Goal: Answer question/provide support: Share knowledge or assist other users

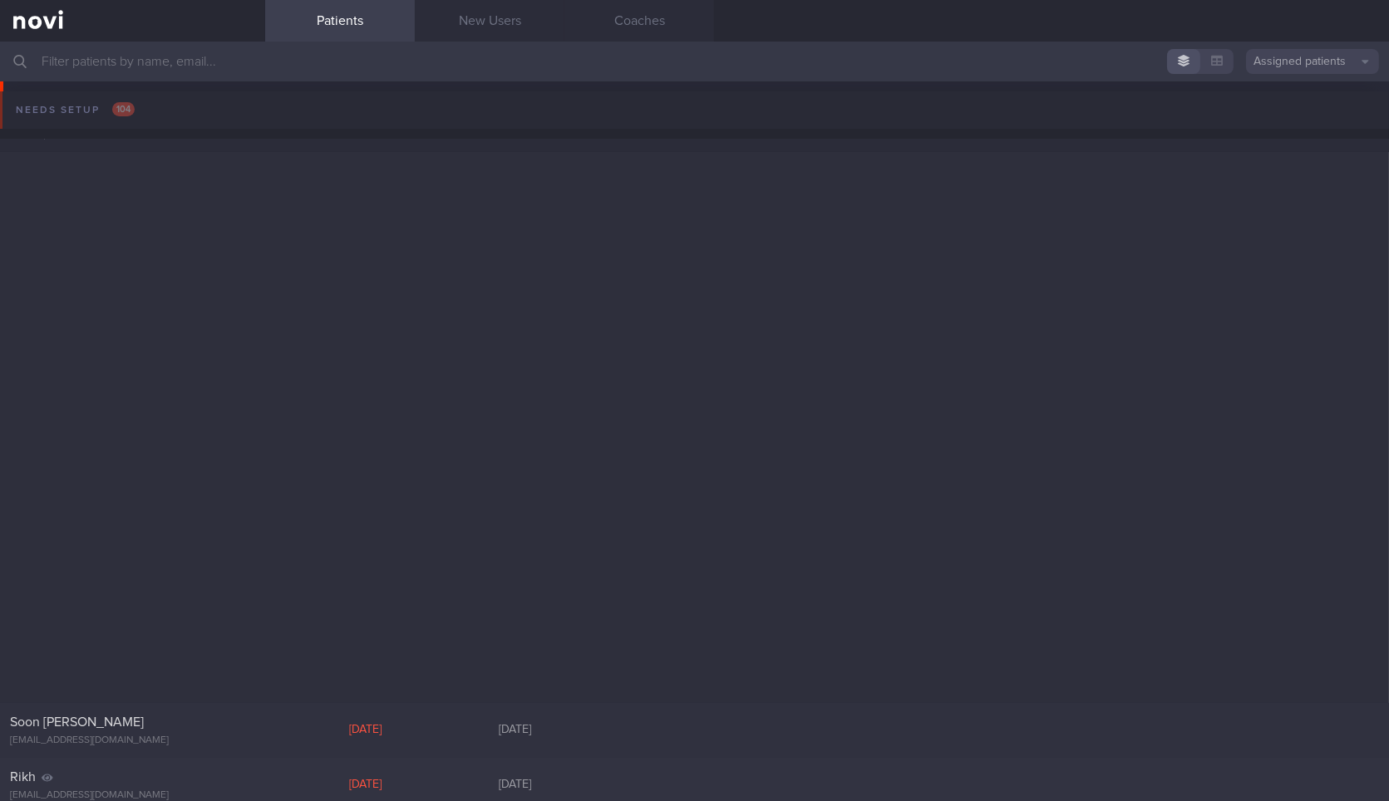
scroll to position [1166, 0]
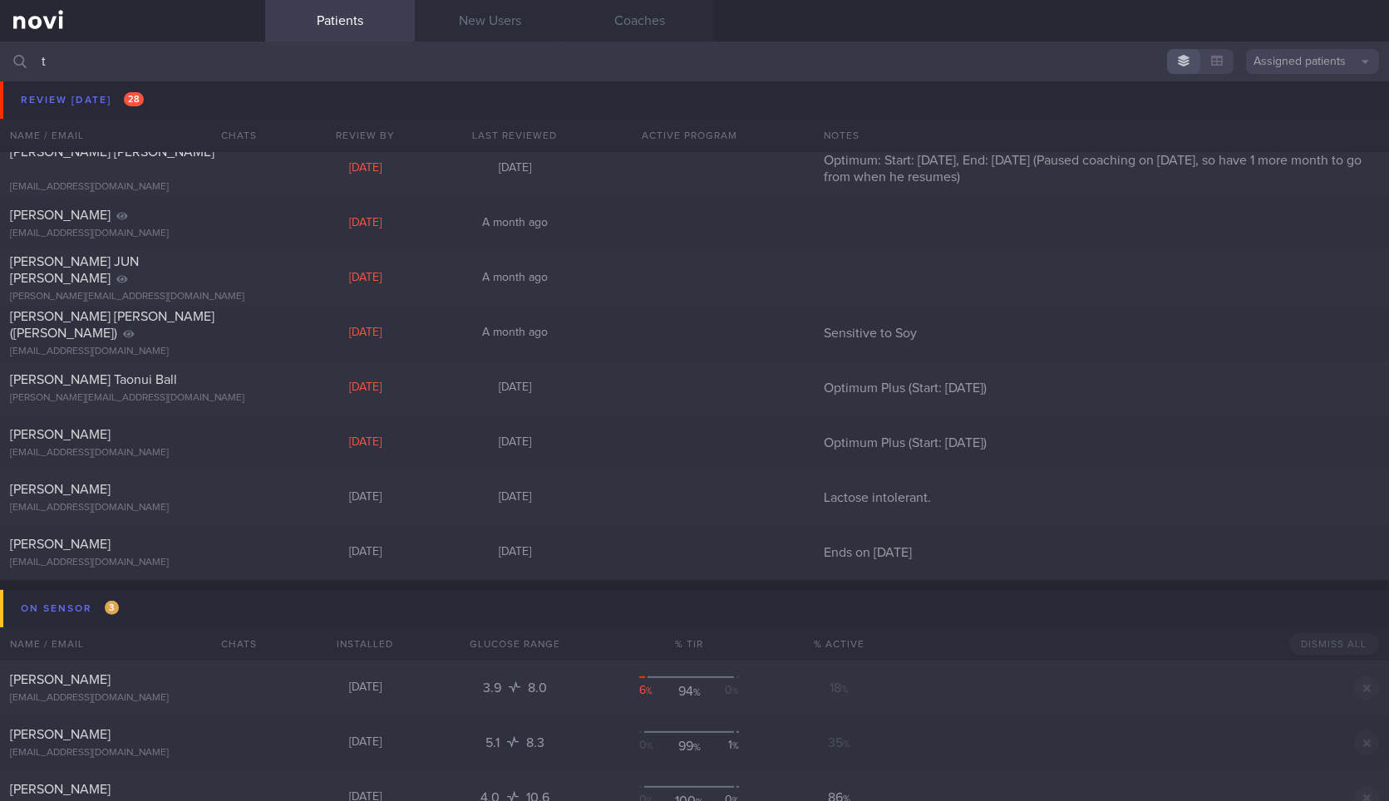
drag, startPoint x: 268, startPoint y: 60, endPoint x: 214, endPoint y: 176, distance: 128.3
click at [268, 60] on input "t" at bounding box center [694, 62] width 1389 height 40
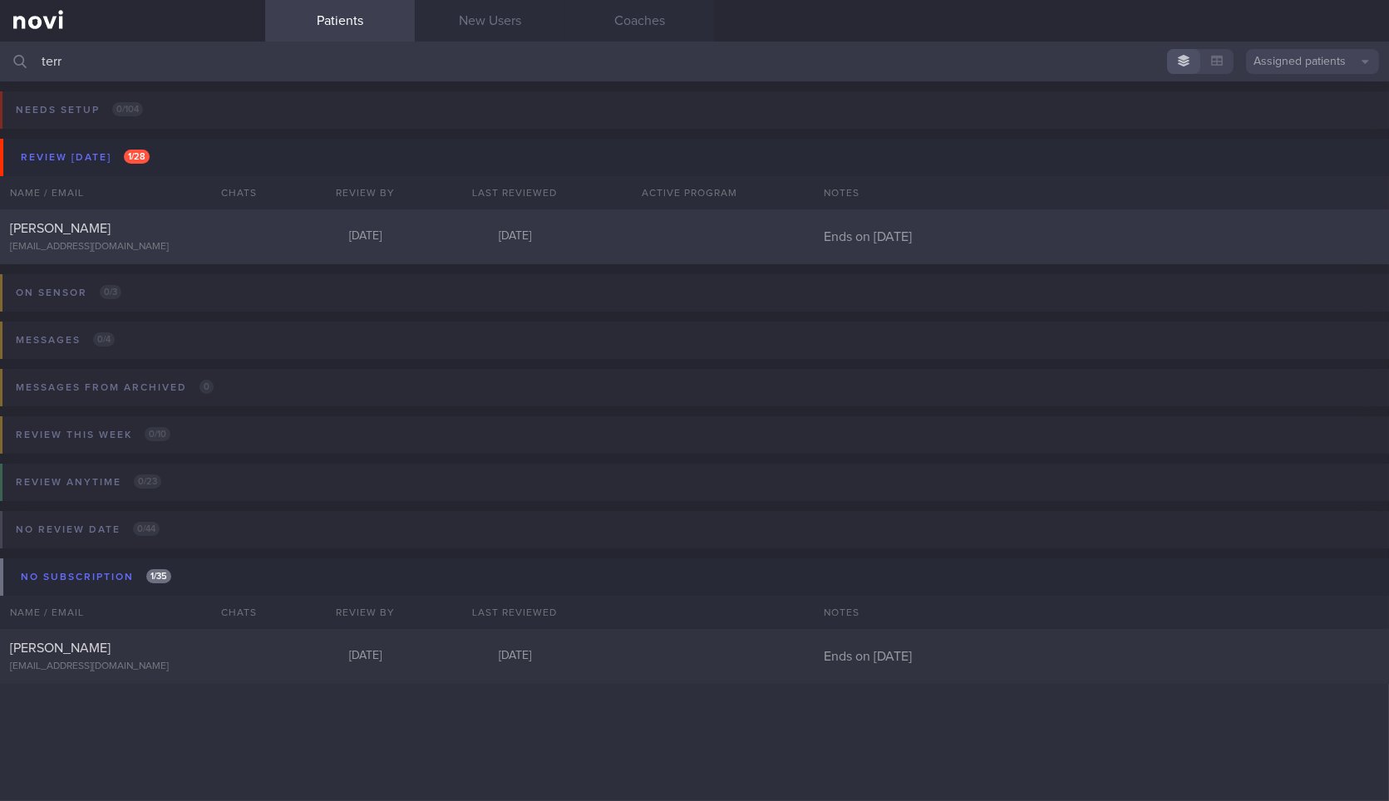
type input "terr"
click at [274, 250] on div "[PERSON_NAME] [EMAIL_ADDRESS][DOMAIN_NAME] [DATE] [DATE] Ends on [DATE]" at bounding box center [694, 236] width 1389 height 55
select select "8"
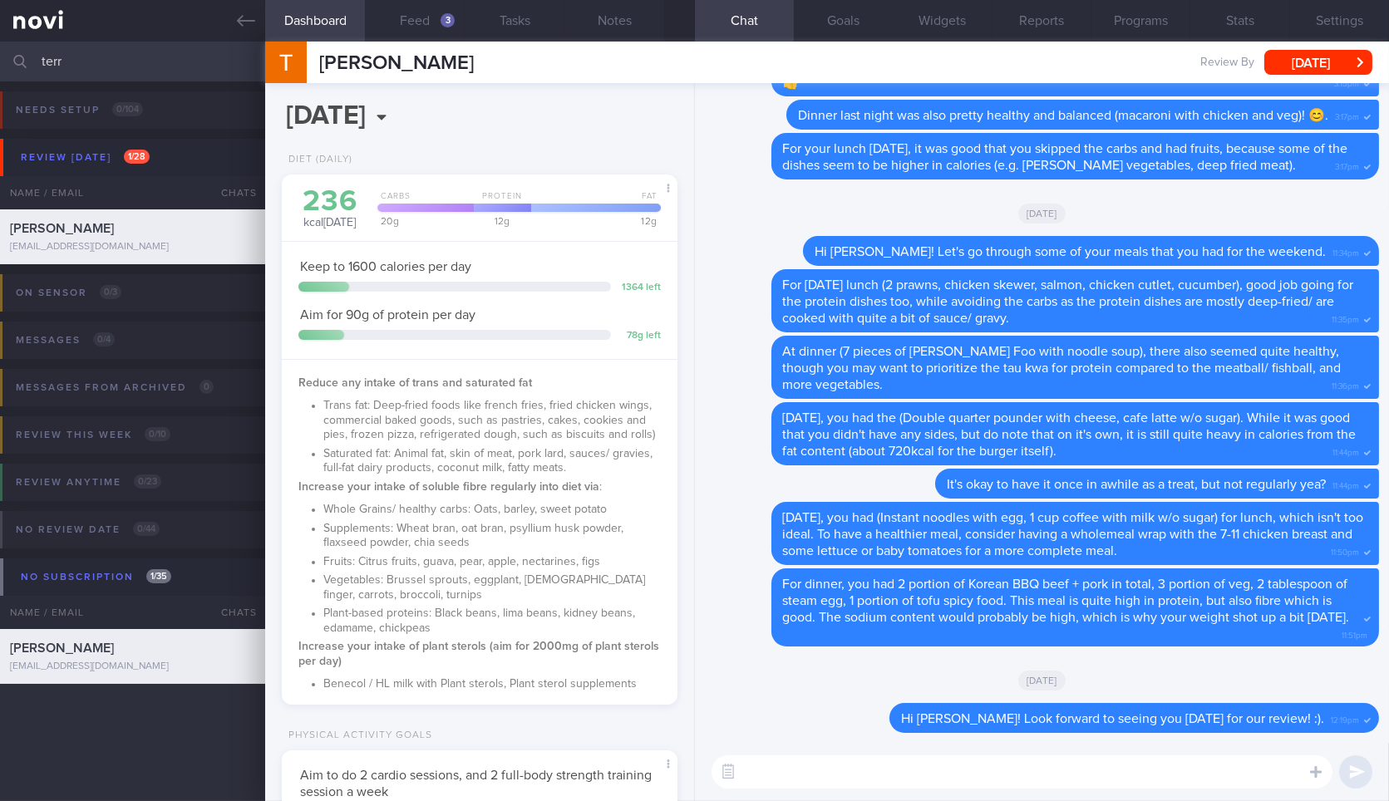
scroll to position [616, 0]
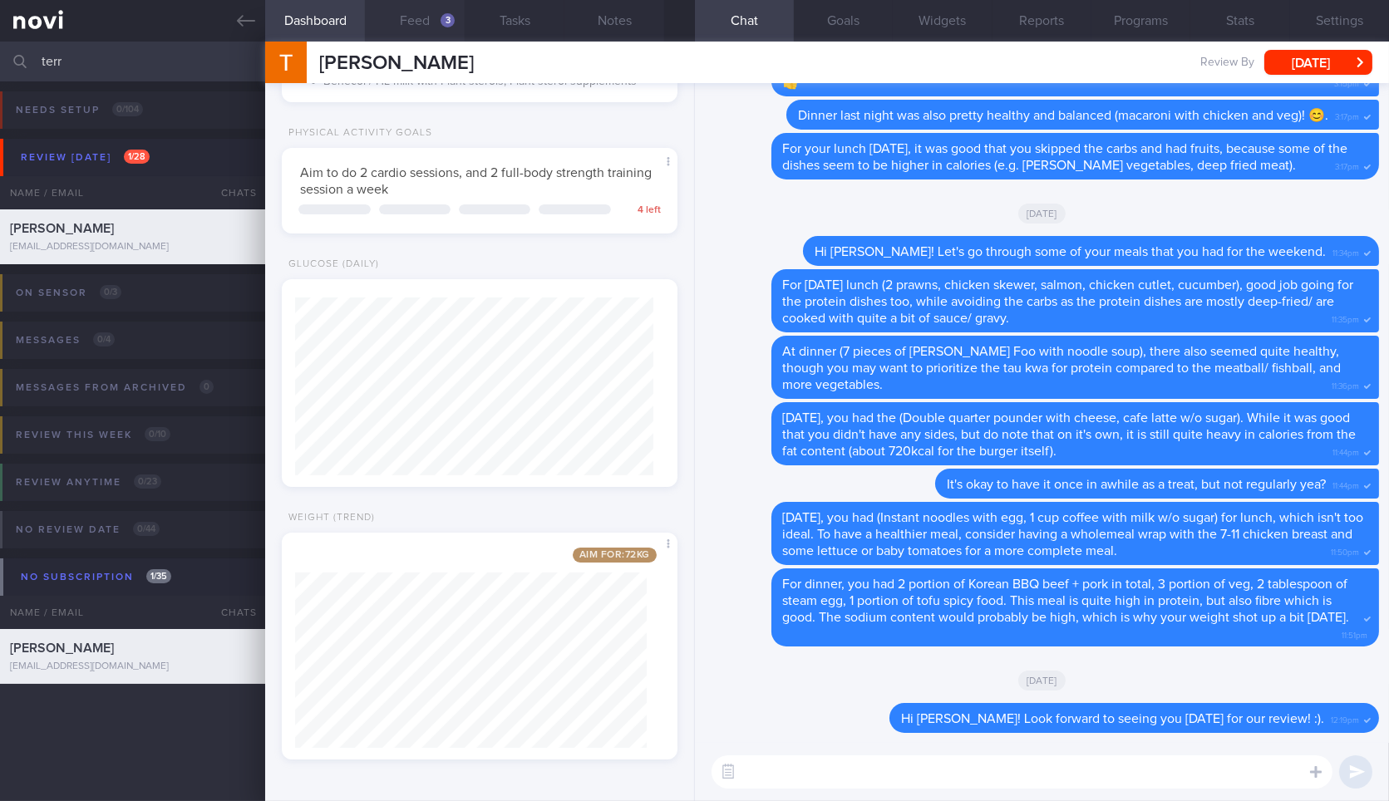
click at [416, 17] on button "Feed 3" at bounding box center [415, 21] width 100 height 42
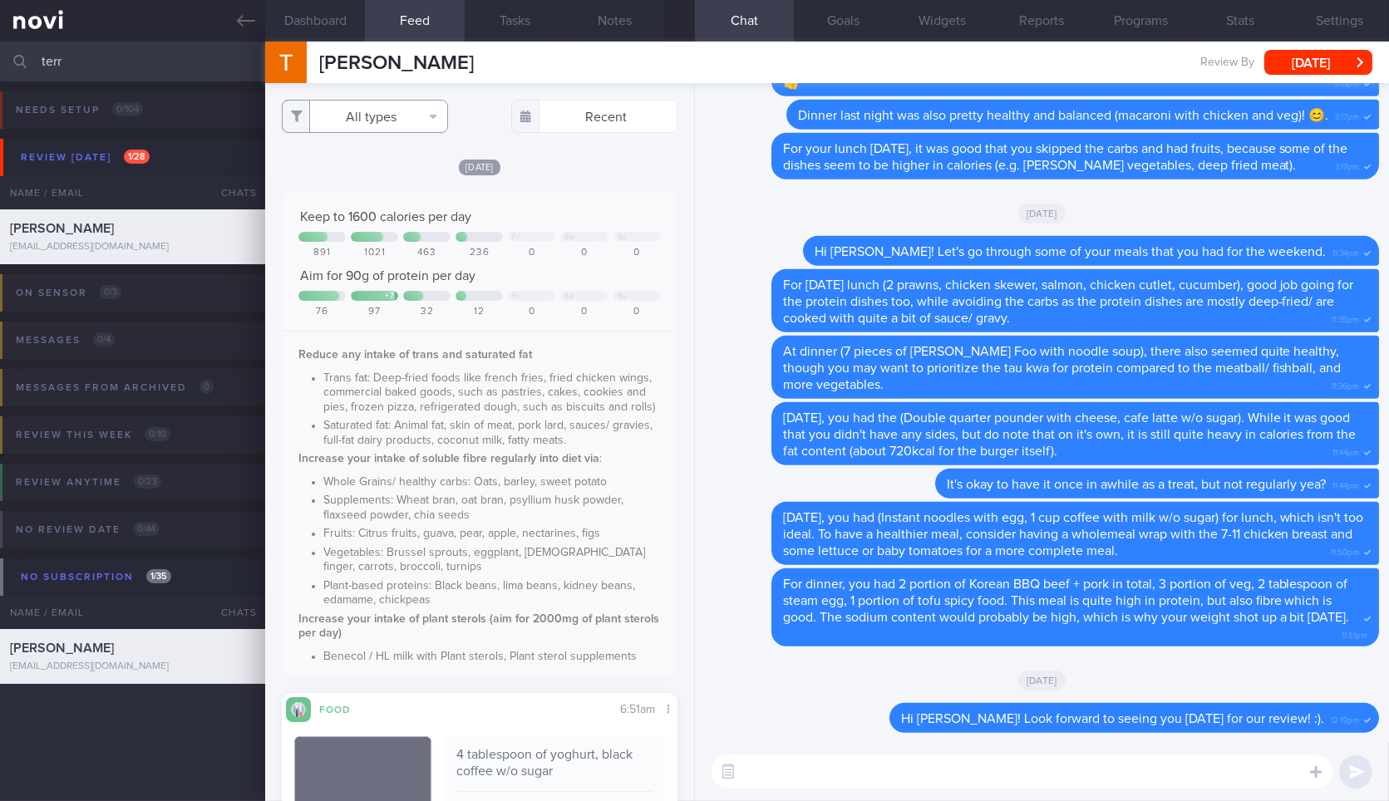
click at [392, 109] on button "All types" at bounding box center [365, 116] width 166 height 33
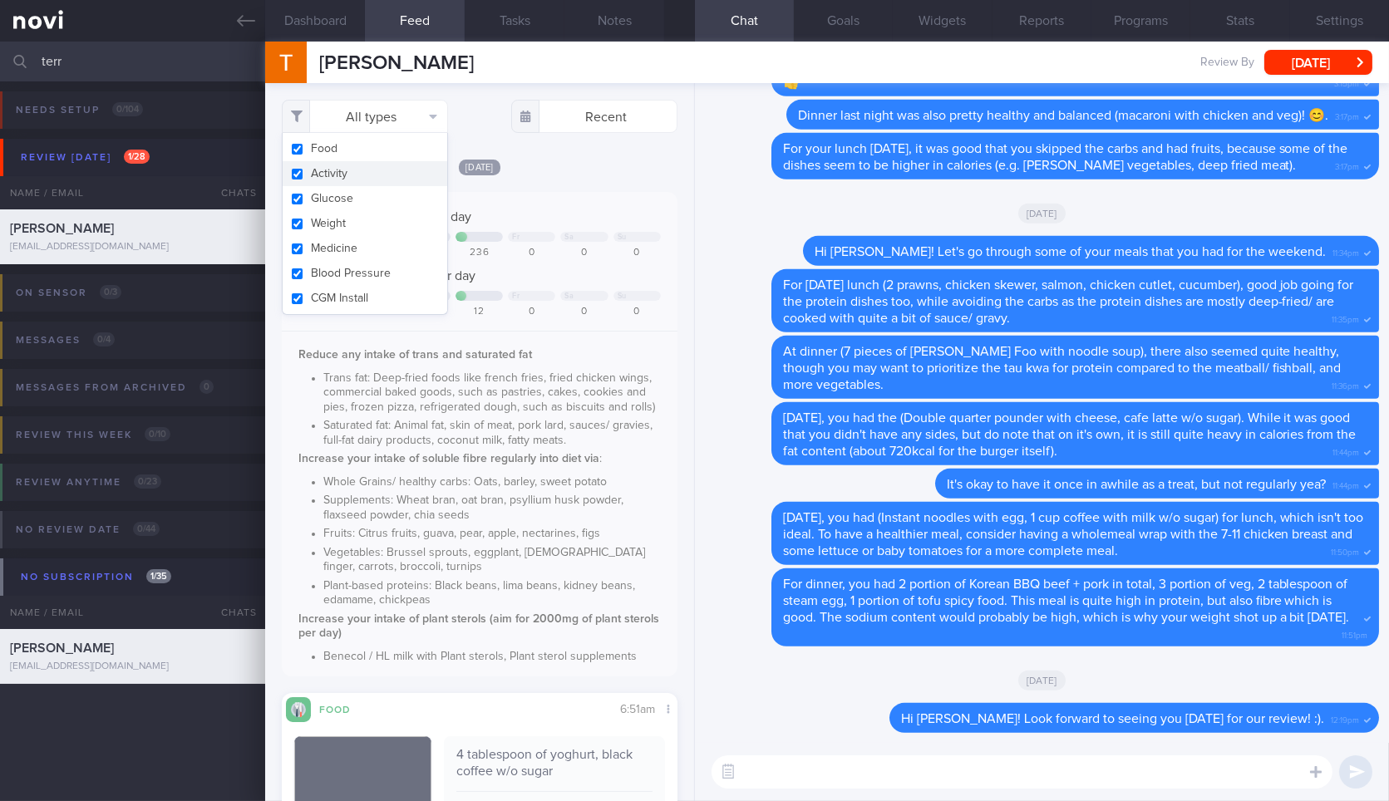
click at [375, 177] on button "Activity" at bounding box center [365, 173] width 165 height 25
checkbox input "false"
click at [357, 219] on button "Weight" at bounding box center [365, 223] width 165 height 25
checkbox input "false"
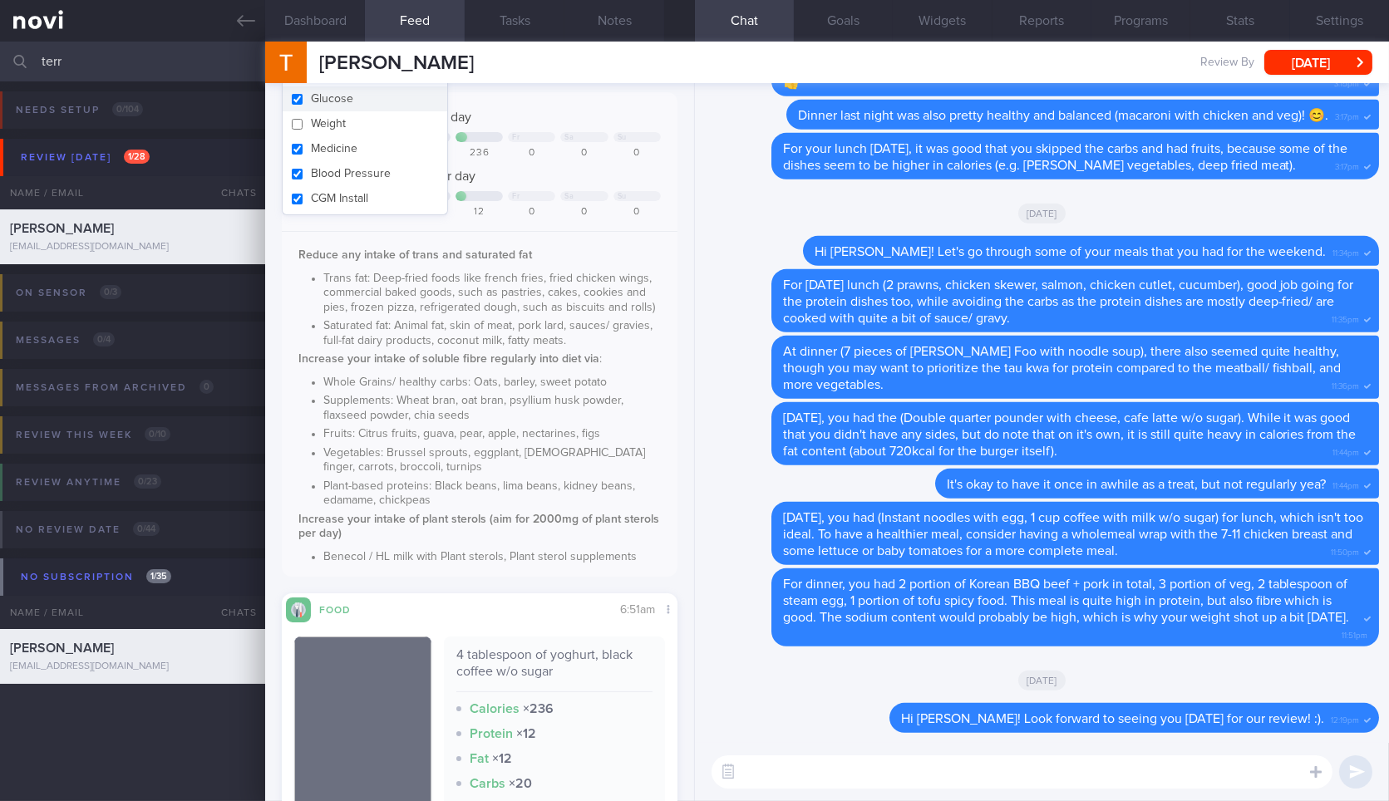
scroll to position [52, 0]
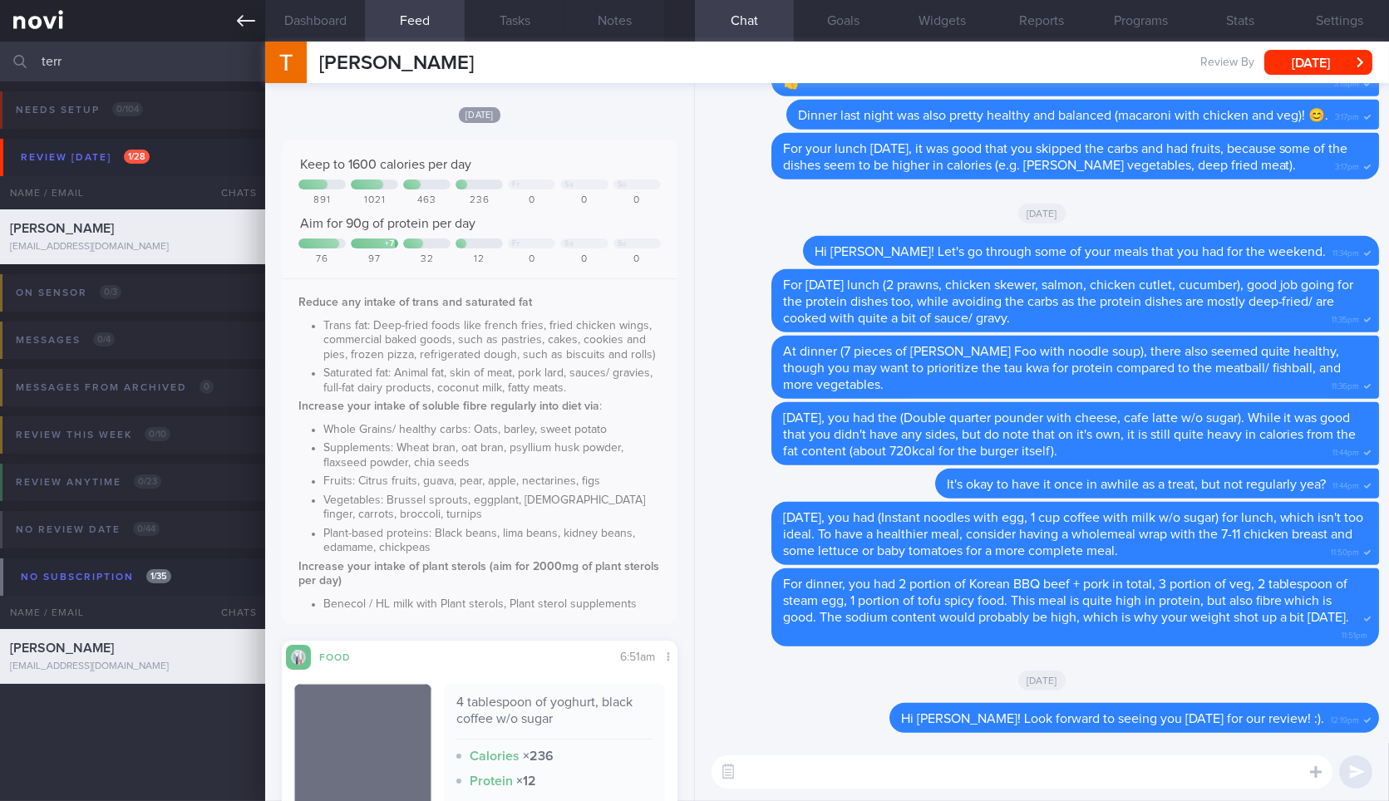
click at [238, 15] on icon at bounding box center [246, 21] width 18 height 18
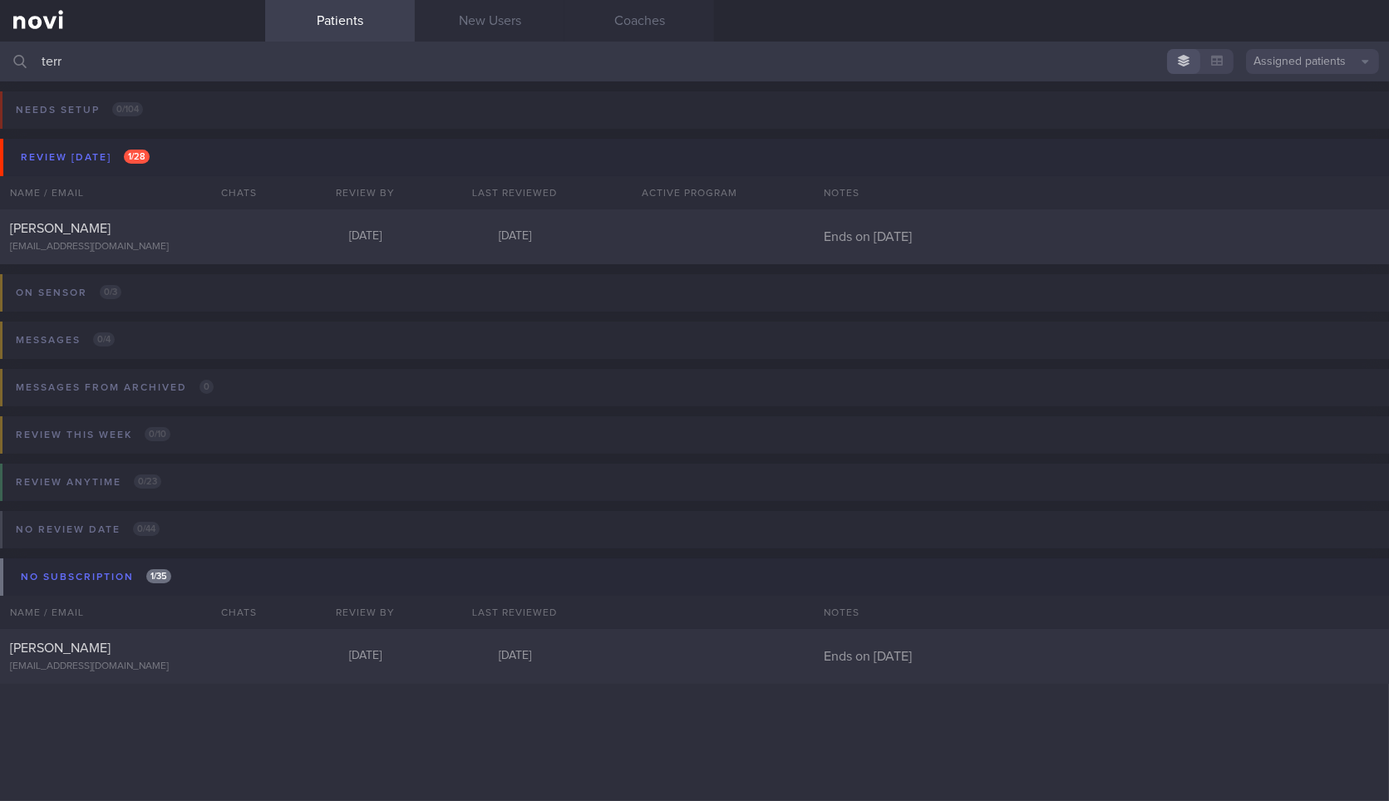
click at [208, 56] on input "terr" at bounding box center [694, 62] width 1389 height 40
type input "\"
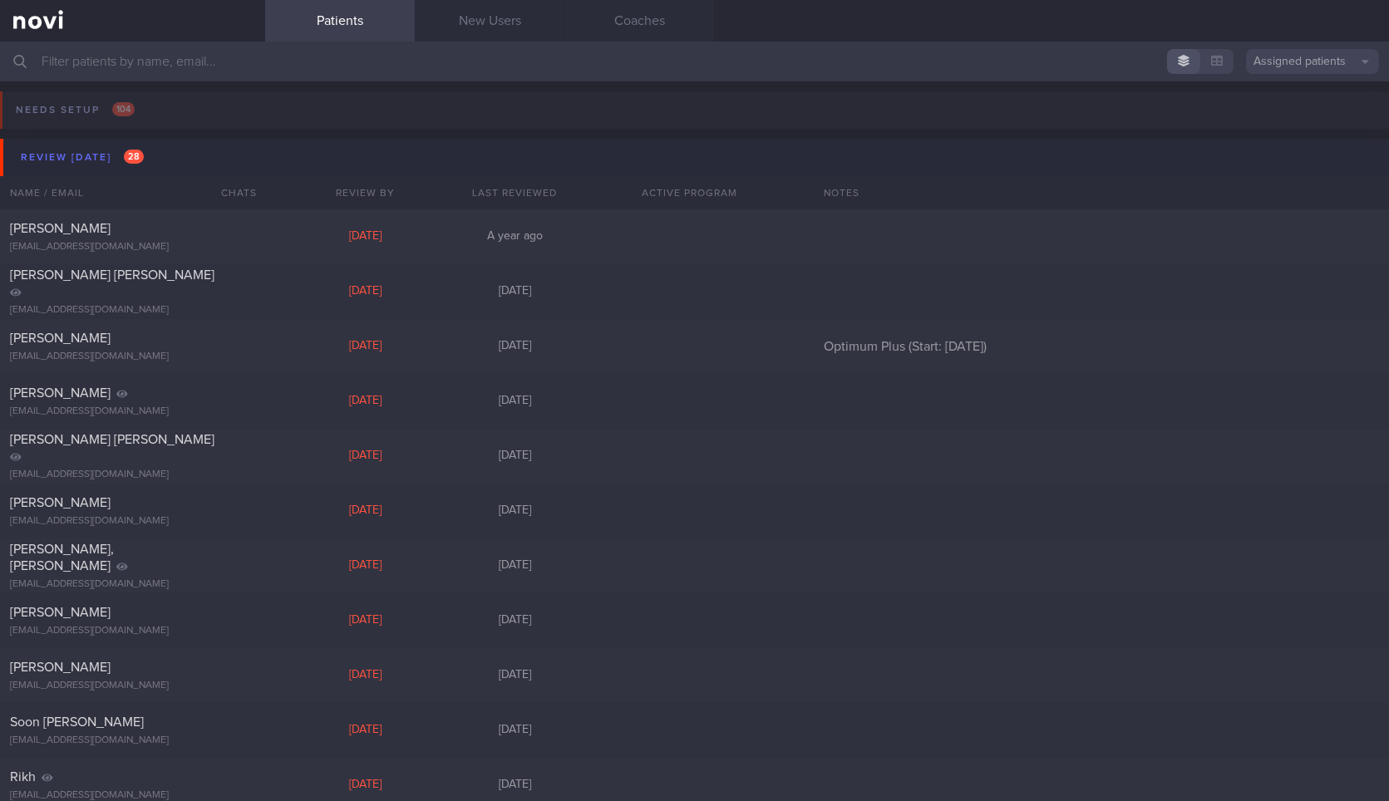
click at [229, 155] on button "Review today 28" at bounding box center [697, 157] width 1394 height 37
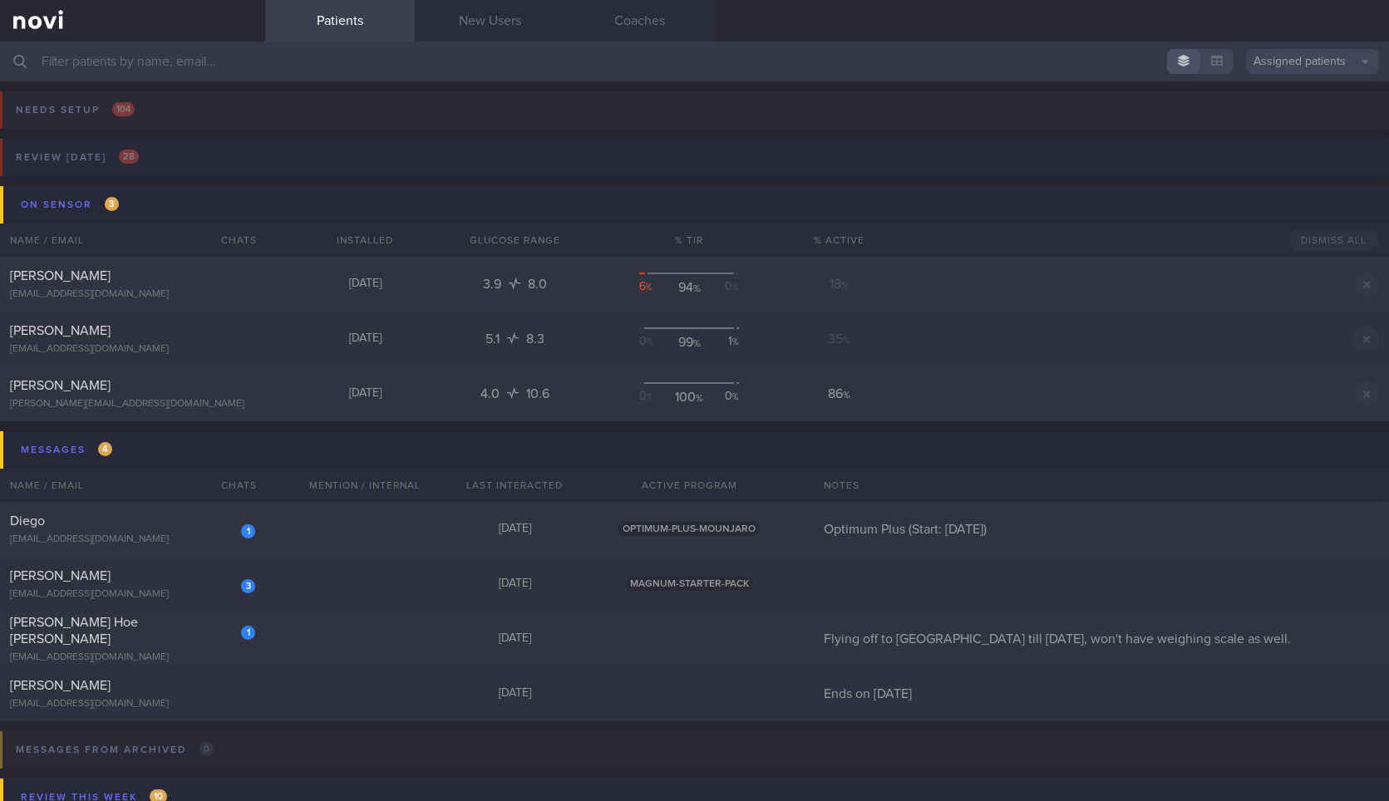
click at [352, 159] on button "Review today 28" at bounding box center [692, 162] width 1394 height 47
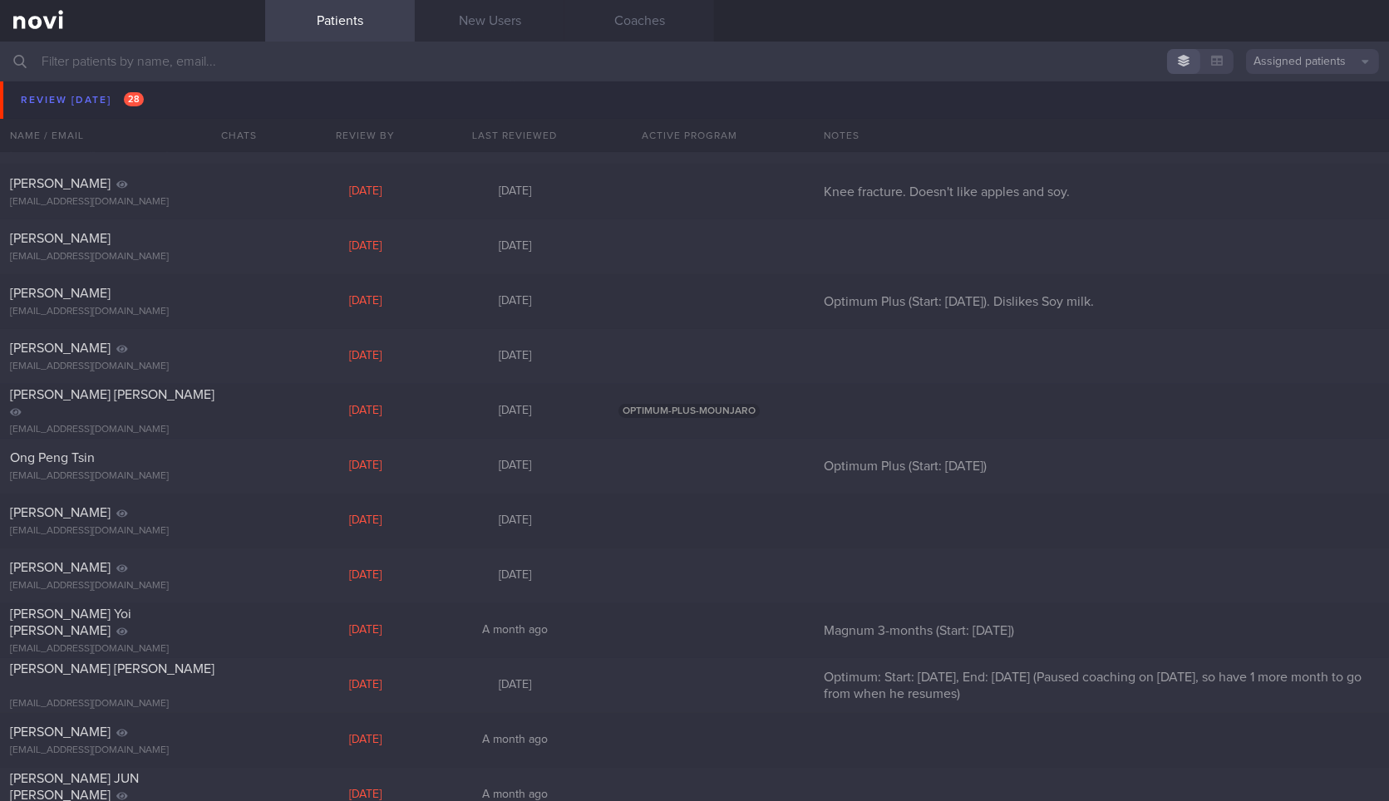
scroll to position [1018, 0]
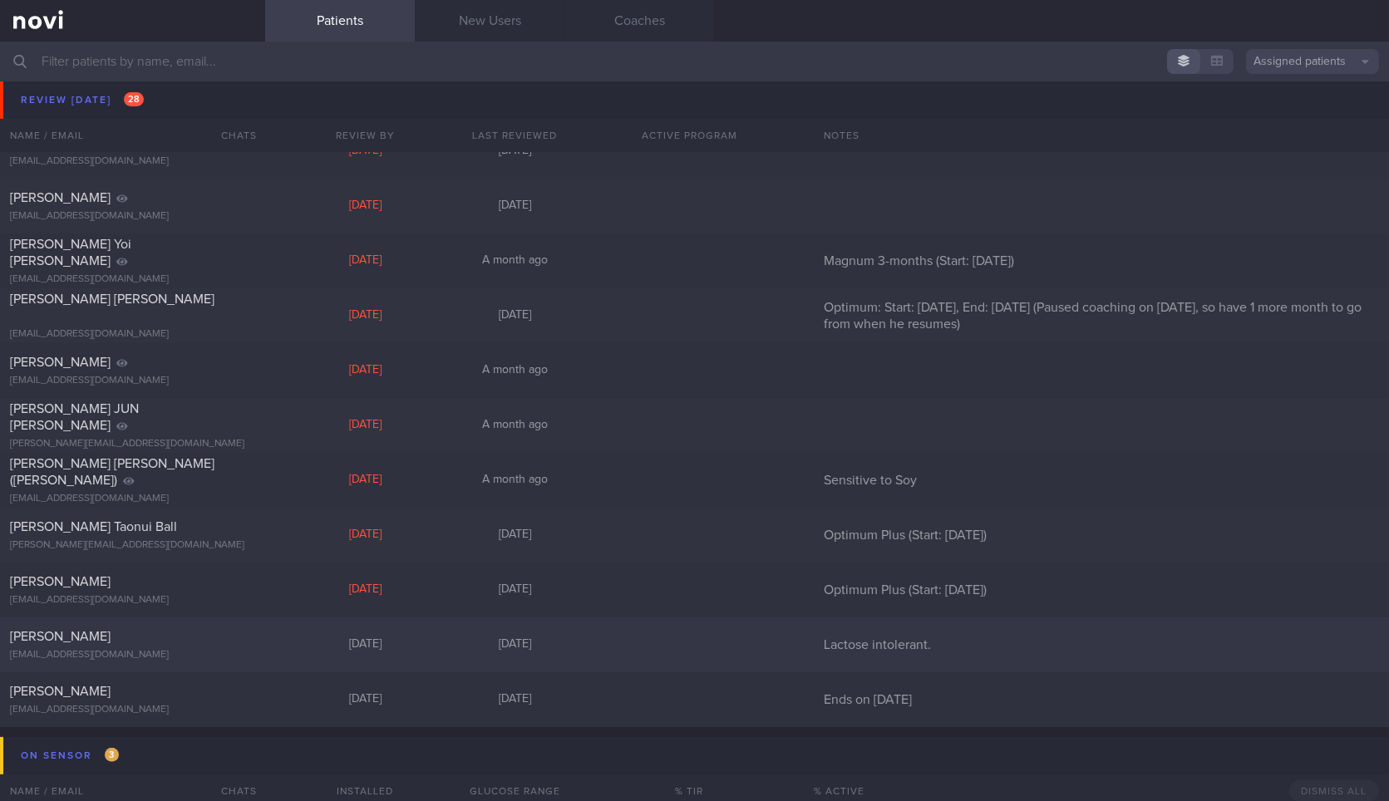
click at [242, 649] on div "stephenkartili@gmail.com" at bounding box center [132, 655] width 245 height 12
select select "8"
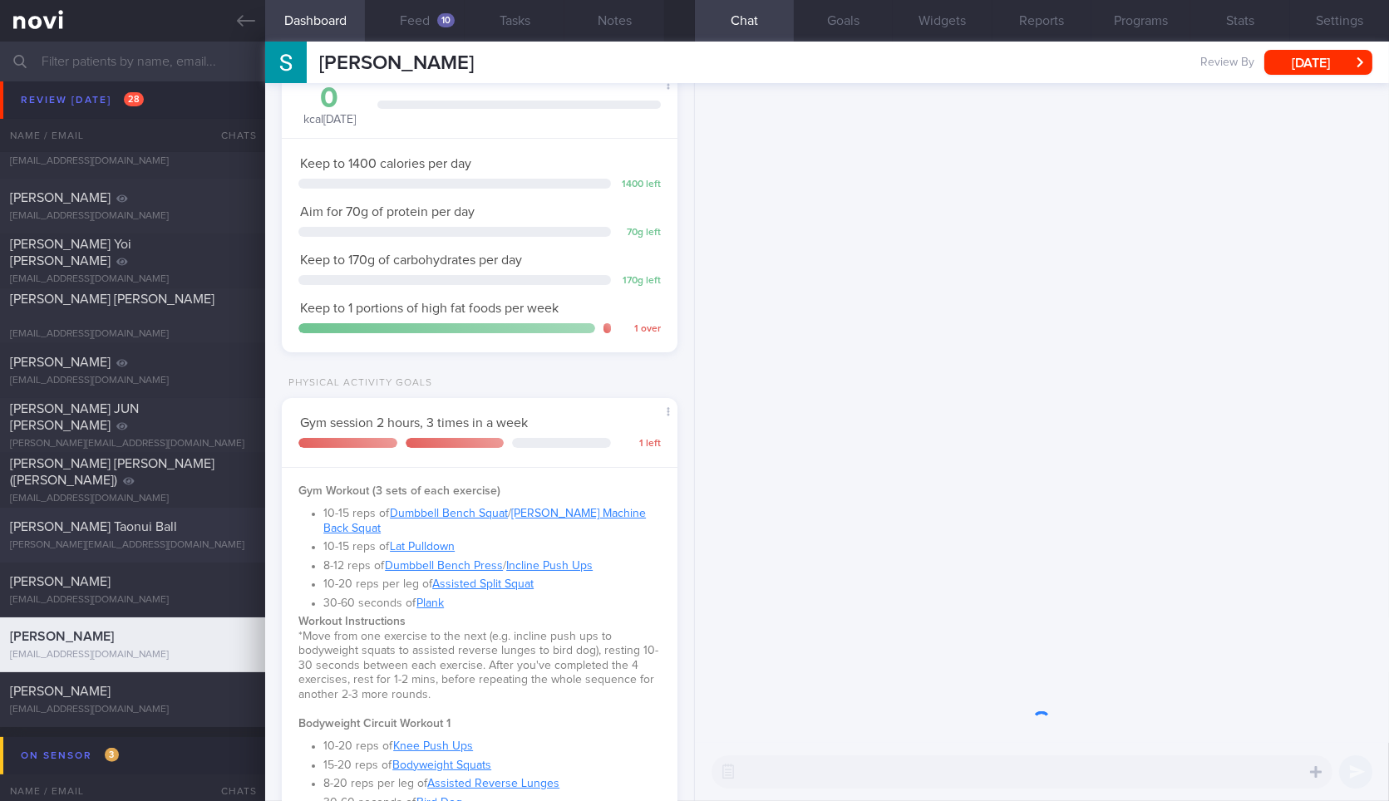
scroll to position [175, 351]
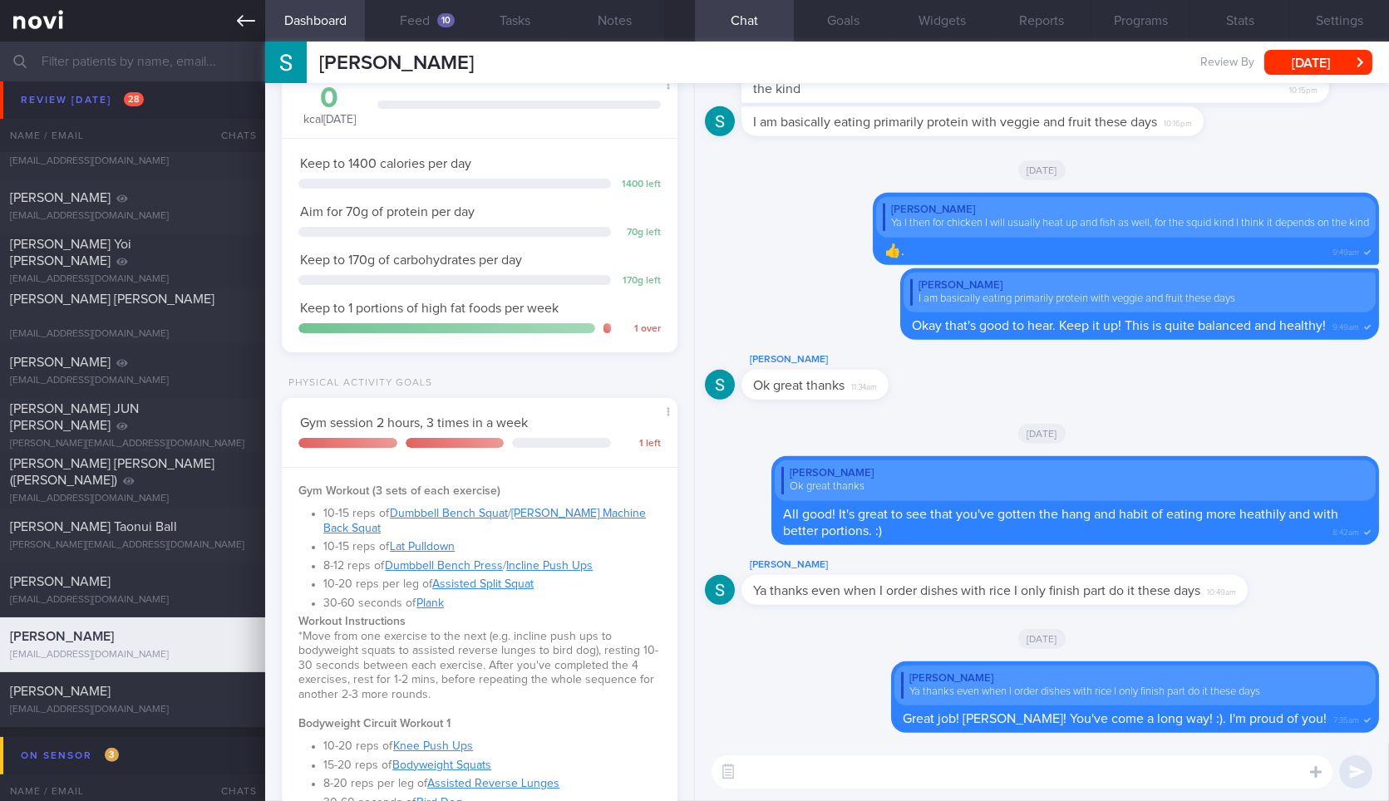
click at [242, 32] on link at bounding box center [132, 21] width 265 height 42
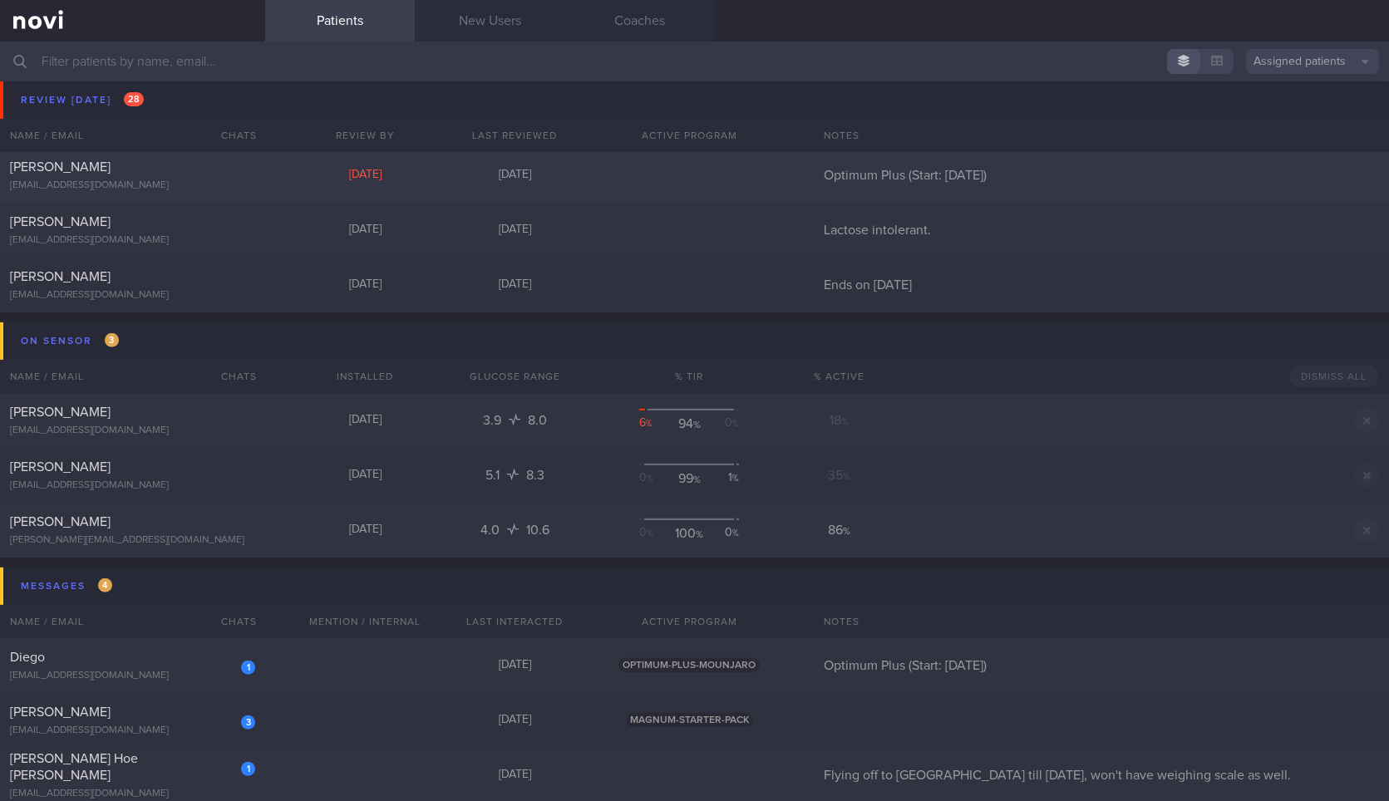
scroll to position [1645, 0]
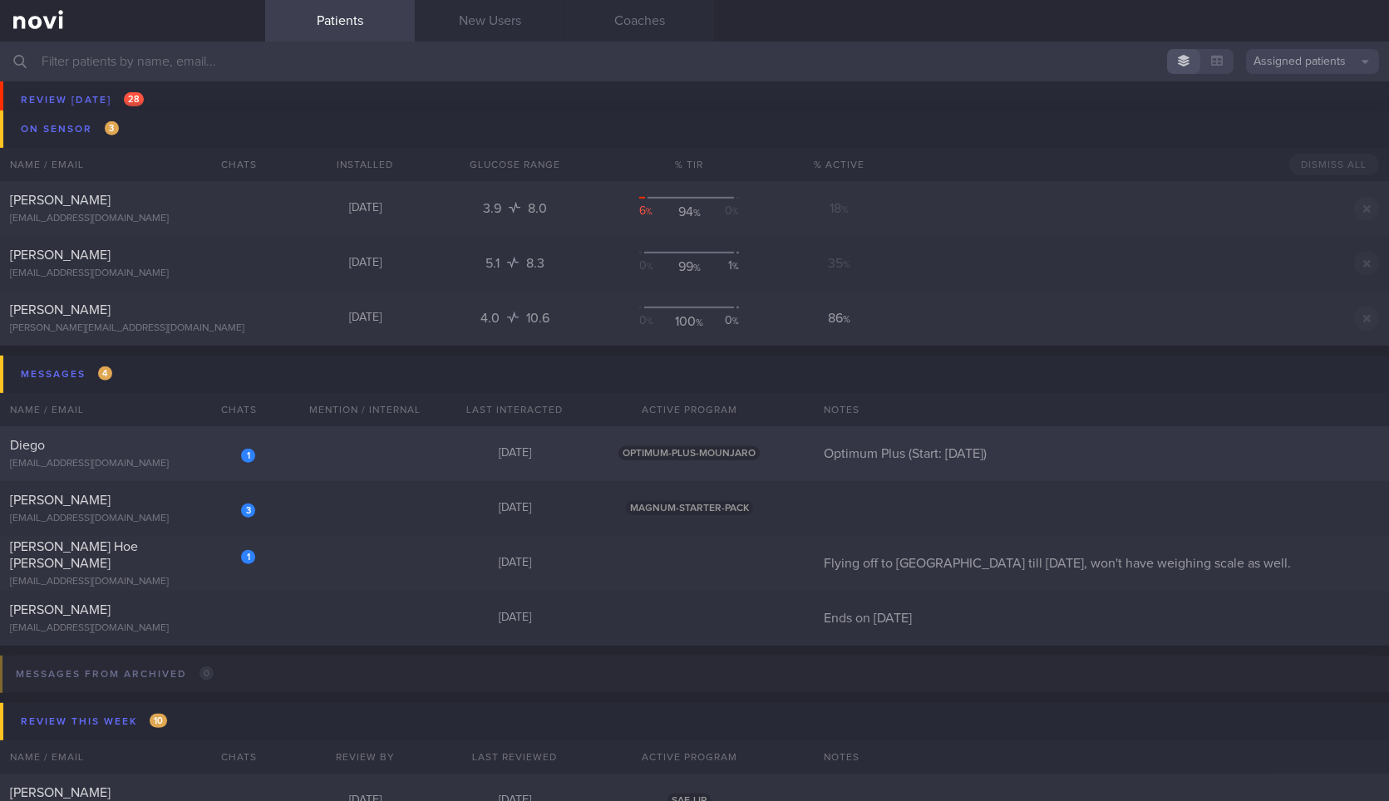
click at [309, 462] on div "1 Diego diegopdias@gmail.com Today OPTIMUM-PLUS-MOUNJARO Optimum Plus (Start: 2…" at bounding box center [694, 453] width 1389 height 55
select select "8"
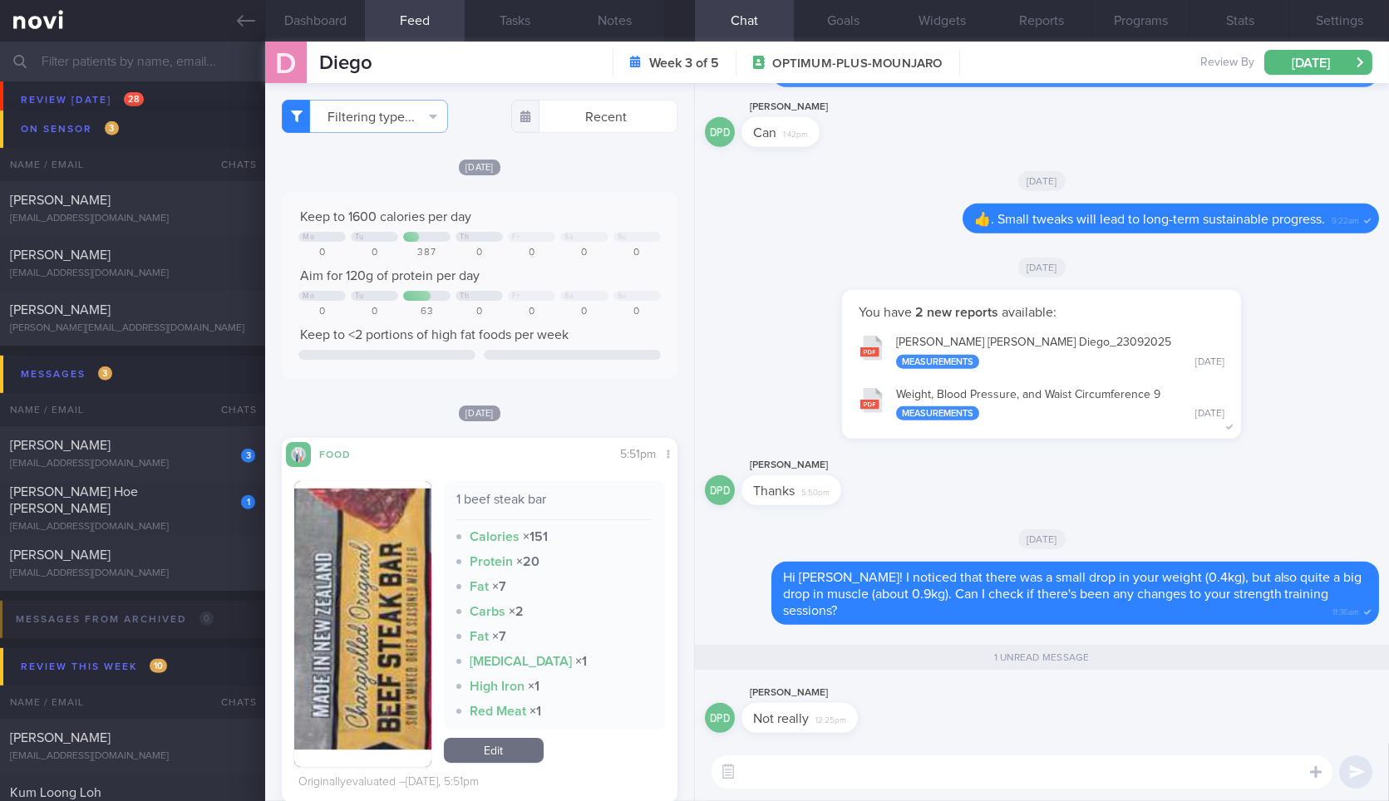
click at [944, 788] on textarea at bounding box center [1022, 772] width 621 height 33
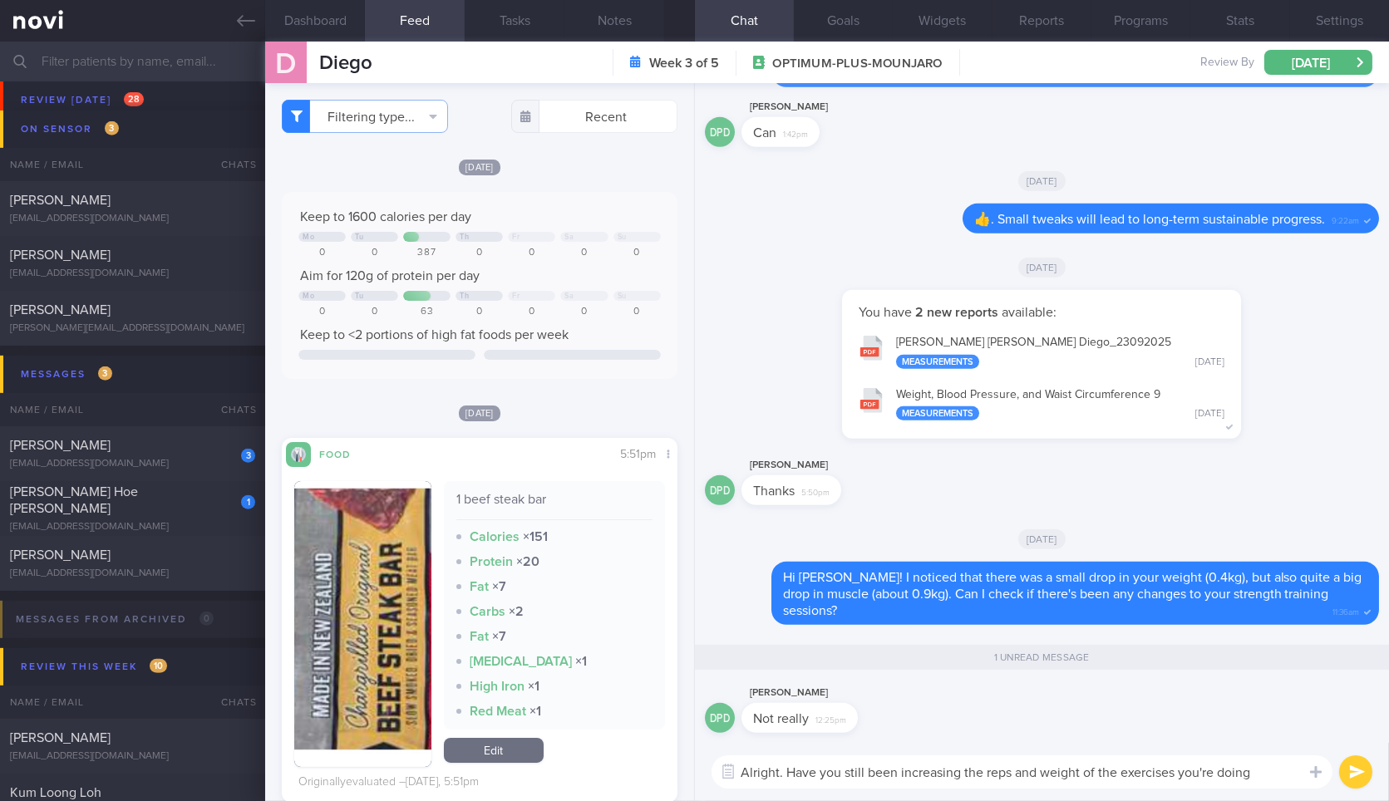
type textarea "Alright. Have you still been increasing the reps and weight of the exercises yo…"
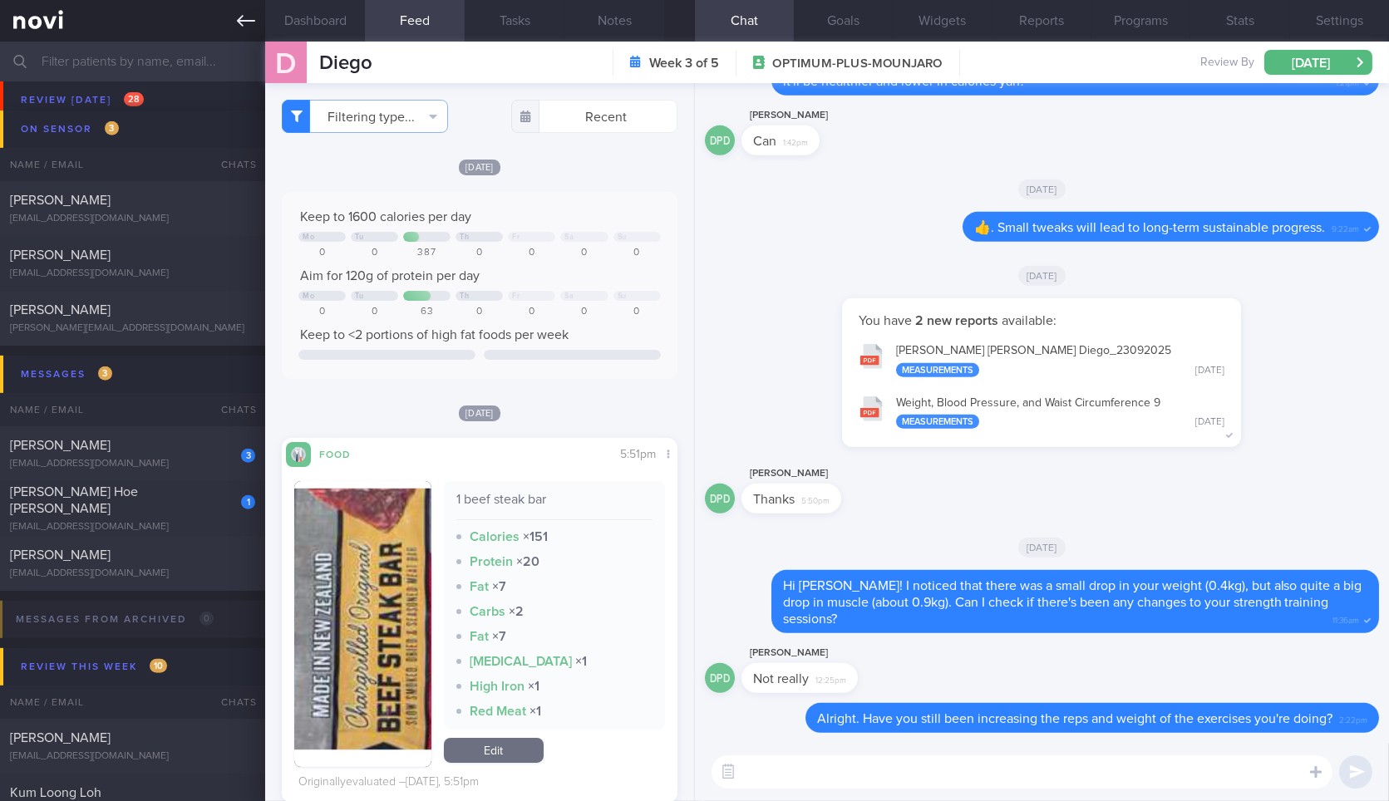
click at [239, 27] on icon at bounding box center [246, 21] width 18 height 18
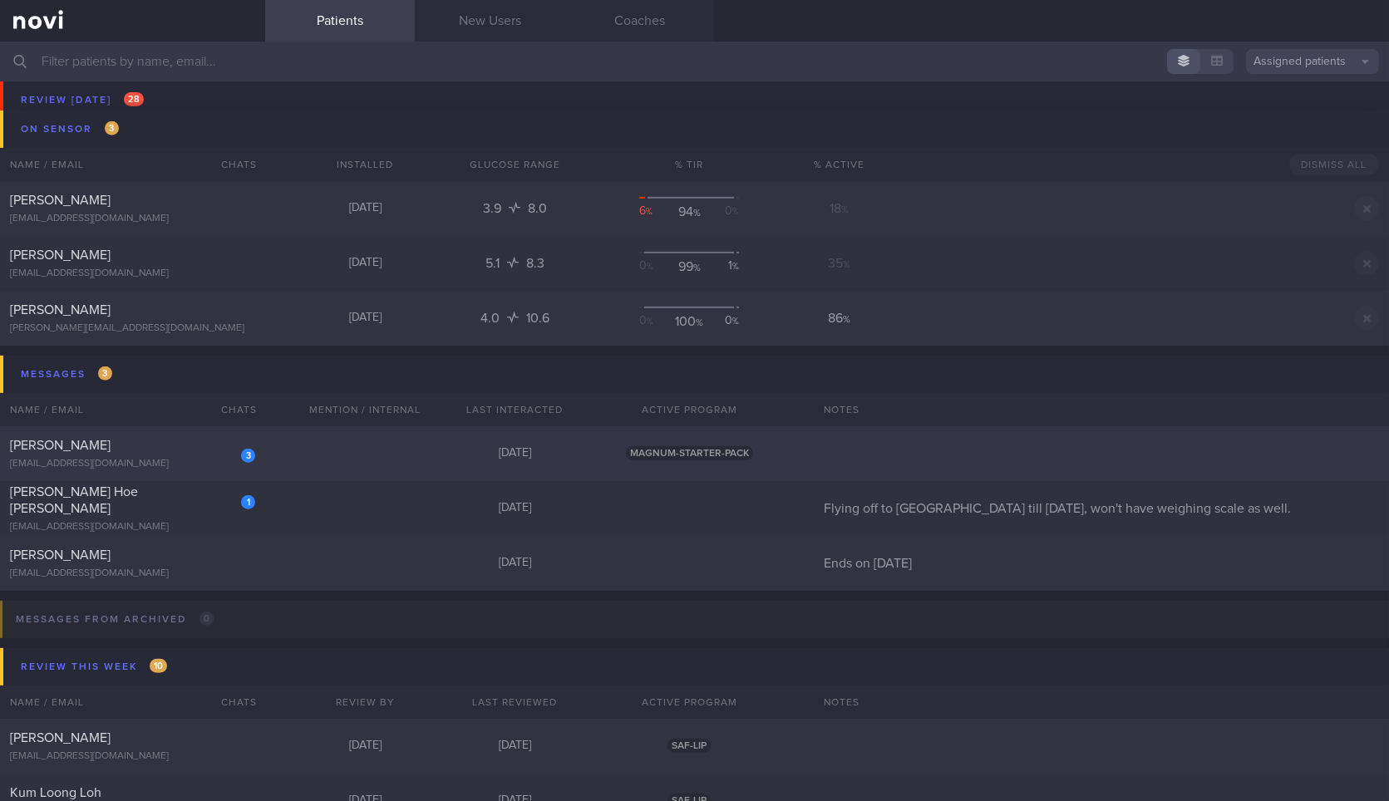
click at [190, 462] on div "kienhuay@gmail.com" at bounding box center [132, 464] width 245 height 12
select select "8"
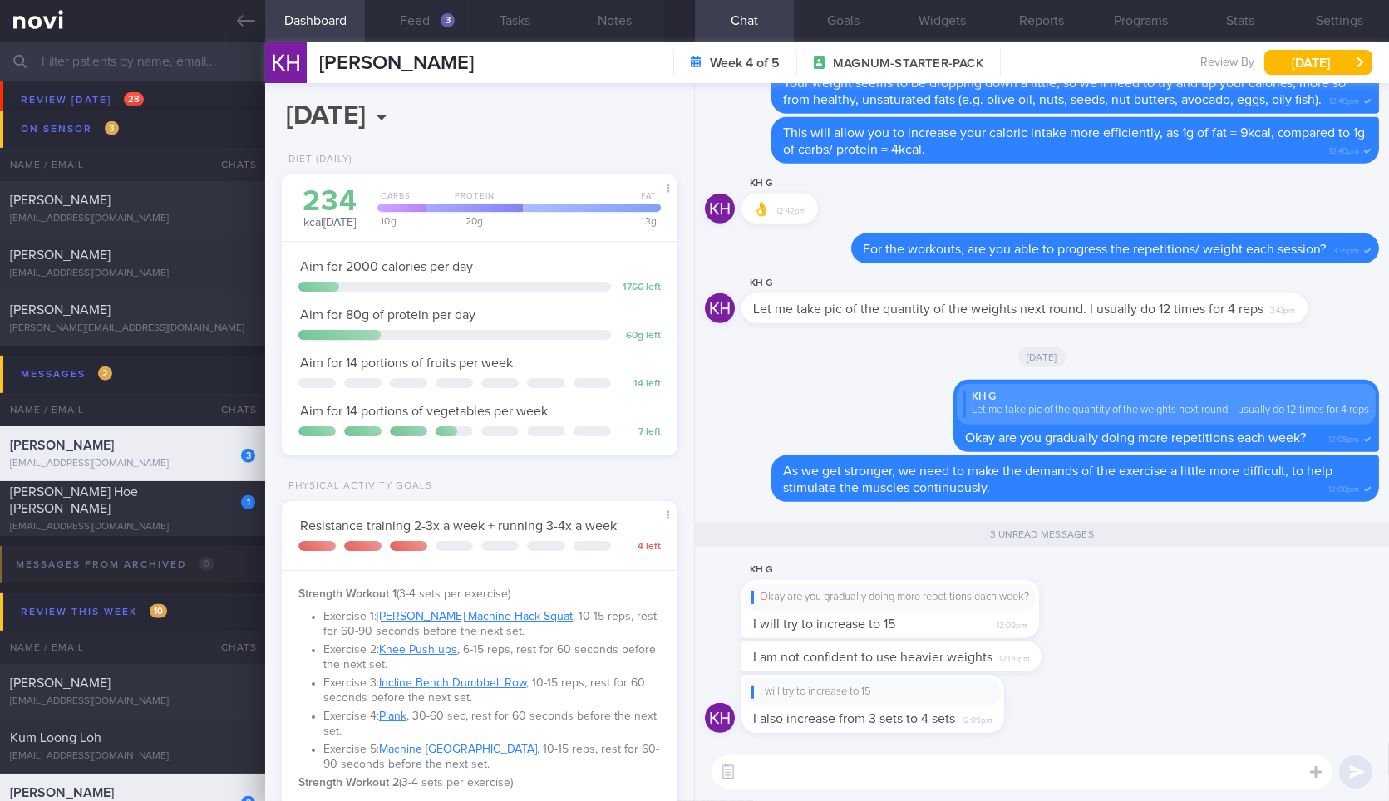
scroll to position [200, 351]
drag, startPoint x: 886, startPoint y: 609, endPoint x: 1009, endPoint y: 617, distance: 123.3
click at [1009, 617] on div "KH G Okay are you gradually doing more repetitions each week? I will try to inc…" at bounding box center [915, 599] width 347 height 78
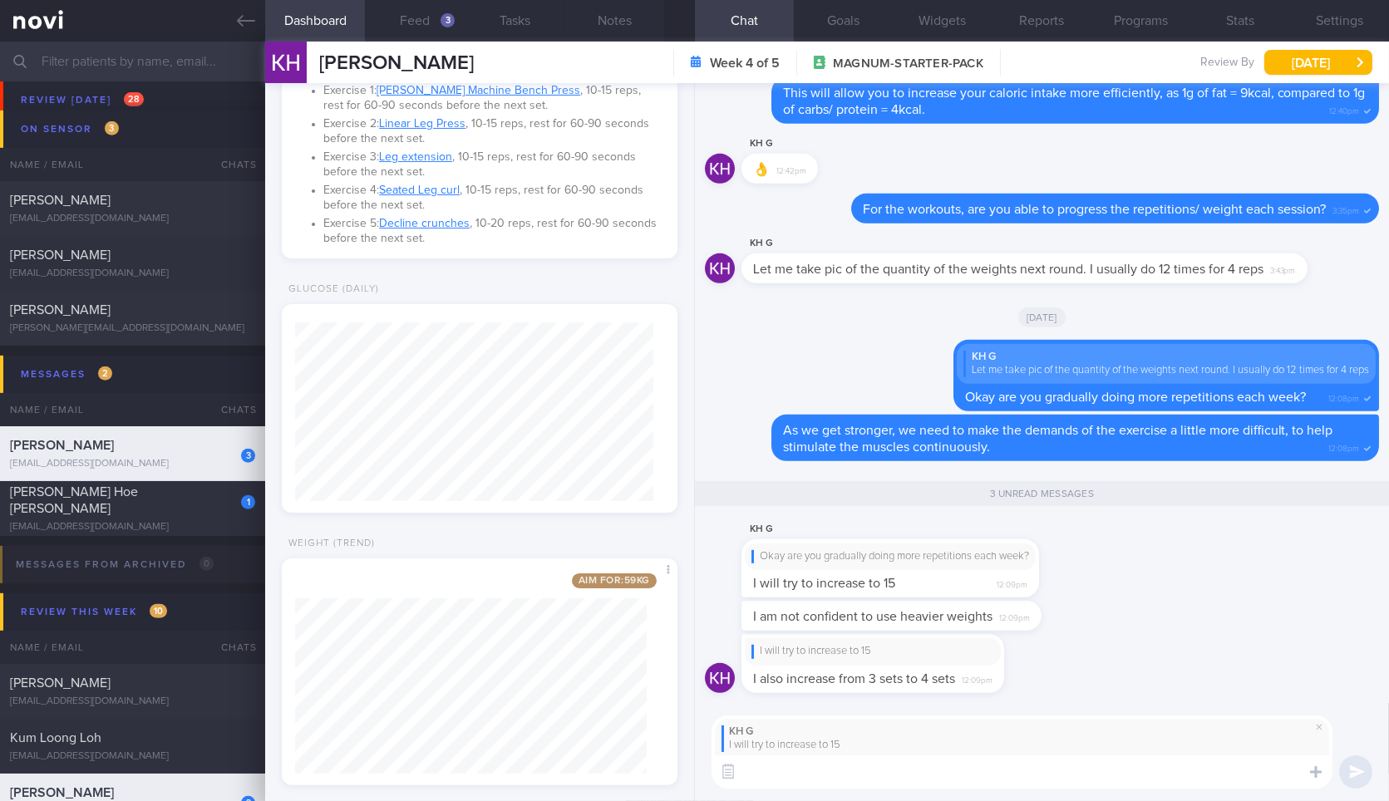
scroll to position [929, 0]
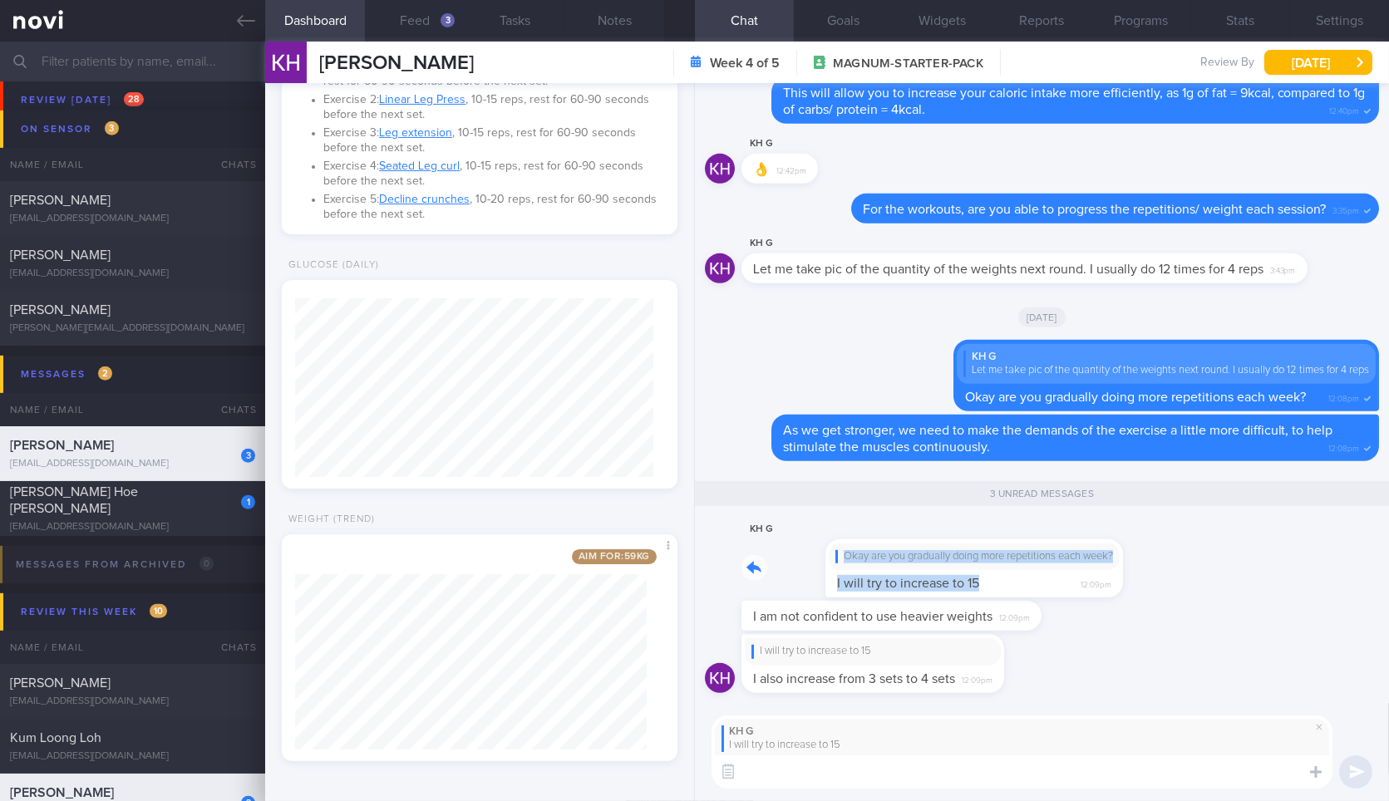
drag, startPoint x: 938, startPoint y: 577, endPoint x: 1378, endPoint y: 594, distance: 440.9
click at [1378, 594] on div "I will try to increase to 15 I also increase from 3 sets to 4 sets 12:09pm I am…" at bounding box center [1042, 393] width 694 height 620
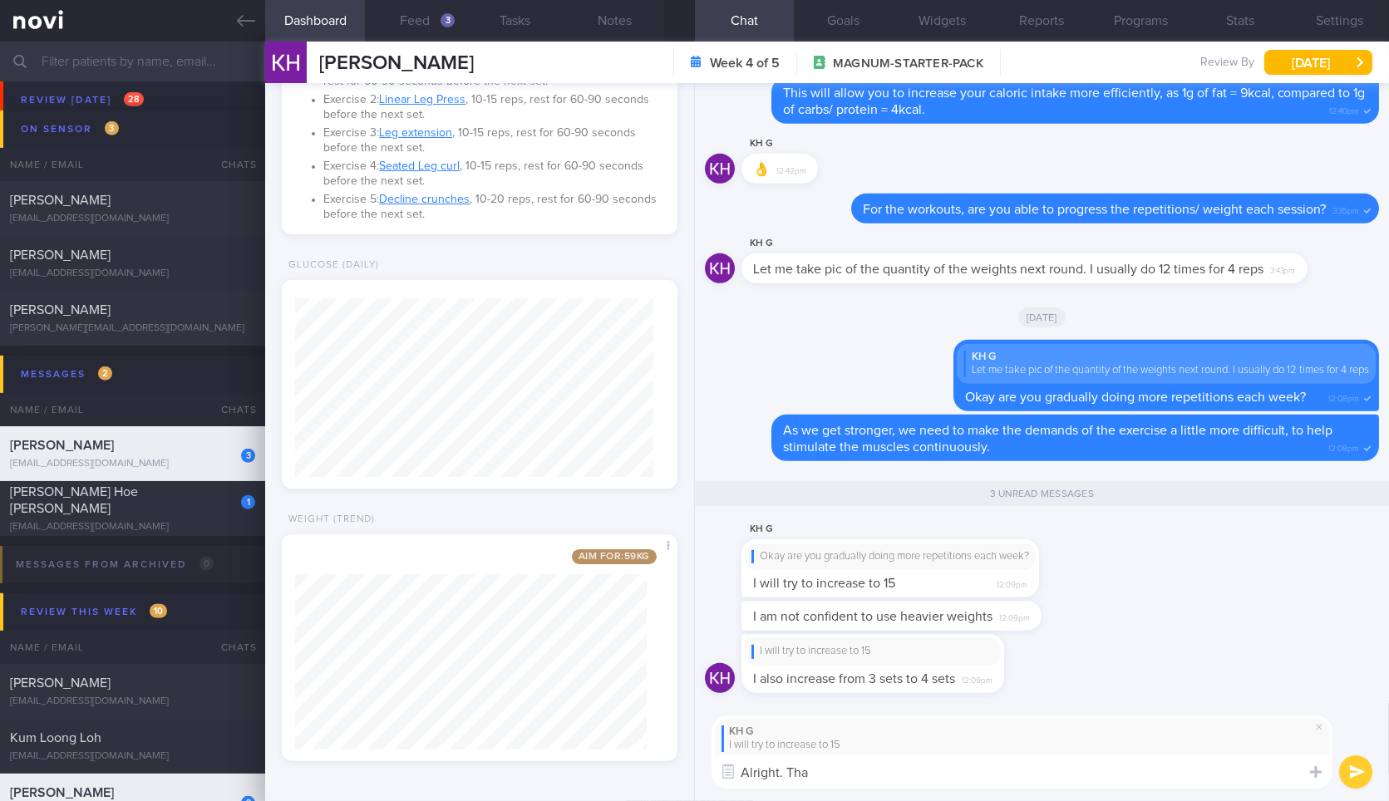
type textarea "Alright. That"
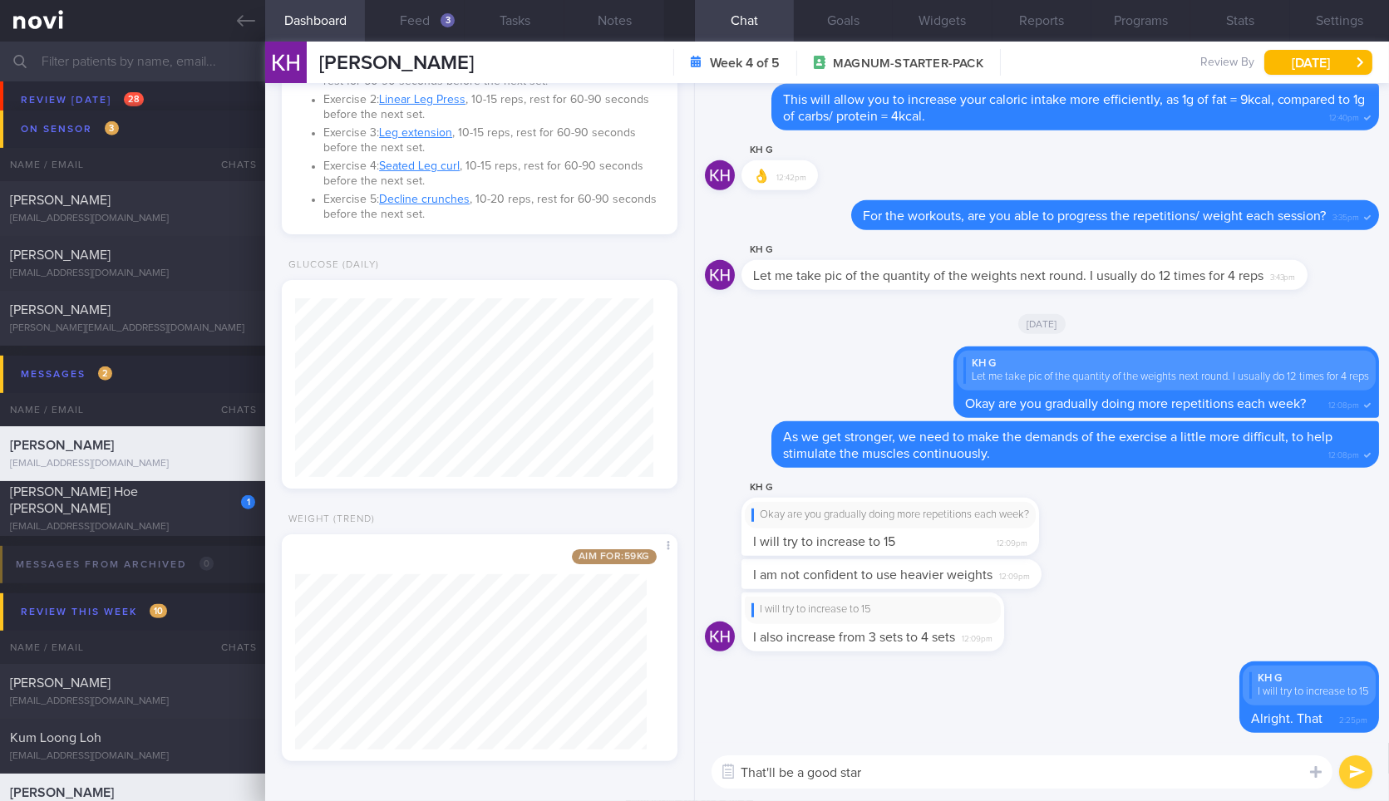
type textarea "That'll be a good start"
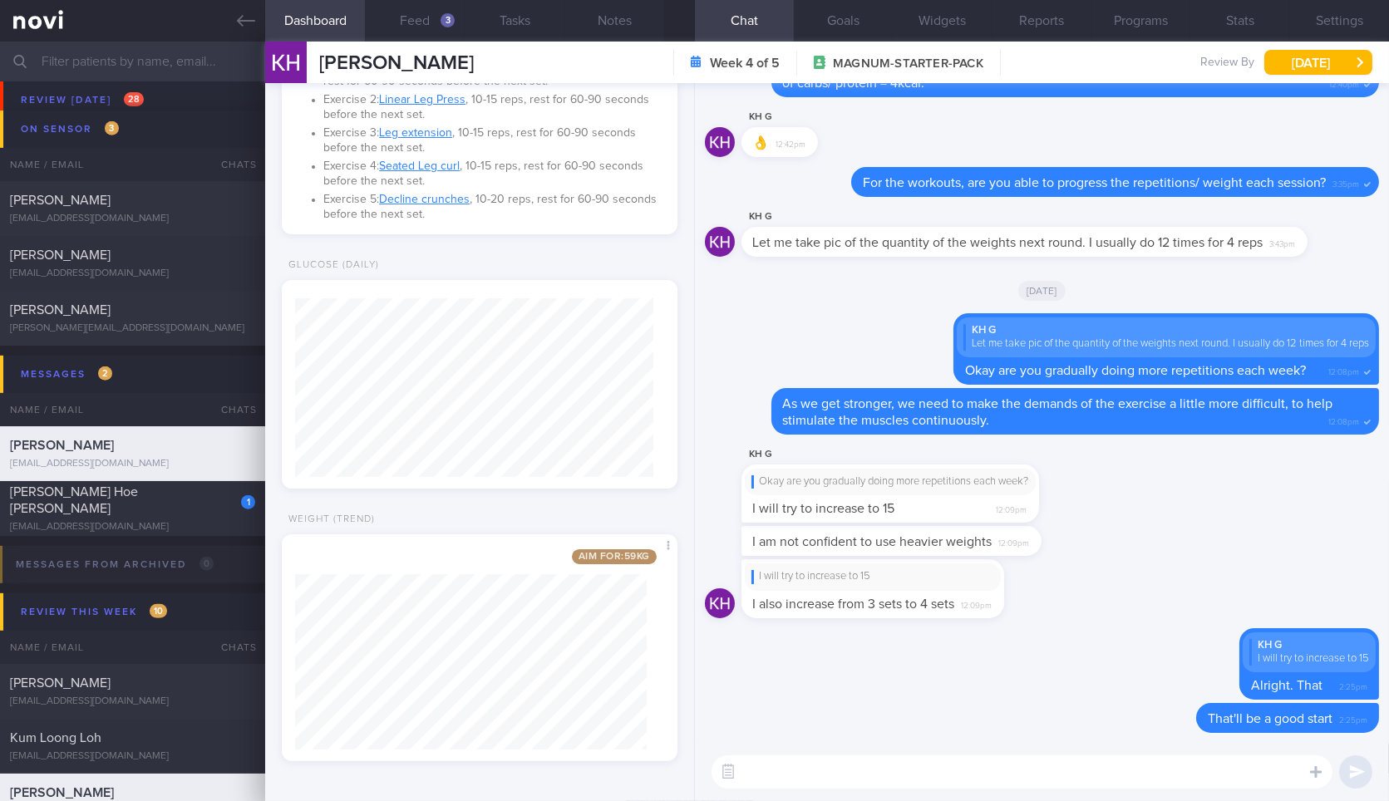
drag, startPoint x: 1032, startPoint y: 550, endPoint x: 1170, endPoint y: 540, distance: 139.2
click at [1170, 540] on div "I am not confident to use heavier weights 12:09pm" at bounding box center [1042, 542] width 674 height 33
drag, startPoint x: 1037, startPoint y: 542, endPoint x: 1190, endPoint y: 533, distance: 152.4
click at [1190, 533] on div "I am not confident to use heavier weights 12:09pm" at bounding box center [1042, 542] width 674 height 33
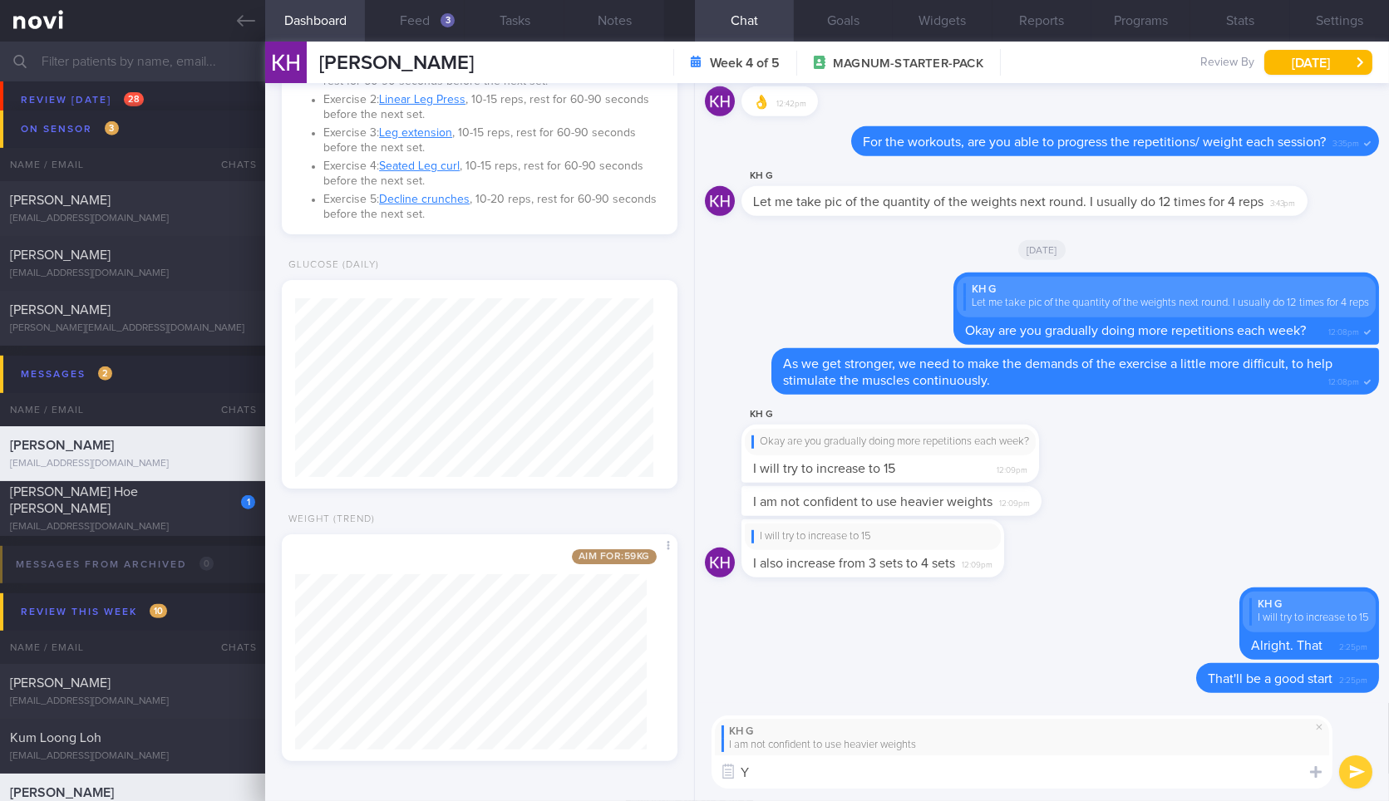
click at [1044, 777] on textarea "Y" at bounding box center [1022, 772] width 621 height 33
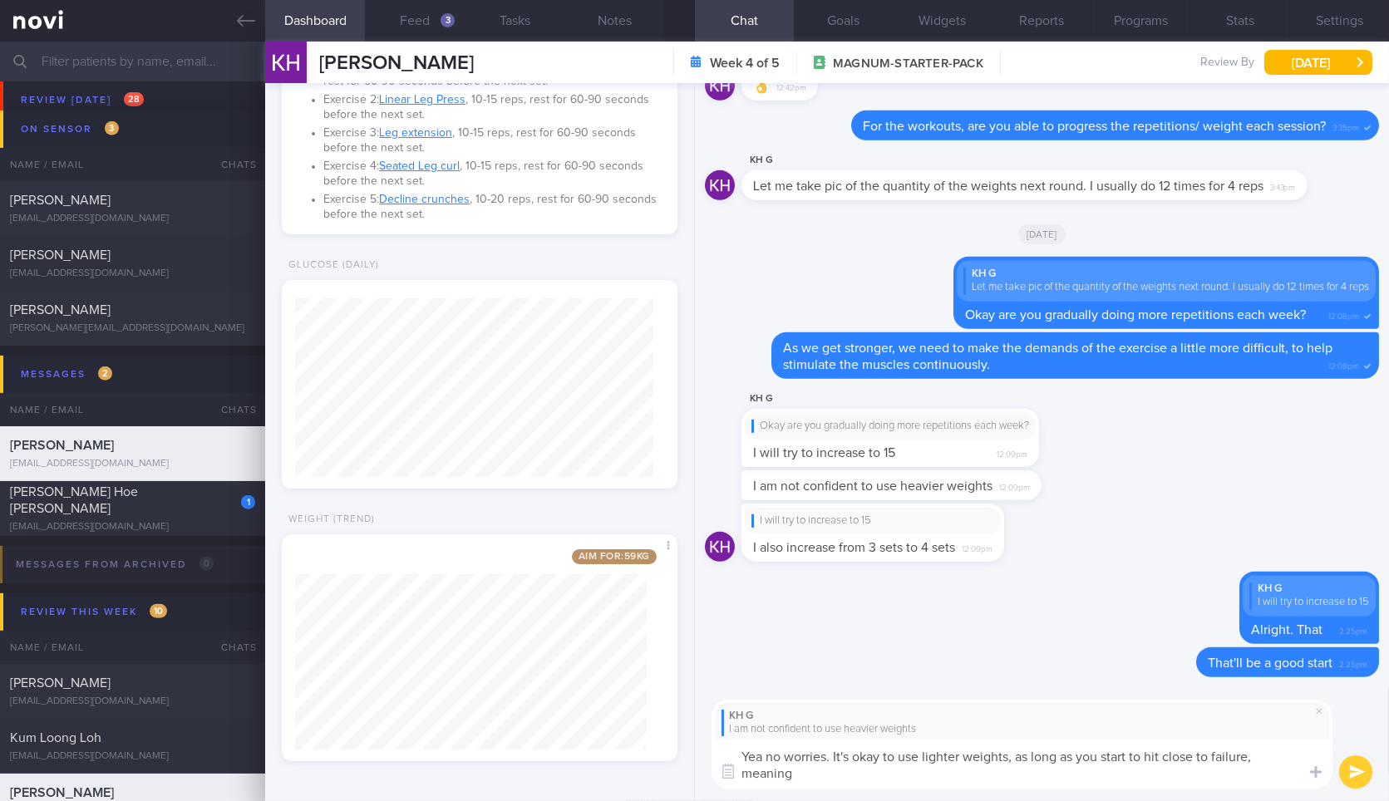
scroll to position [0, 0]
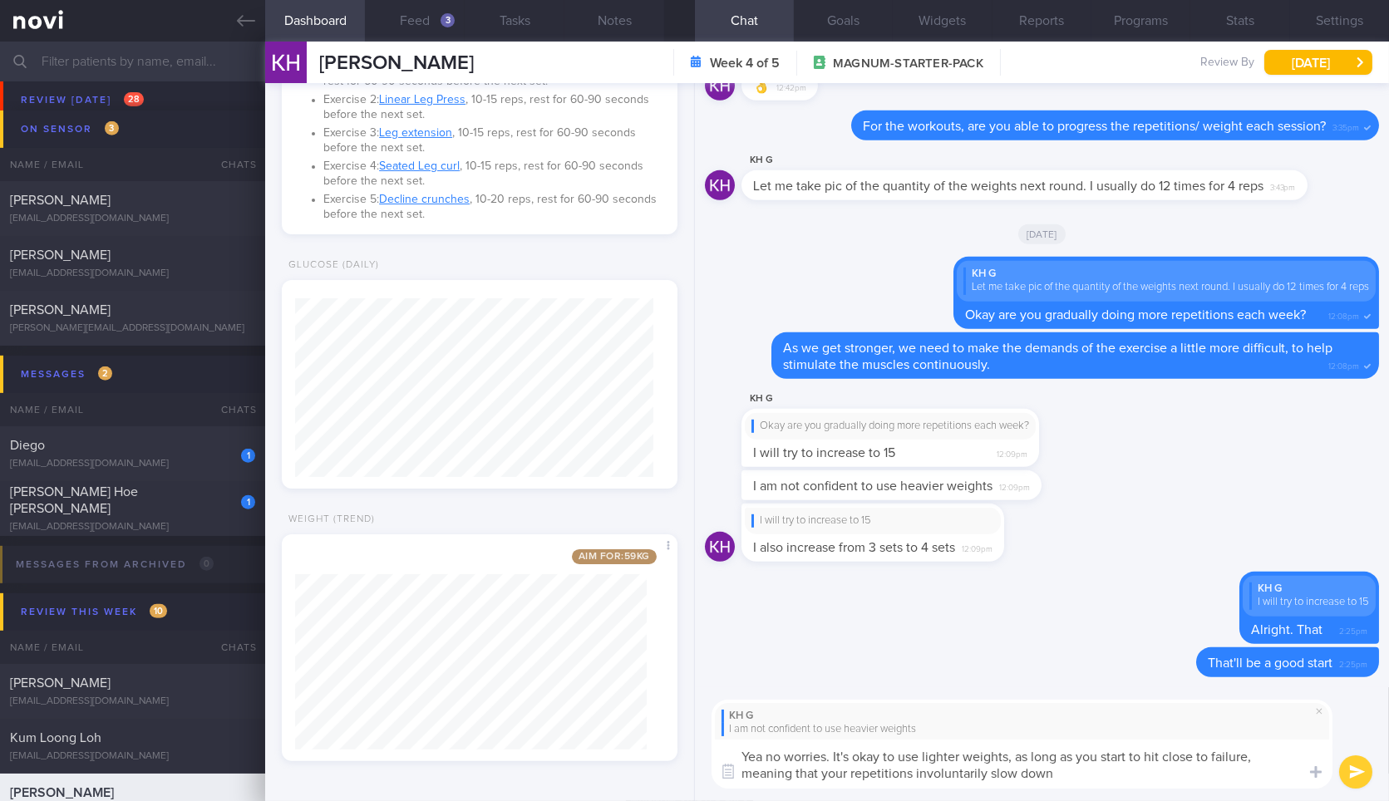
type textarea "Yea no worries. It's okay to use lighter weights, as long as you start to hit c…"
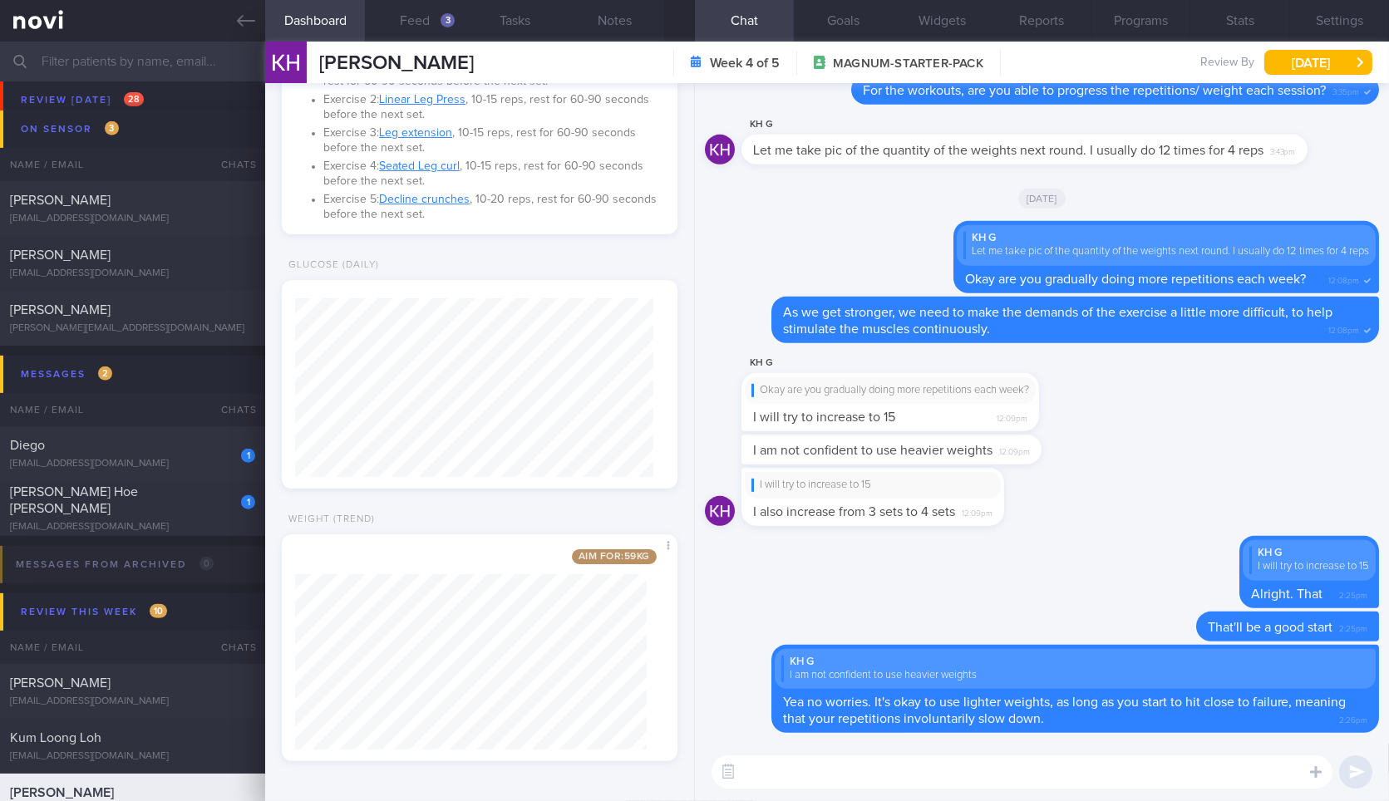
click at [906, 507] on span "I also increase from 3 sets to 4 sets" at bounding box center [854, 511] width 202 height 13
drag, startPoint x: 904, startPoint y: 502, endPoint x: 1131, endPoint y: 419, distance: 242.5
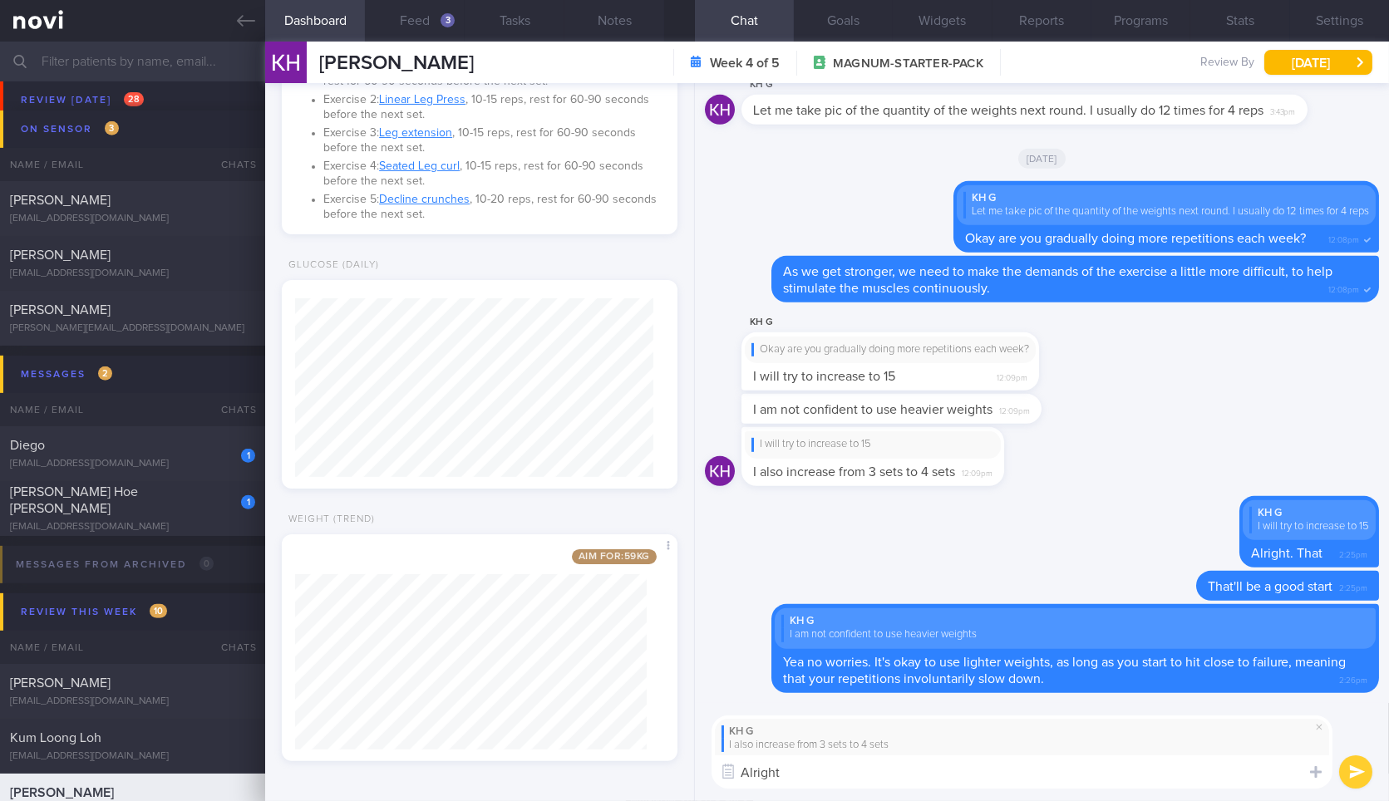
type textarea "Alright a"
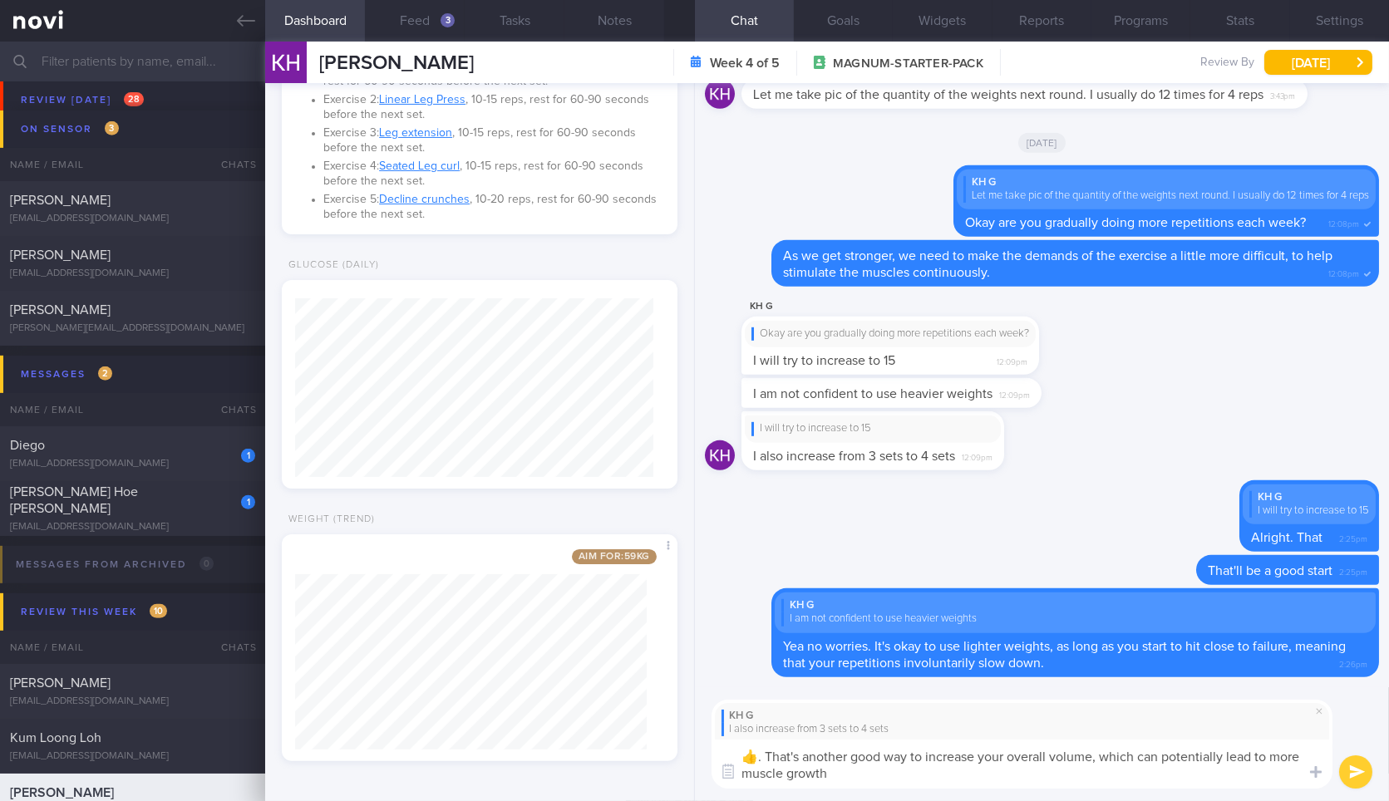
type textarea "👍. That's another good way to increase your overall volume, which can potential…"
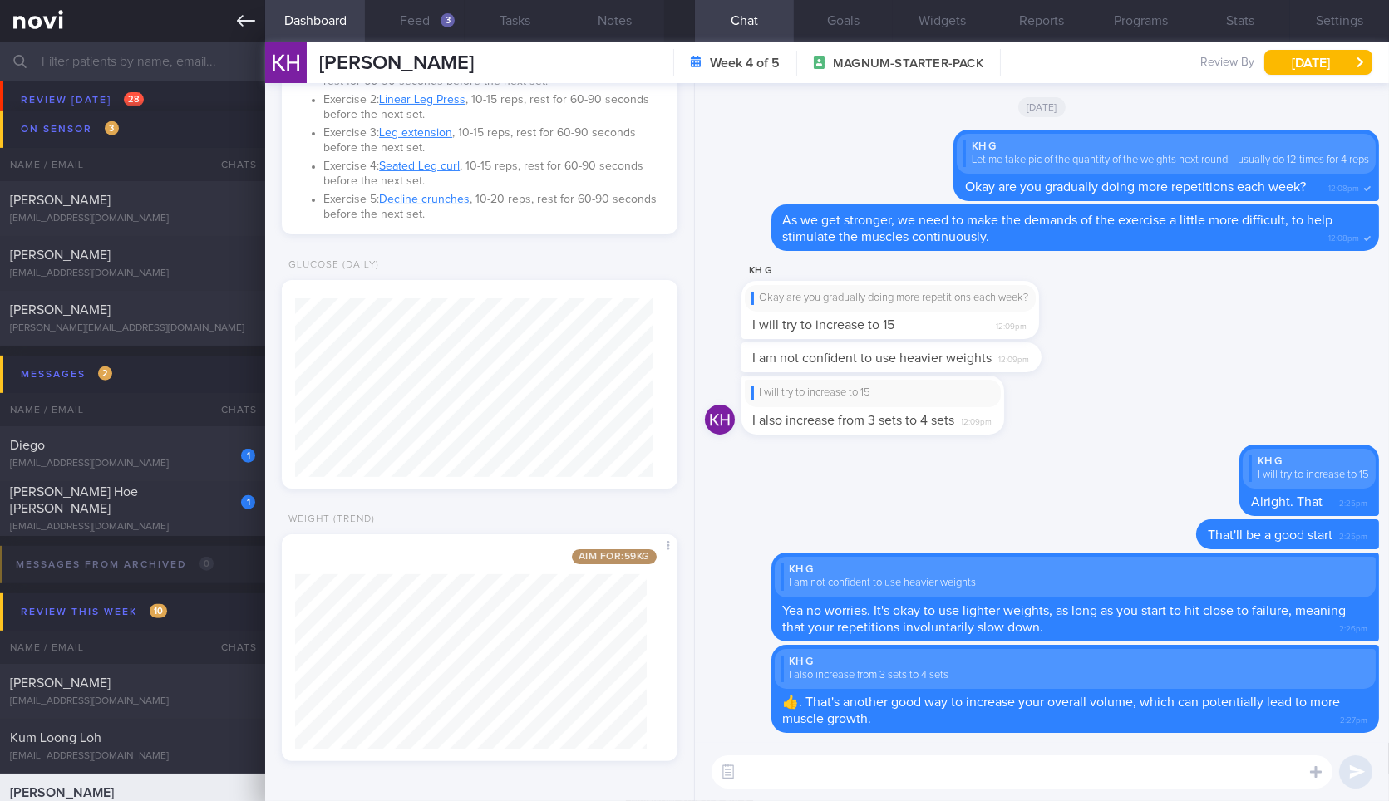
click at [223, 32] on link at bounding box center [132, 21] width 265 height 42
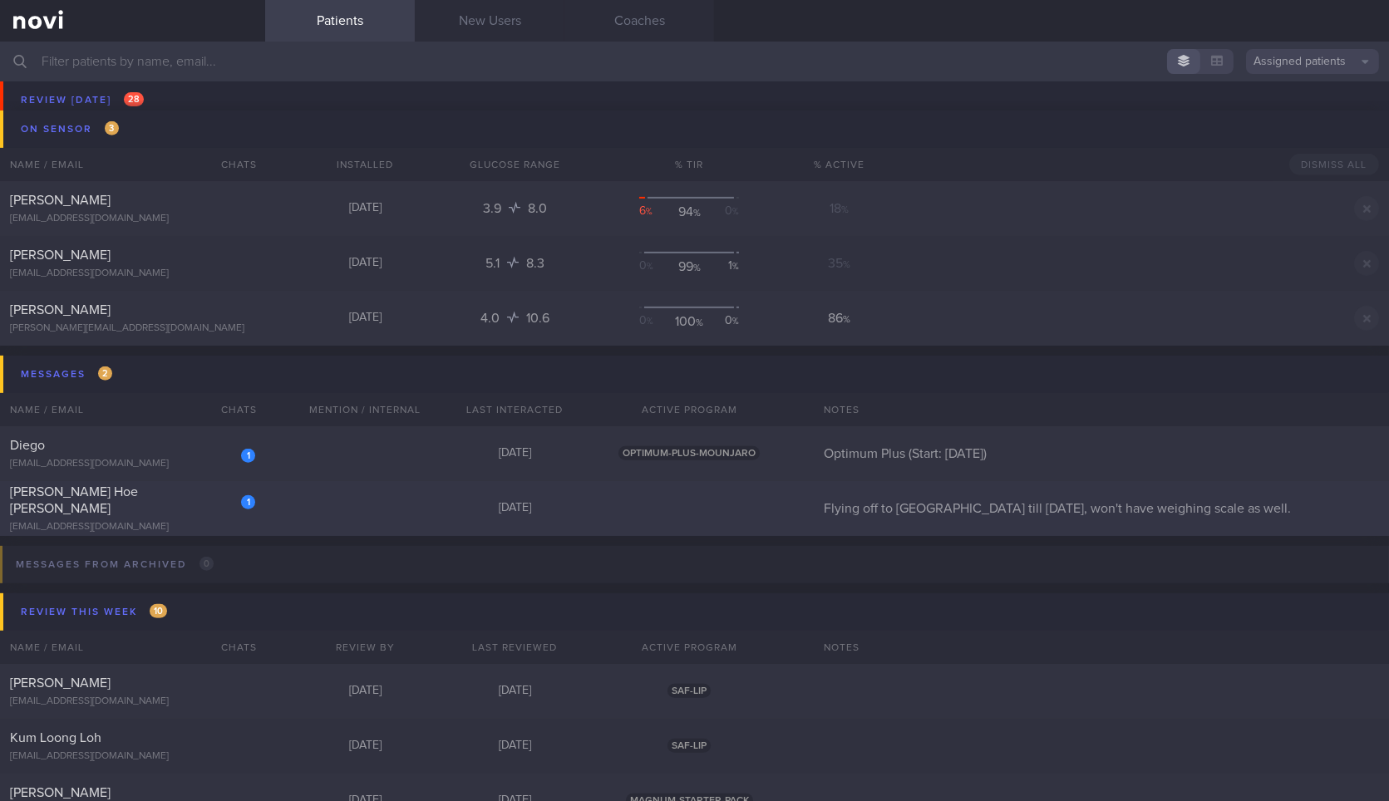
click at [289, 515] on div "1 Yong Hoe Yeo yeoyh82@gmail.com Today Flying off to London till 3 Oct, won't h…" at bounding box center [694, 508] width 1389 height 55
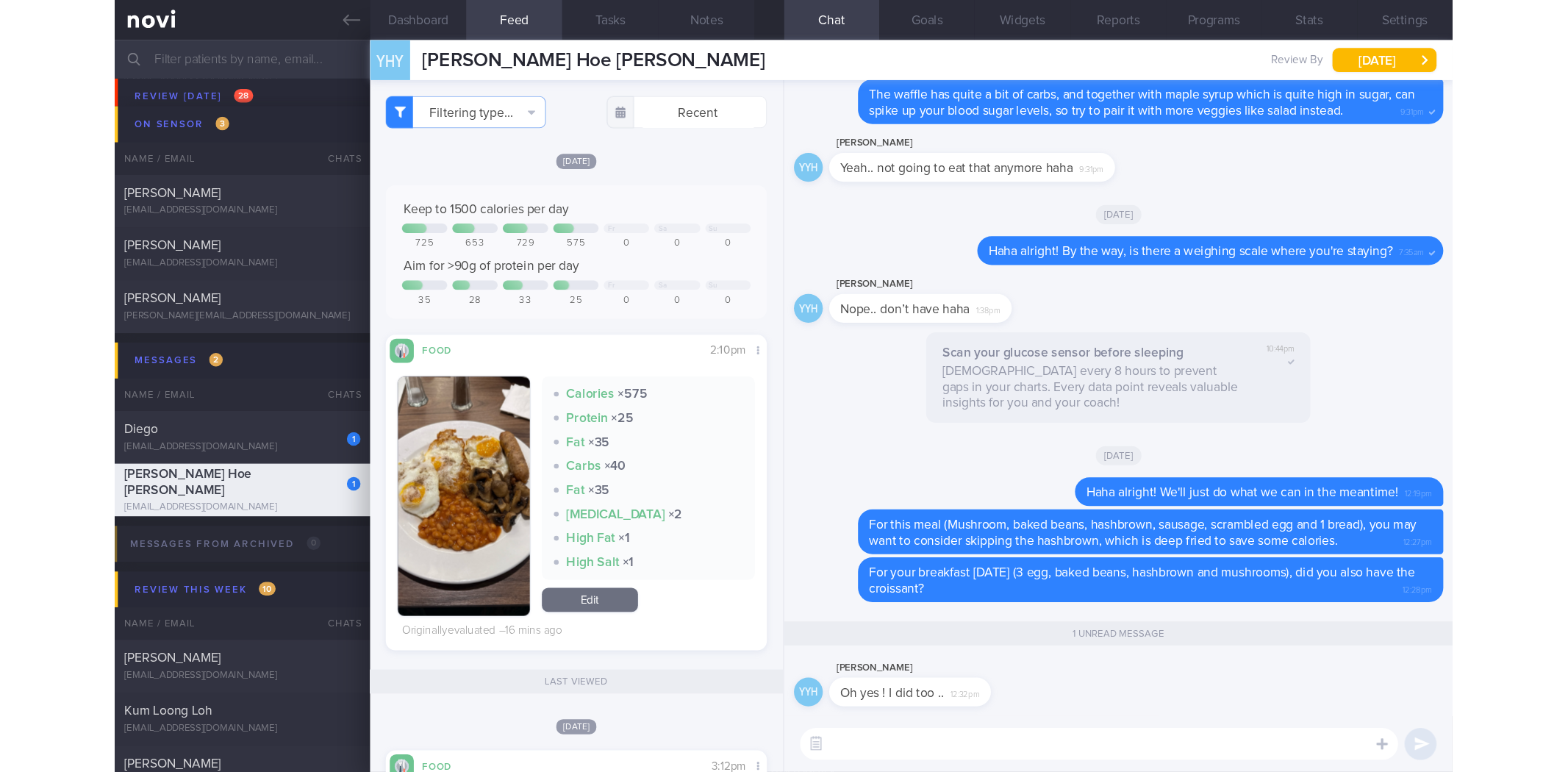
scroll to position [211, 324]
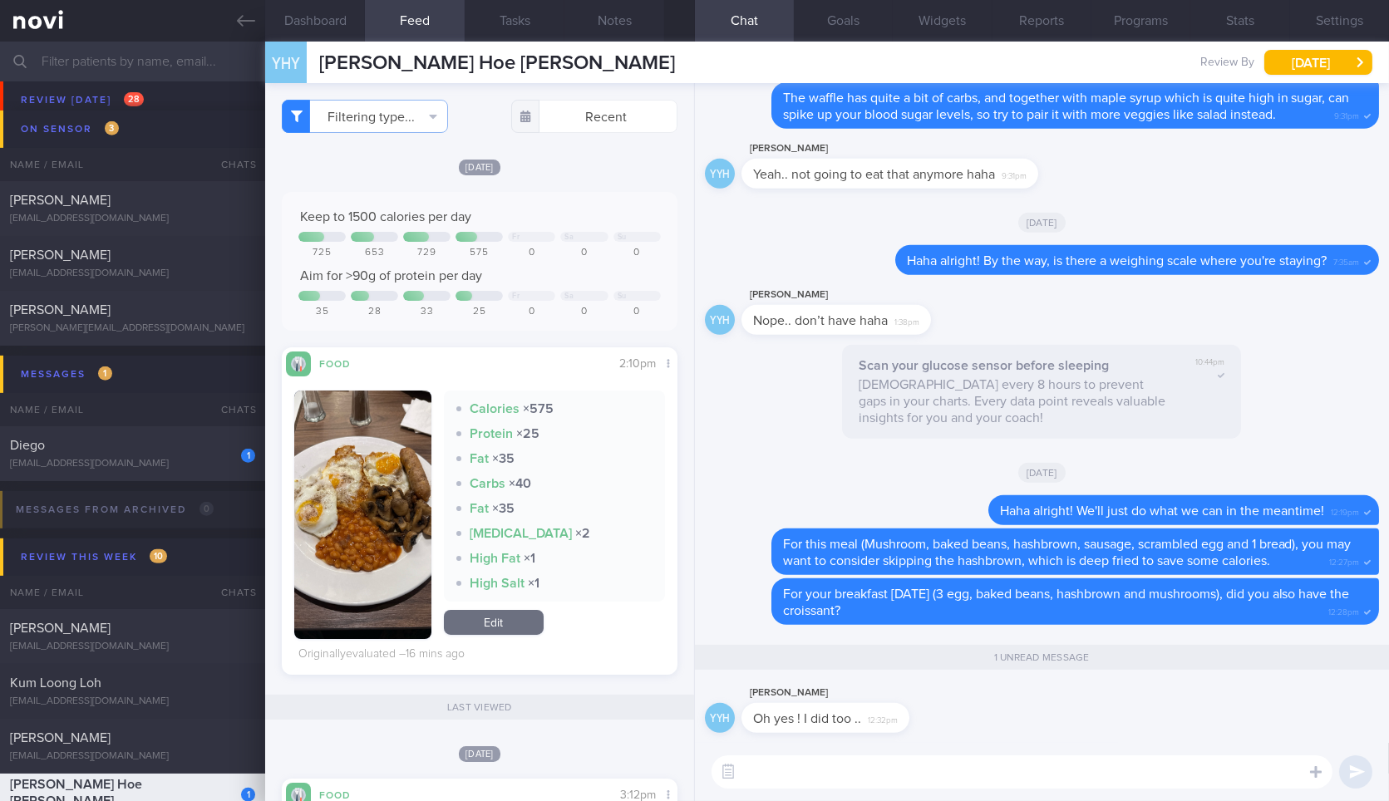
click at [870, 775] on textarea at bounding box center [1022, 772] width 621 height 33
drag, startPoint x: 901, startPoint y: 724, endPoint x: 1060, endPoint y: 704, distance: 160.0
click at [1060, 704] on div "YYH Yeo Yong Hoe Oh yes ! I did too .. 12:32pm" at bounding box center [1042, 713] width 674 height 60
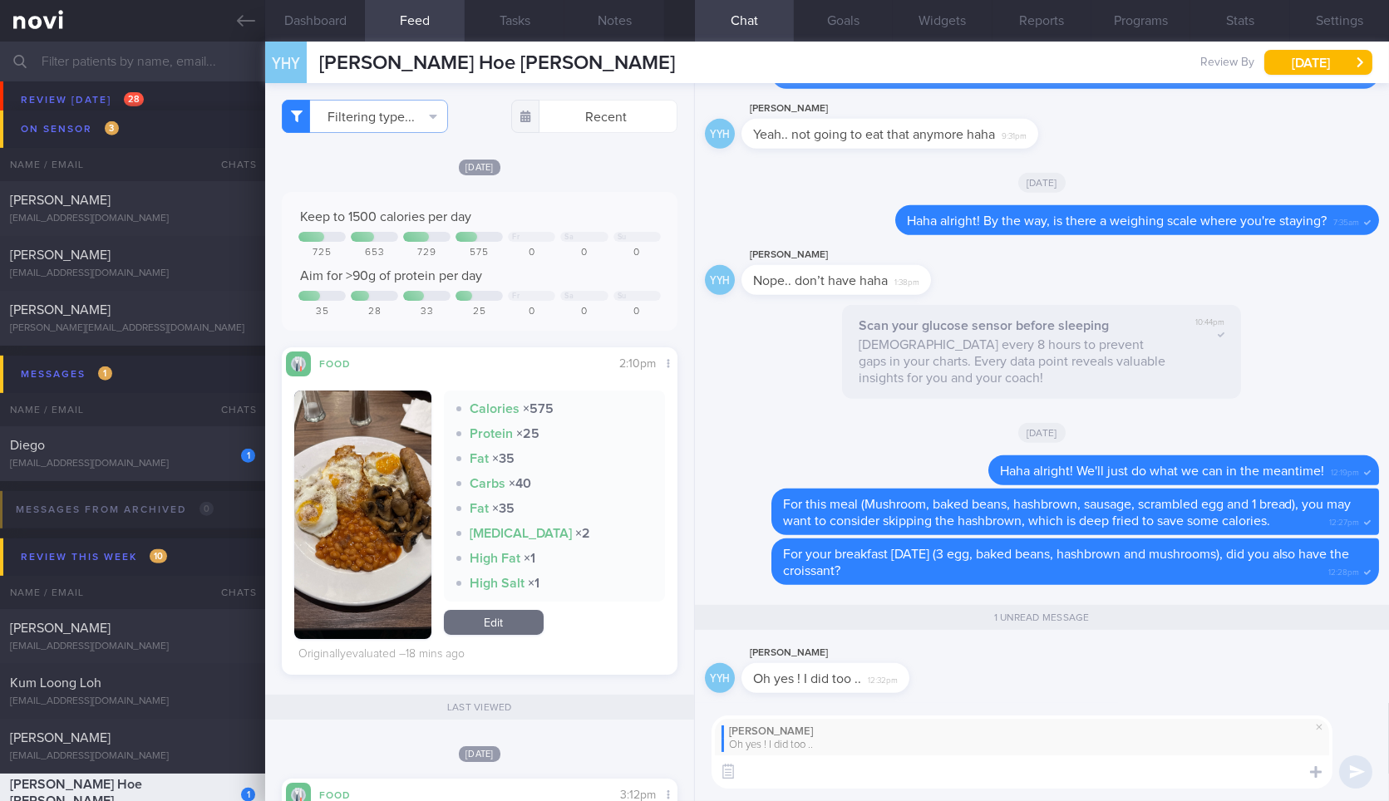
click at [884, 771] on textarea at bounding box center [1022, 772] width 621 height 33
type textarea "Sorry is that referring to skipping the hashbrown and croissant?"
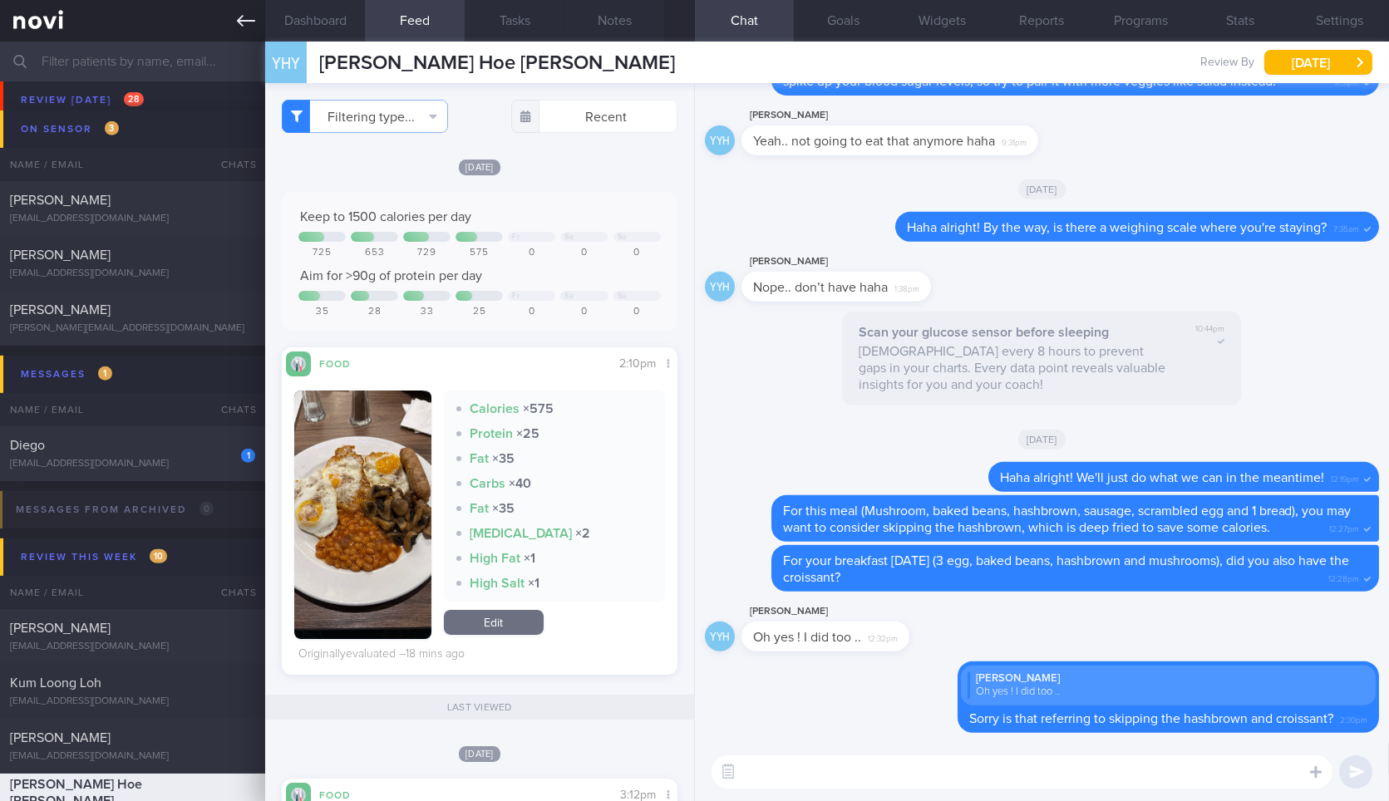
click at [261, 27] on link at bounding box center [132, 21] width 265 height 42
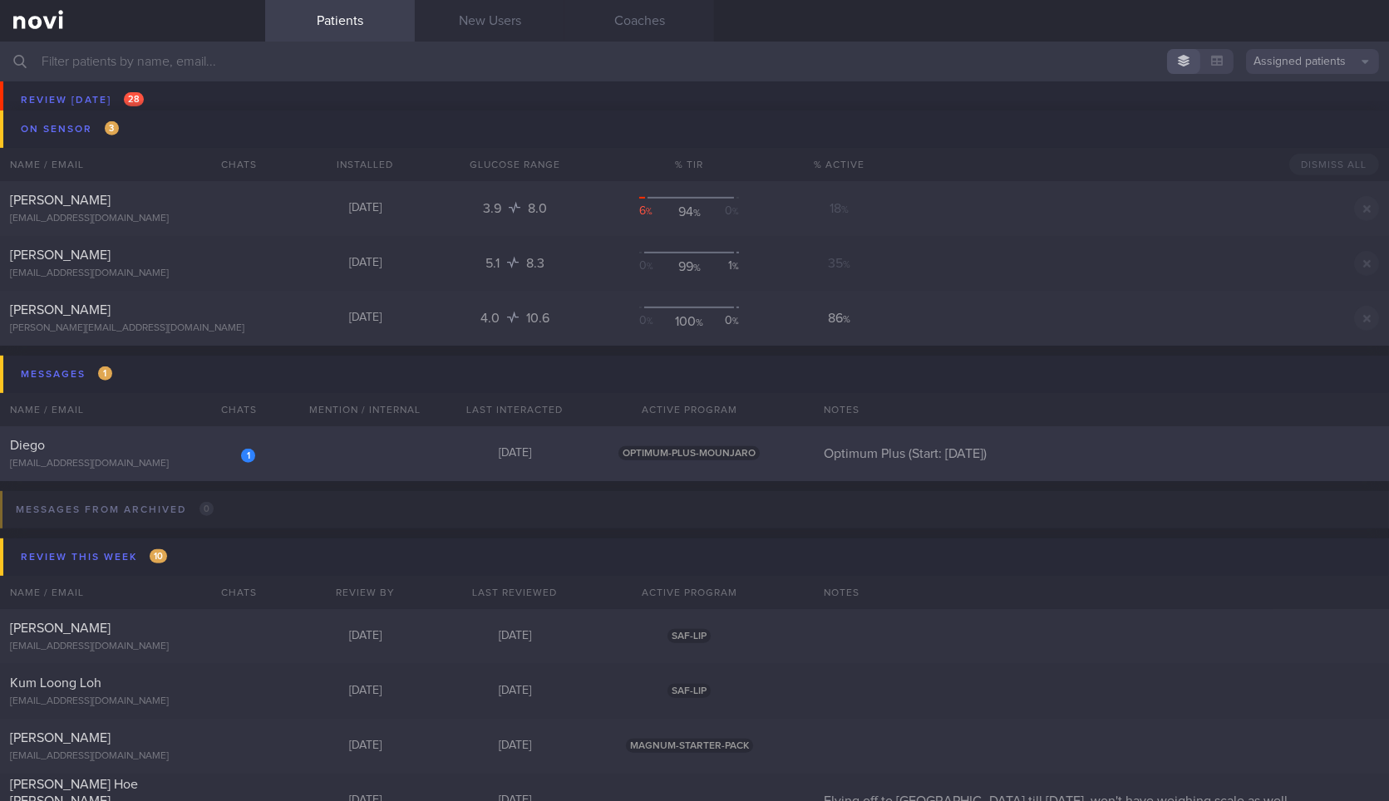
click at [181, 433] on div "1 Diego diegopdias@gmail.com Today OPTIMUM-PLUS-MOUNJARO Optimum Plus (Start: 2…" at bounding box center [694, 453] width 1389 height 55
click at [189, 458] on div "diegopdias@gmail.com" at bounding box center [132, 464] width 245 height 12
click at [432, 453] on div "1 Diego diegopdias@gmail.com Today OPTIMUM-PLUS-MOUNJARO Optimum Plus (Start: 2…" at bounding box center [694, 453] width 1389 height 55
select select "8"
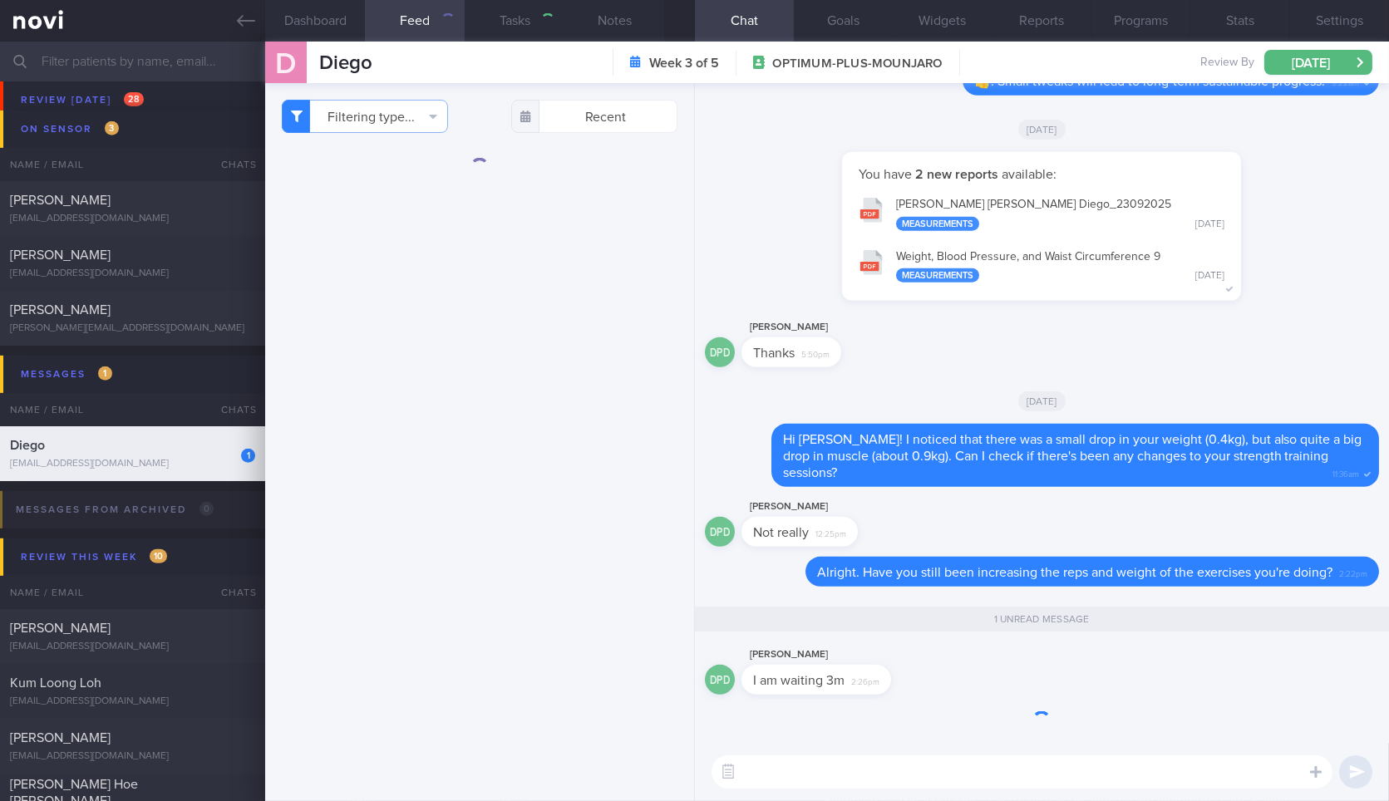
click at [859, 778] on textarea at bounding box center [1022, 772] width 621 height 33
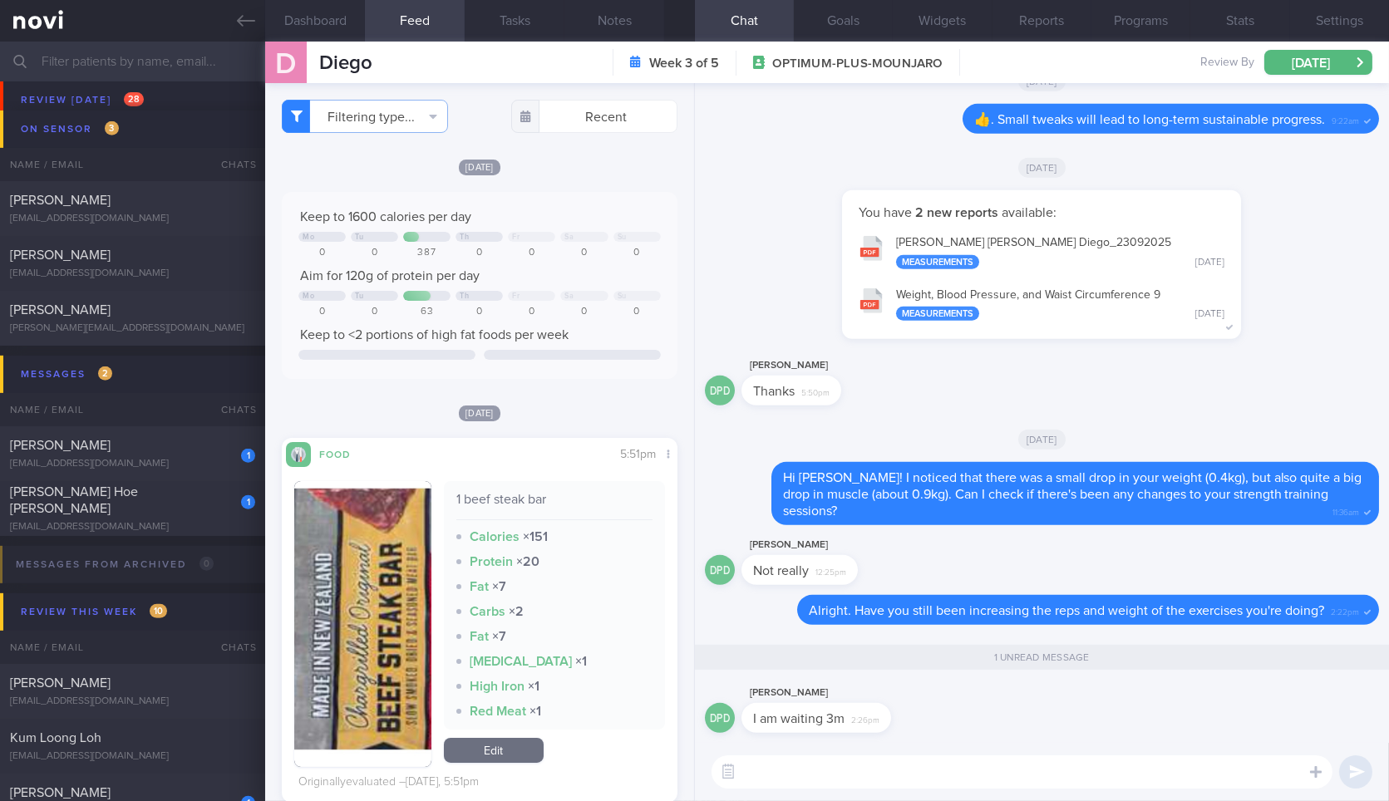
click at [905, 762] on textarea at bounding box center [1022, 772] width 621 height 33
drag, startPoint x: 881, startPoint y: 722, endPoint x: 1040, endPoint y: 711, distance: 159.1
click at [1040, 711] on div "DPD Diego Pereira Dias I am waiting 3m 2:26pm" at bounding box center [1042, 713] width 674 height 60
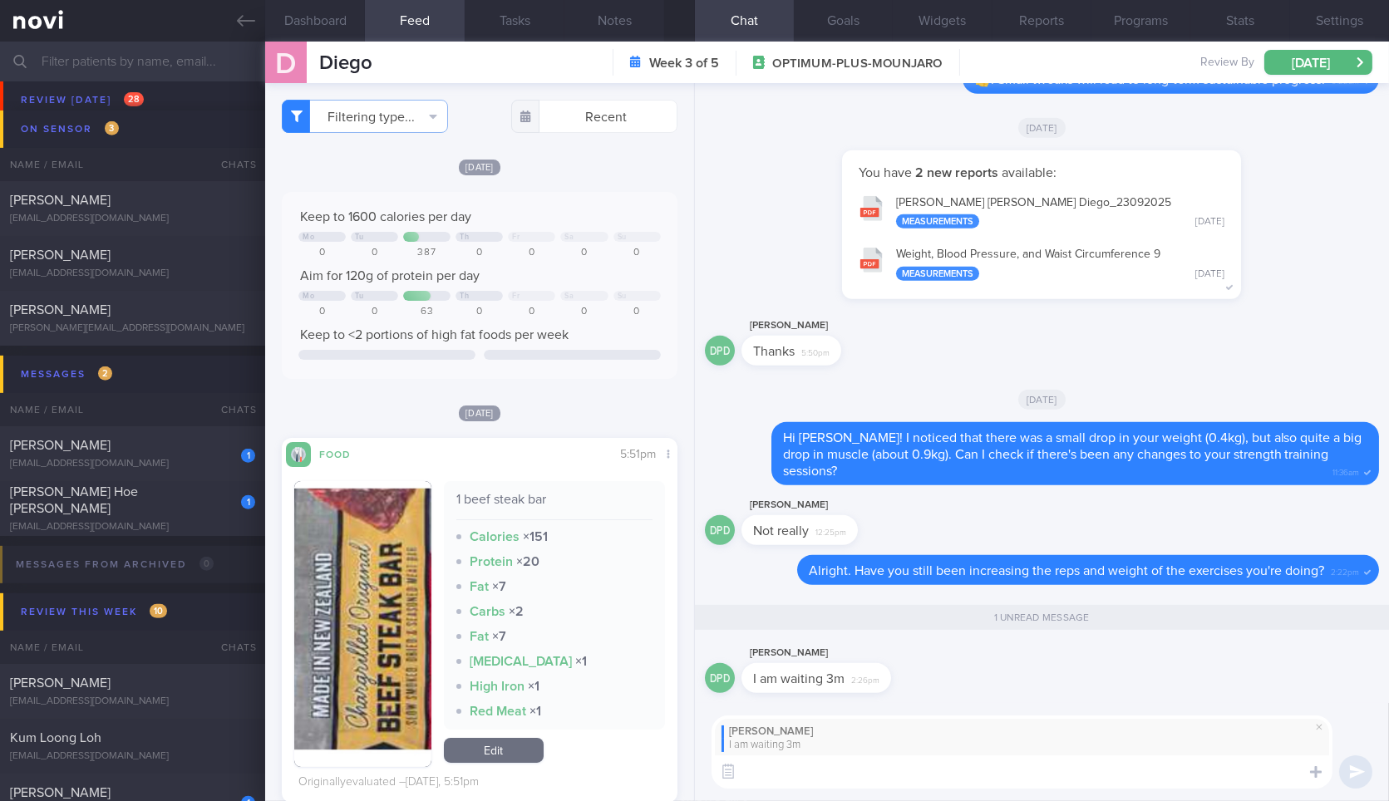
click at [931, 776] on textarea at bounding box center [1022, 772] width 621 height 33
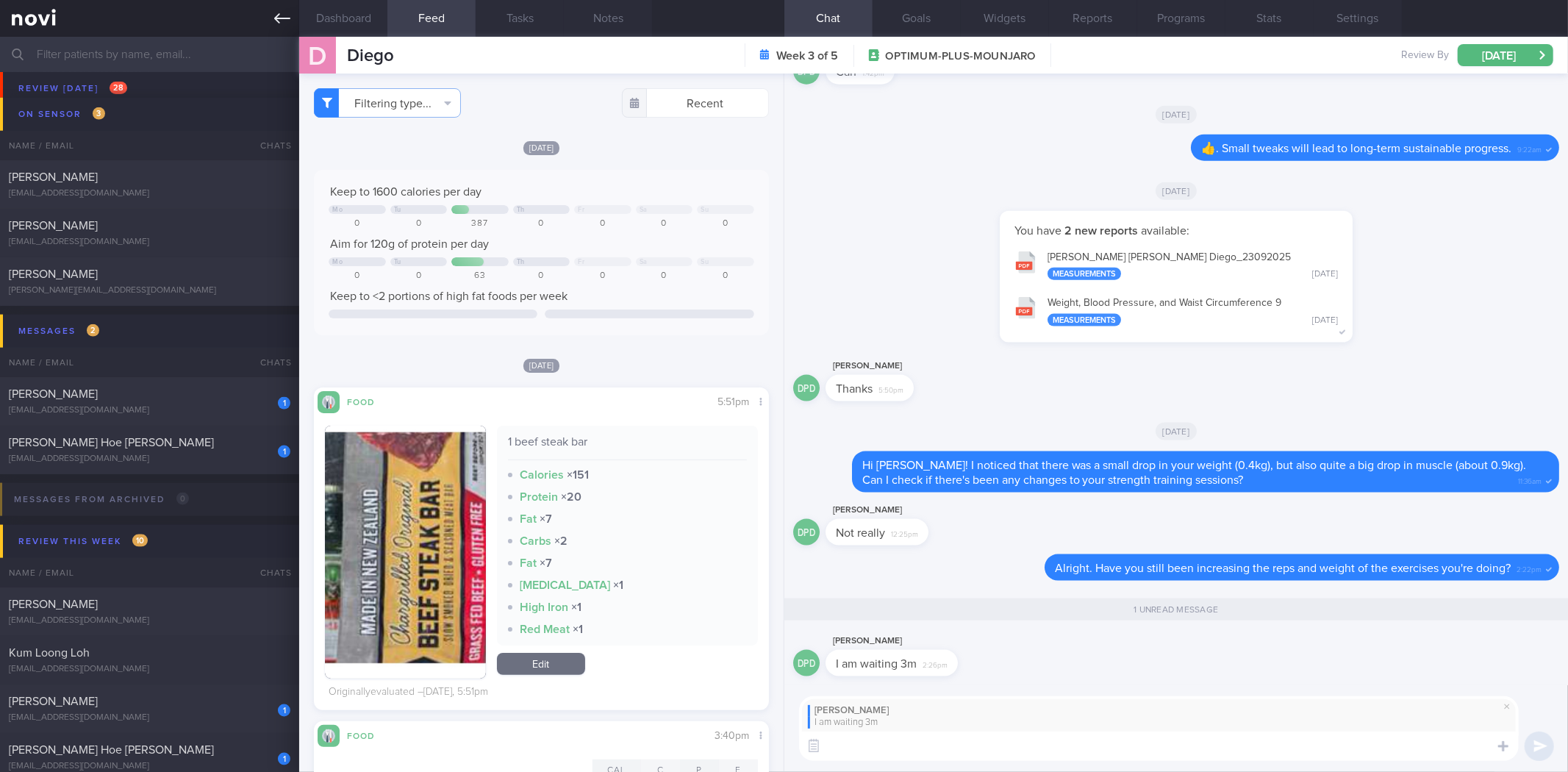
scroll to position [1454, 0]
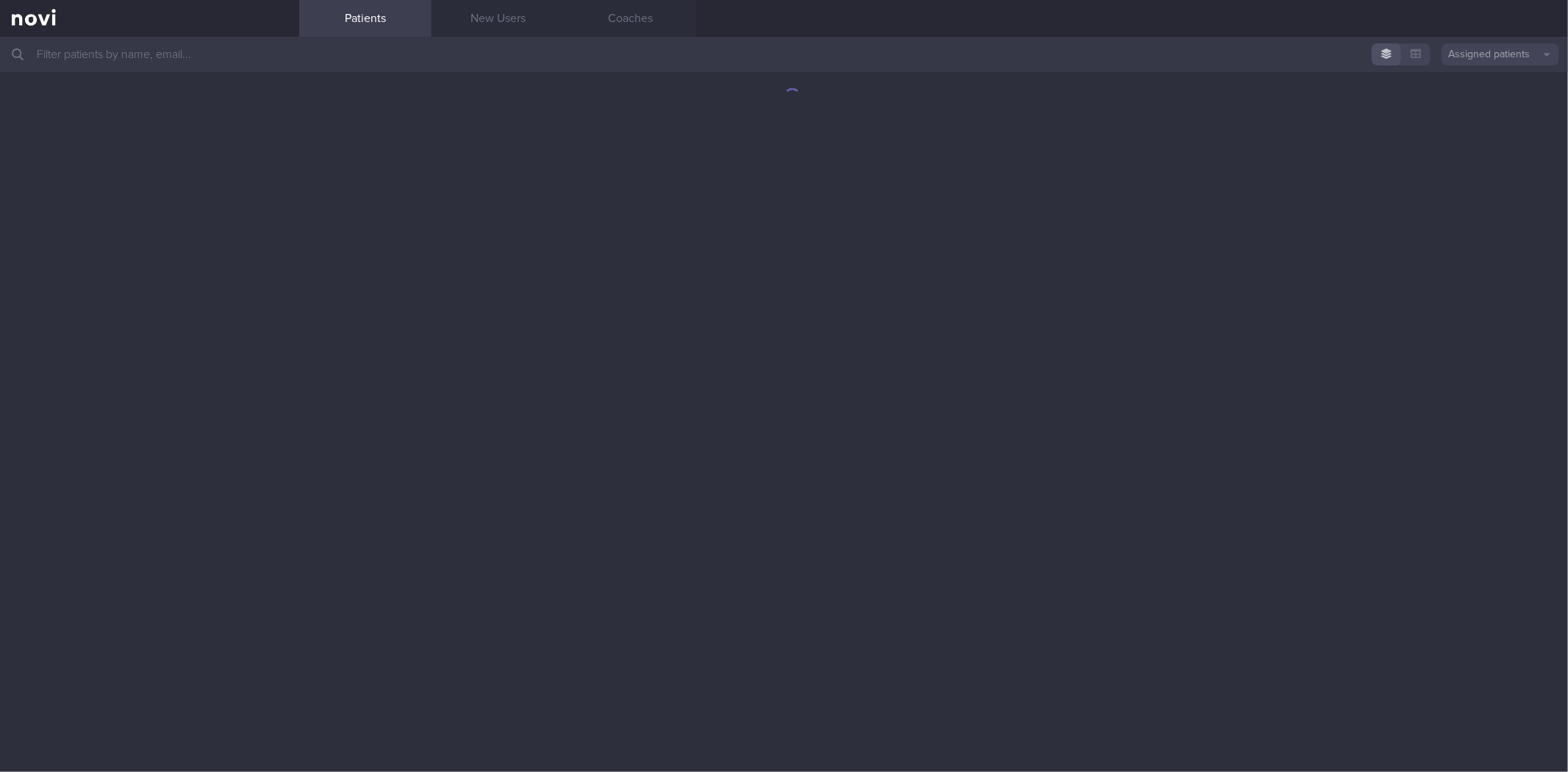
drag, startPoint x: 320, startPoint y: 34, endPoint x: 314, endPoint y: 51, distance: 18.0
click at [320, 34] on link "Patients" at bounding box center [365, 19] width 133 height 37
click at [314, 51] on input "text" at bounding box center [784, 55] width 1568 height 35
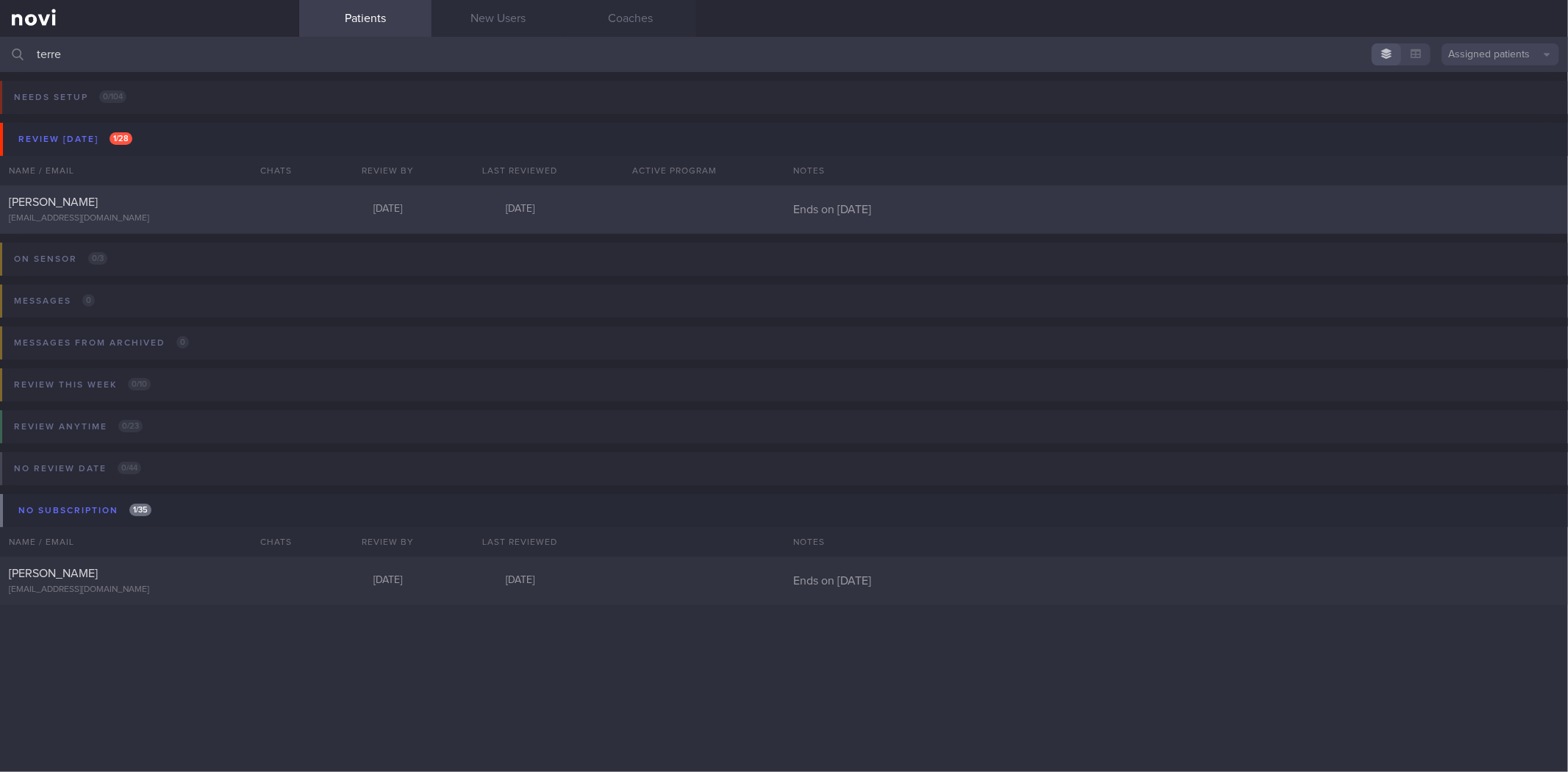
type input "terre"
drag, startPoint x: 245, startPoint y: 228, endPoint x: 590, endPoint y: 53, distance: 386.8
click at [245, 229] on div "[PERSON_NAME] [EMAIL_ADDRESS][DOMAIN_NAME] [DATE] [DATE] Ends on [DATE]" at bounding box center [784, 209] width 1568 height 49
select select "8"
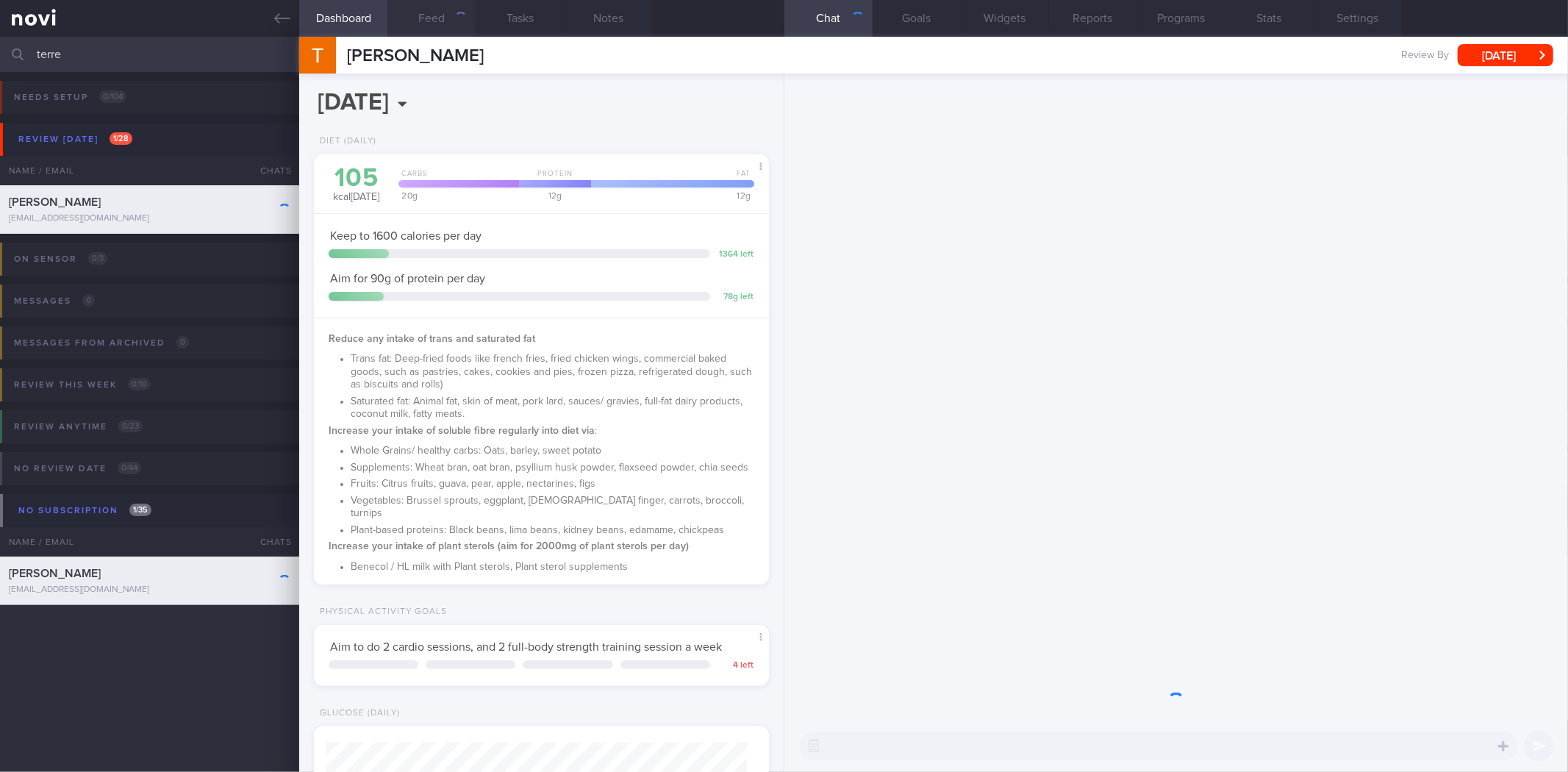
click at [433, 34] on button "Feed" at bounding box center [432, 19] width 88 height 37
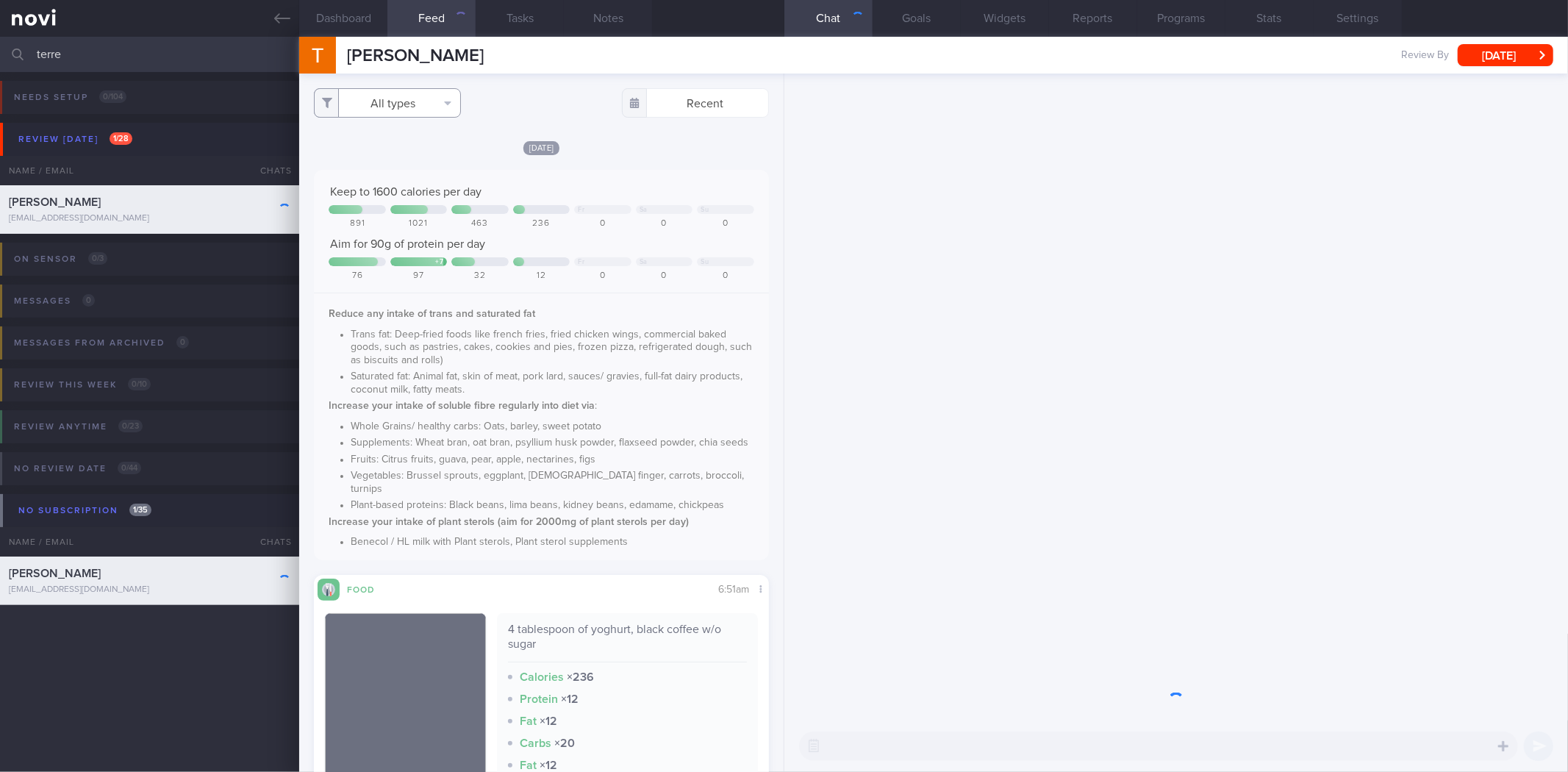
click at [393, 103] on button "All types" at bounding box center [387, 103] width 147 height 29
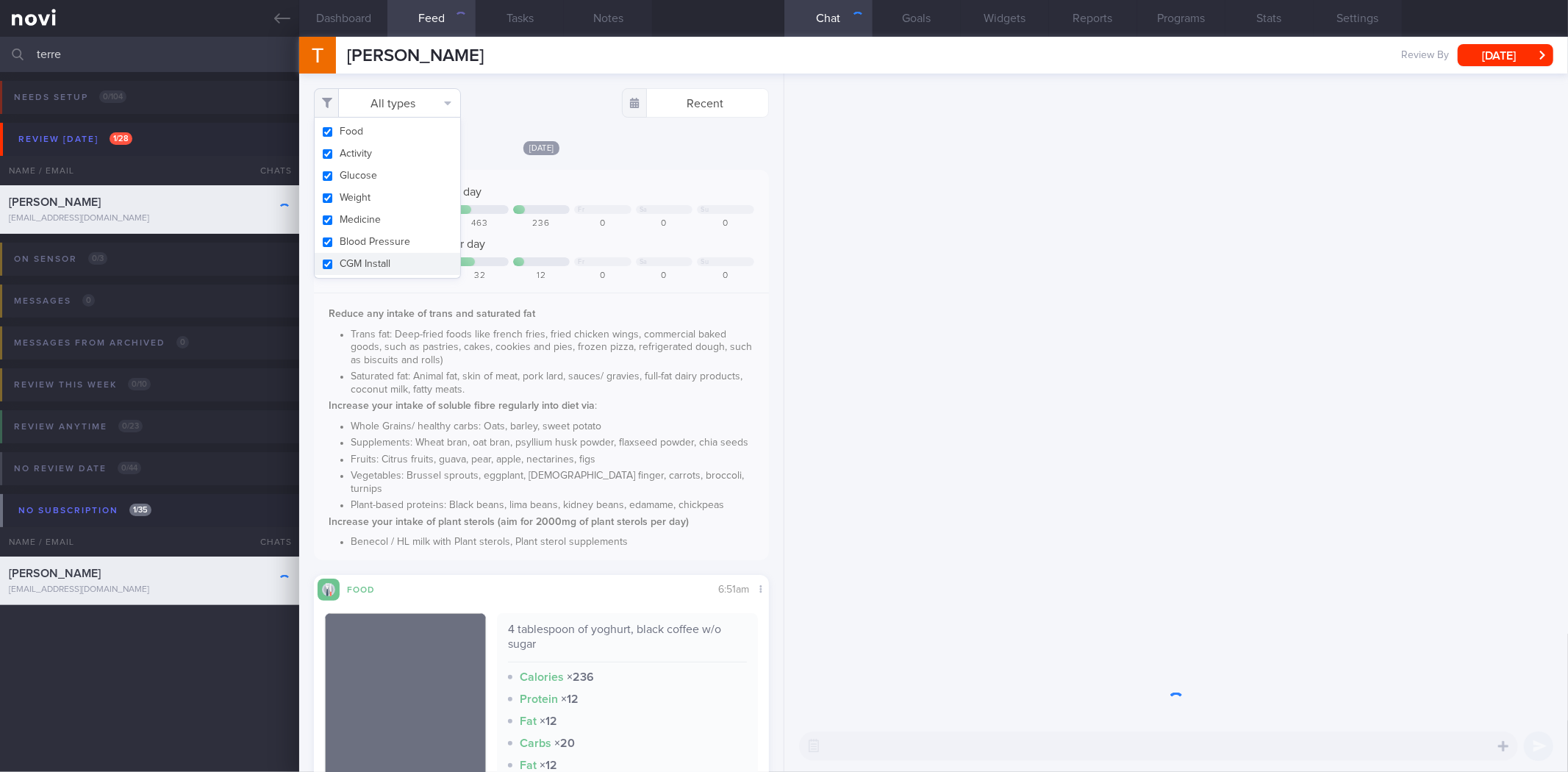
scroll to position [210, 421]
click at [394, 157] on div "Food Activity Glucose Weight Medicine Blood Pressure [MEDICAL_DATA] Install" at bounding box center [387, 198] width 147 height 161
click at [394, 162] on button "Activity" at bounding box center [387, 153] width 146 height 22
checkbox input "false"
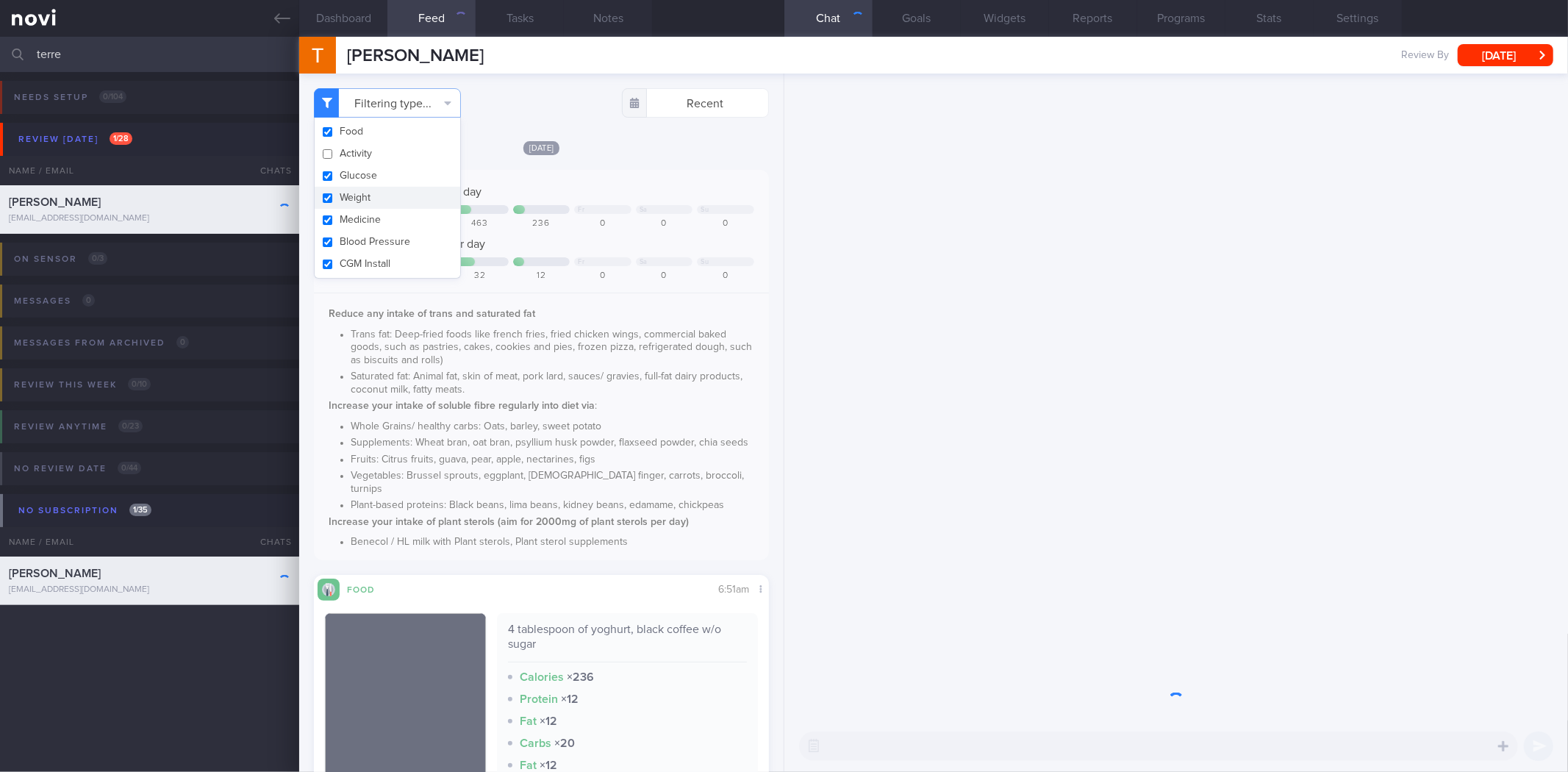
scroll to position [210, 421]
click at [382, 203] on button "Weight" at bounding box center [387, 197] width 146 height 22
checkbox input "false"
click at [605, 177] on div "Keep to 1600 calories per day Fr Sa Su 891 1021 463 236 0 0 0 Aim for 90g of pr…" at bounding box center [541, 364] width 455 height 390
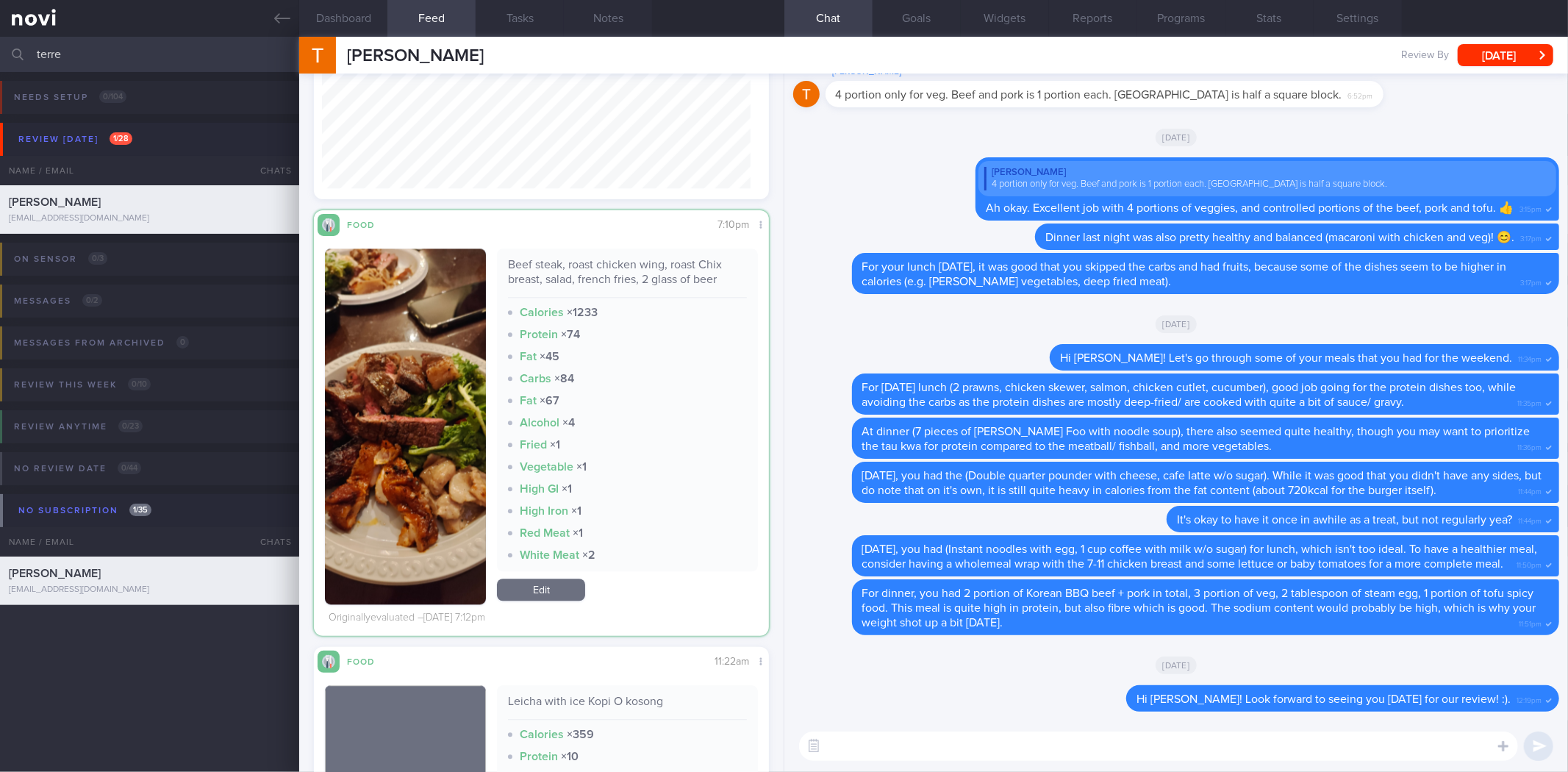
click at [365, 463] on button "button" at bounding box center [405, 426] width 161 height 355
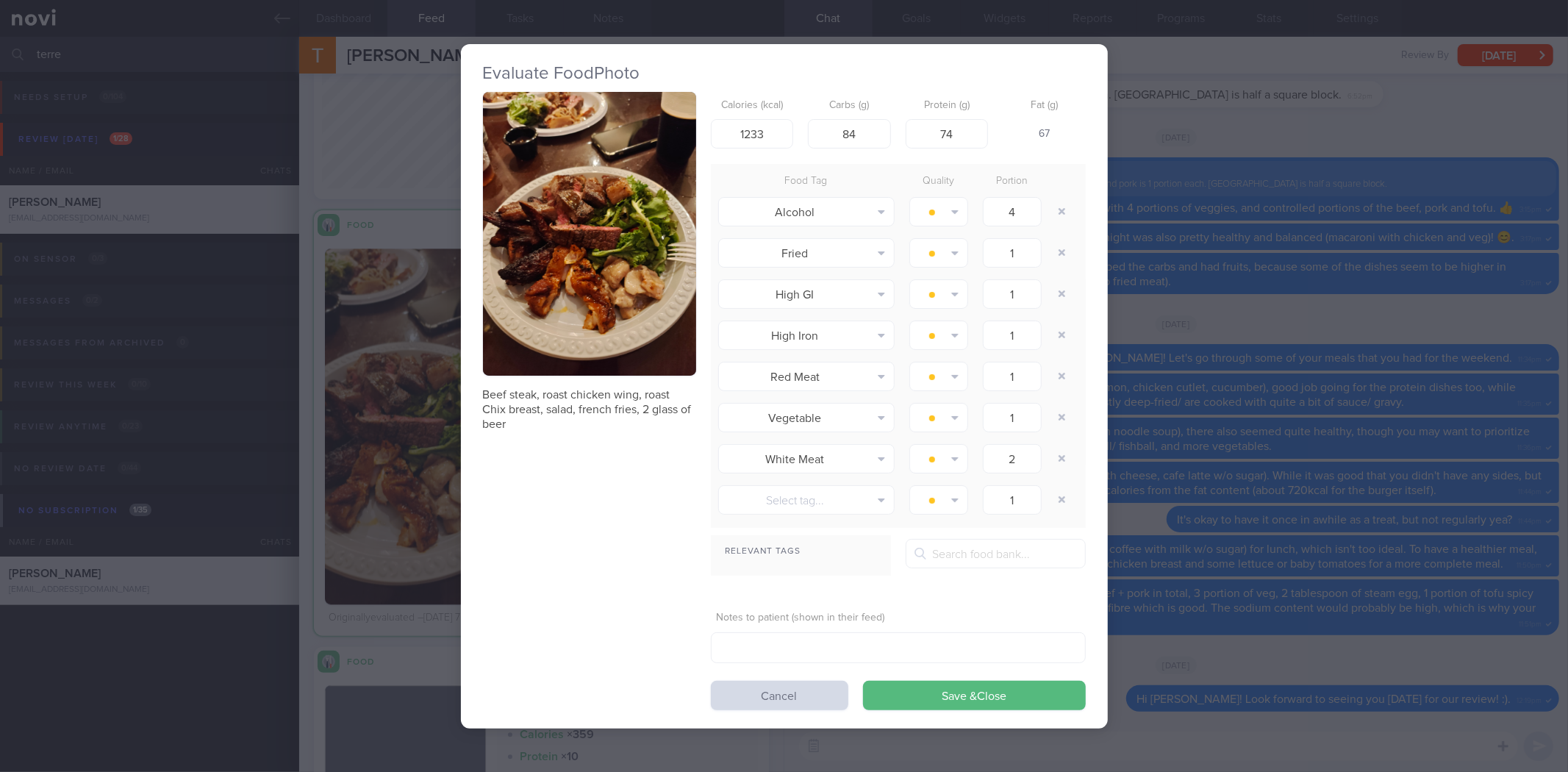
click at [563, 254] on button "button" at bounding box center [589, 234] width 213 height 285
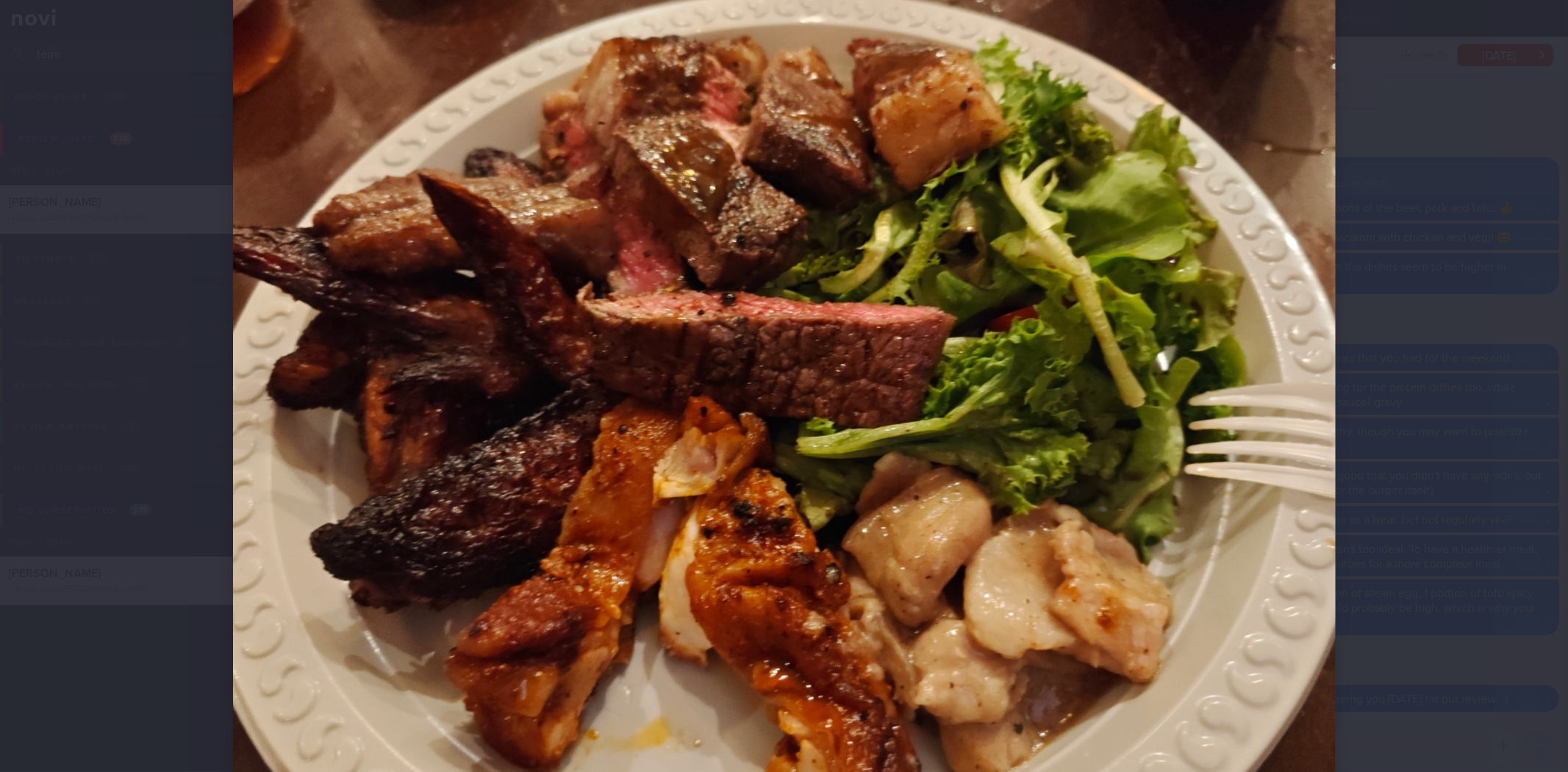
click at [1515, 364] on div at bounding box center [784, 386] width 1568 height 772
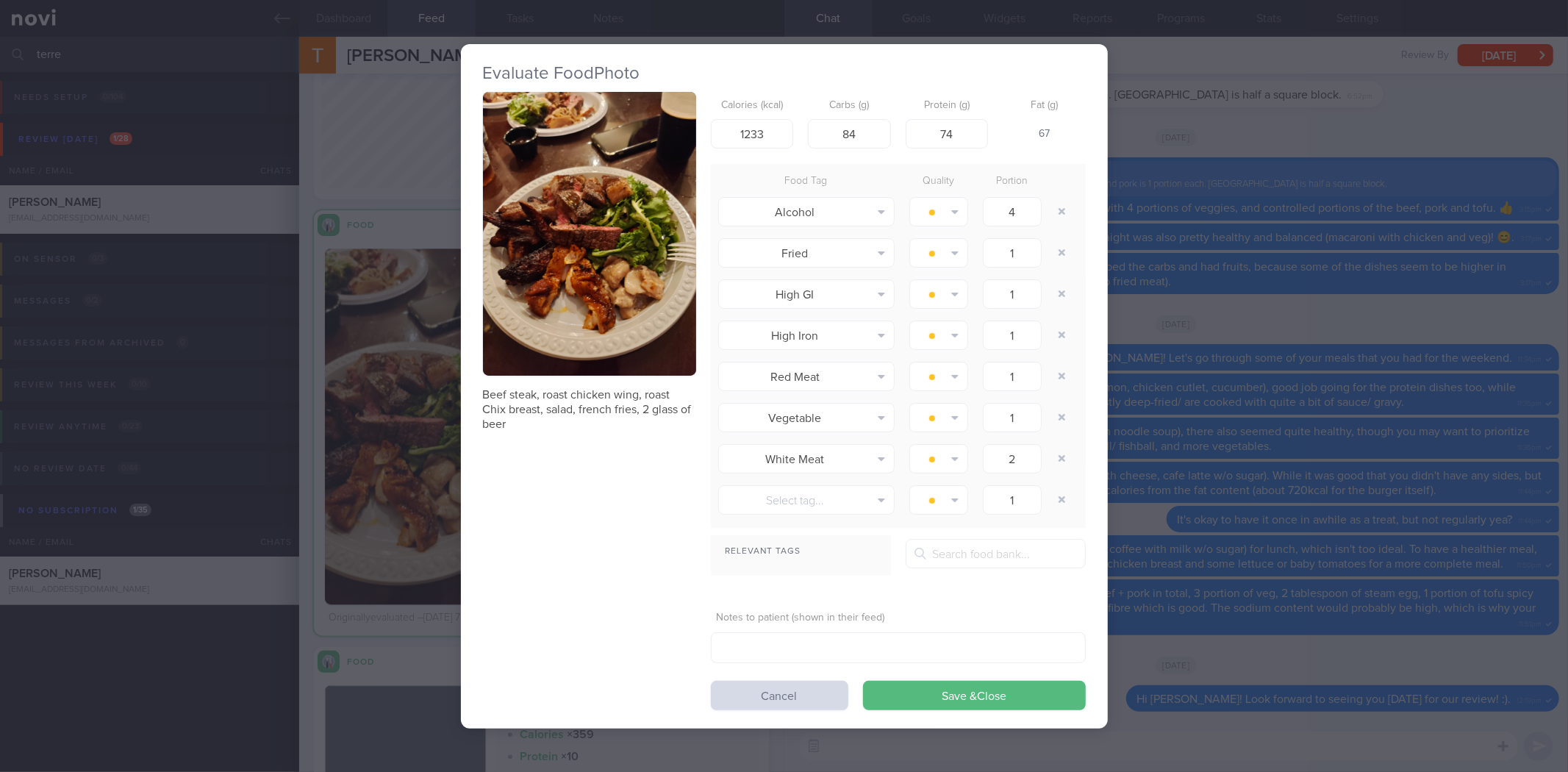
click at [1491, 360] on div "Evaluate Food Photo Beef steak, roast chicken wing, roast Chix breast, salad, f…" at bounding box center [784, 386] width 1568 height 772
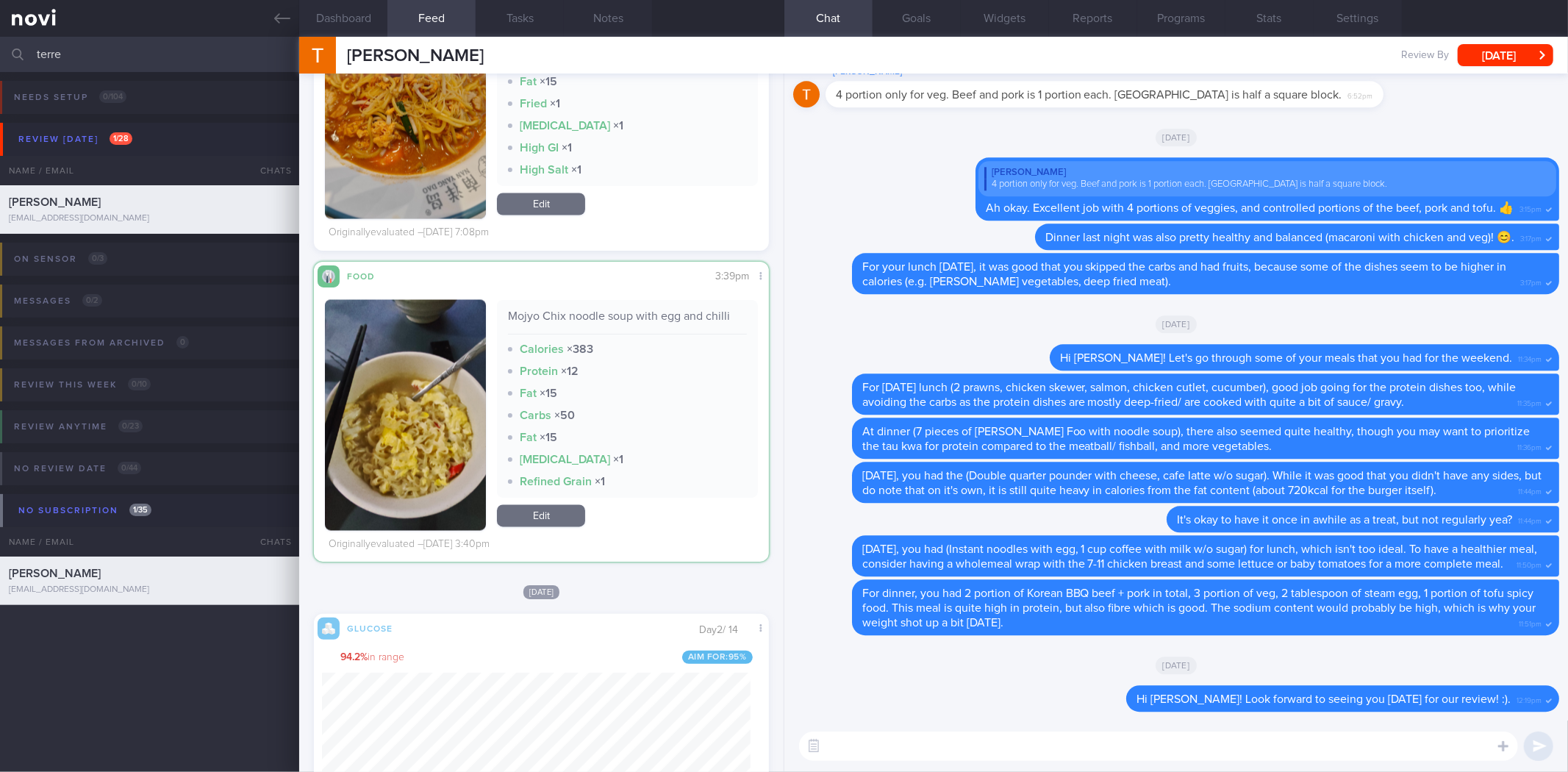
click at [437, 469] on button "button" at bounding box center [405, 415] width 161 height 231
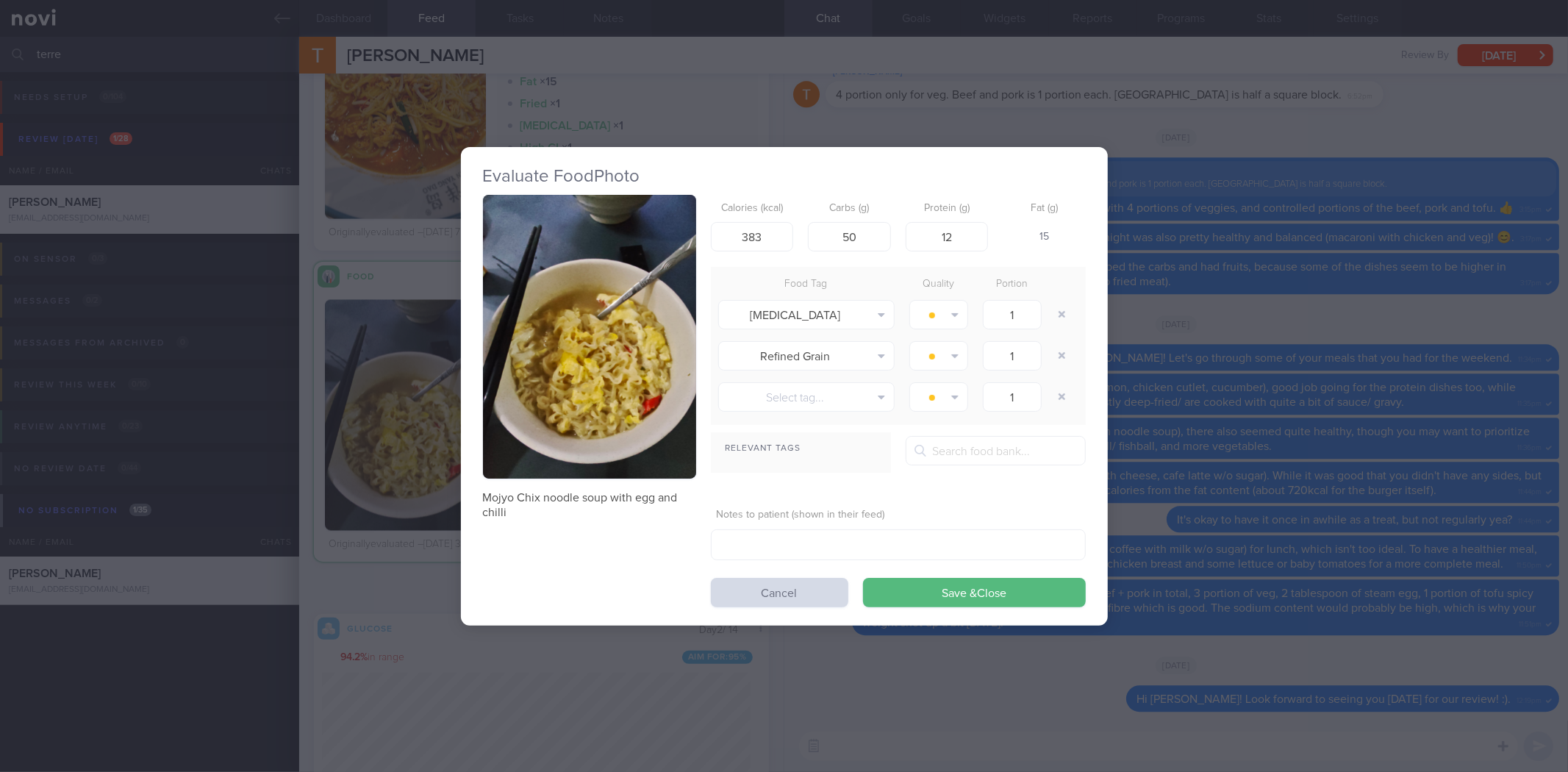
click at [554, 363] on button "button" at bounding box center [589, 337] width 213 height 285
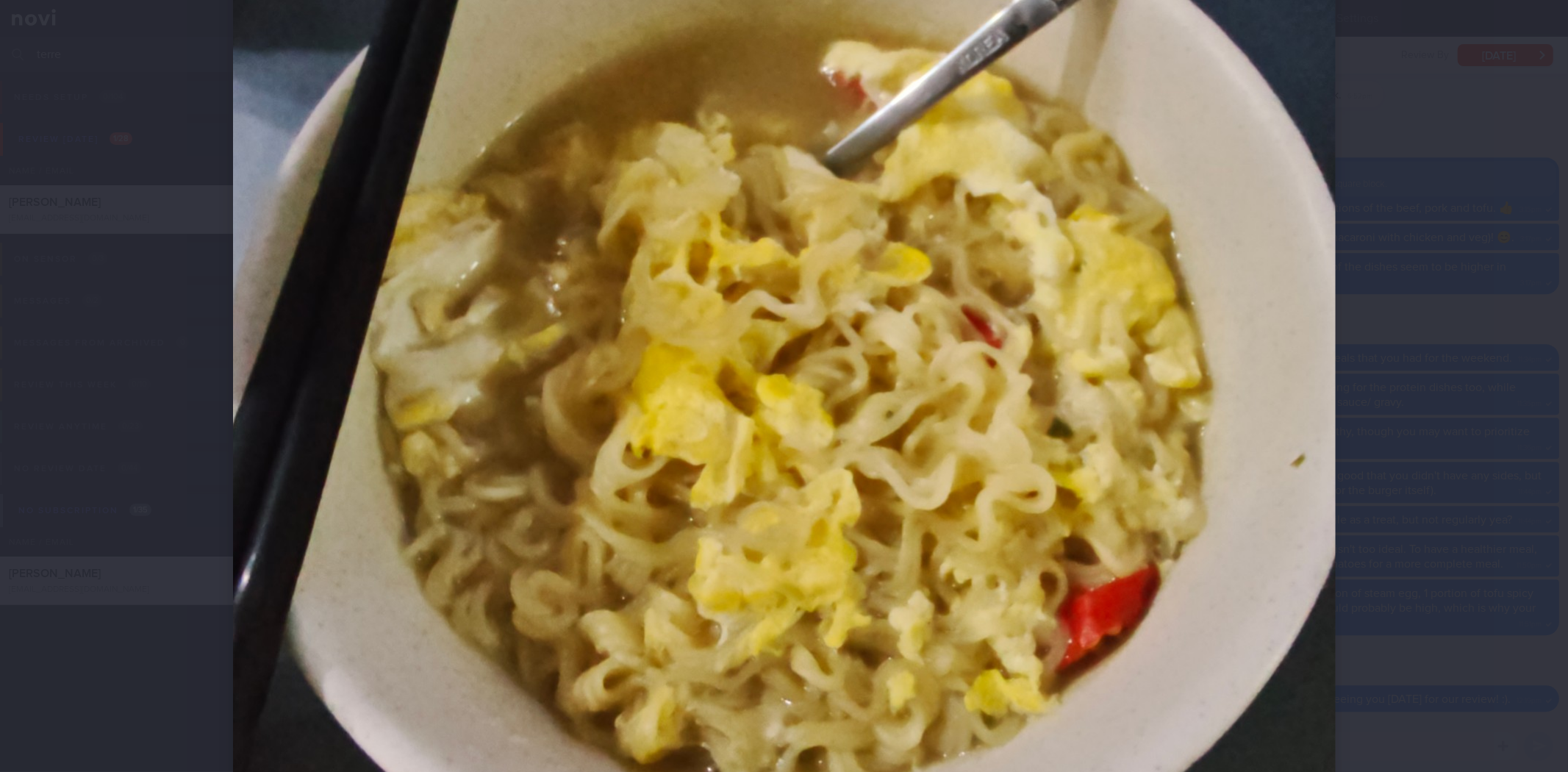
click at [1473, 382] on div at bounding box center [784, 386] width 1568 height 772
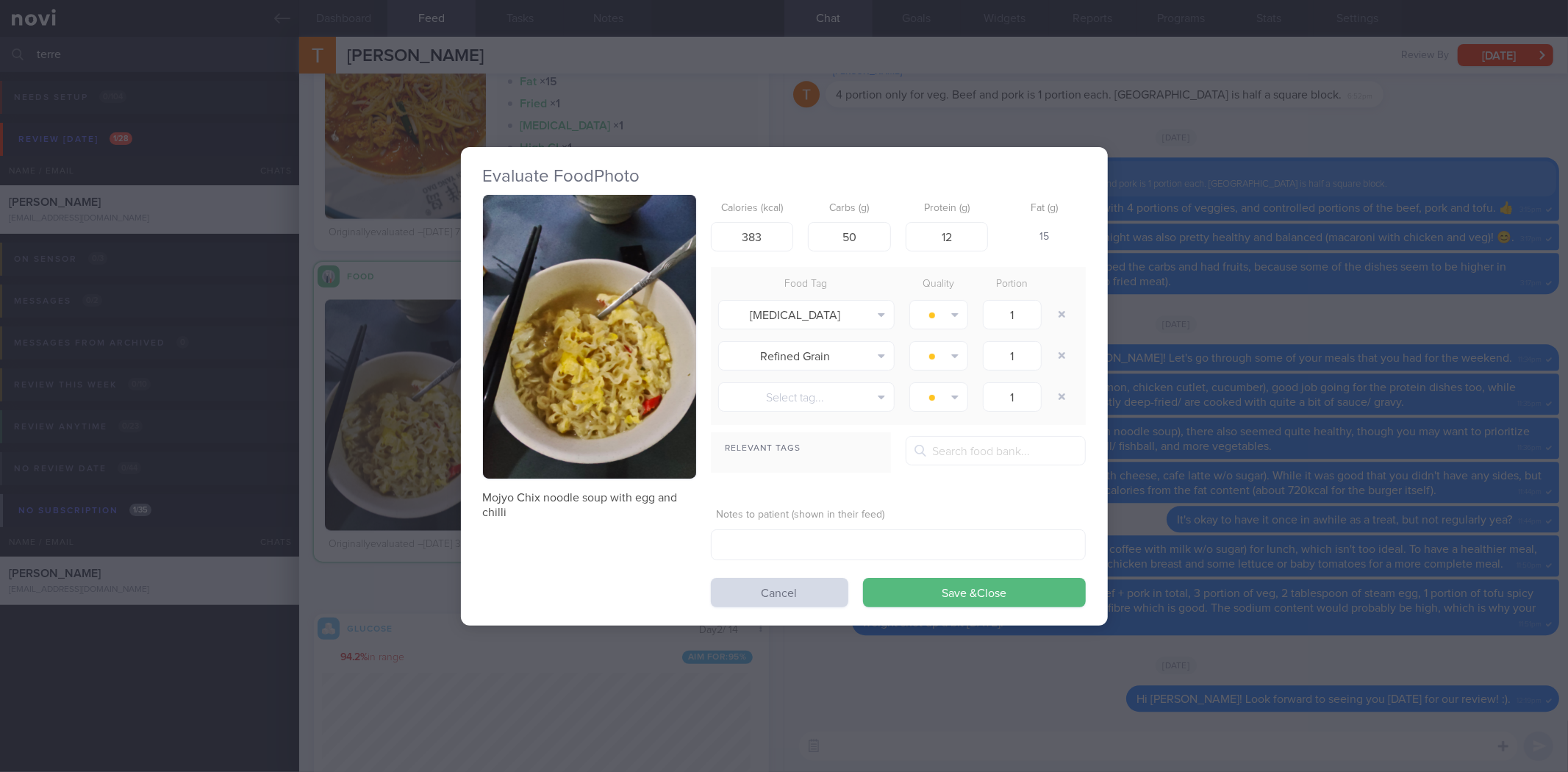
click at [1148, 349] on div "Evaluate Food Photo Mojyo Chix noodle soup with egg and chilli Calories (kcal) …" at bounding box center [784, 386] width 1568 height 772
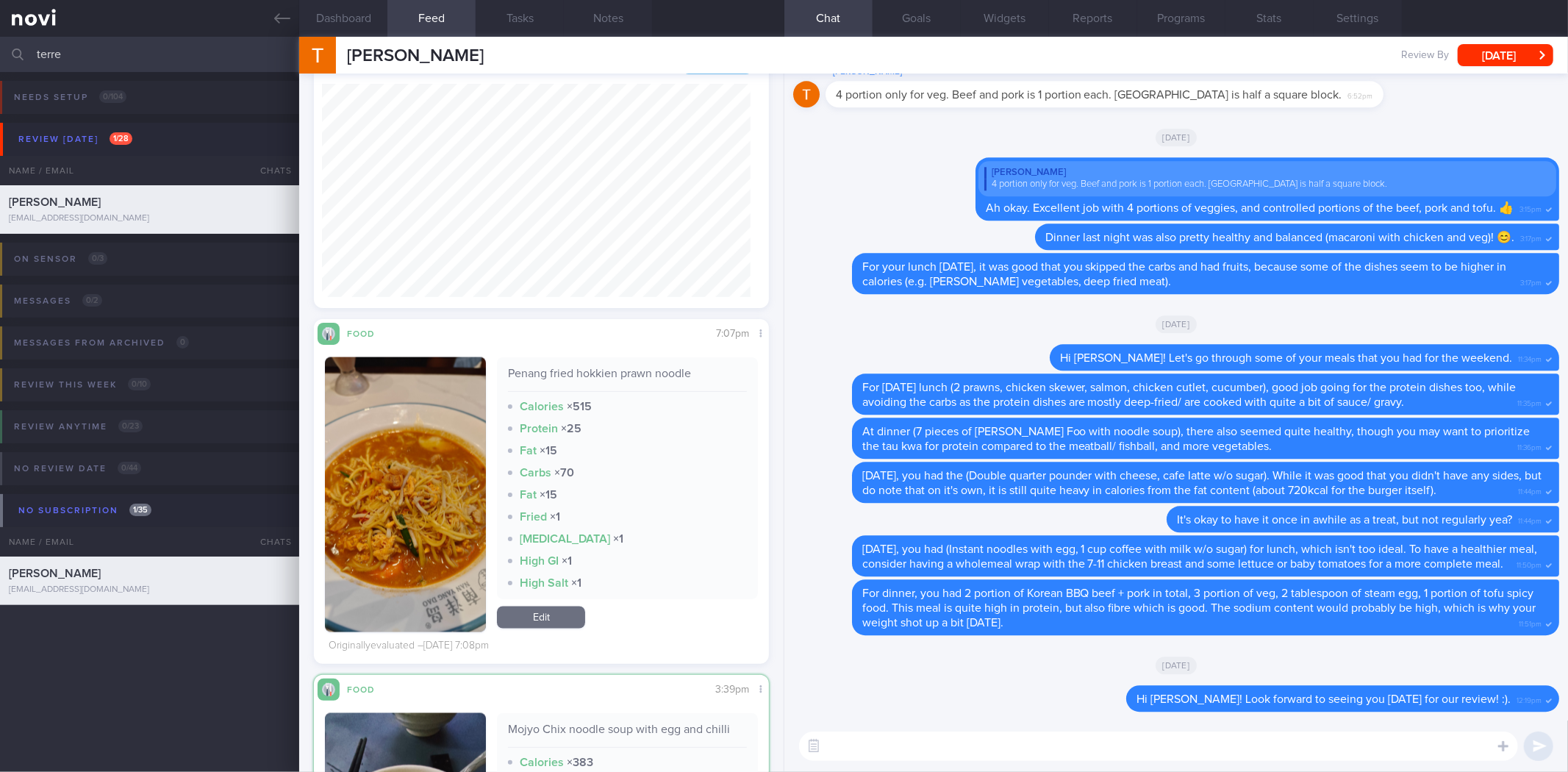
scroll to position [34765, 0]
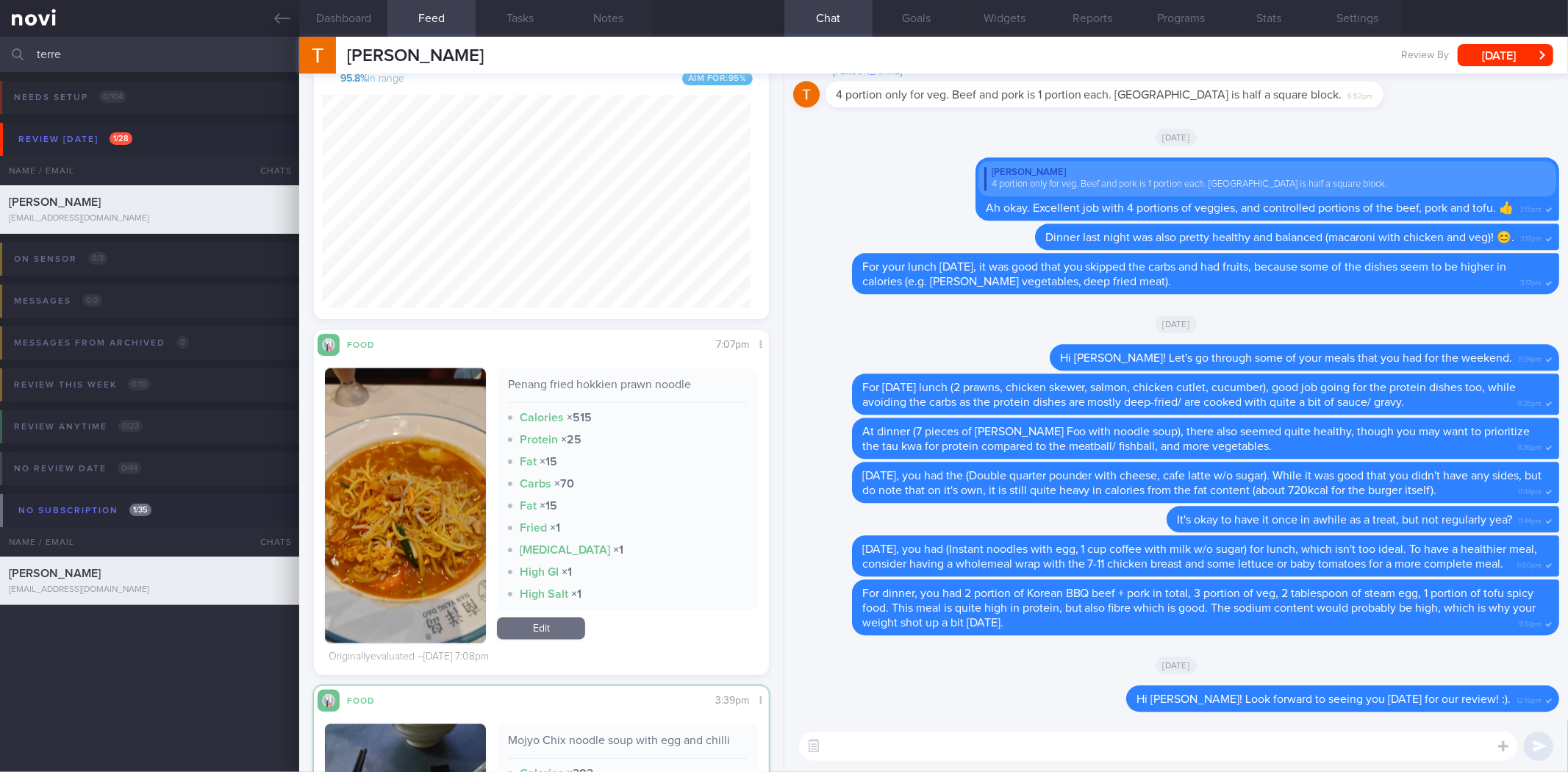
click at [441, 534] on button "button" at bounding box center [405, 505] width 161 height 275
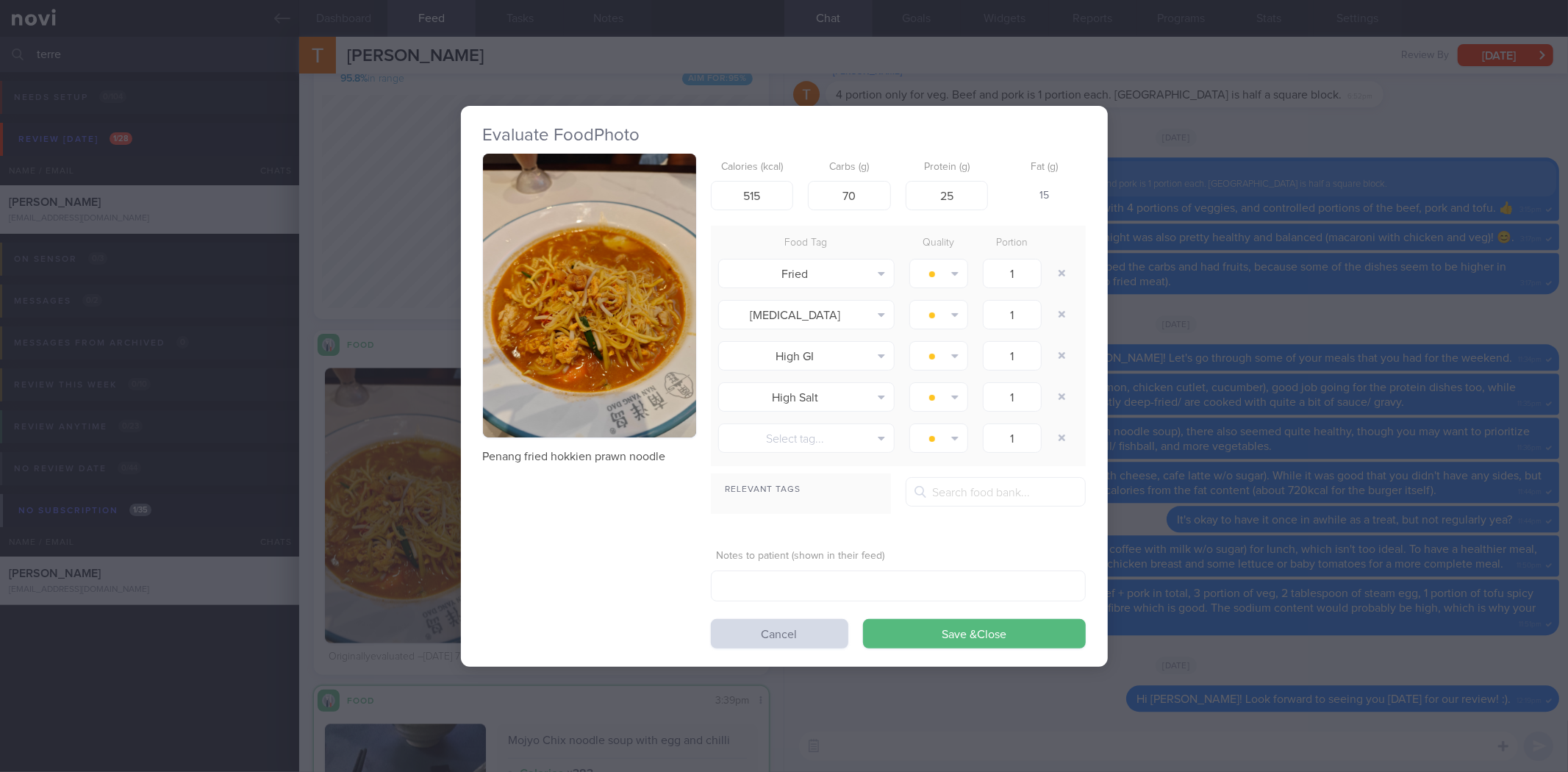
click at [623, 321] on button "button" at bounding box center [589, 296] width 213 height 285
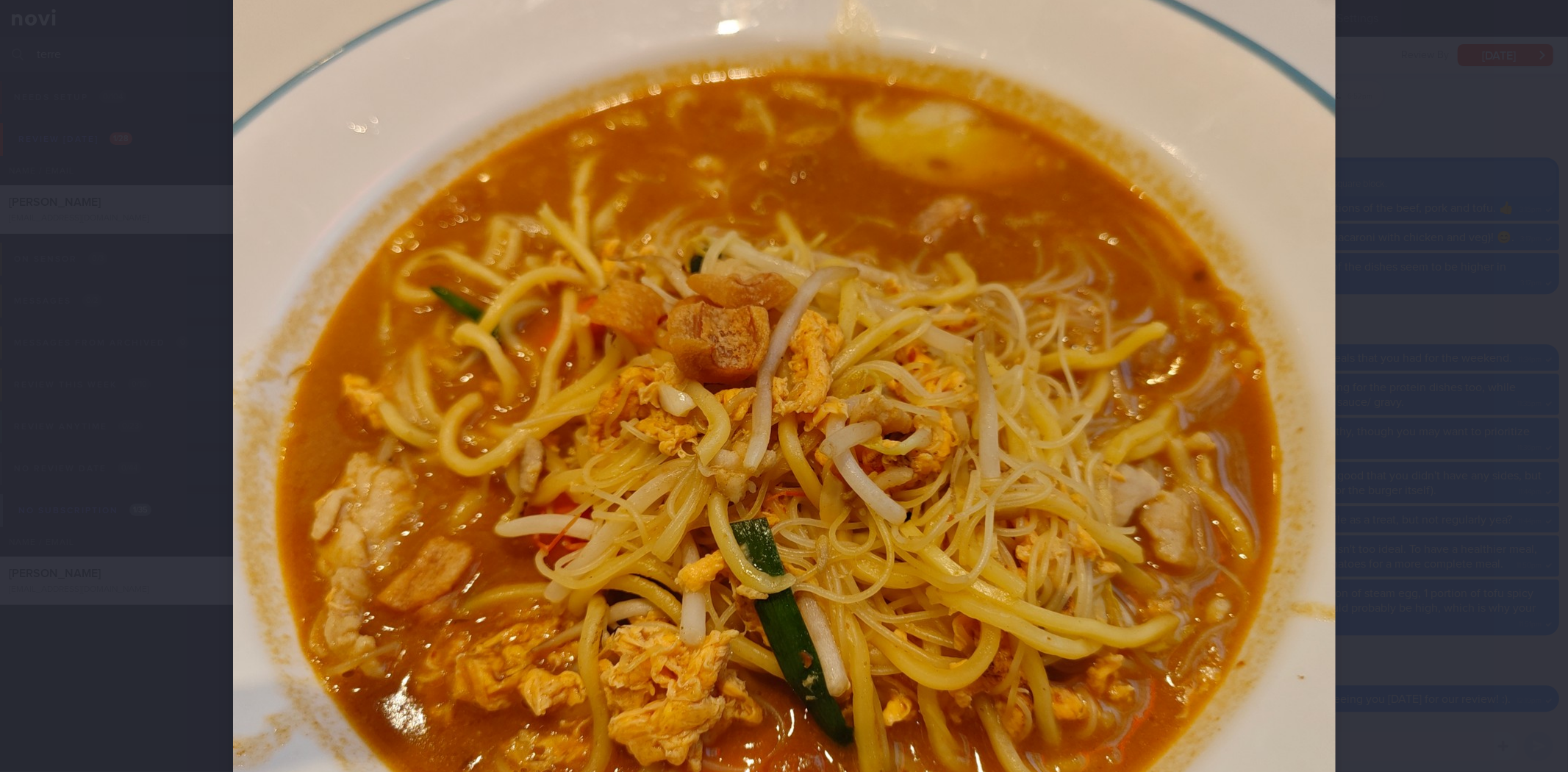
scroll to position [381, 0]
click at [1416, 273] on div at bounding box center [784, 386] width 1568 height 772
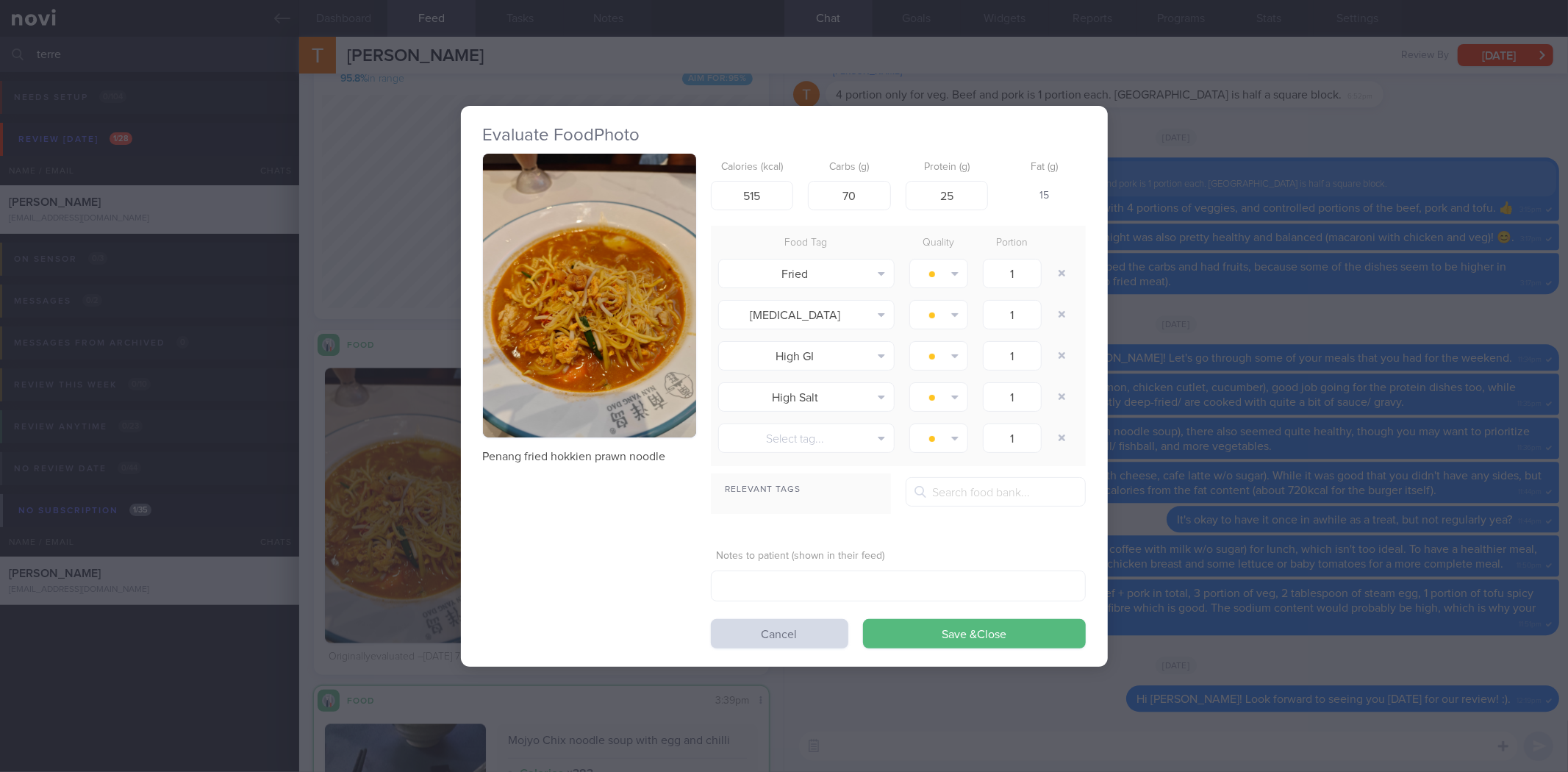
click at [1416, 273] on div "Evaluate Food Photo Penang fried hokkien prawn noodle Calories (kcal) 515 Carbs…" at bounding box center [784, 386] width 1568 height 772
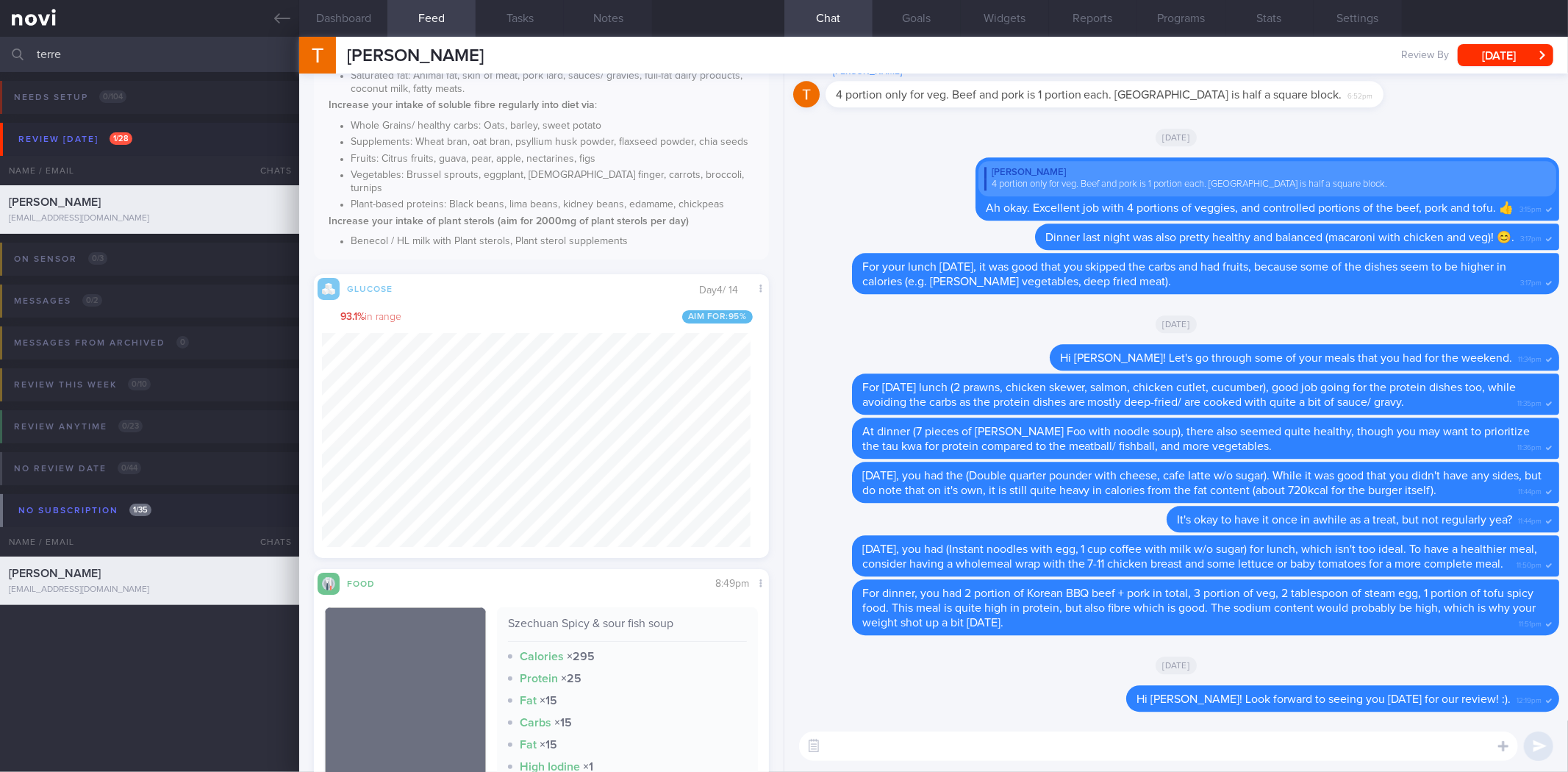
scroll to position [32613, 0]
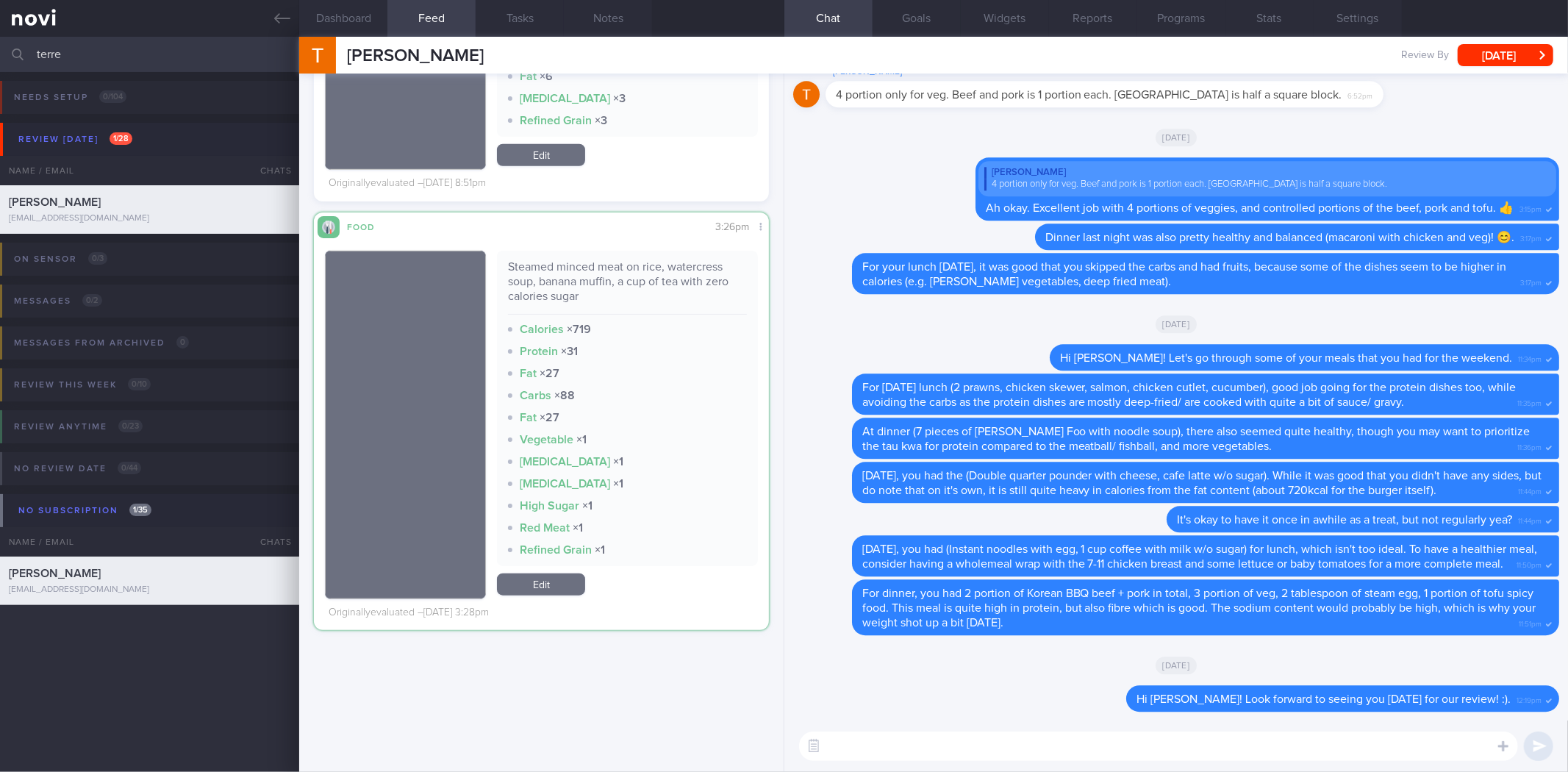
click at [594, 523] on div "Filtering type... Food Activity Glucose Weight Medicine Blood Pressure CGM Inst…" at bounding box center [540, 423] width 484 height 699
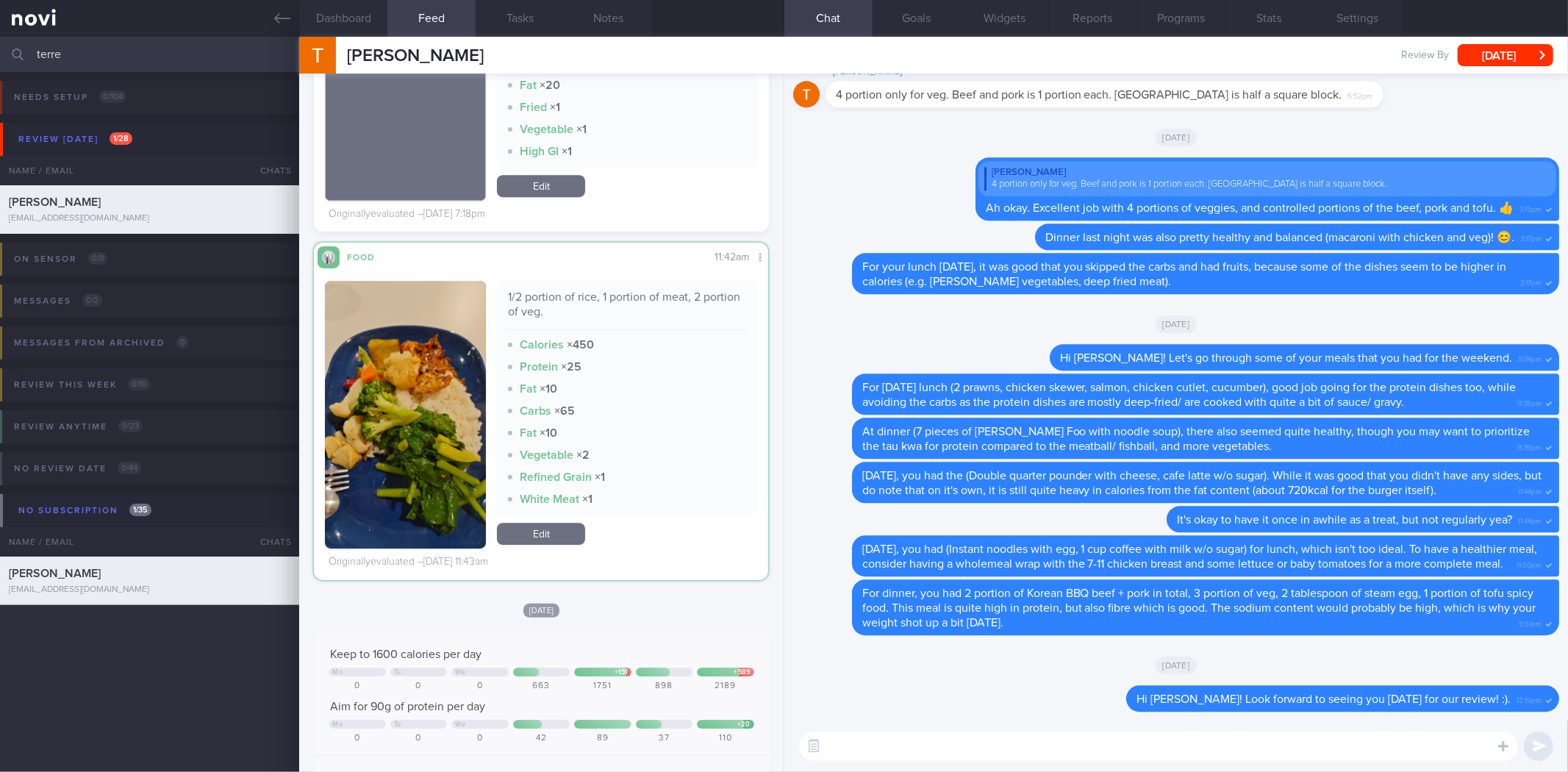
scroll to position [31825, 0]
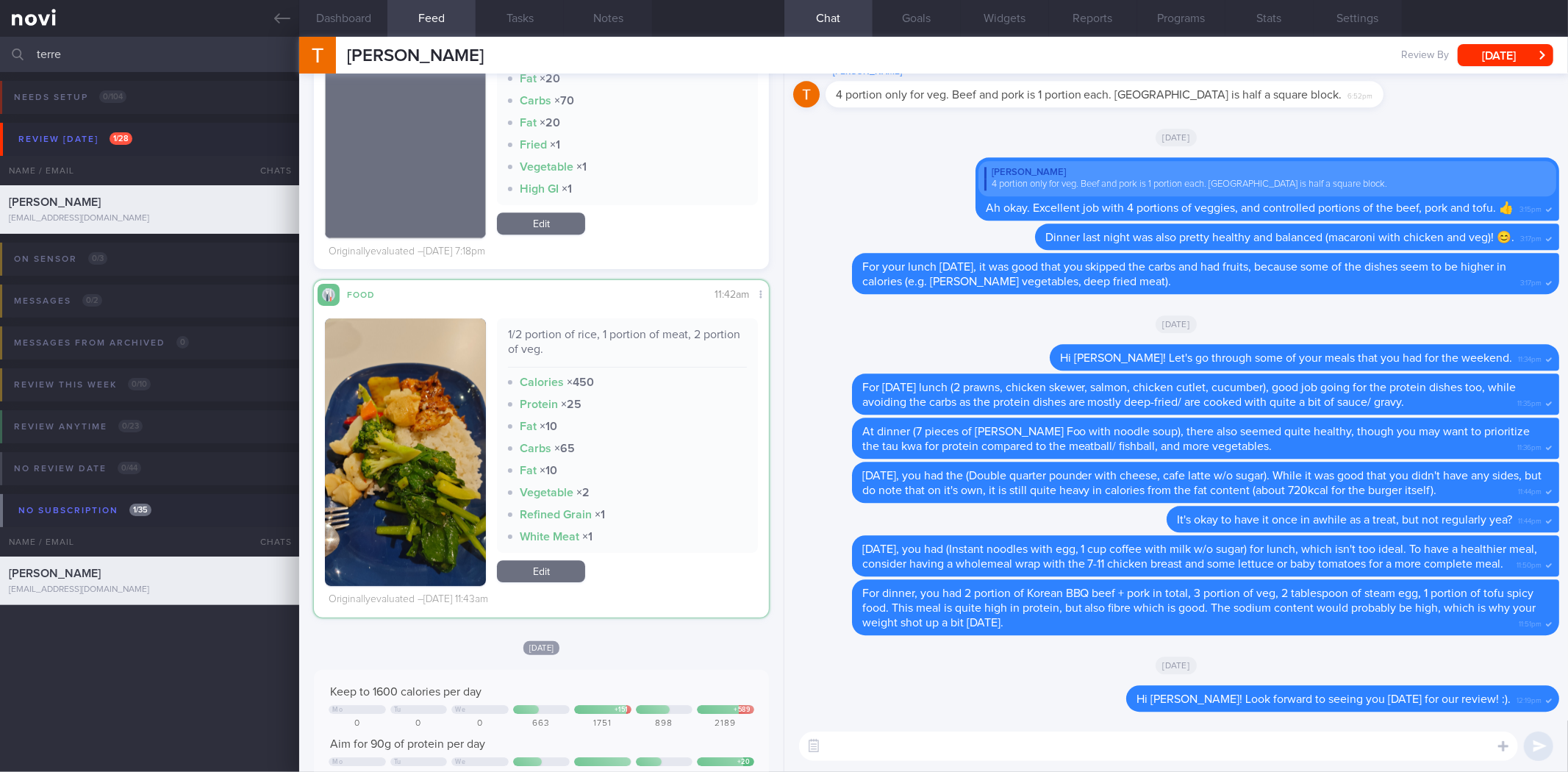
click at [382, 498] on button "button" at bounding box center [405, 452] width 161 height 268
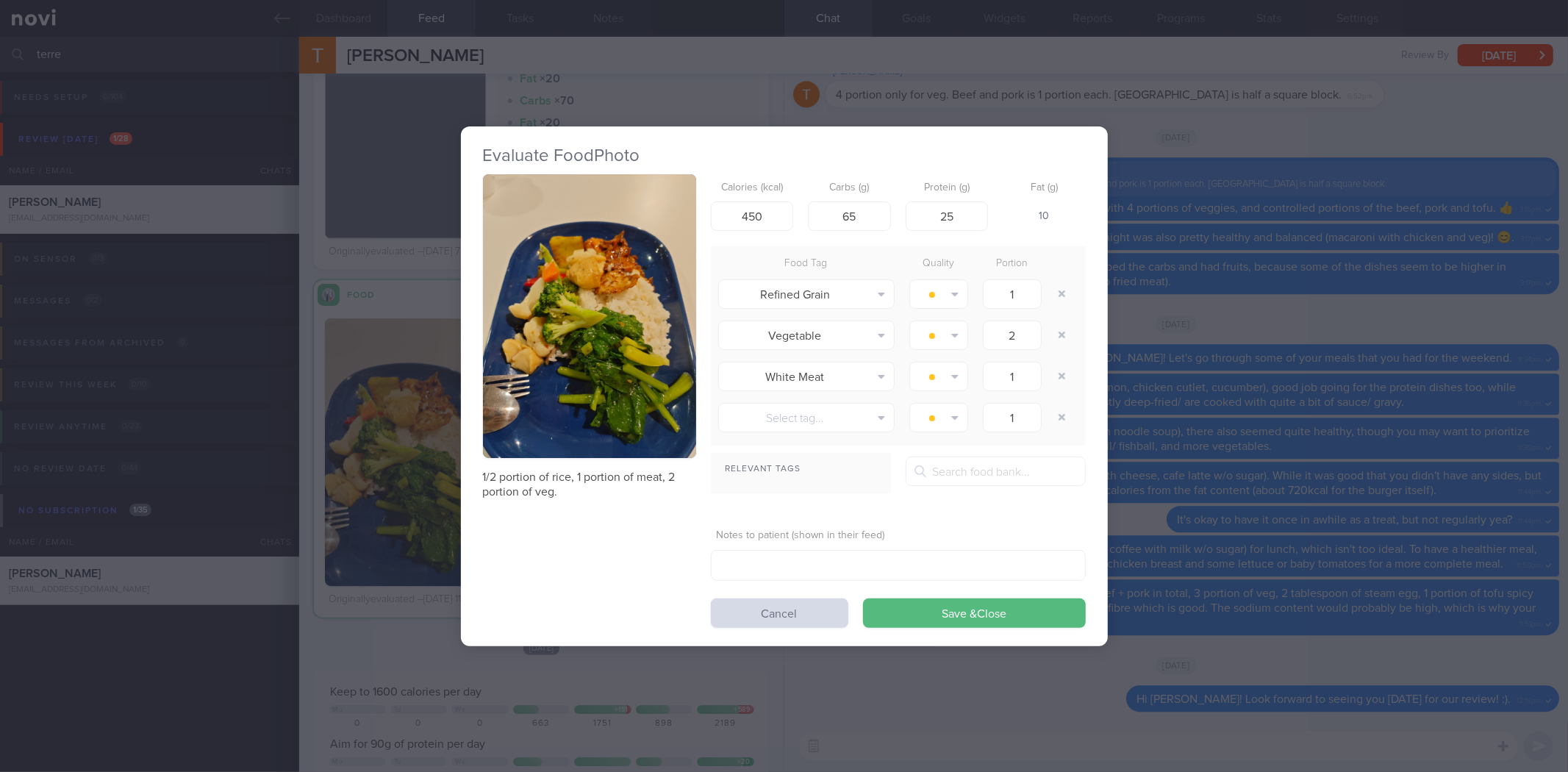
click at [651, 329] on button "button" at bounding box center [589, 317] width 213 height 285
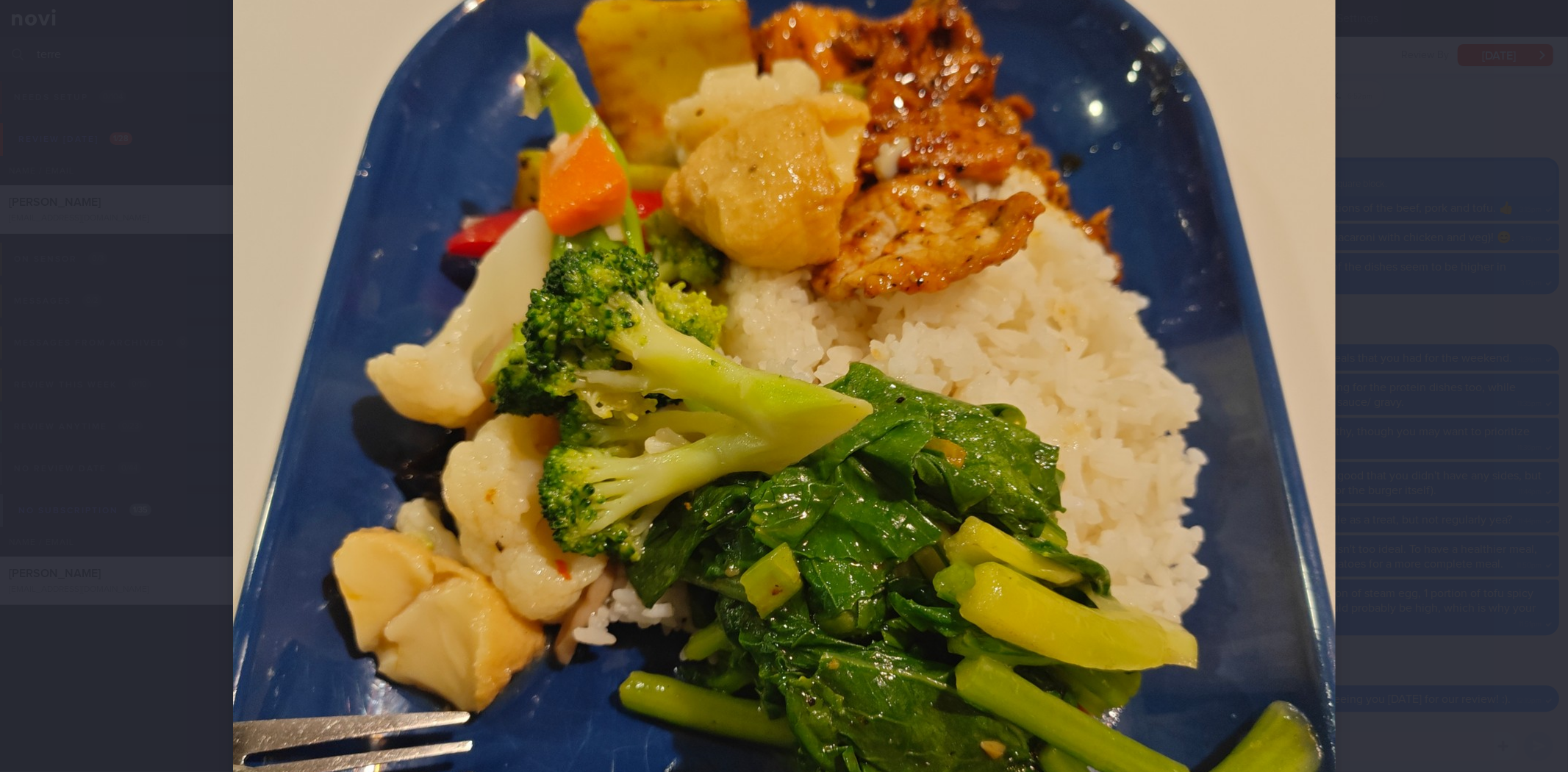
scroll to position [314, 0]
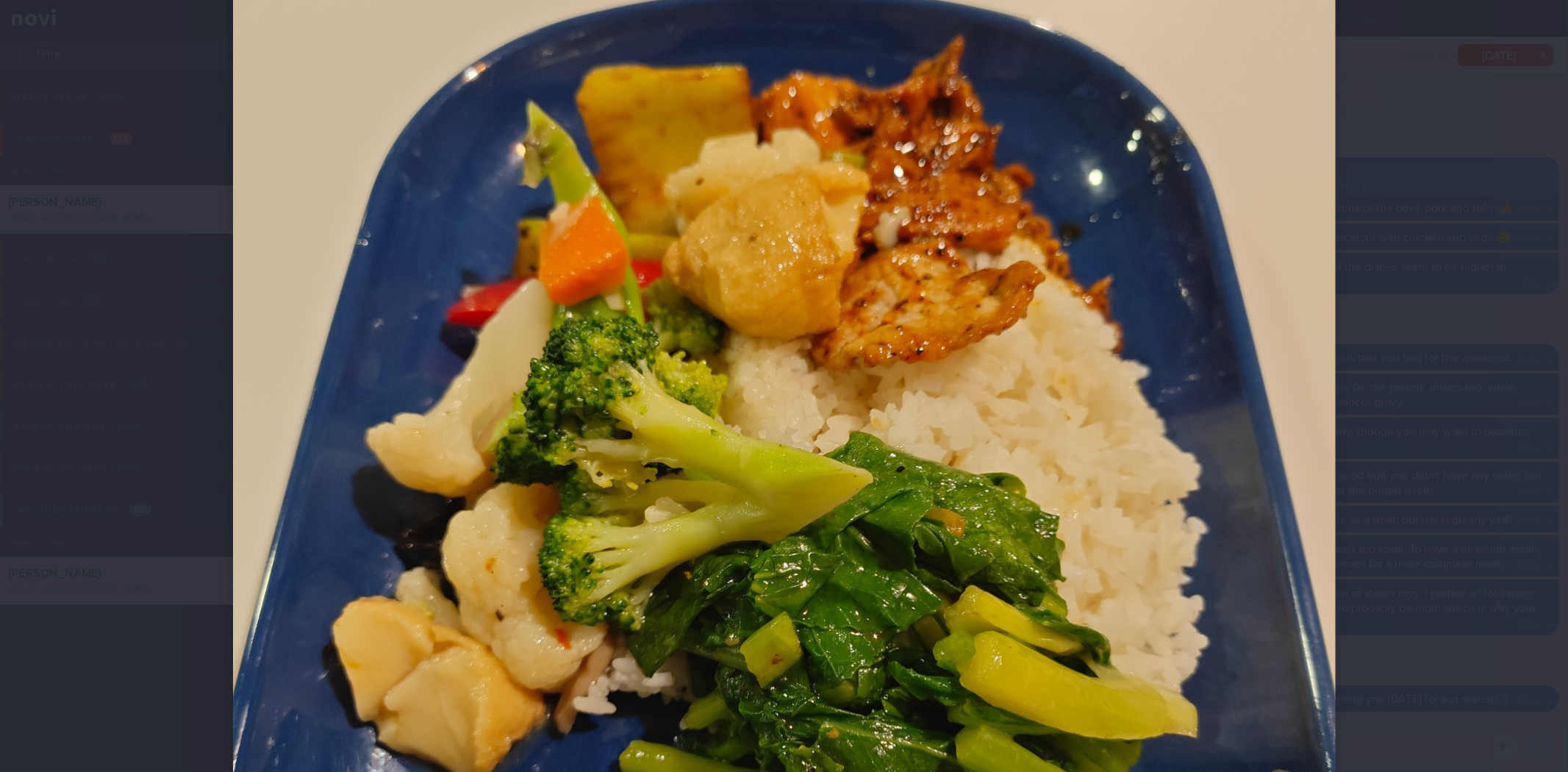
click at [1384, 386] on div at bounding box center [784, 480] width 1220 height 1588
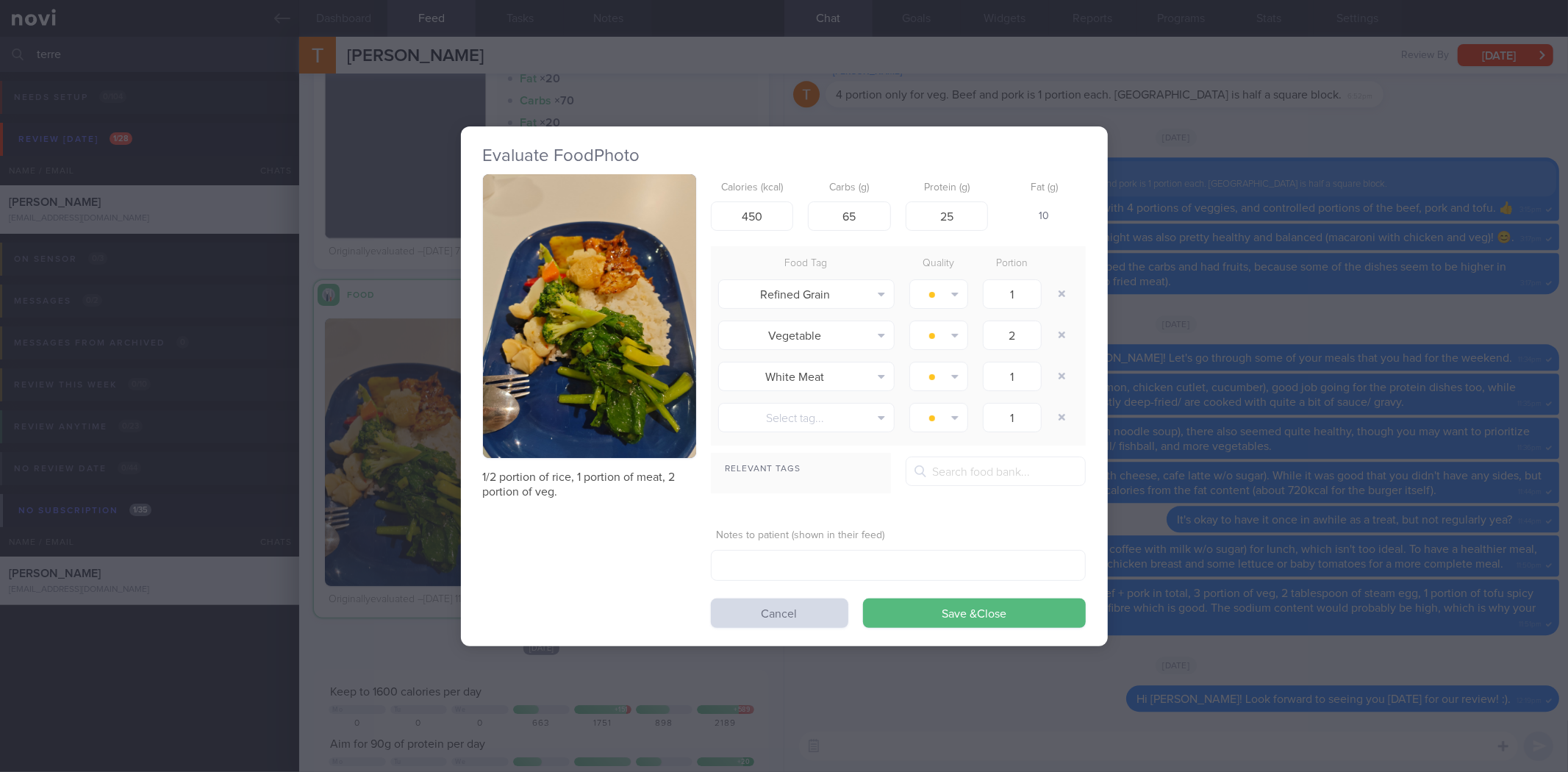
click at [1233, 162] on div "Evaluate Food Photo 1/2 portion of rice, 1 portion of meat, 2 portion of veg. C…" at bounding box center [784, 386] width 1568 height 772
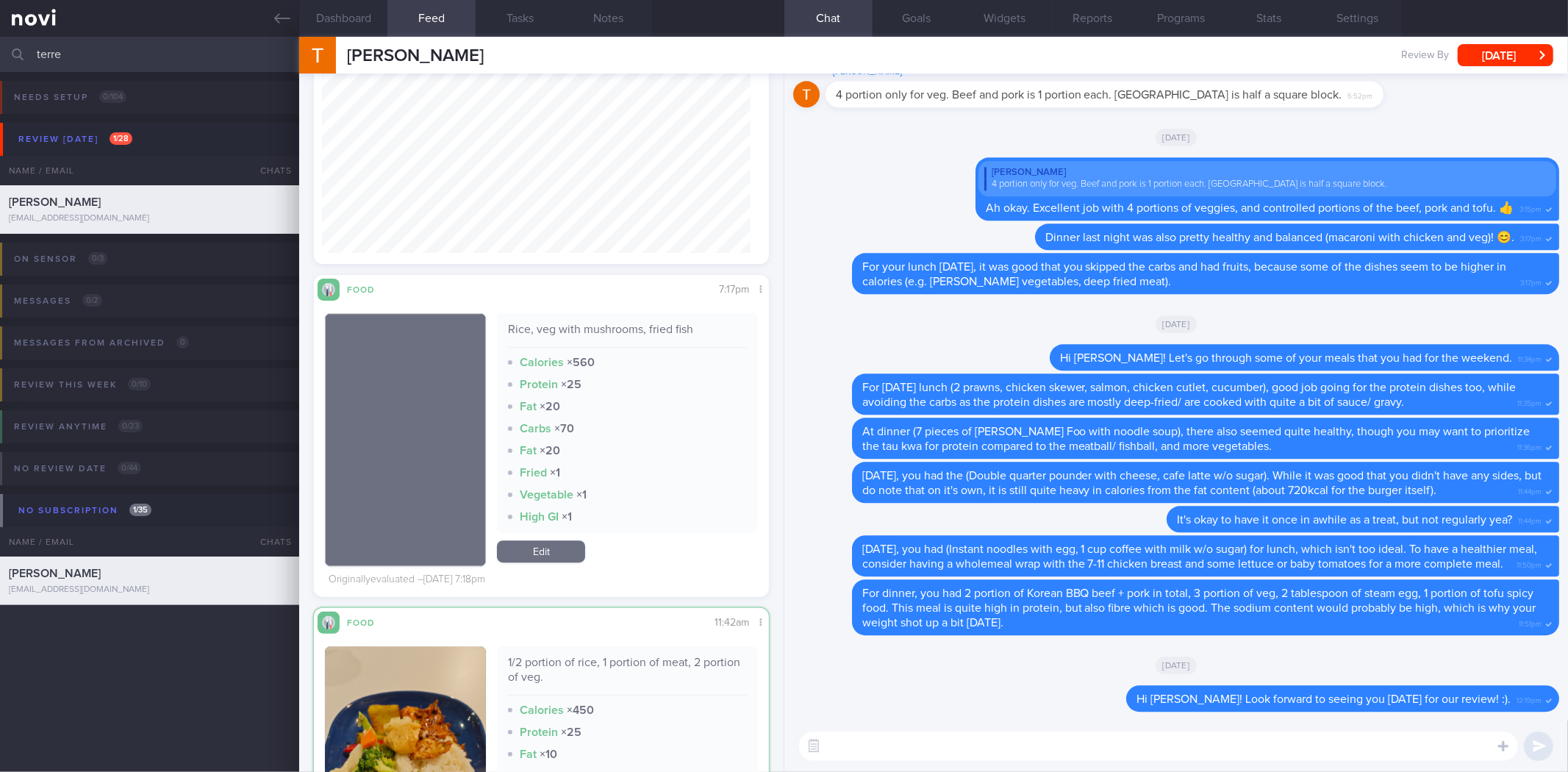
scroll to position [31457, 0]
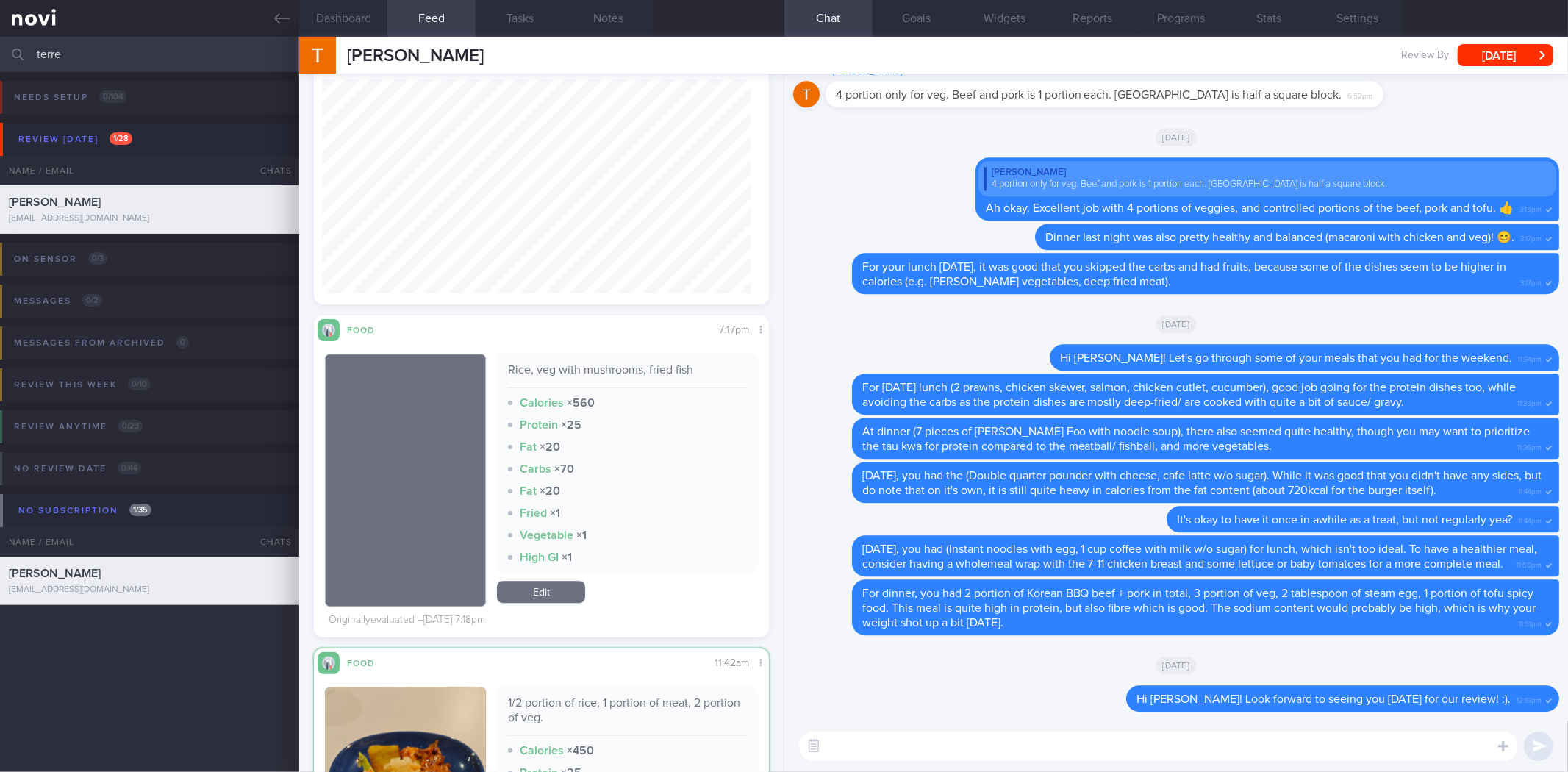
click at [518, 370] on div "Rice, veg with mushrooms, fried fish" at bounding box center [626, 375] width 238 height 26
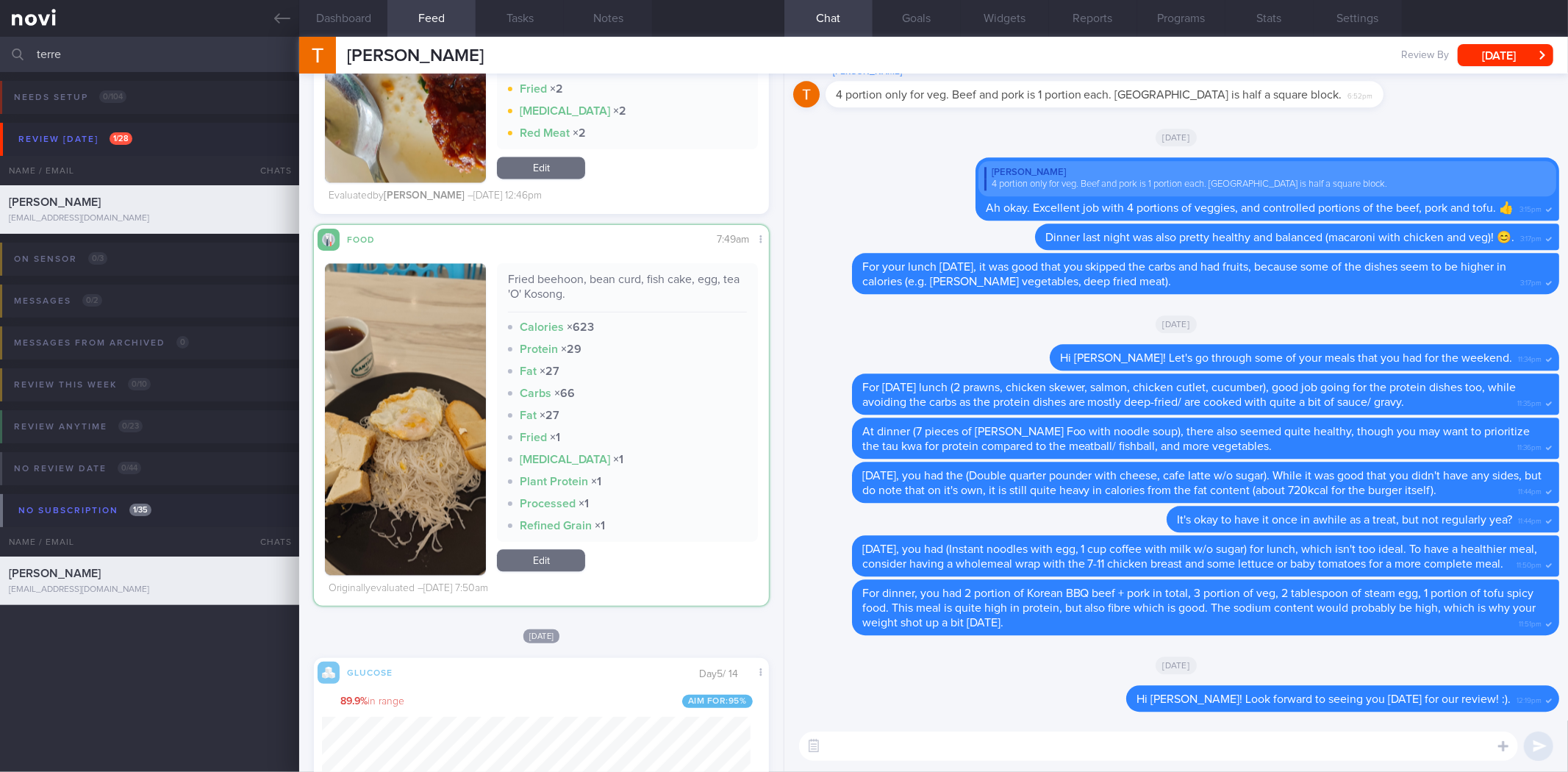
scroll to position [30834, 0]
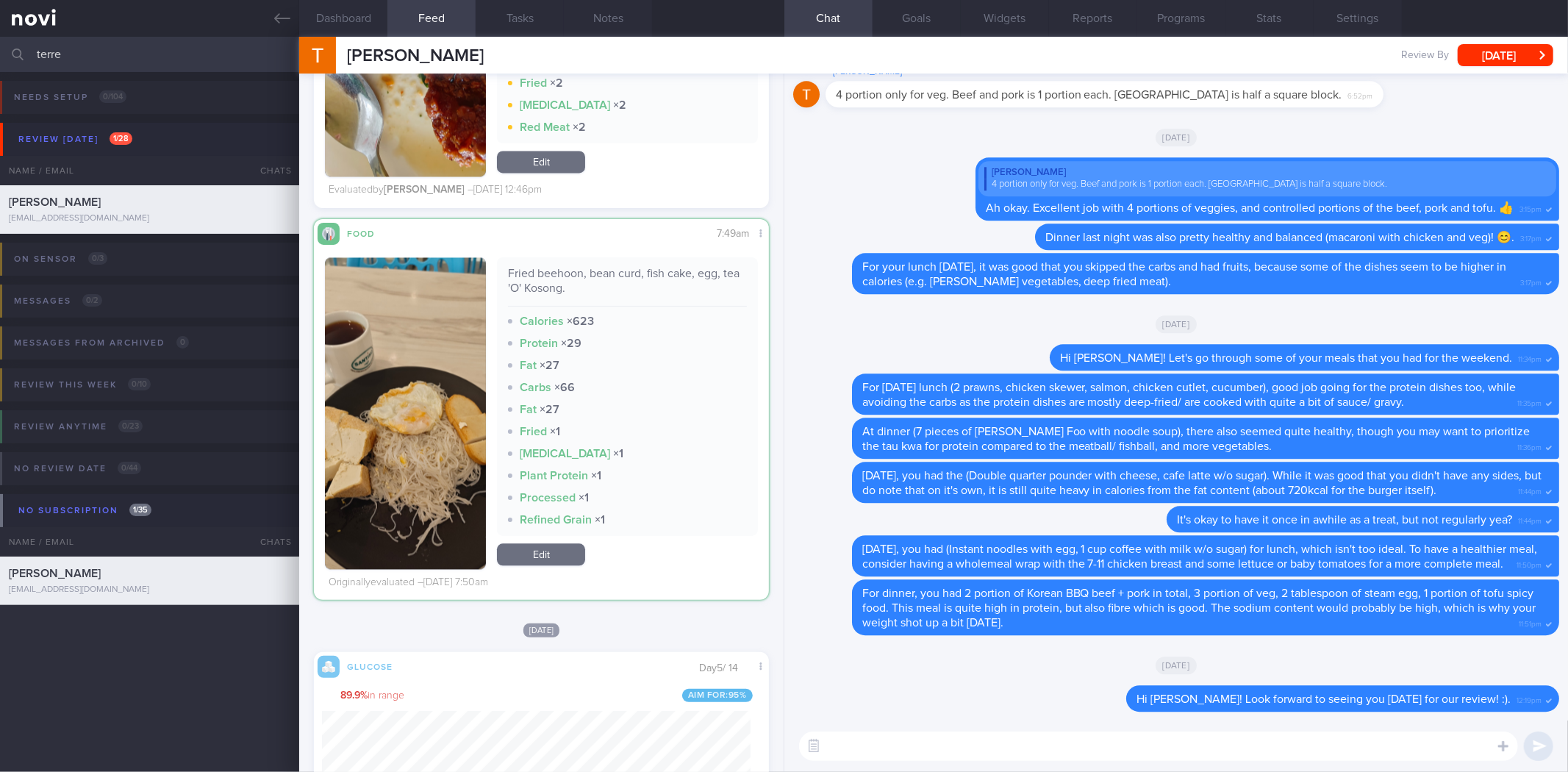
click at [410, 452] on button "button" at bounding box center [405, 413] width 161 height 311
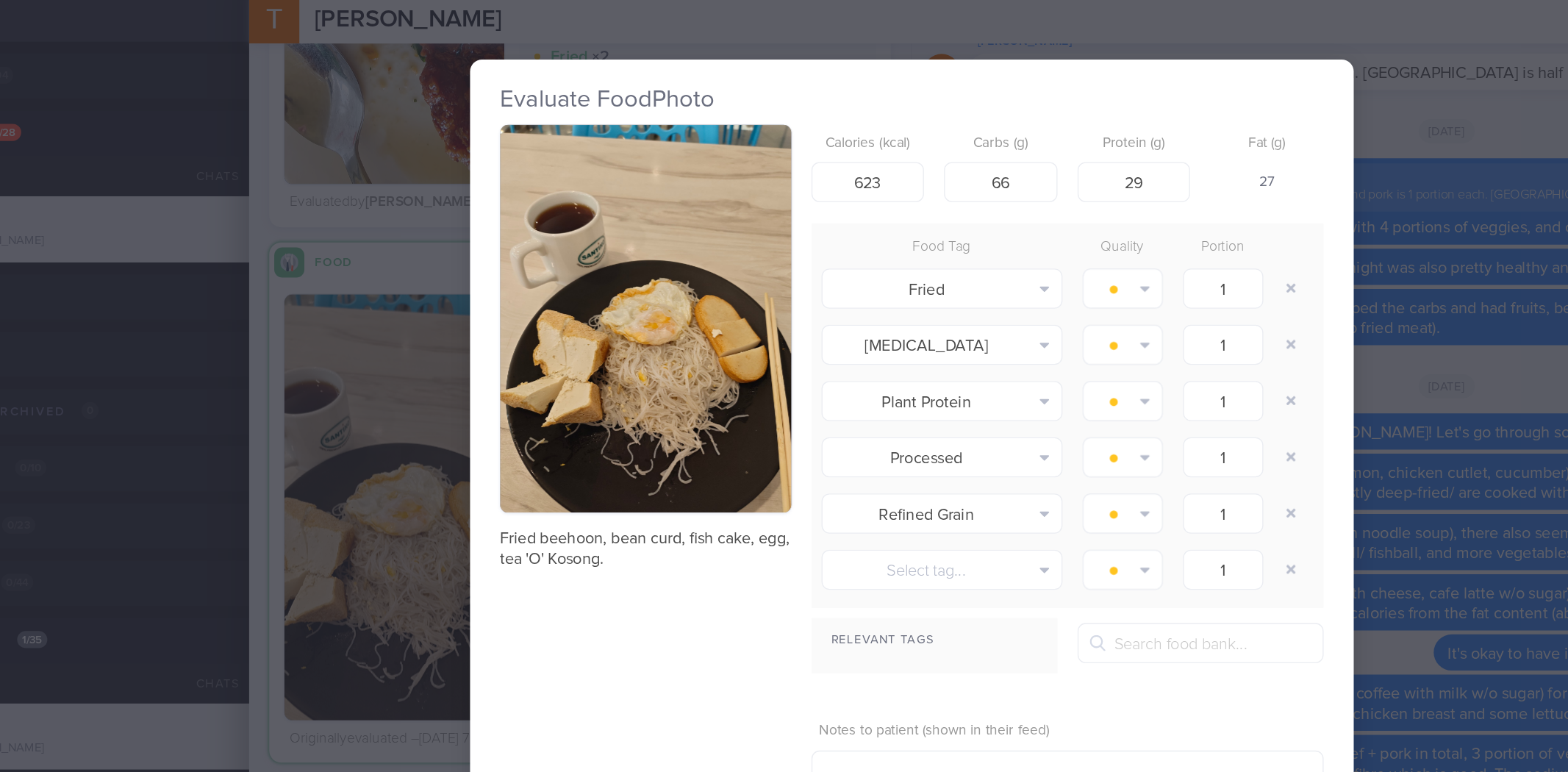
click at [1111, 287] on div "Evaluate Food Photo Fried beehoon, bean curd, fish cake, egg, tea 'O' Kosong. C…" at bounding box center [784, 386] width 1568 height 772
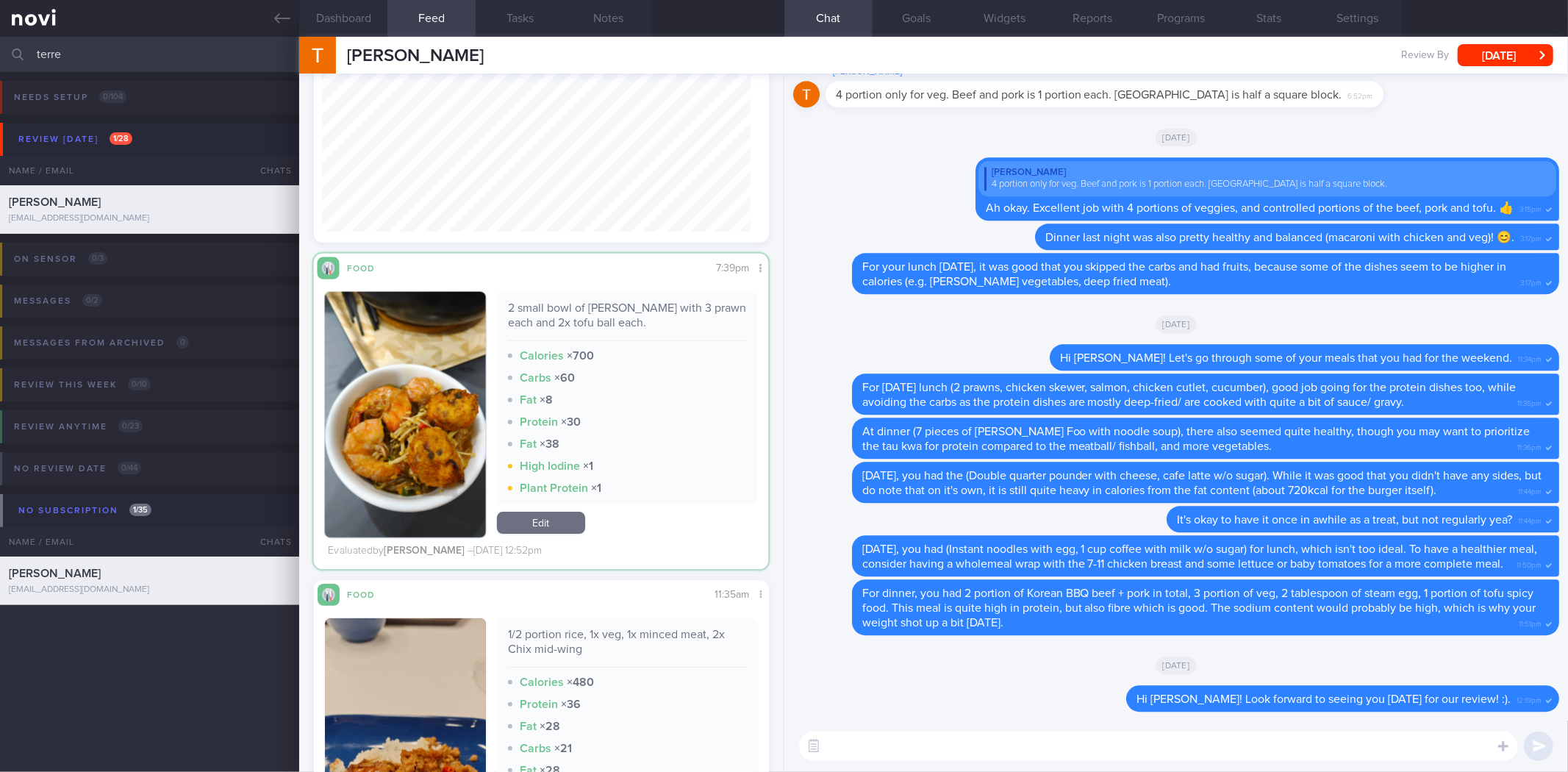
scroll to position [264, 429]
click at [364, 437] on button "button" at bounding box center [405, 415] width 161 height 246
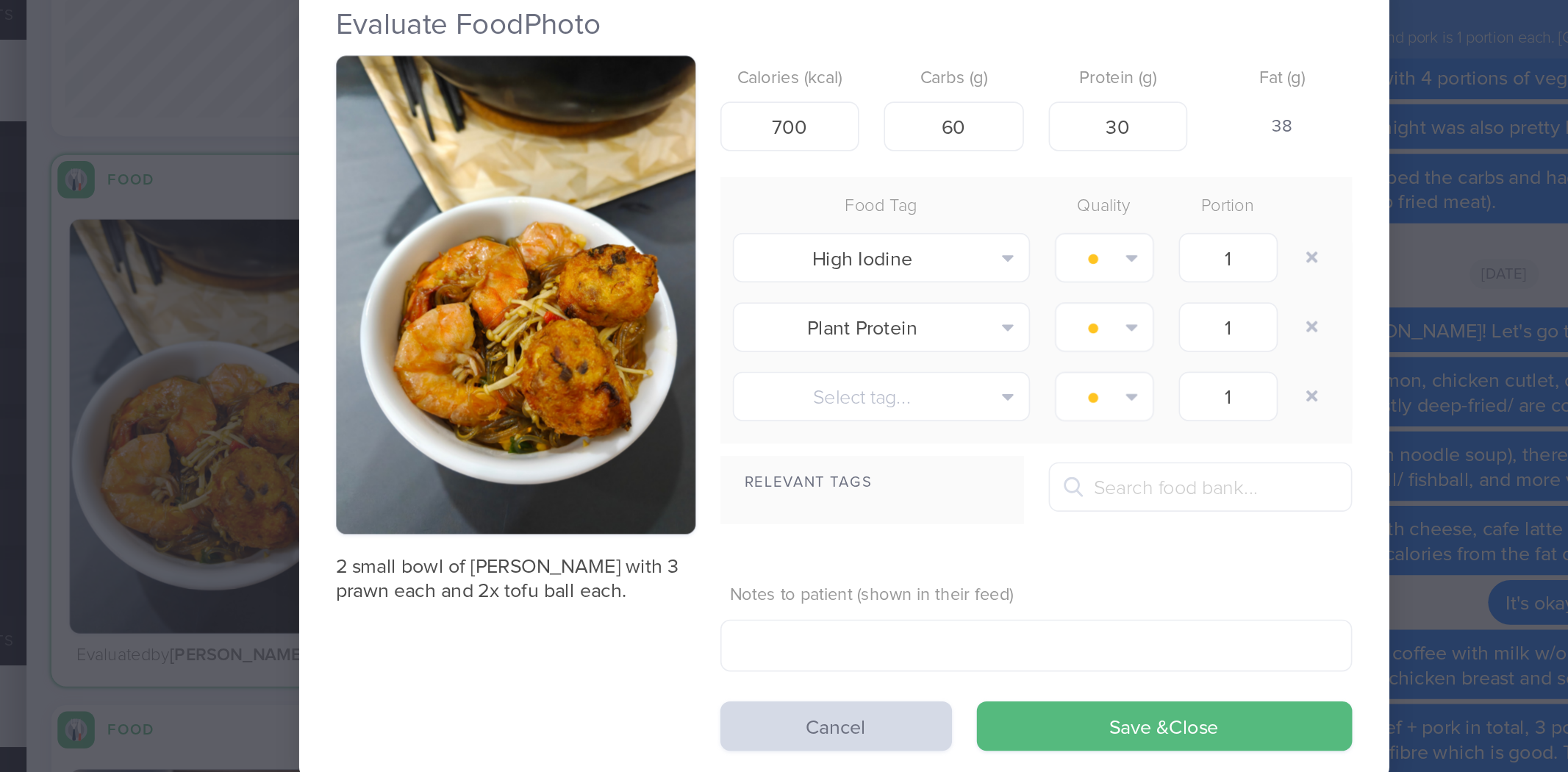
click at [1137, 418] on div "Evaluate Food Photo 2 small bowl of tang hoon with 3 prawn each and 2x tofu bal…" at bounding box center [784, 386] width 1568 height 772
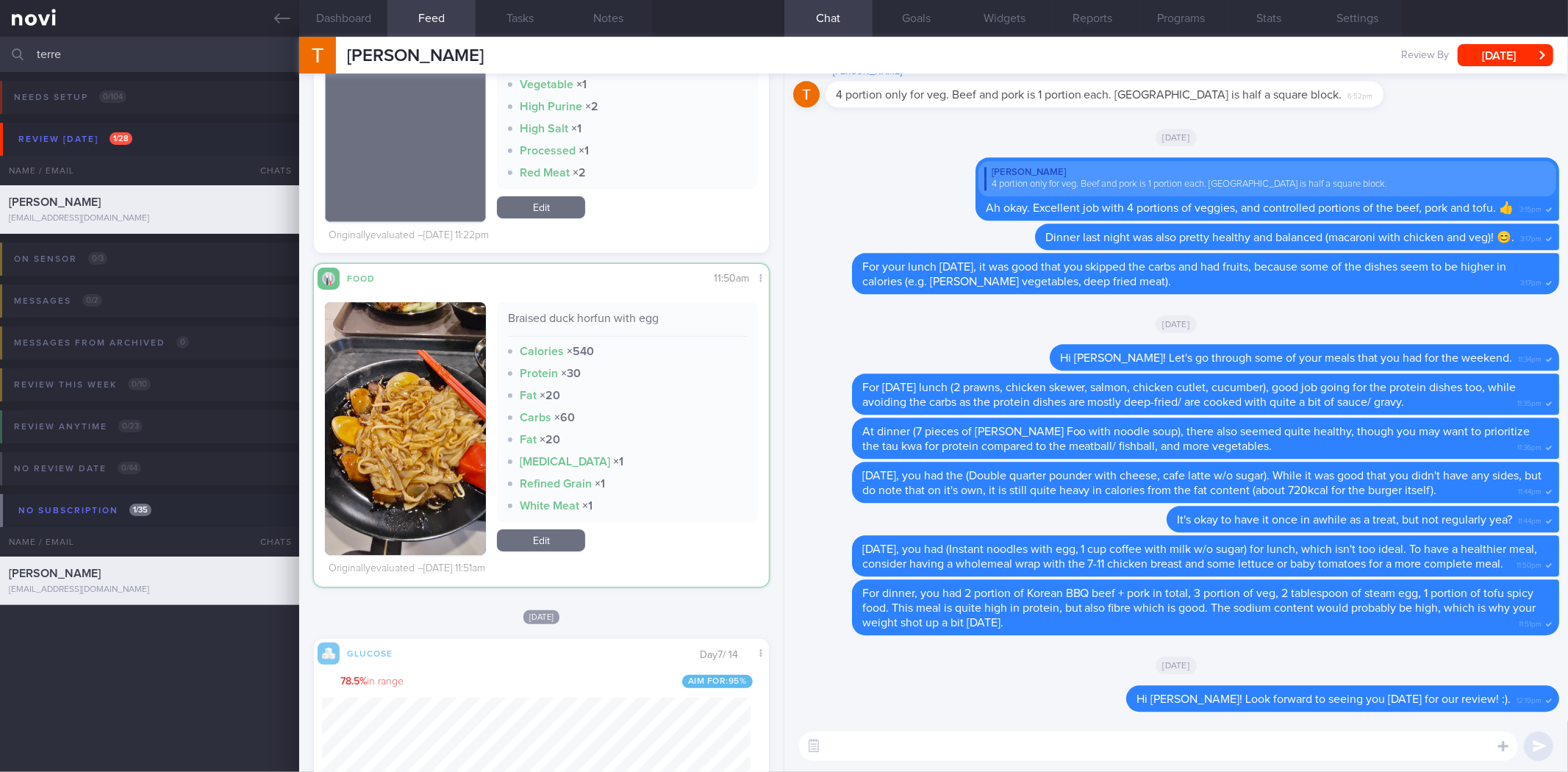
scroll to position [264, 429]
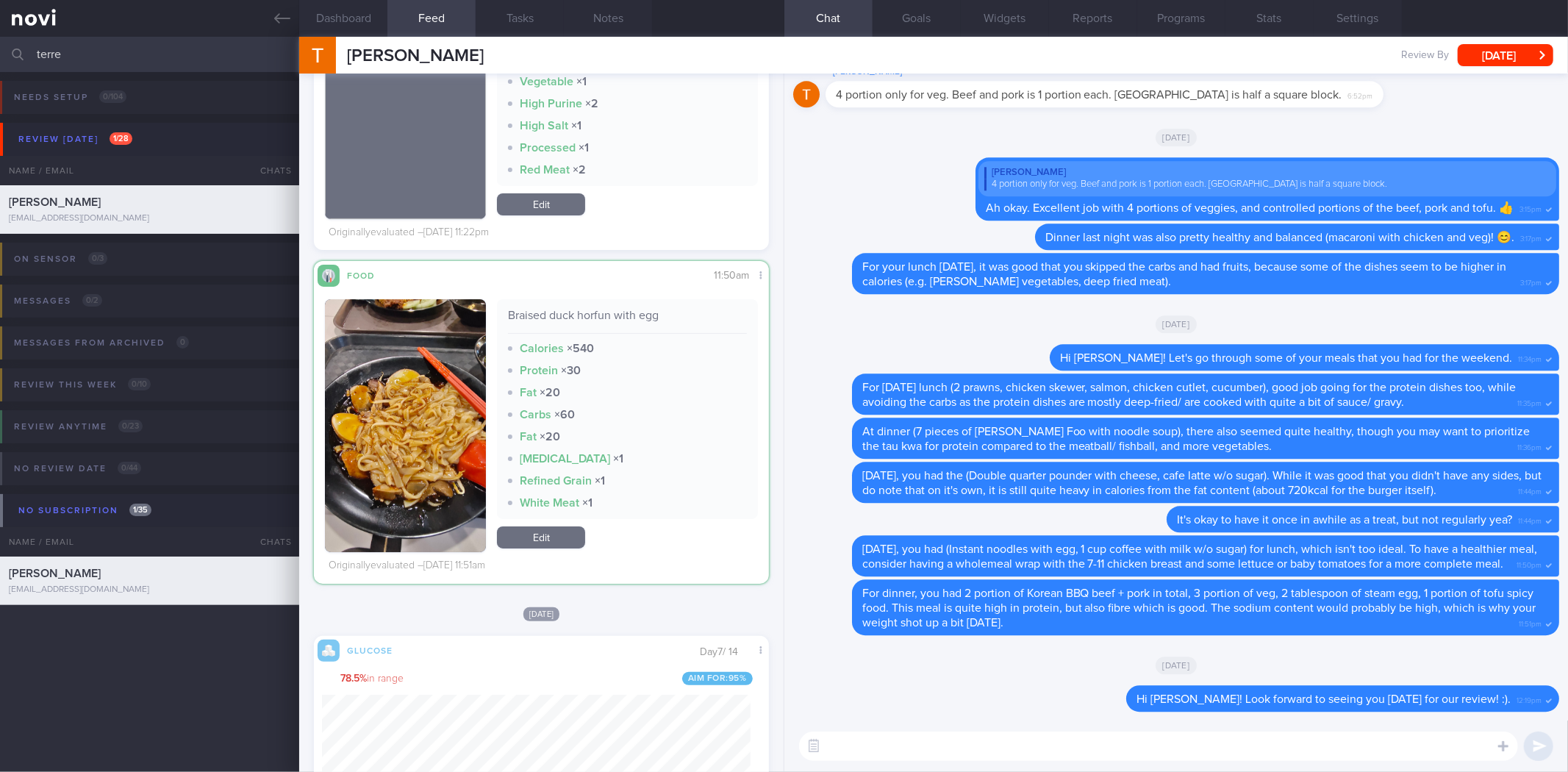
click at [435, 435] on button "button" at bounding box center [405, 425] width 161 height 253
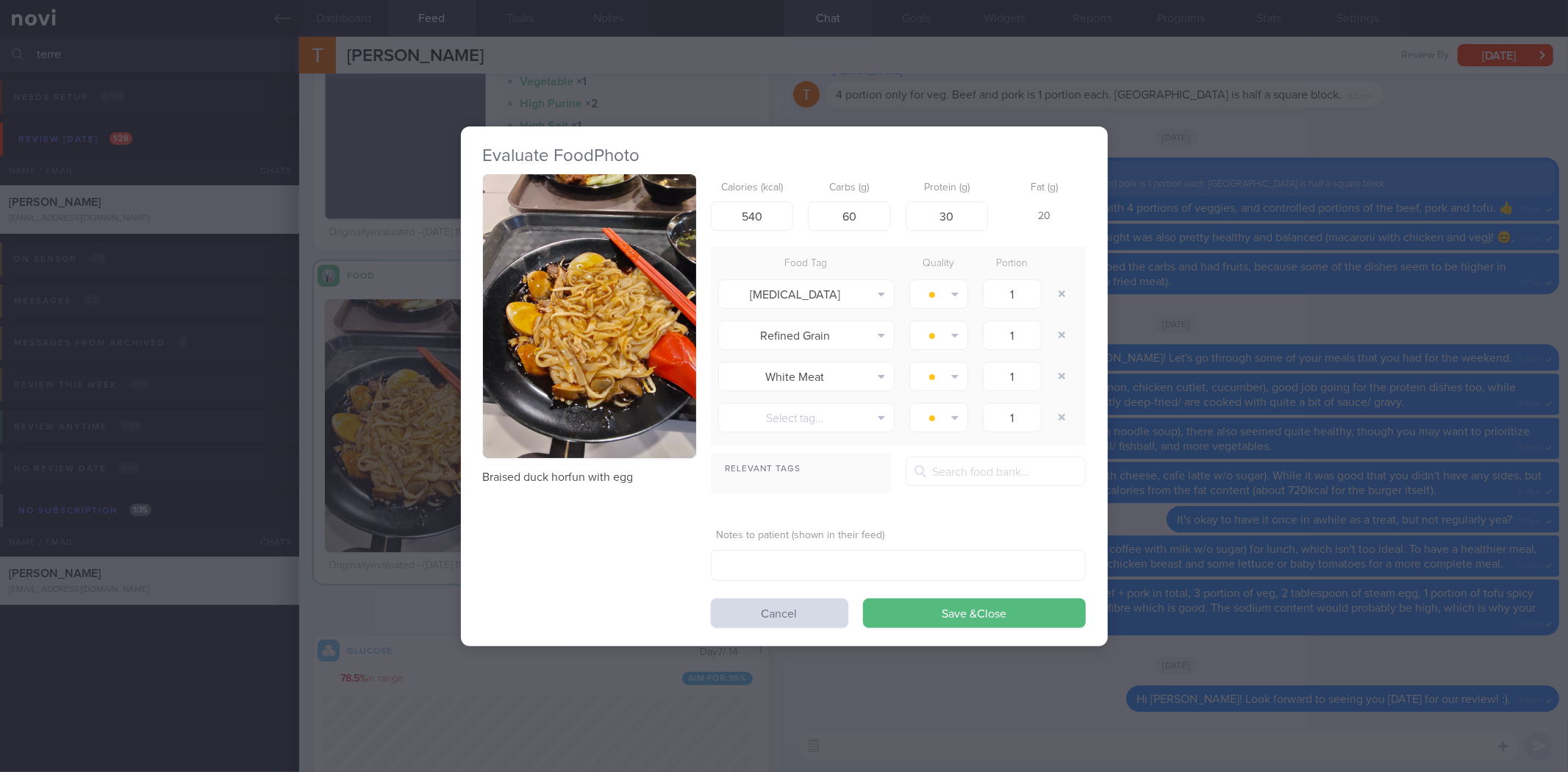
click at [612, 311] on button "button" at bounding box center [589, 317] width 213 height 285
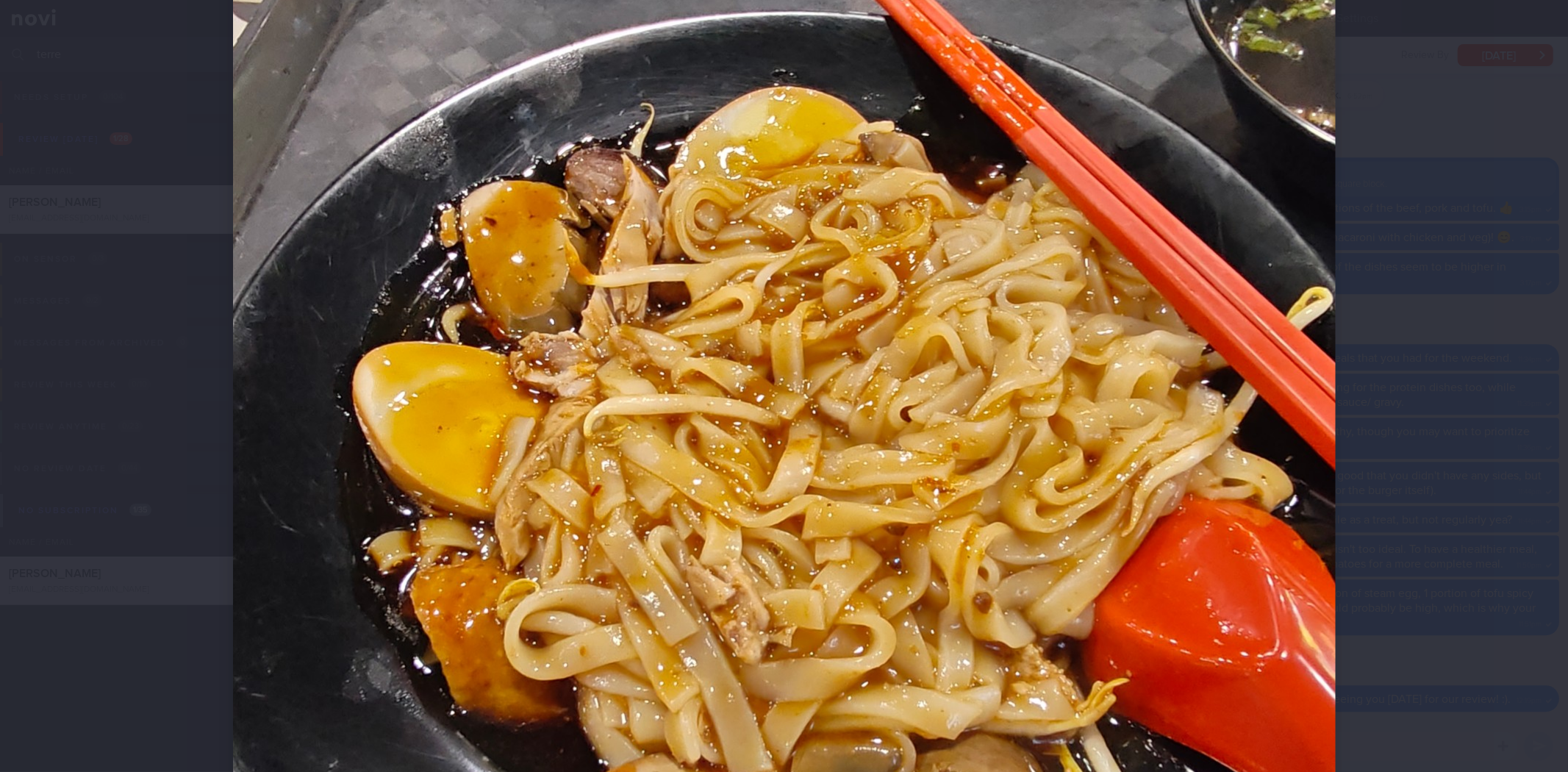
scroll to position [373, 0]
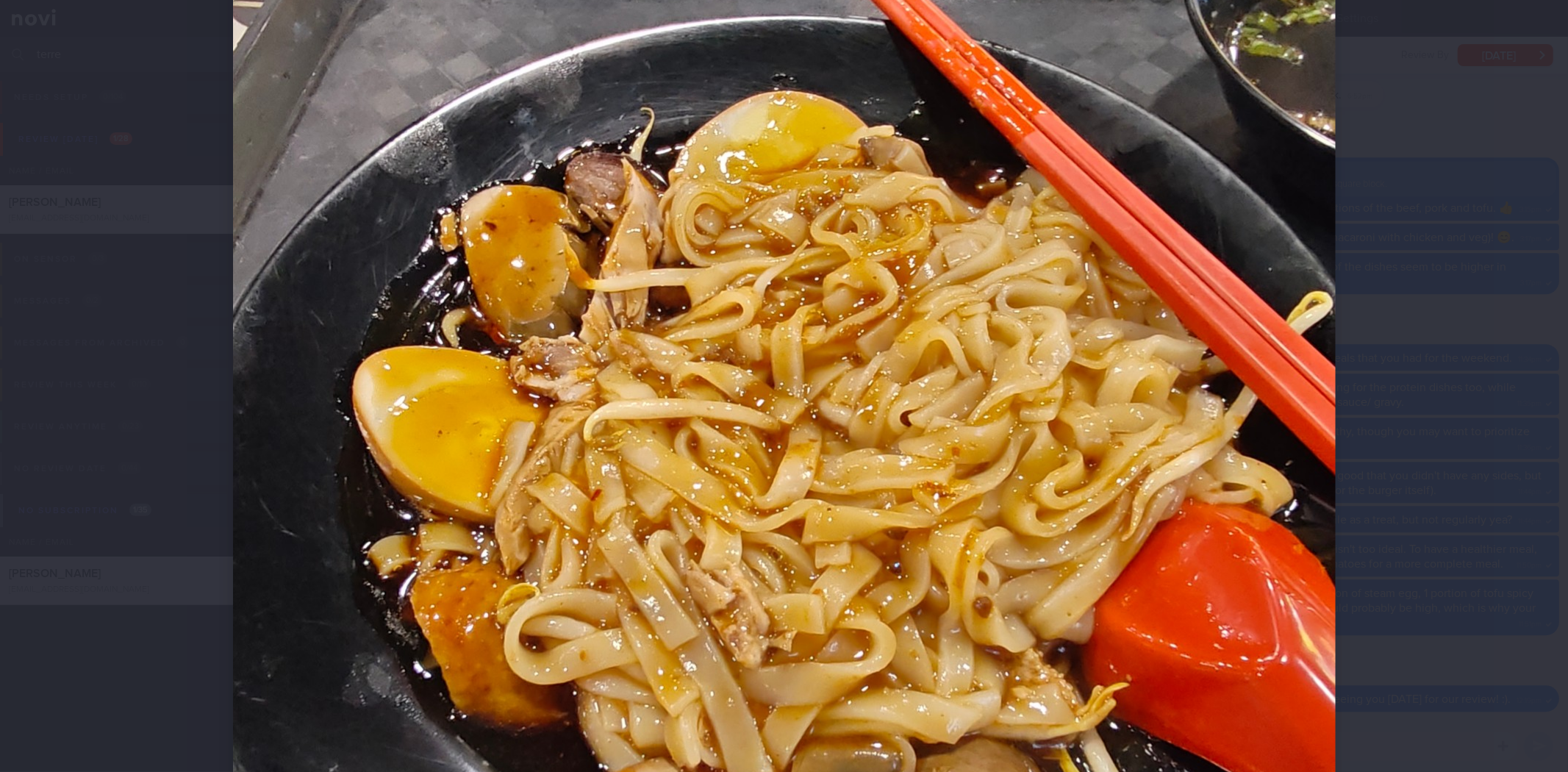
click at [1442, 329] on div at bounding box center [784, 386] width 1568 height 772
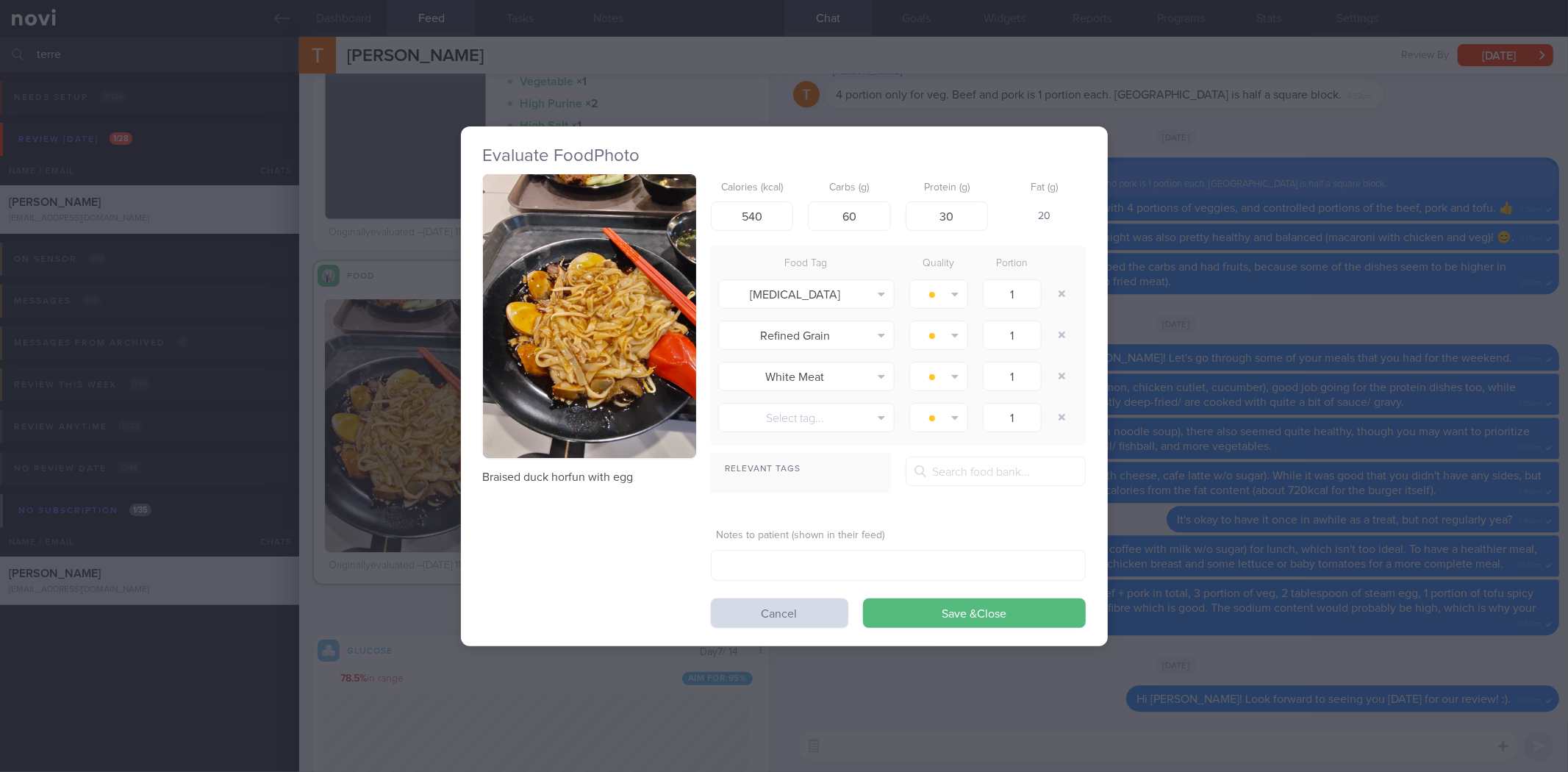
click at [562, 386] on button "button" at bounding box center [589, 317] width 213 height 285
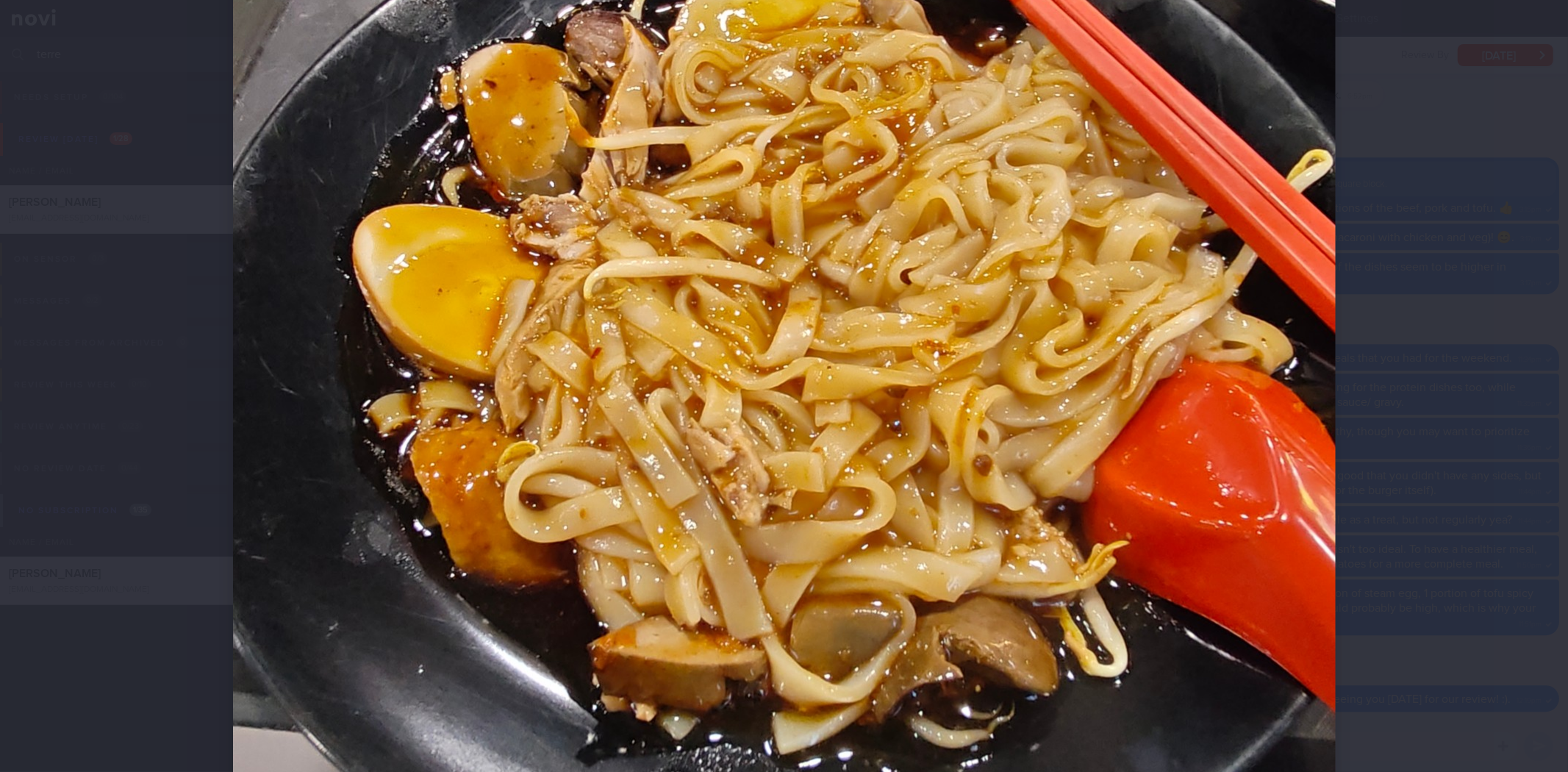
scroll to position [521, 0]
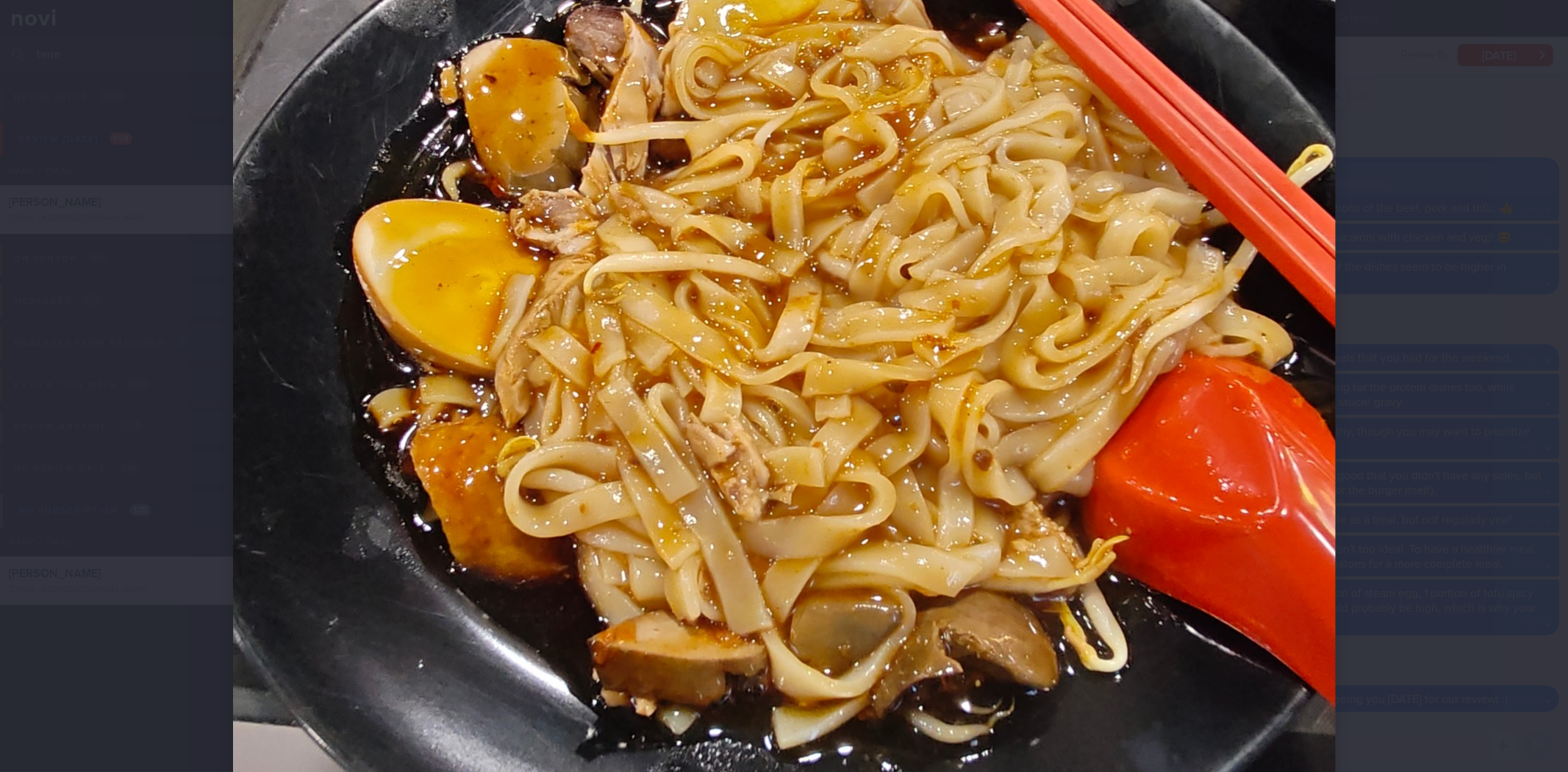
click at [1355, 335] on div at bounding box center [784, 273] width 1220 height 1588
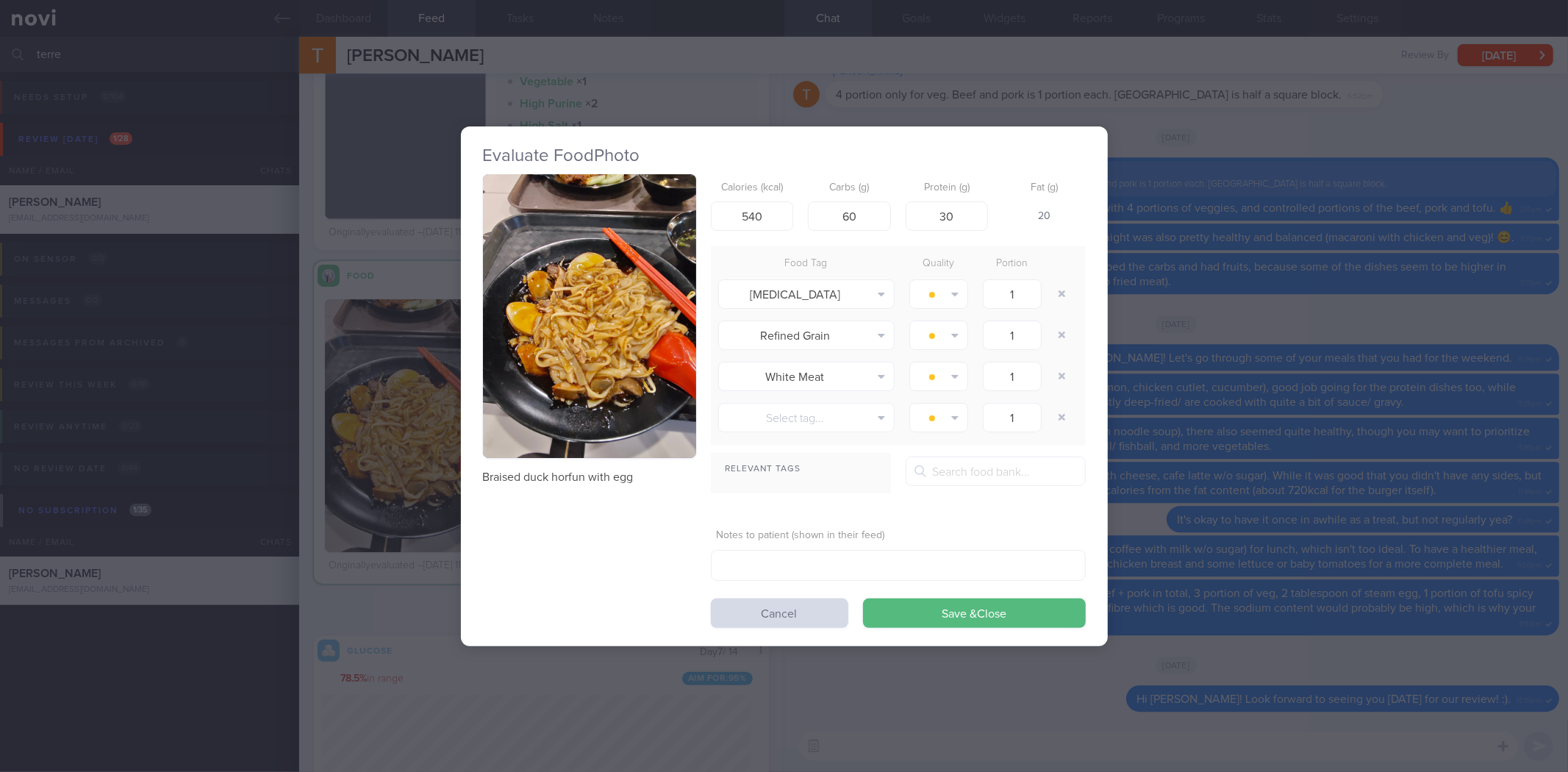
click at [1355, 335] on div "Evaluate Food Photo Braised duck horfun with egg Calories (kcal) 540 Carbs (g) …" at bounding box center [784, 386] width 1568 height 772
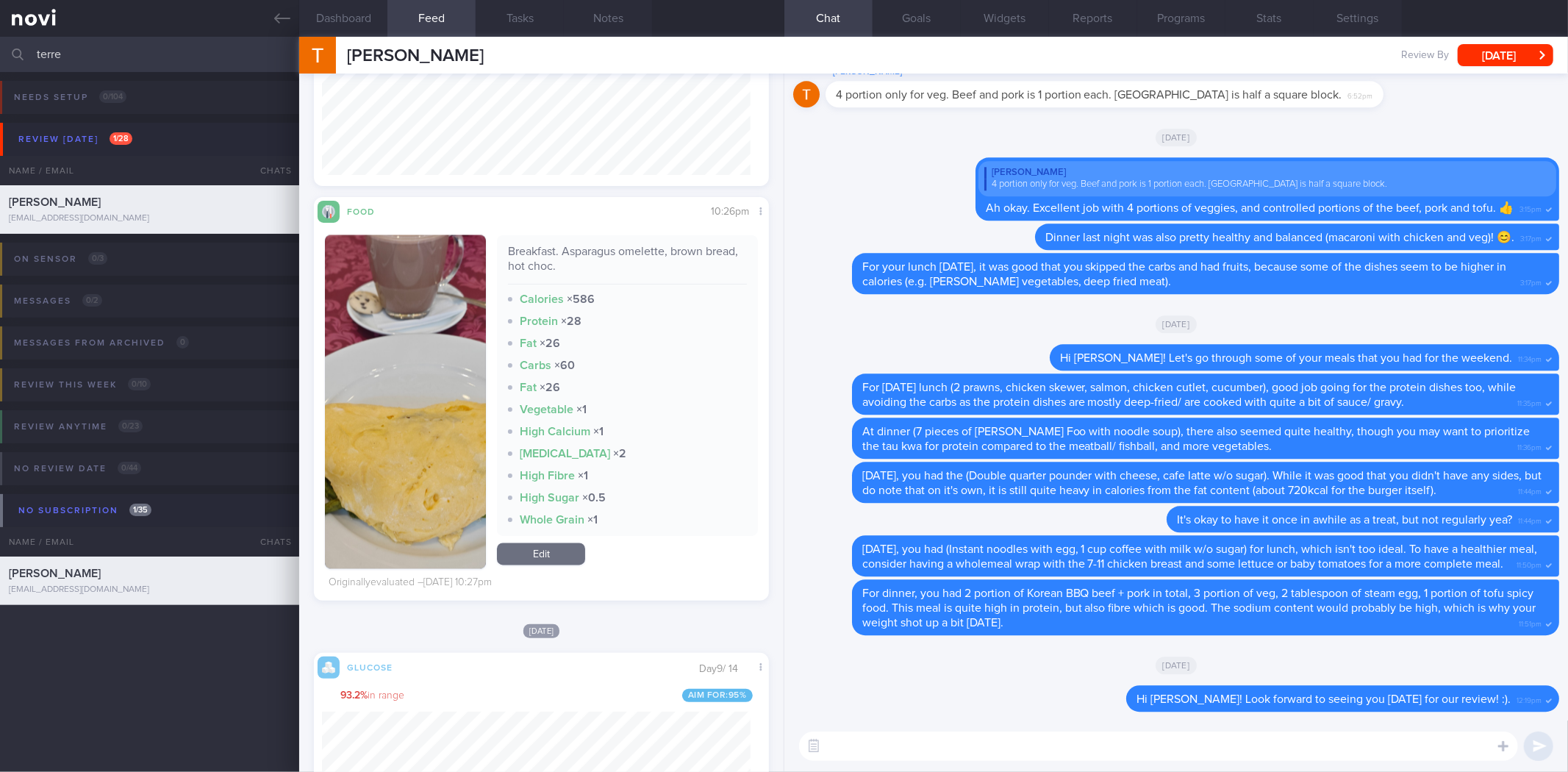
scroll to position [734879, 734771]
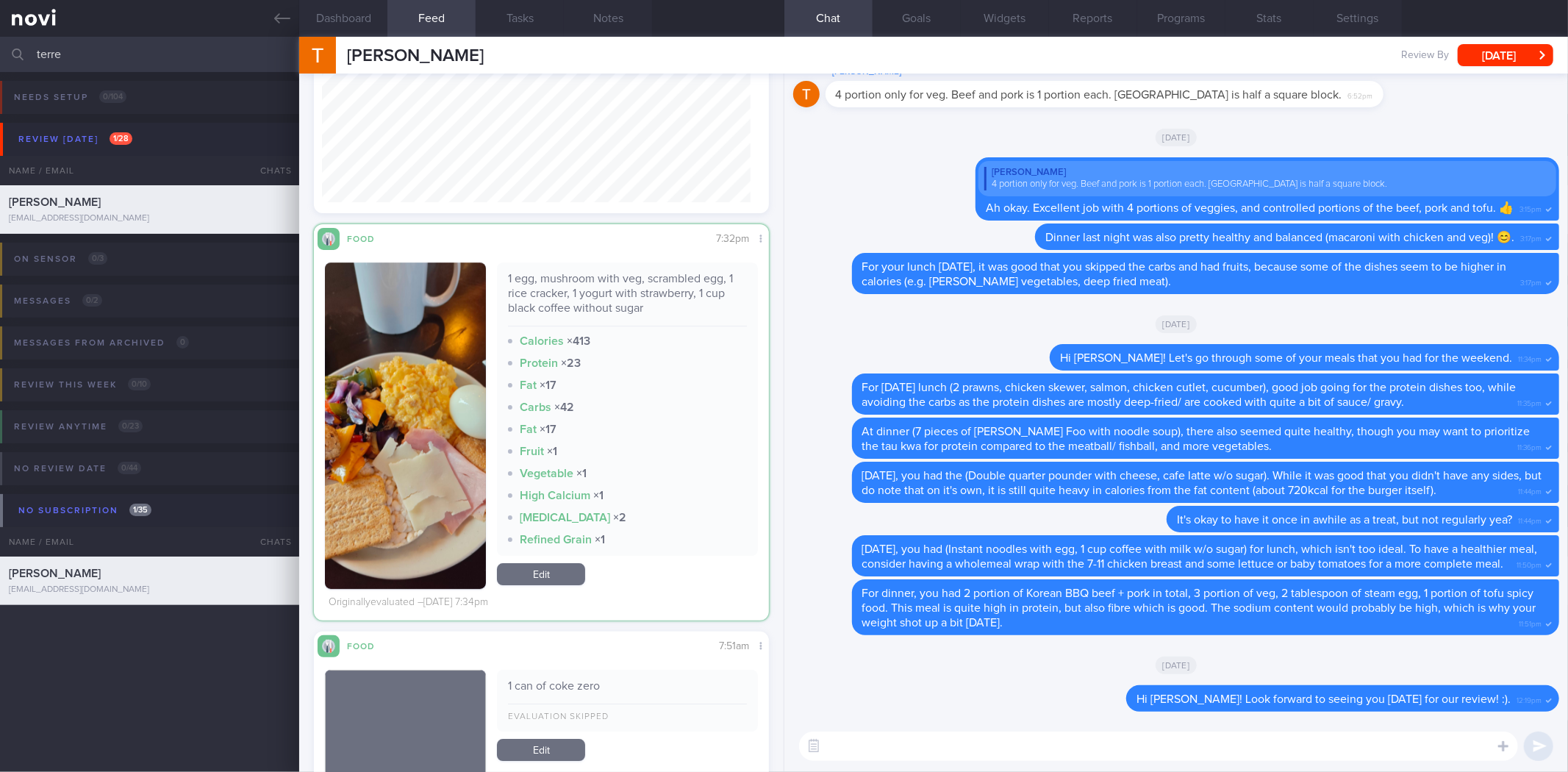
click at [432, 385] on button "button" at bounding box center [405, 425] width 161 height 326
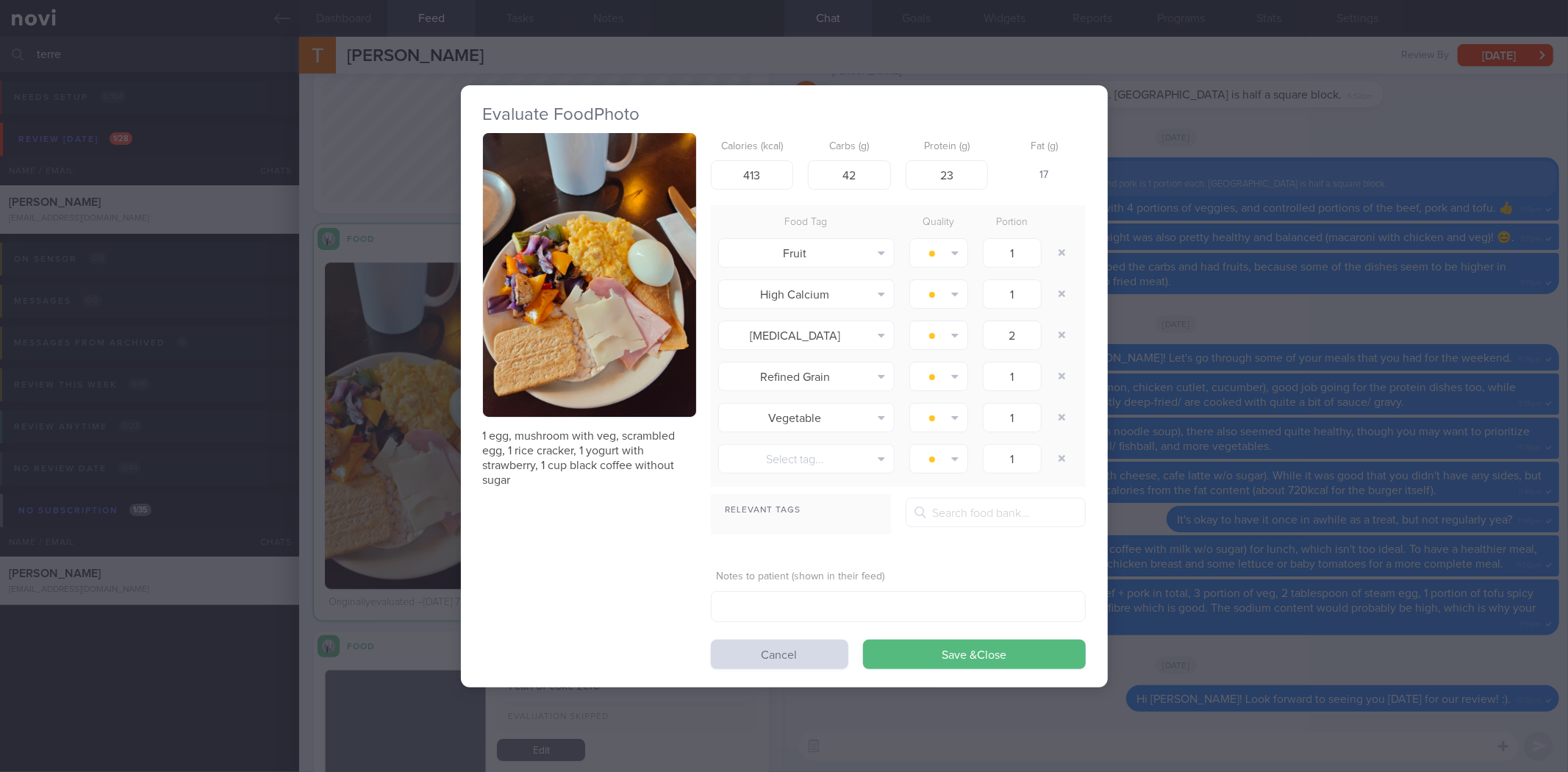
click at [617, 376] on button "button" at bounding box center [589, 275] width 213 height 285
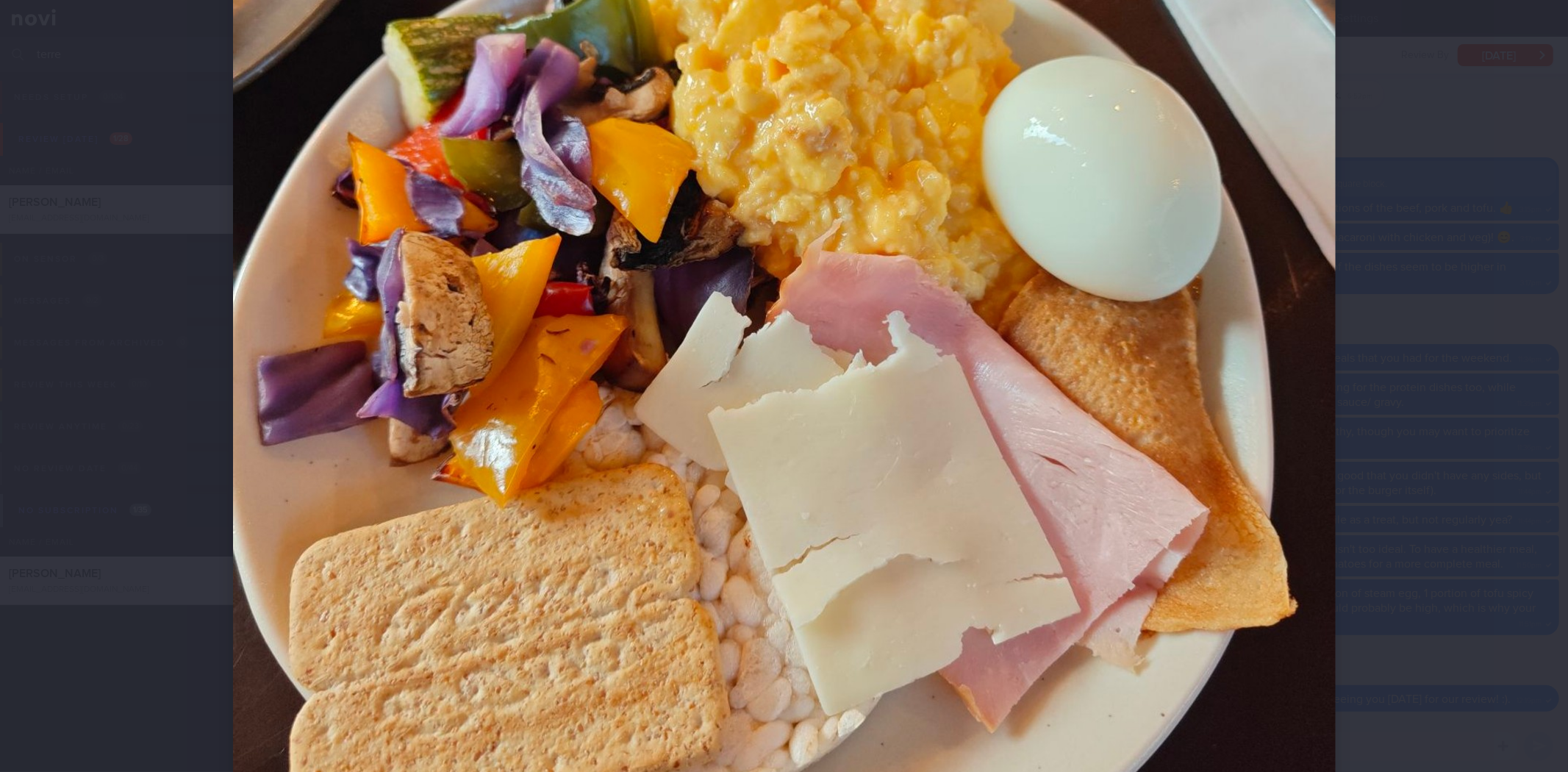
scroll to position [548, 0]
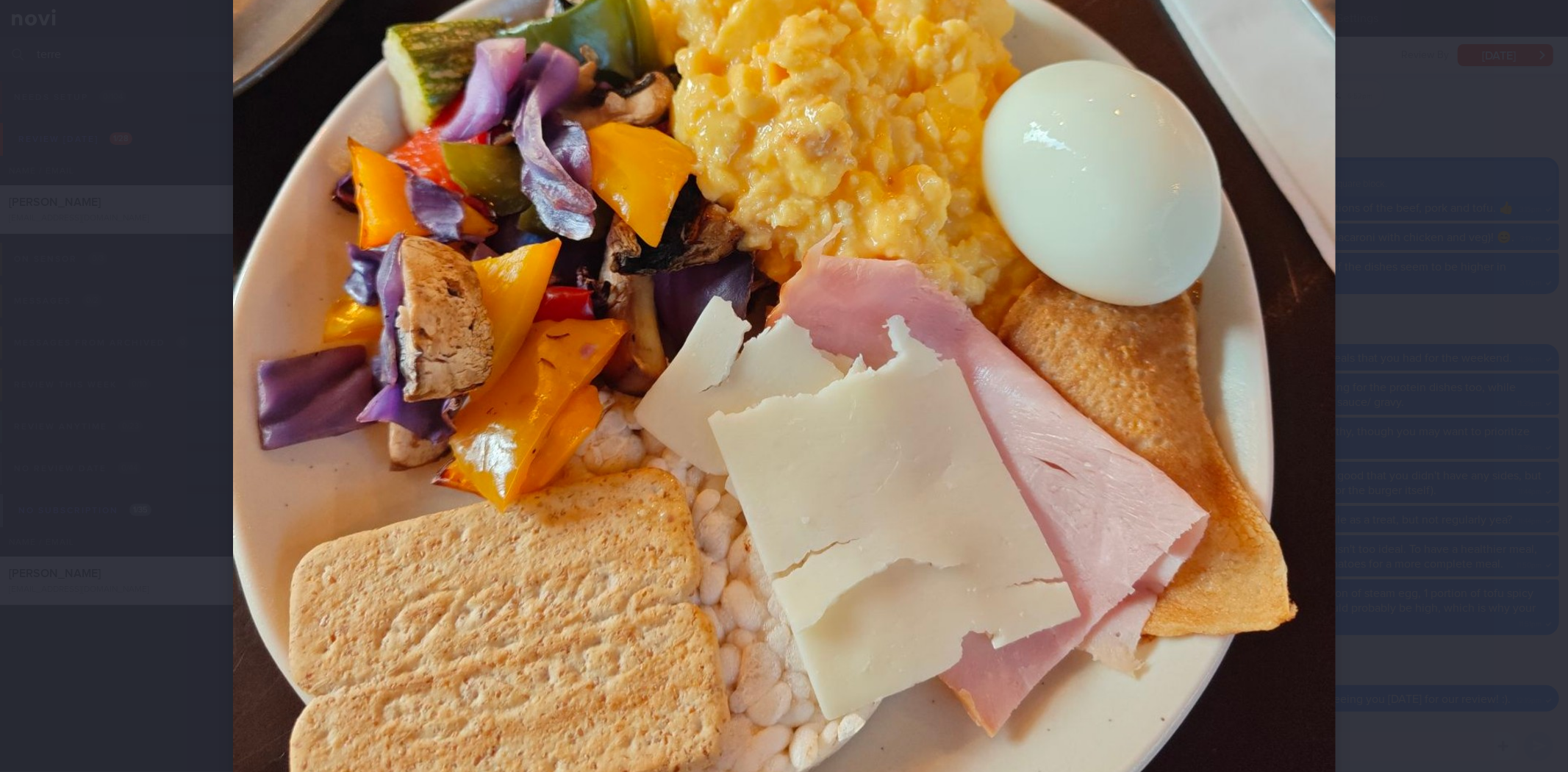
click at [1427, 361] on div at bounding box center [784, 386] width 1568 height 772
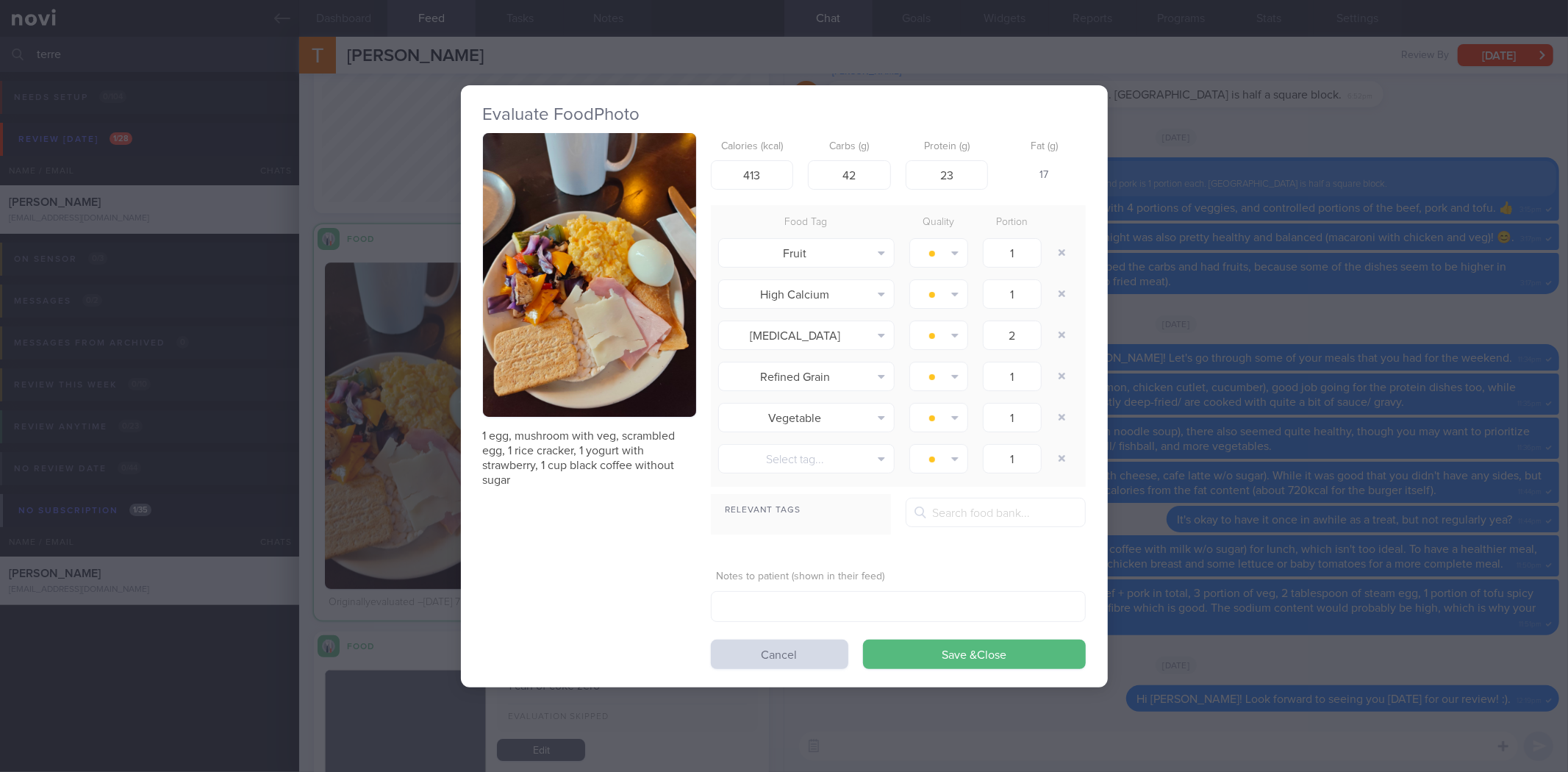
click at [1427, 361] on div "Evaluate Food Photo 1 egg, mushroom with veg, scrambled egg, 1 rice cracker, 1 …" at bounding box center [784, 386] width 1568 height 772
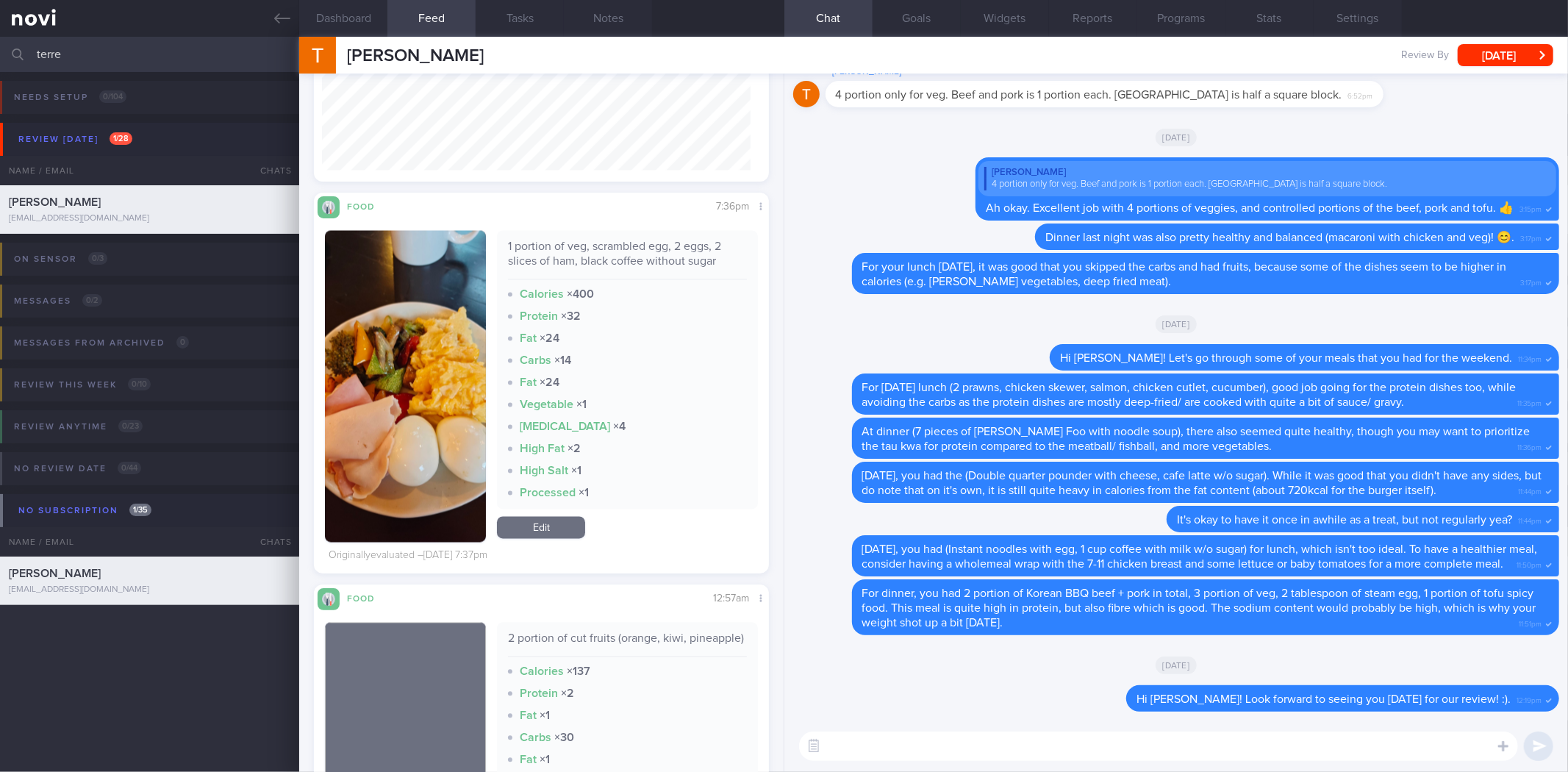
scroll to position [21237, 0]
click at [368, 379] on button "button" at bounding box center [405, 385] width 161 height 311
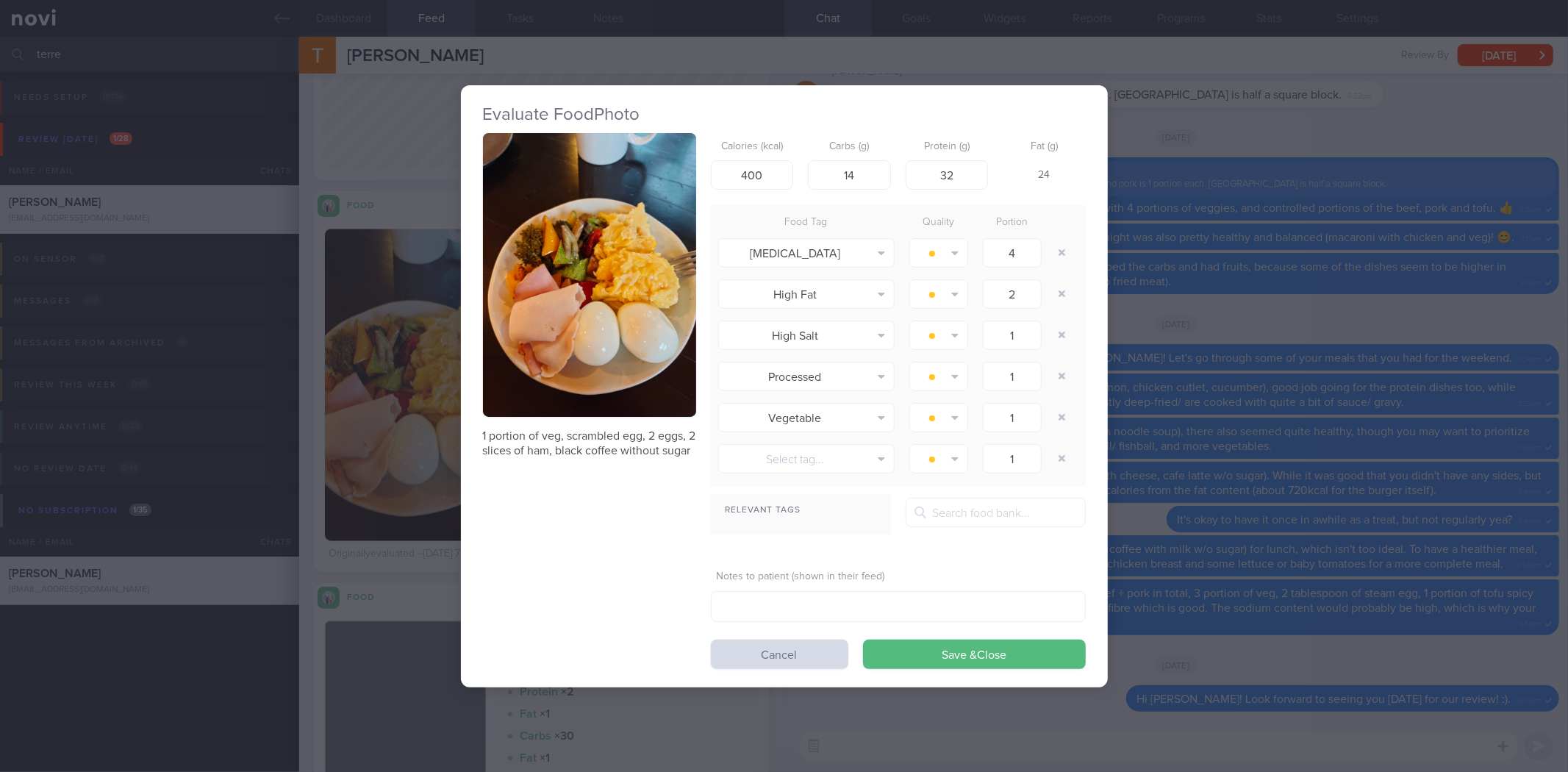
click at [635, 252] on button "button" at bounding box center [589, 275] width 213 height 285
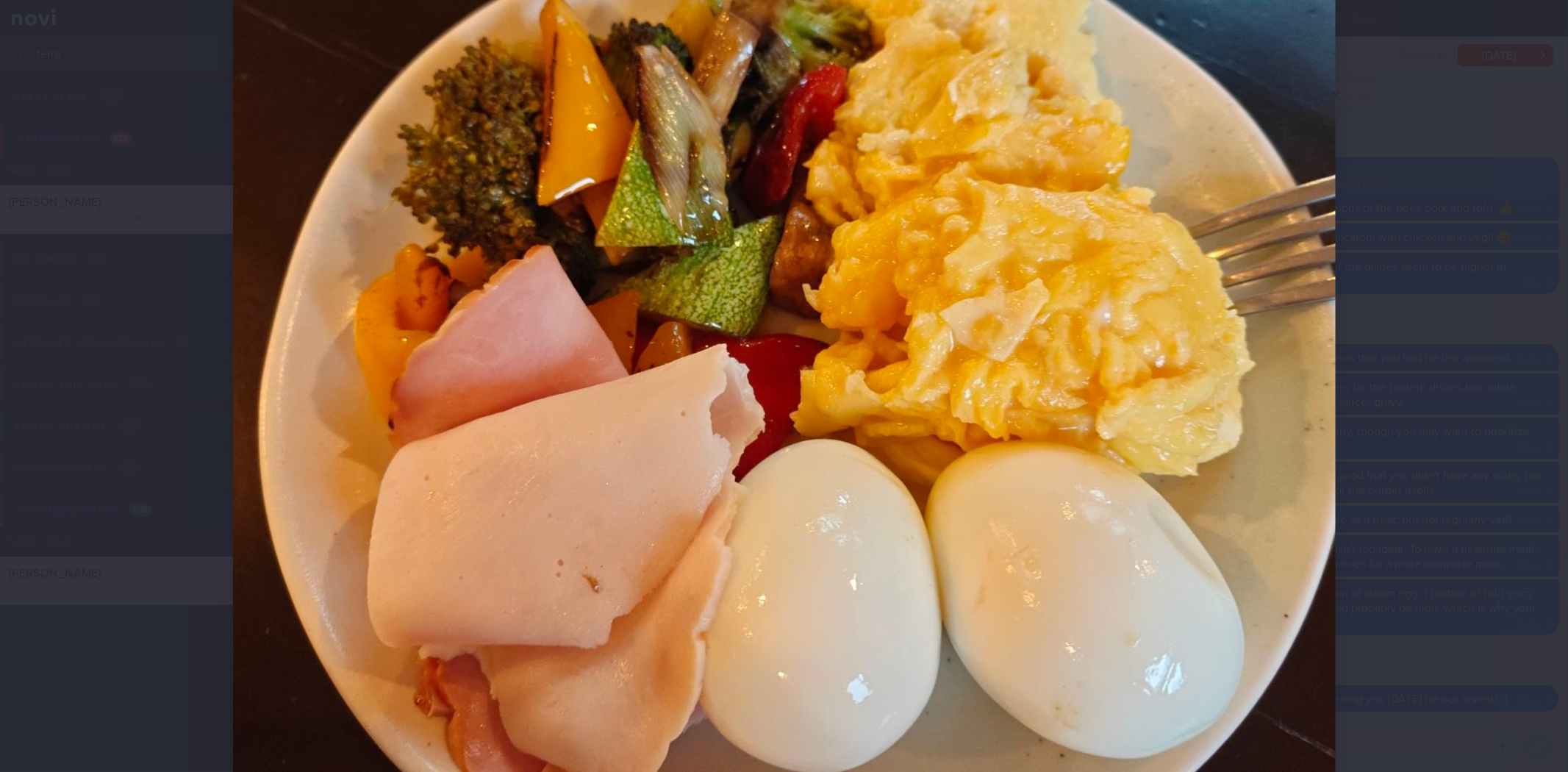
scroll to position [498, 0]
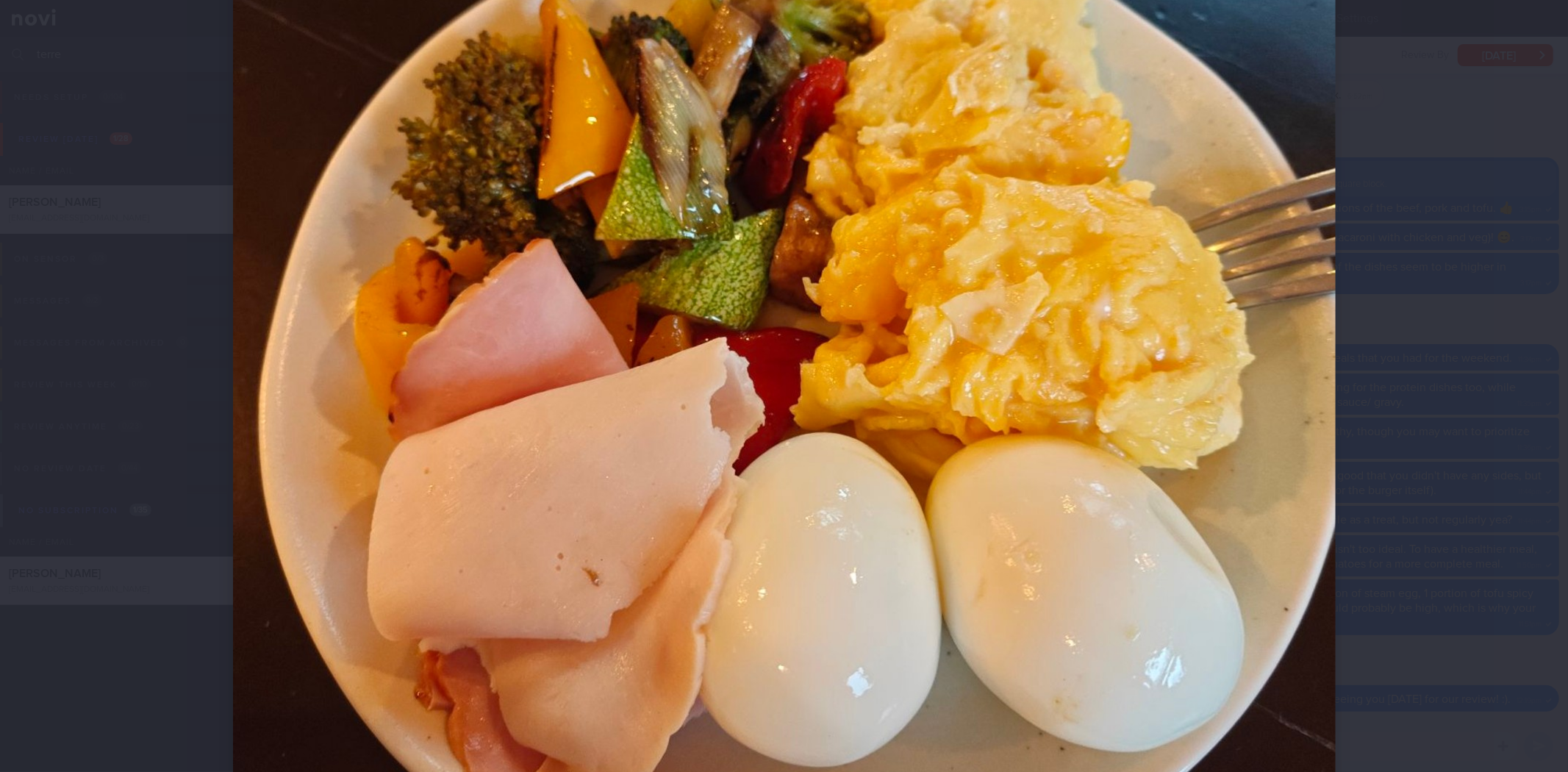
click at [1365, 338] on div at bounding box center [784, 296] width 1220 height 1588
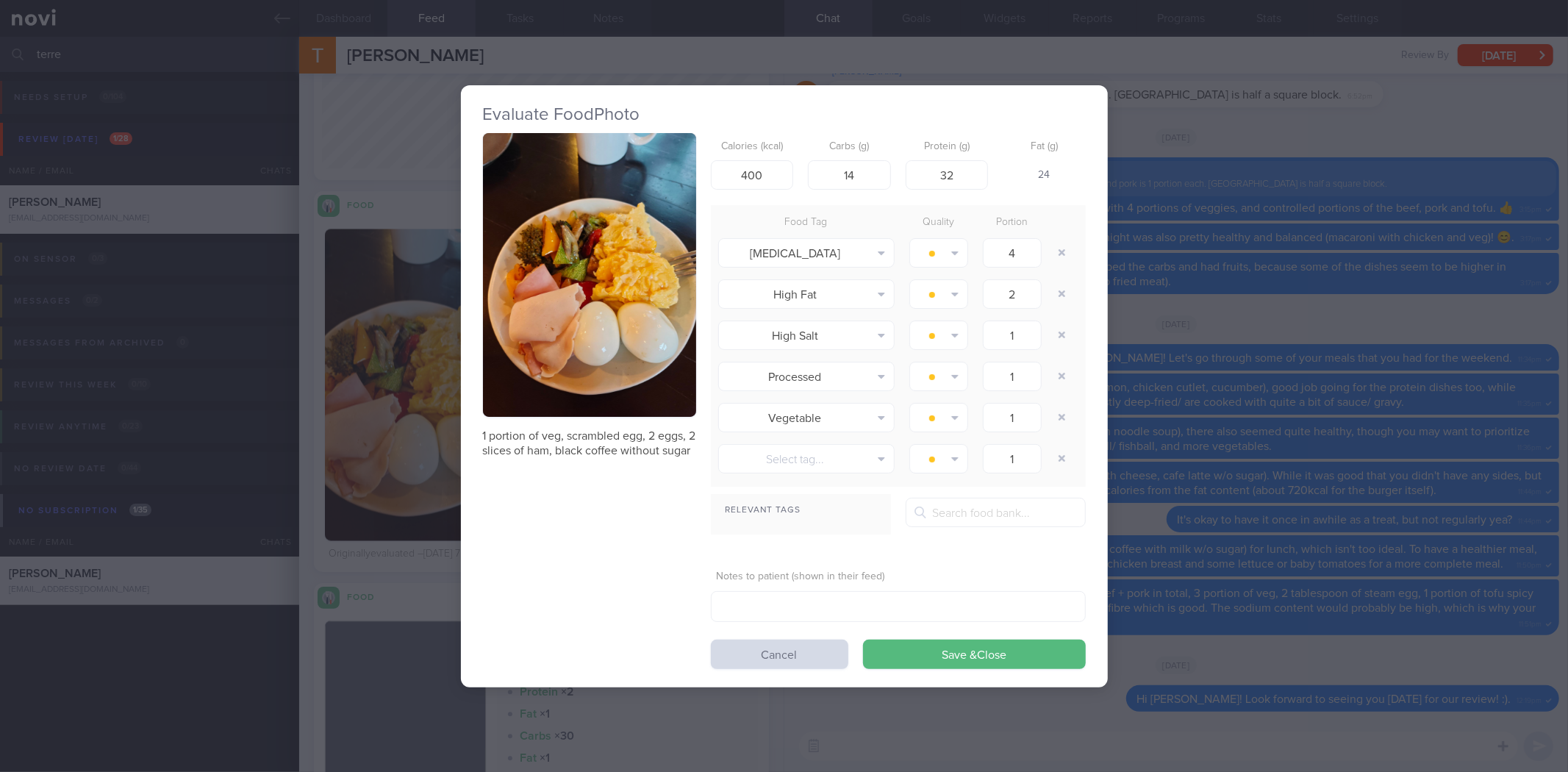
click at [1219, 363] on div "Evaluate Food Photo 1 portion of veg, scrambled egg, 2 eggs, 2 slices of ham, b…" at bounding box center [784, 386] width 1568 height 772
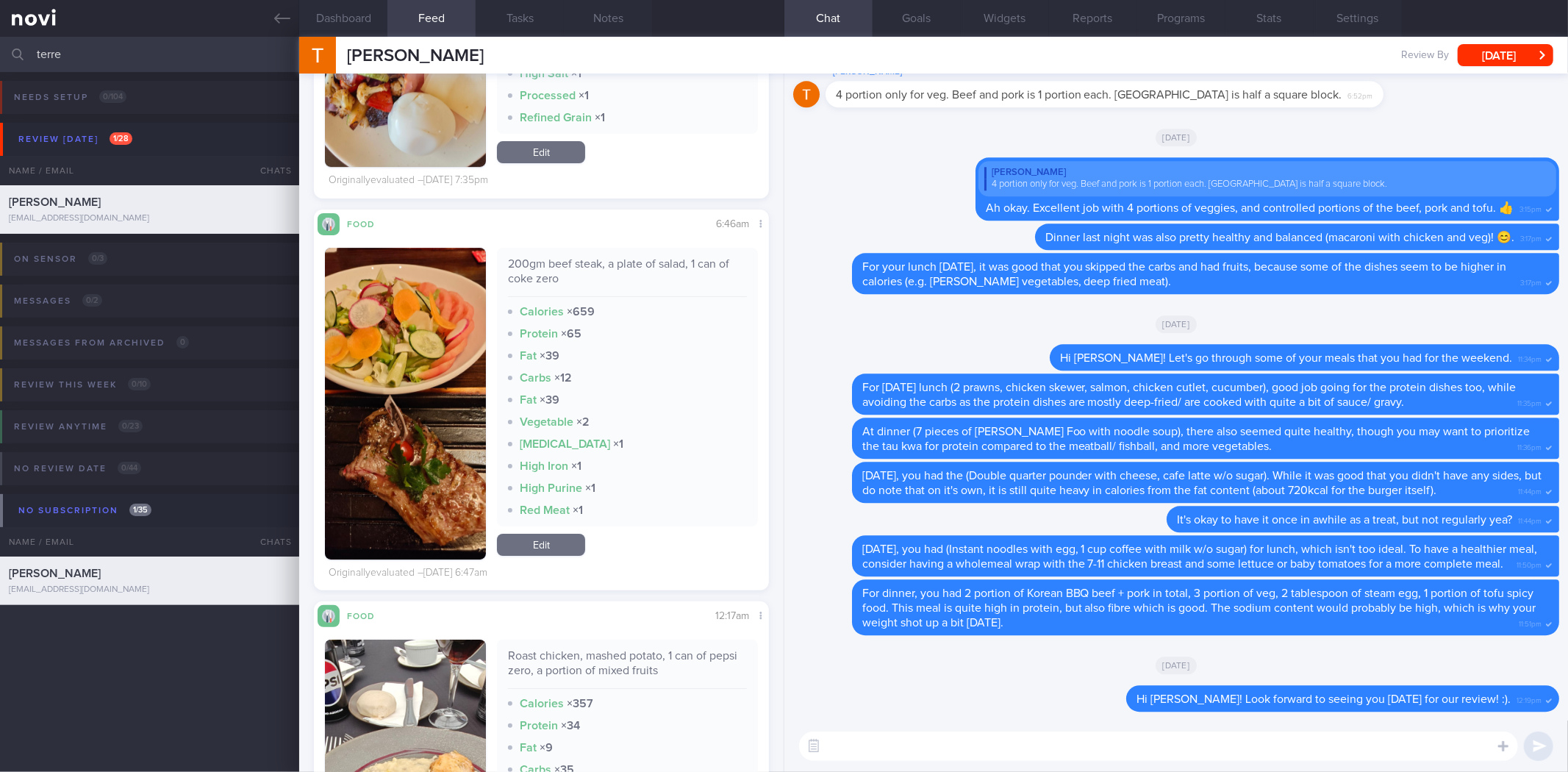
scroll to position [18307, 0]
click at [434, 486] on button "button" at bounding box center [405, 402] width 161 height 311
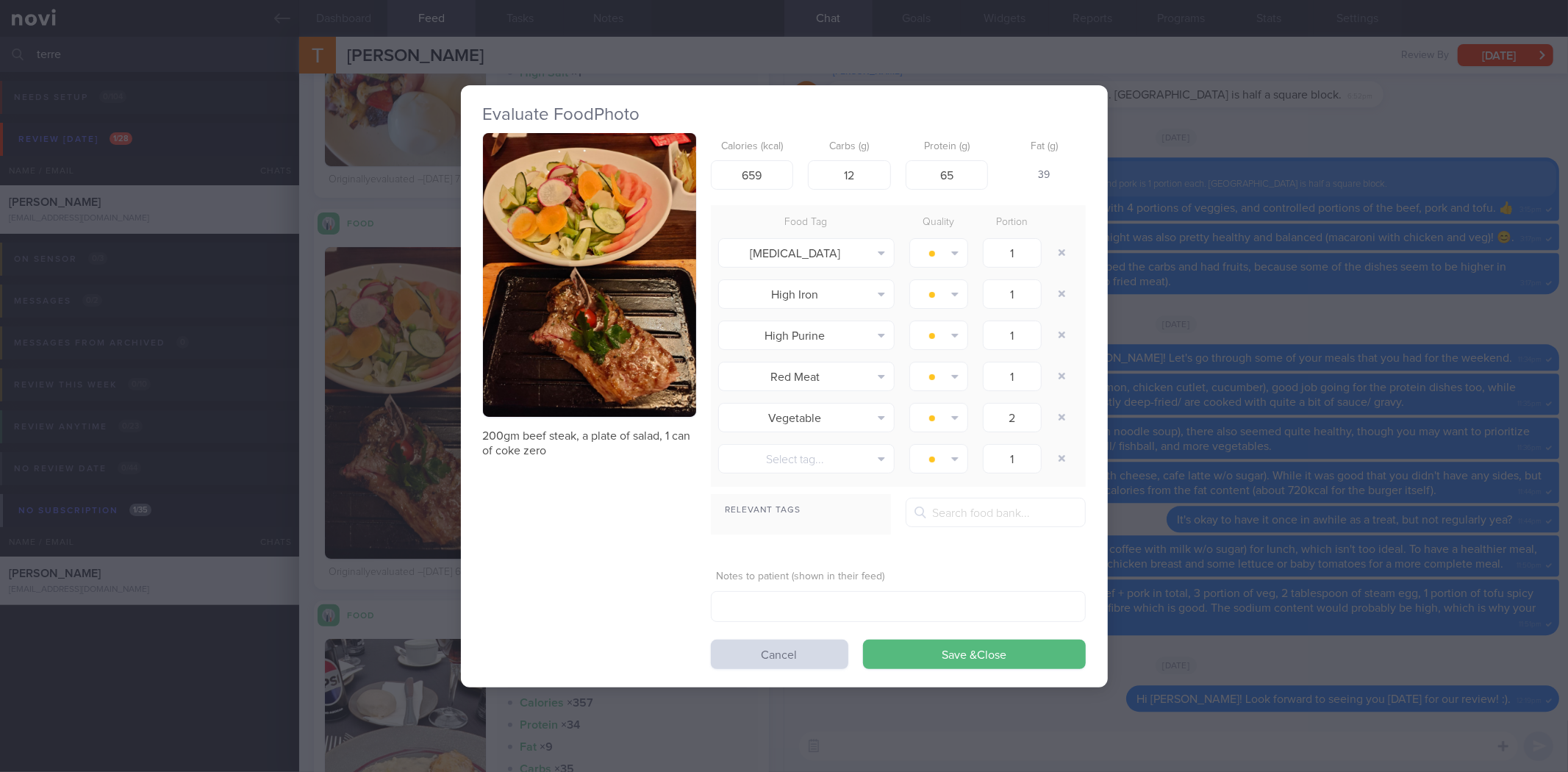
click at [613, 371] on button "button" at bounding box center [589, 275] width 213 height 285
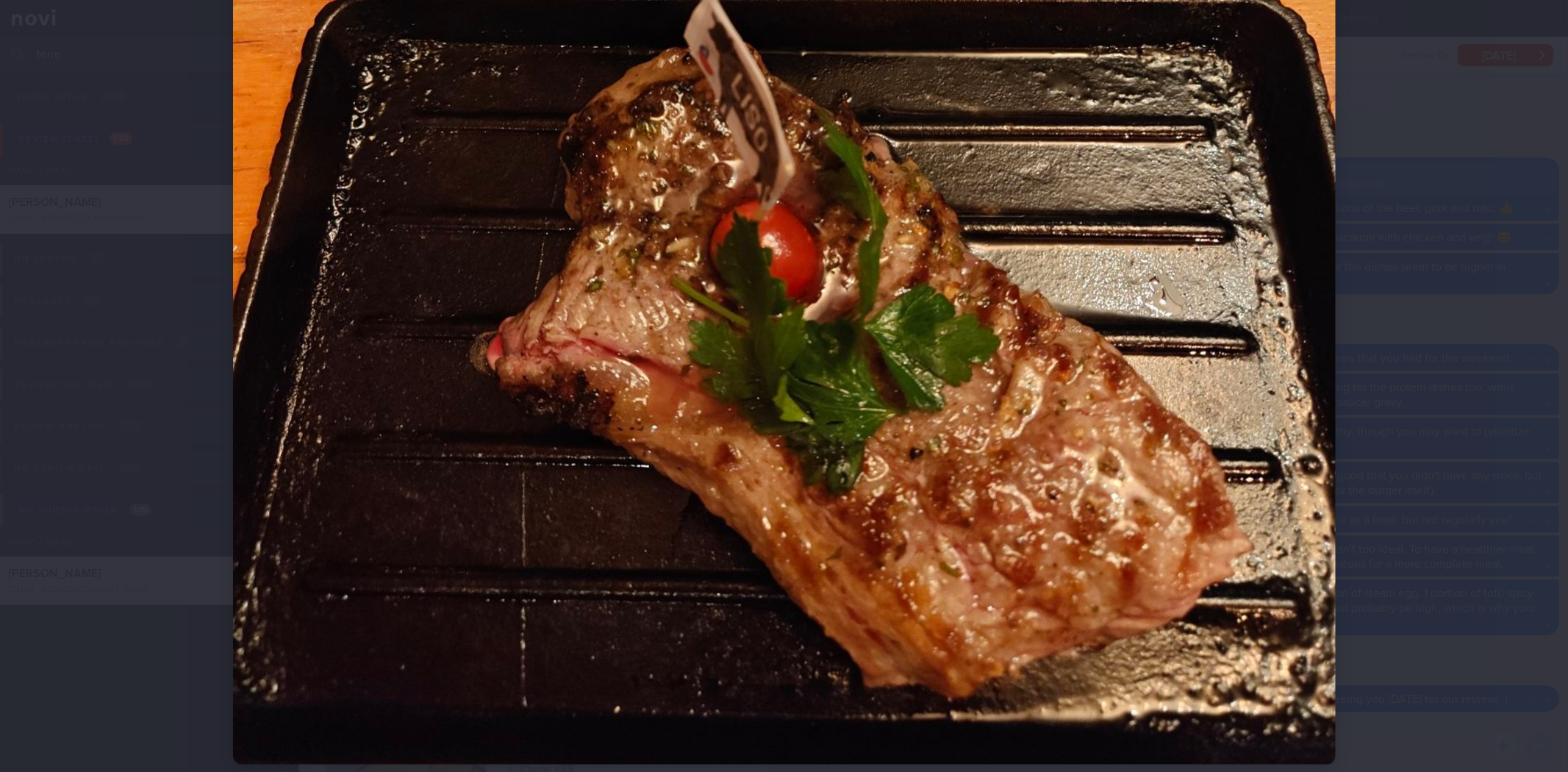
scroll to position [769, 0]
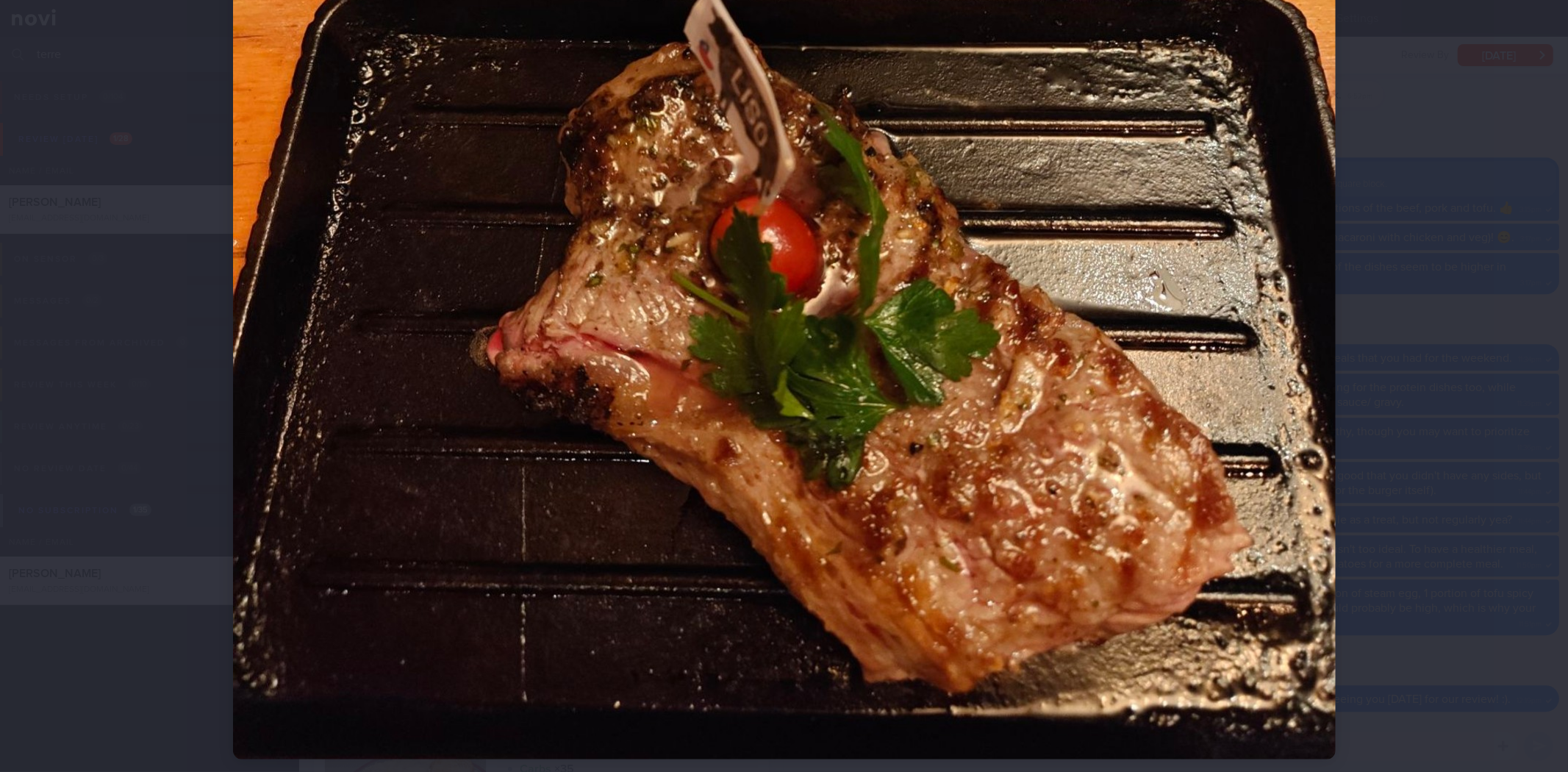
click at [1500, 347] on div at bounding box center [784, 386] width 1568 height 772
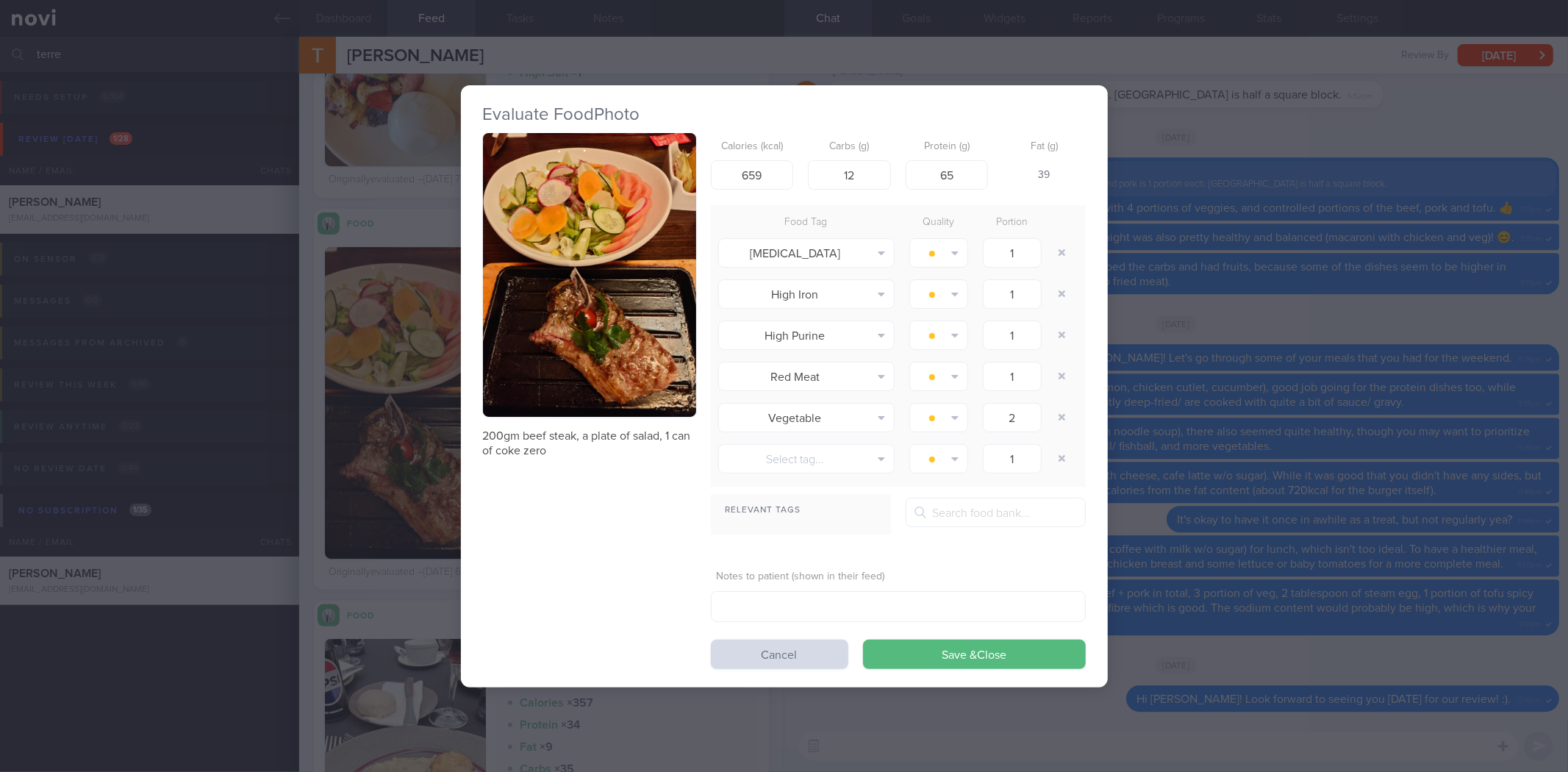
click at [1238, 256] on div "Evaluate Food Photo 200gm beef steak, a plate of salad, 1 can of coke zero Calo…" at bounding box center [784, 386] width 1568 height 772
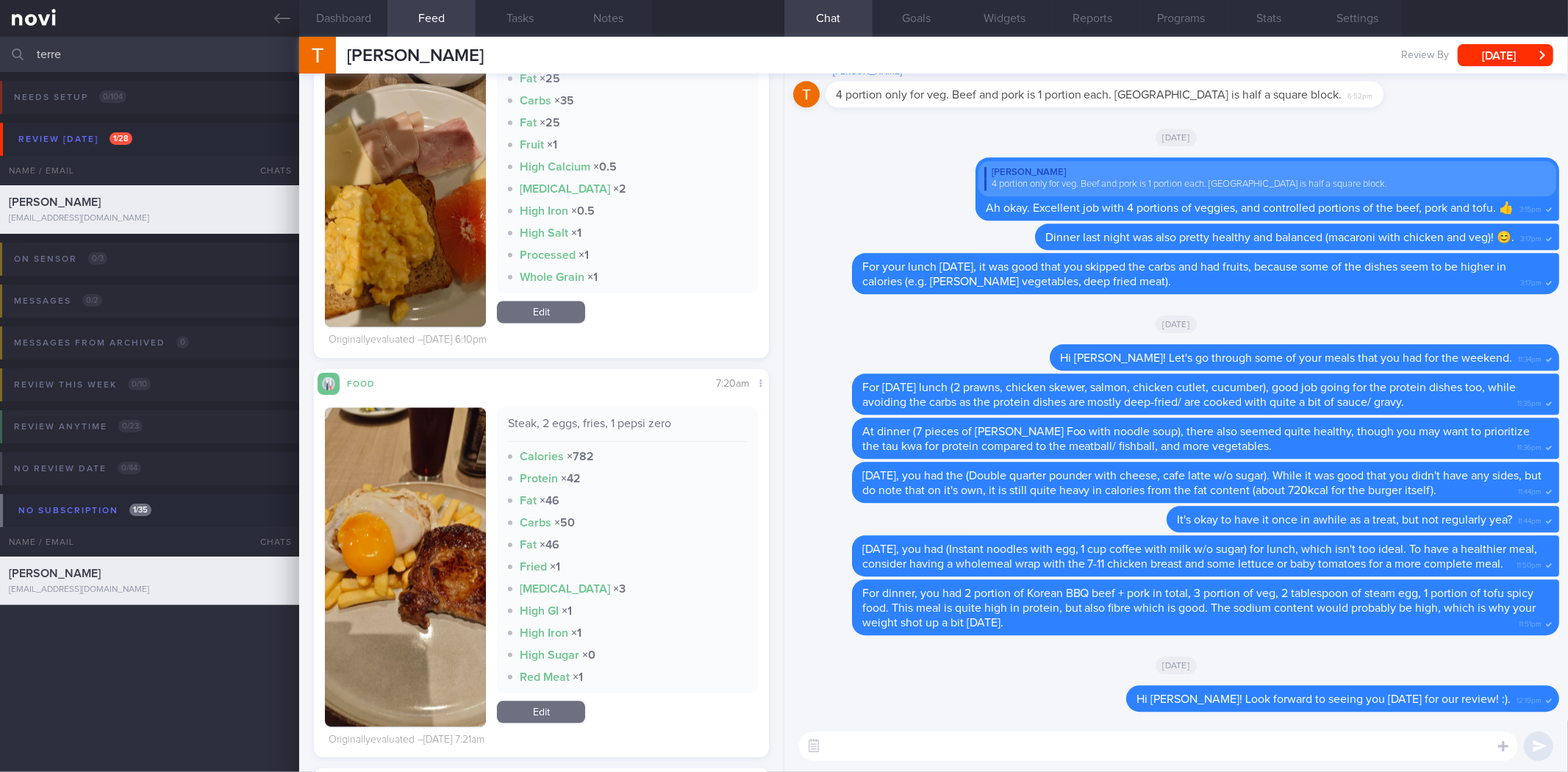
scroll to position [16557, 0]
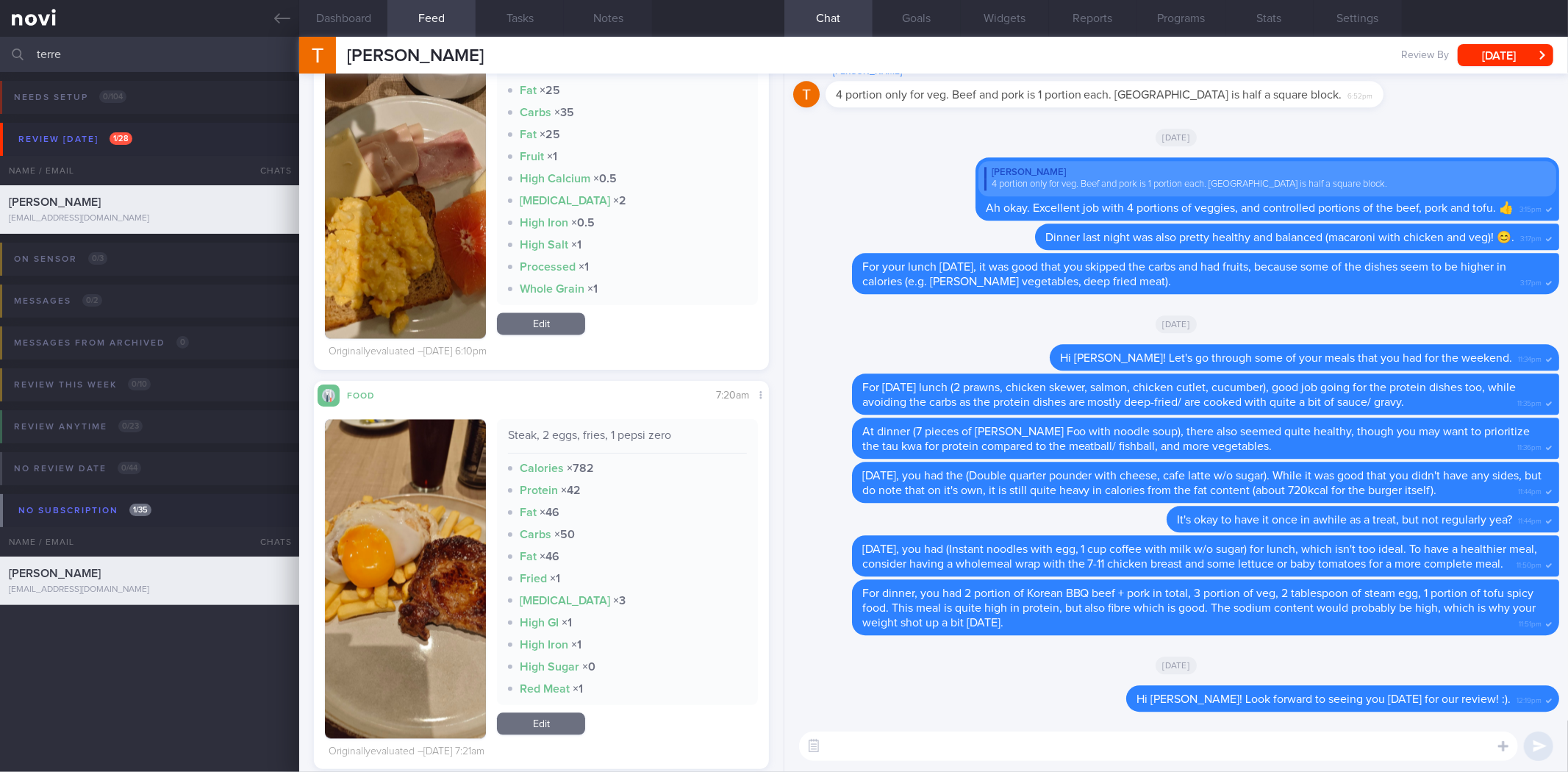
click at [447, 614] on button "button" at bounding box center [405, 578] width 161 height 319
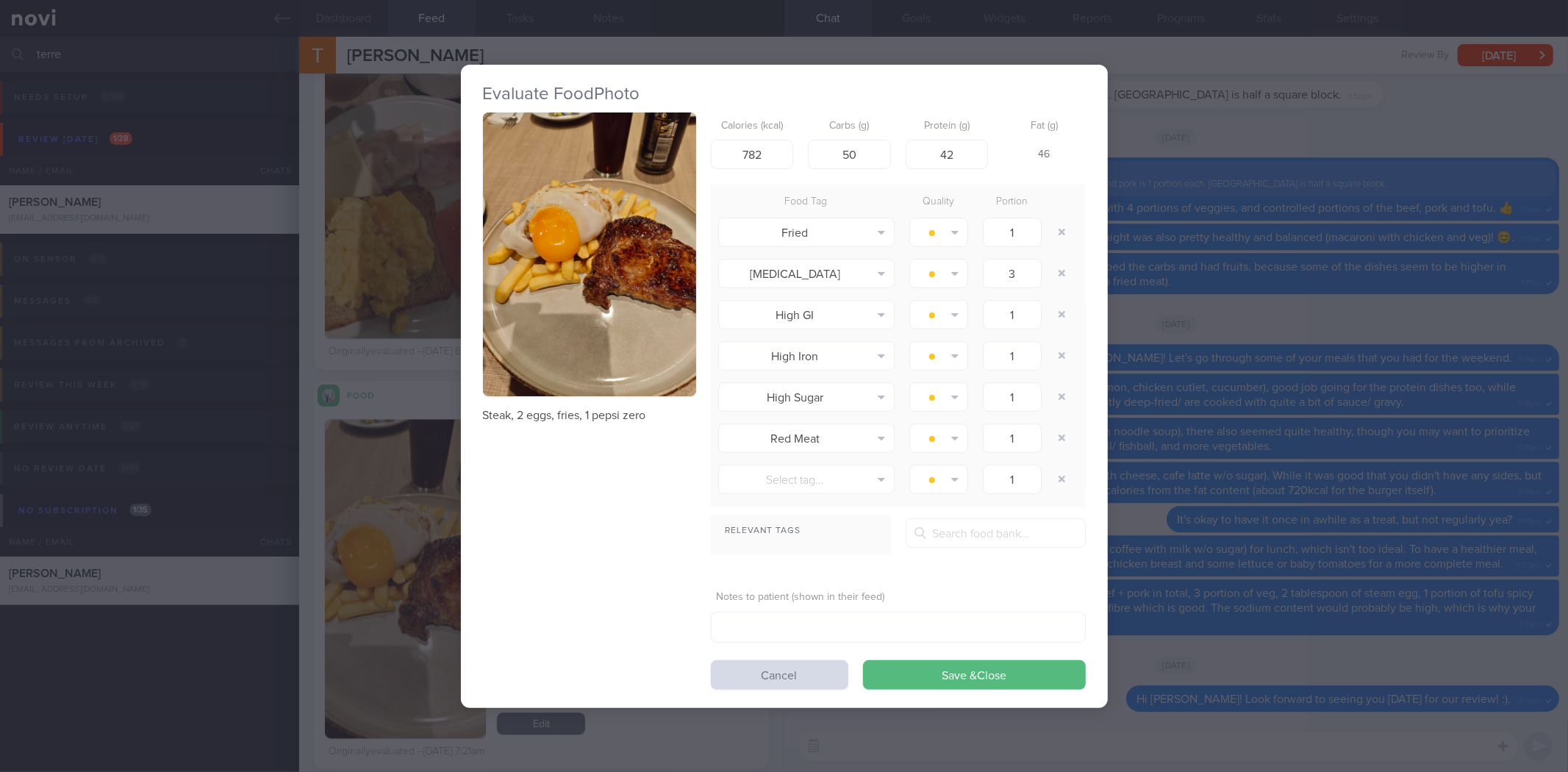
click at [620, 364] on button "button" at bounding box center [589, 255] width 213 height 285
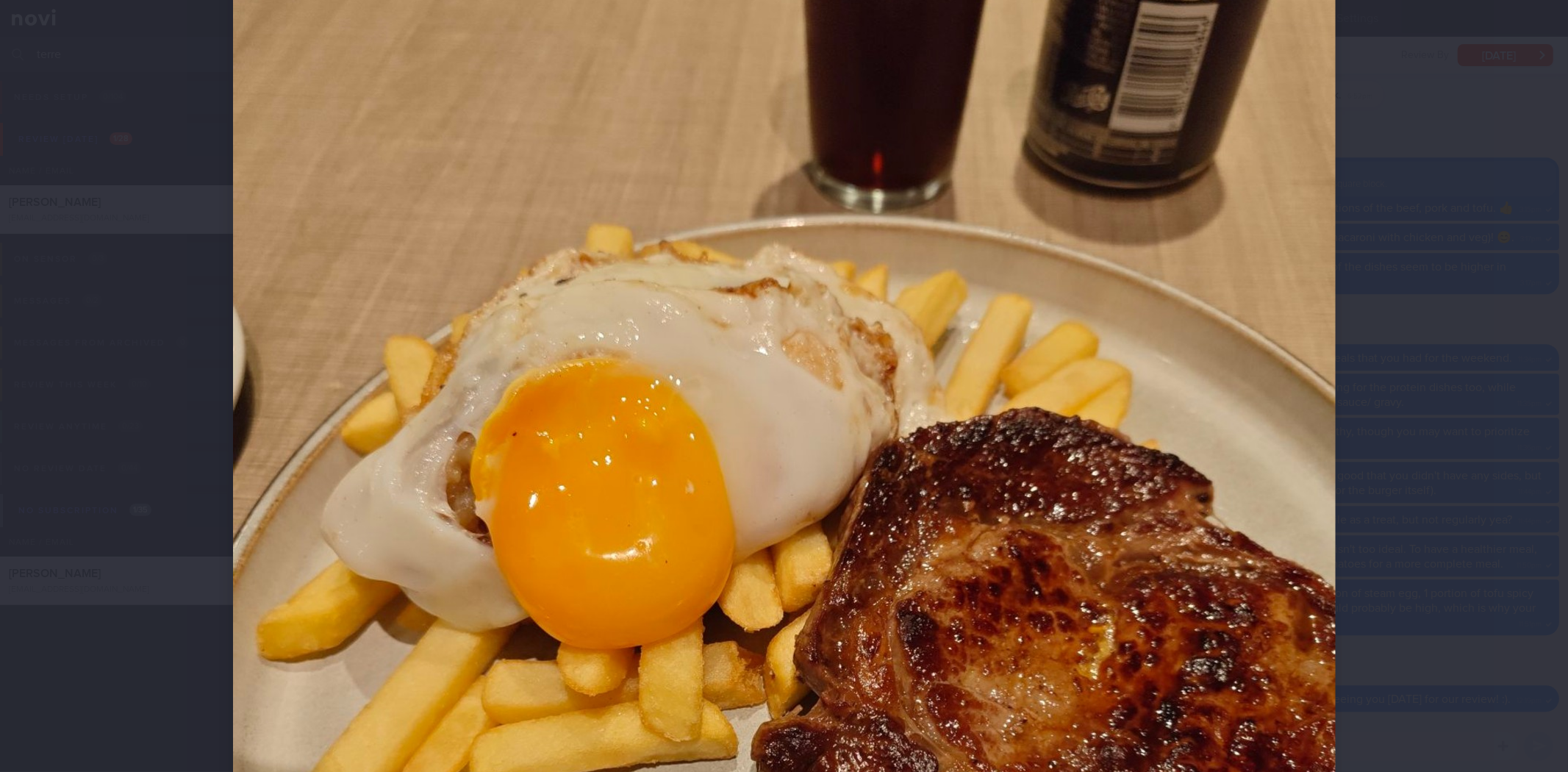
scroll to position [264, 0]
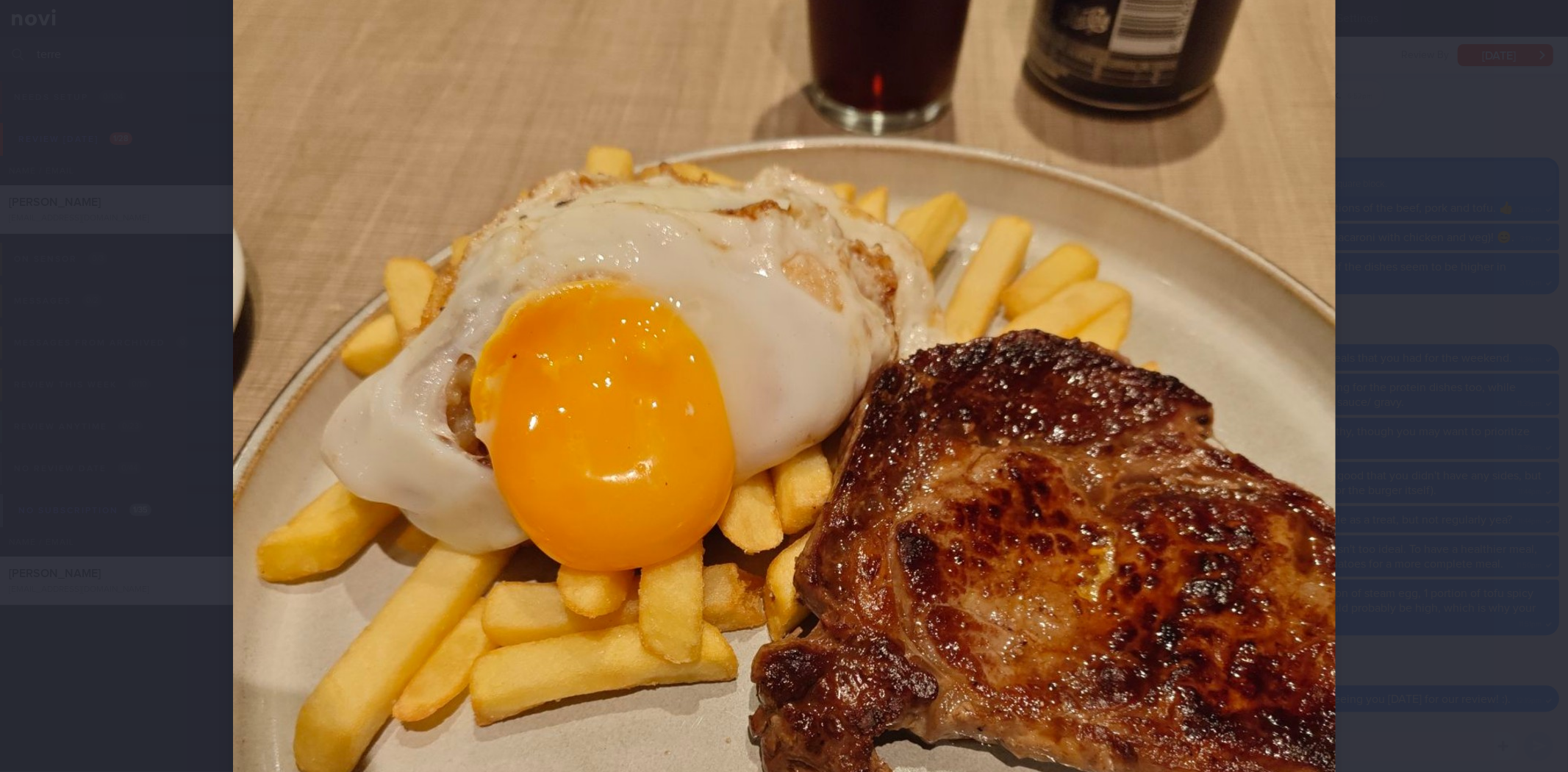
click at [1414, 404] on div at bounding box center [784, 386] width 1568 height 772
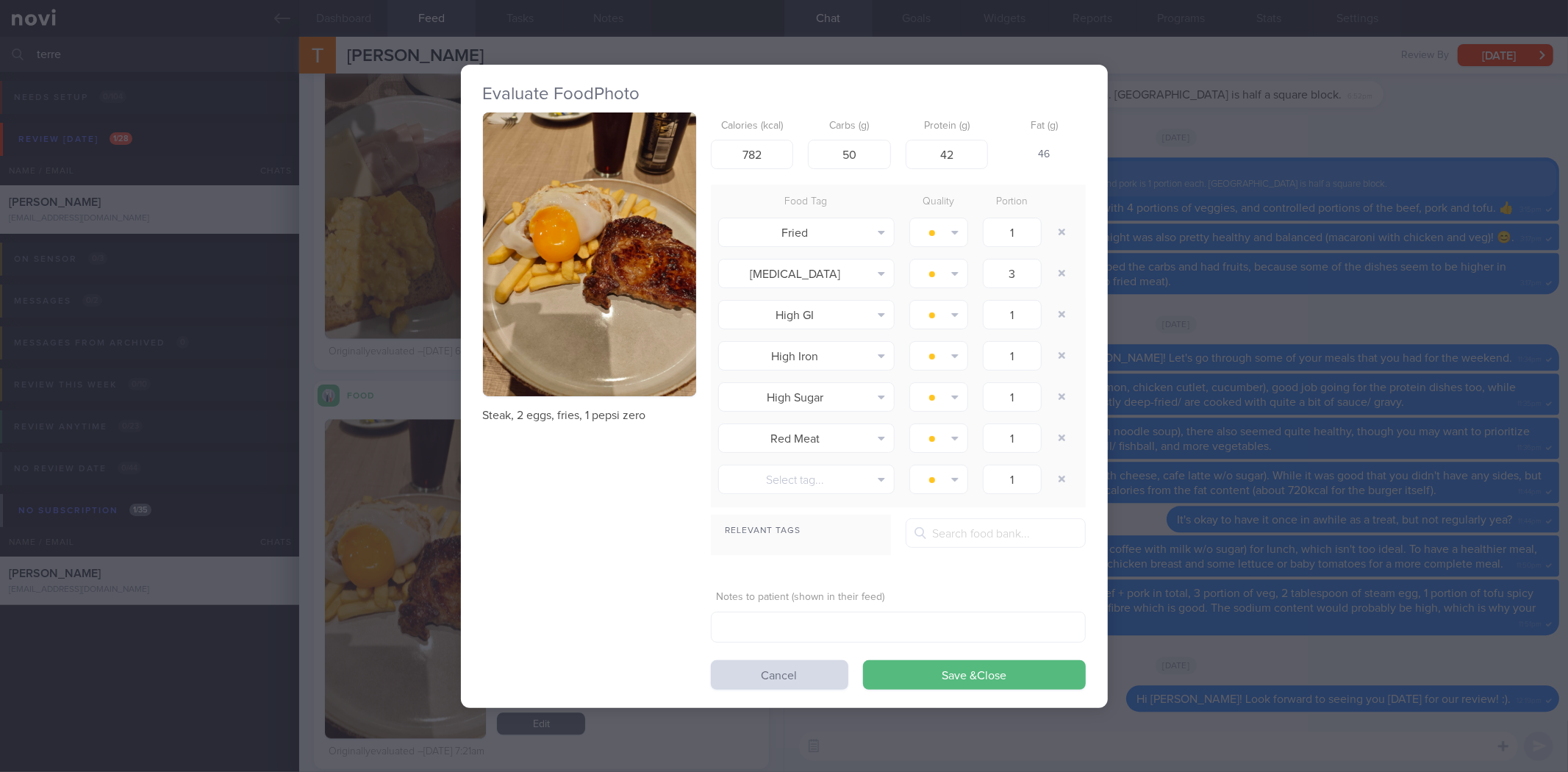
click at [1414, 404] on div "Evaluate Food Photo Steak, 2 eggs, fries, 1 pepsi zero Calories (kcal) 782 Carb…" at bounding box center [784, 386] width 1568 height 772
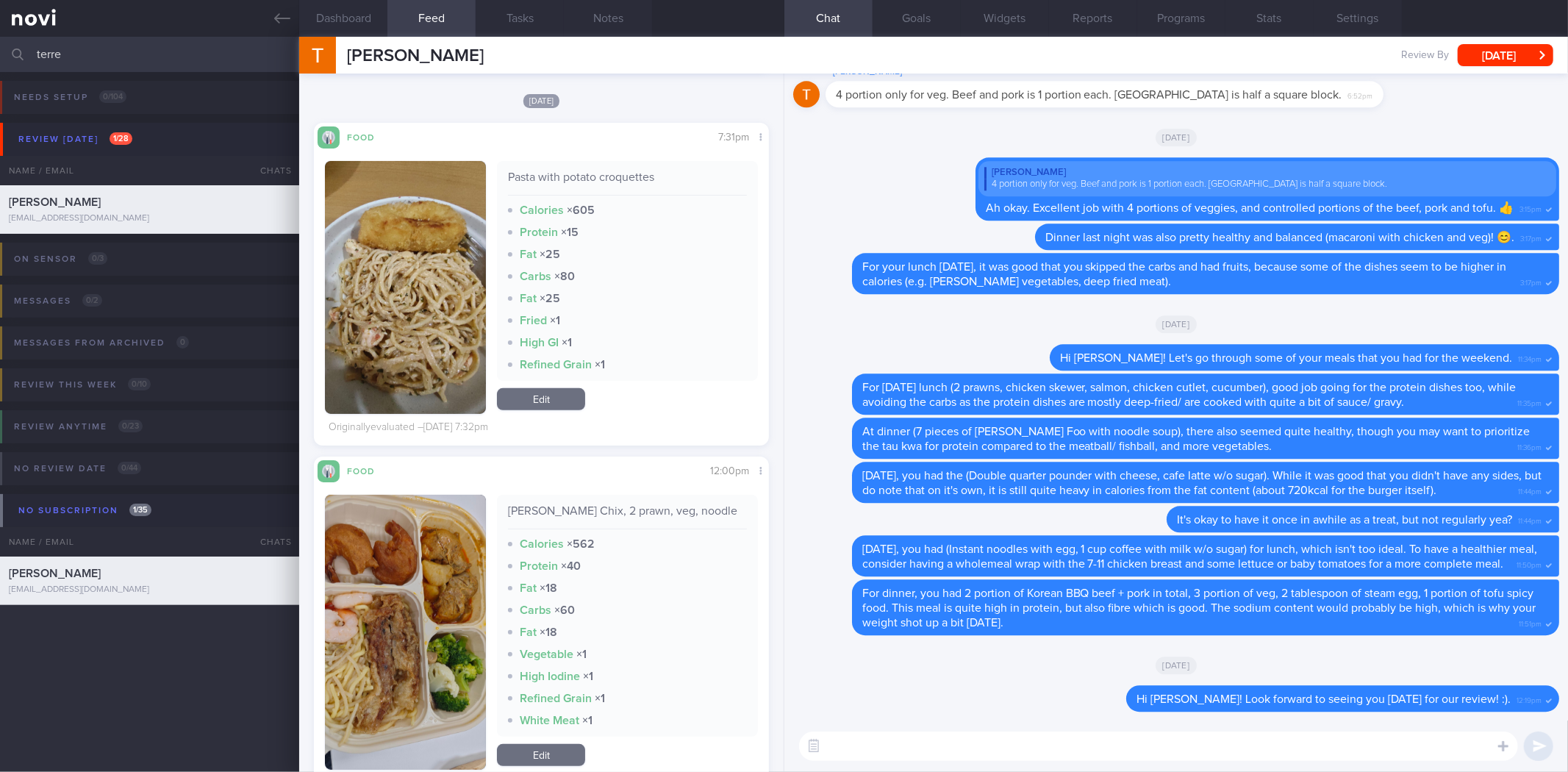
scroll to position [14412, 0]
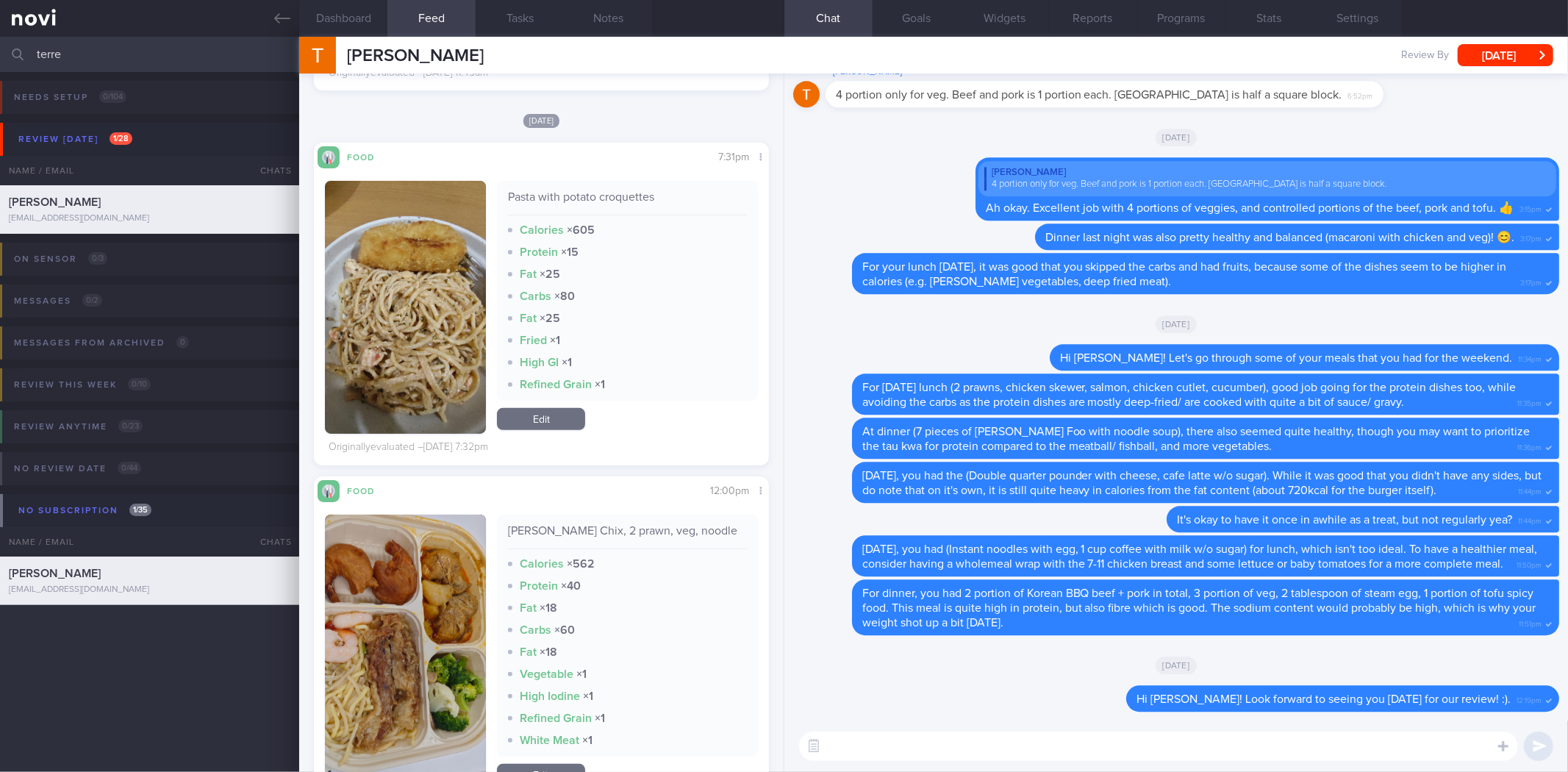
click at [408, 336] on button "button" at bounding box center [405, 308] width 161 height 253
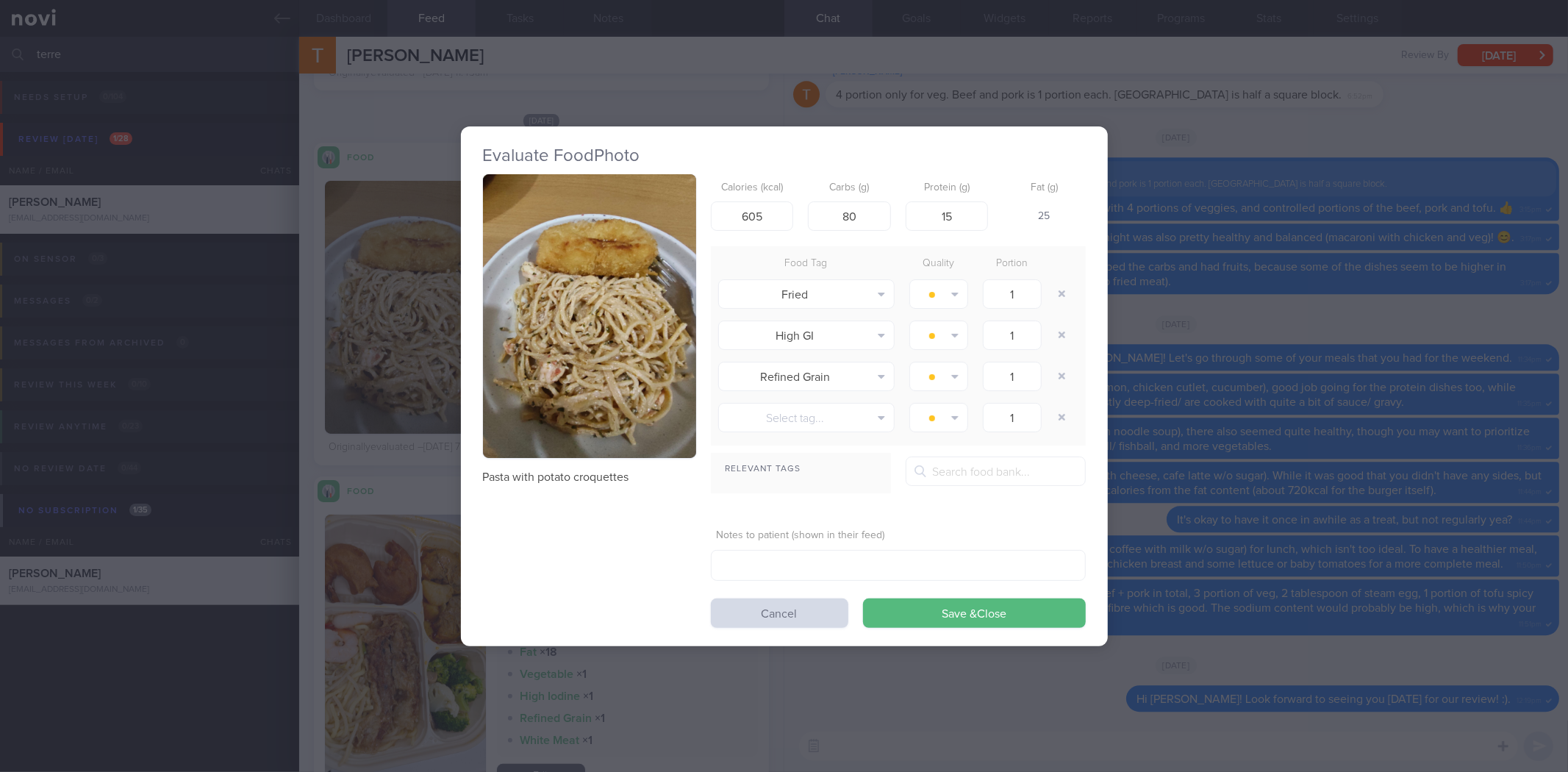
click at [608, 340] on button "button" at bounding box center [589, 317] width 213 height 285
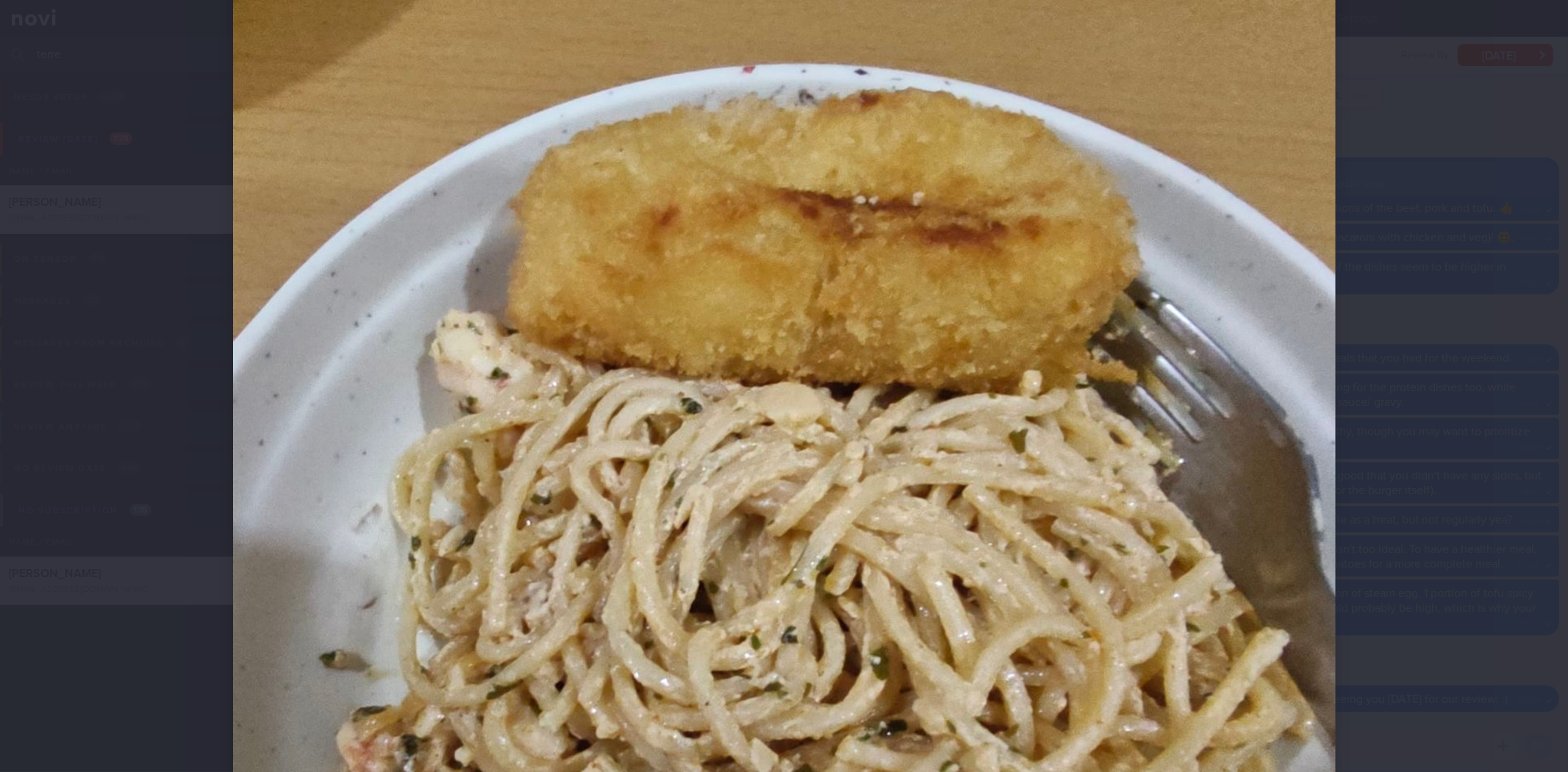
scroll to position [185, 0]
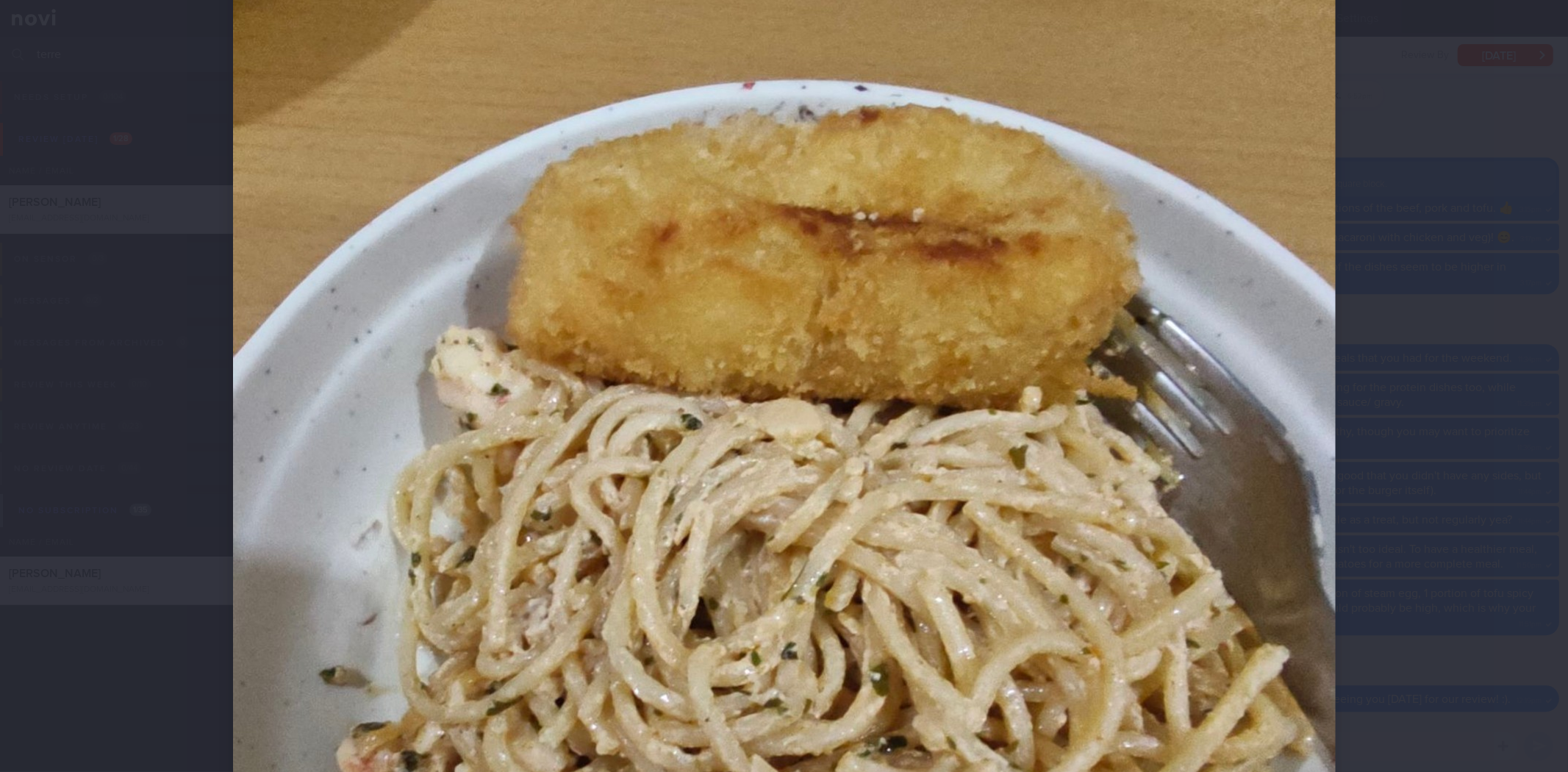
click at [1384, 425] on div at bounding box center [784, 609] width 1220 height 1588
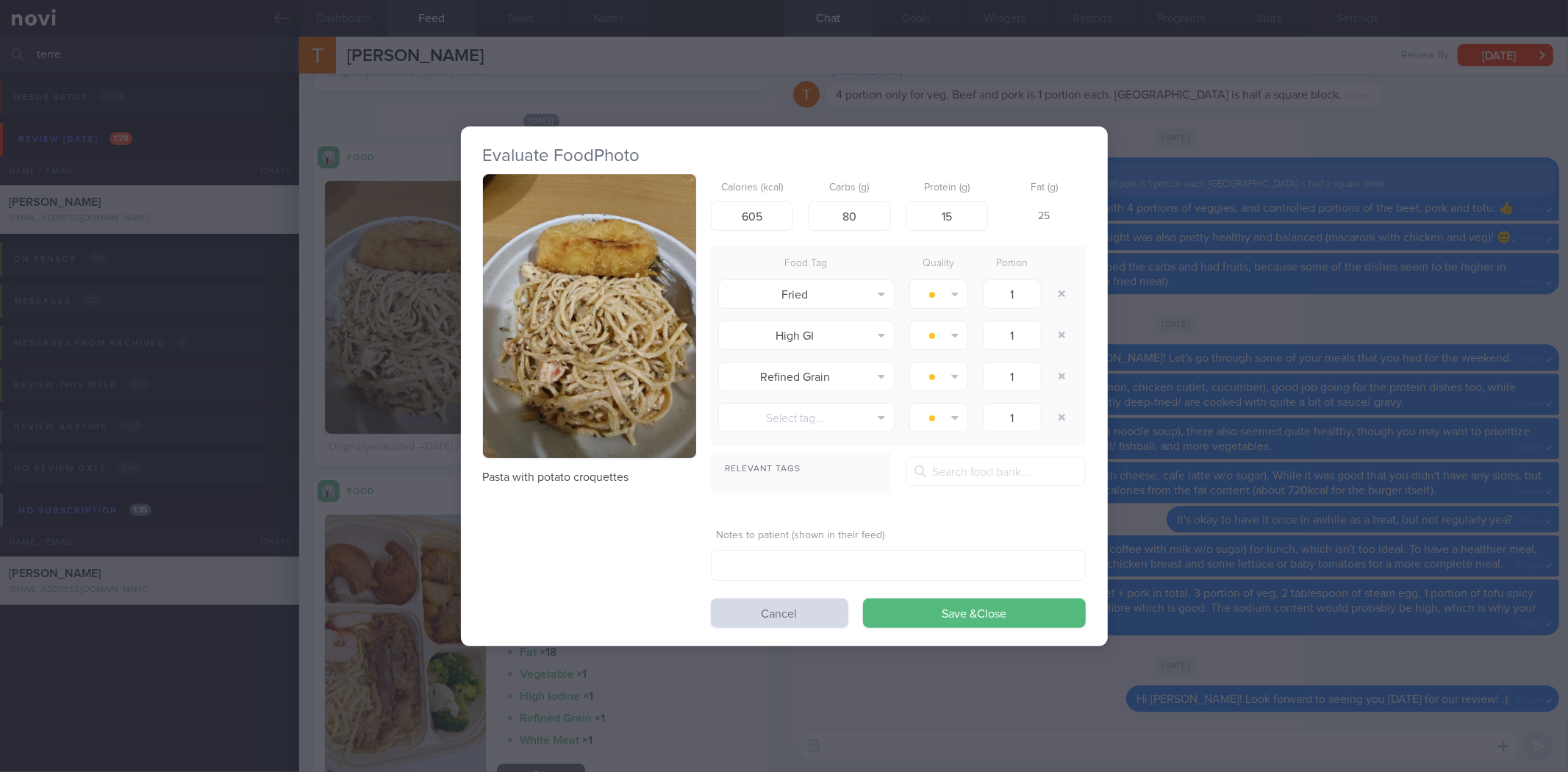
click at [688, 730] on div "Evaluate Food Photo Pasta with potato croquettes Calories (kcal) 605 Carbs (g) …" at bounding box center [784, 386] width 647 height 772
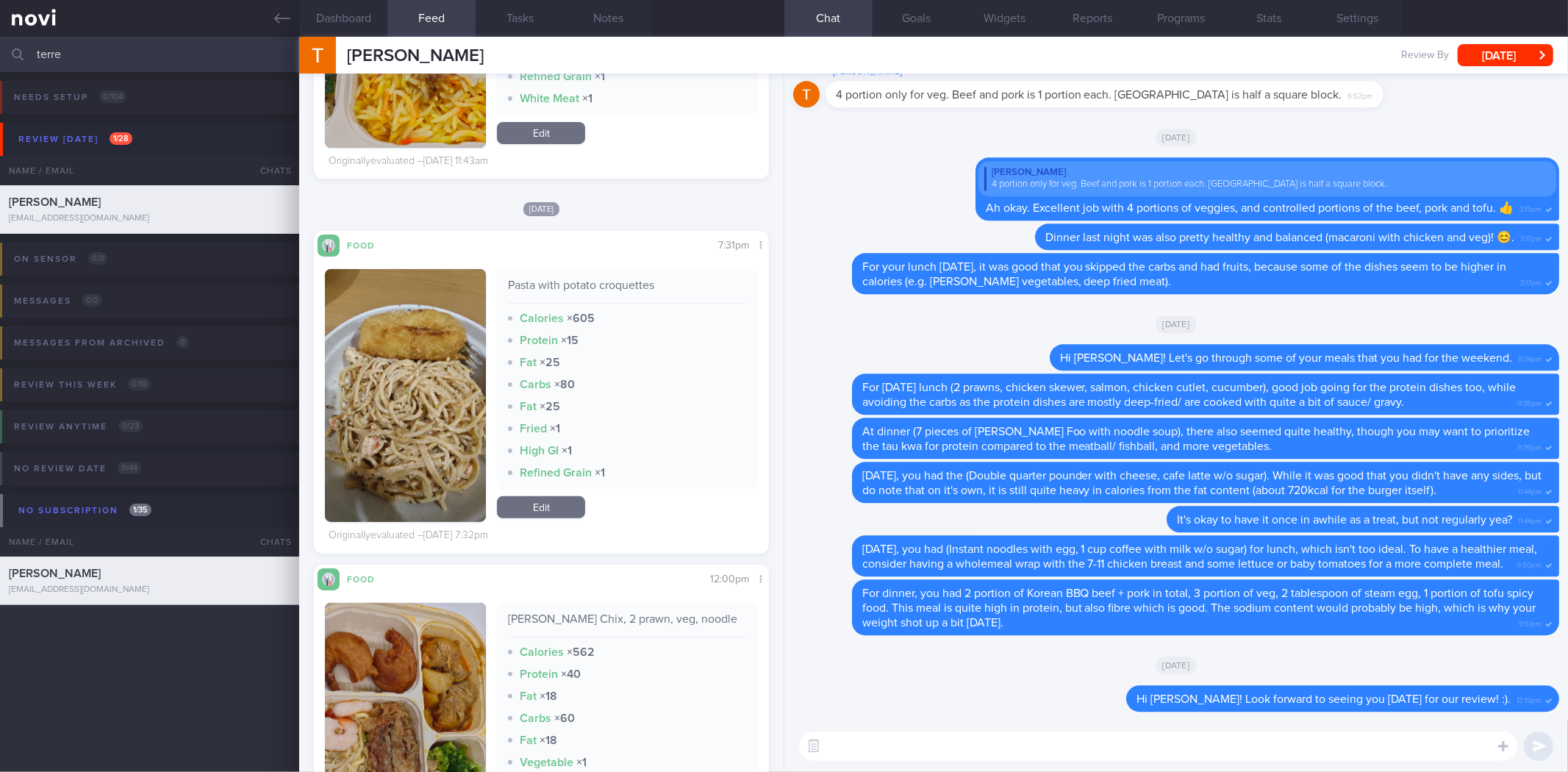
scroll to position [14420, 0]
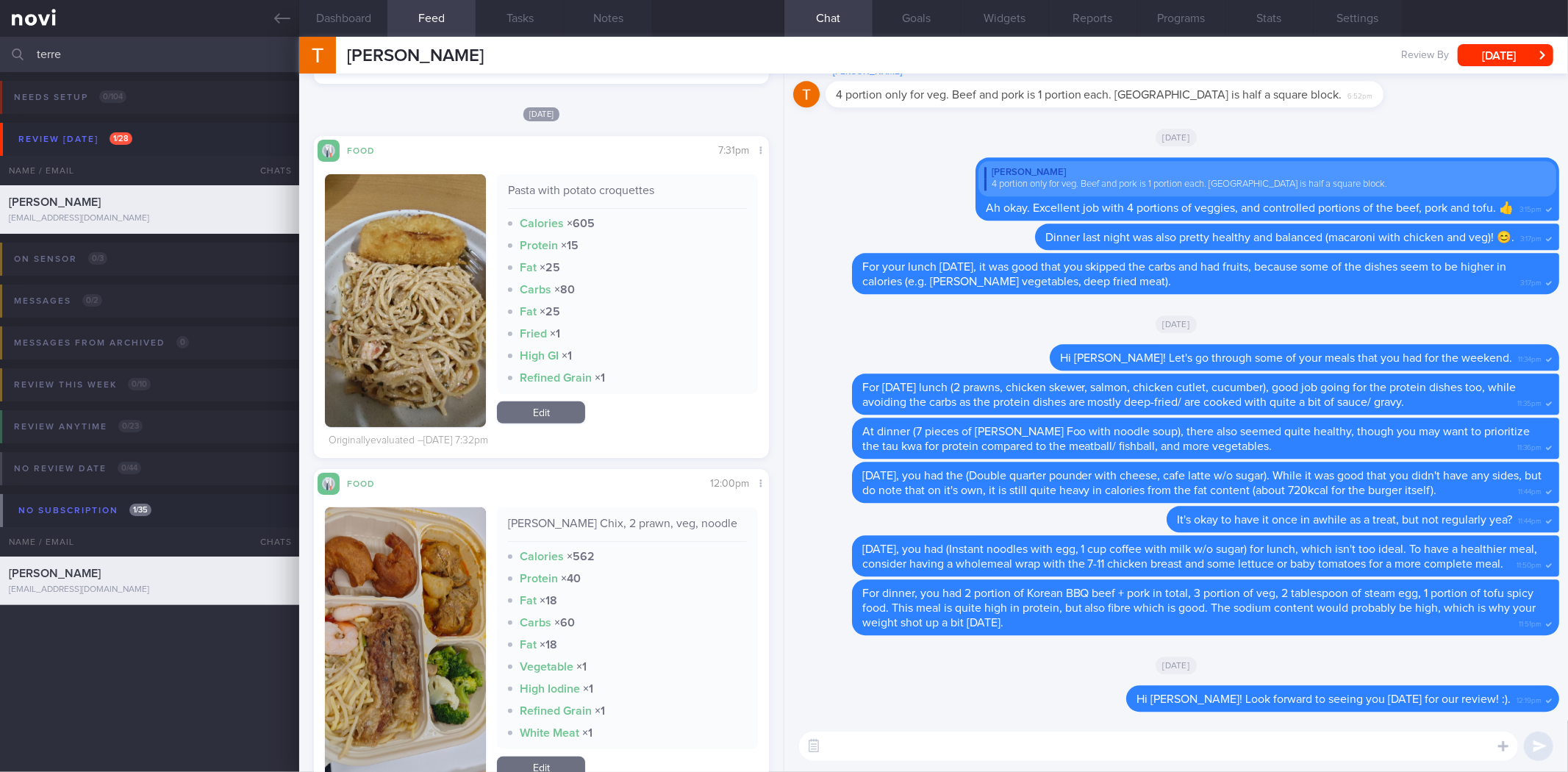
click at [415, 575] on button "button" at bounding box center [405, 645] width 161 height 275
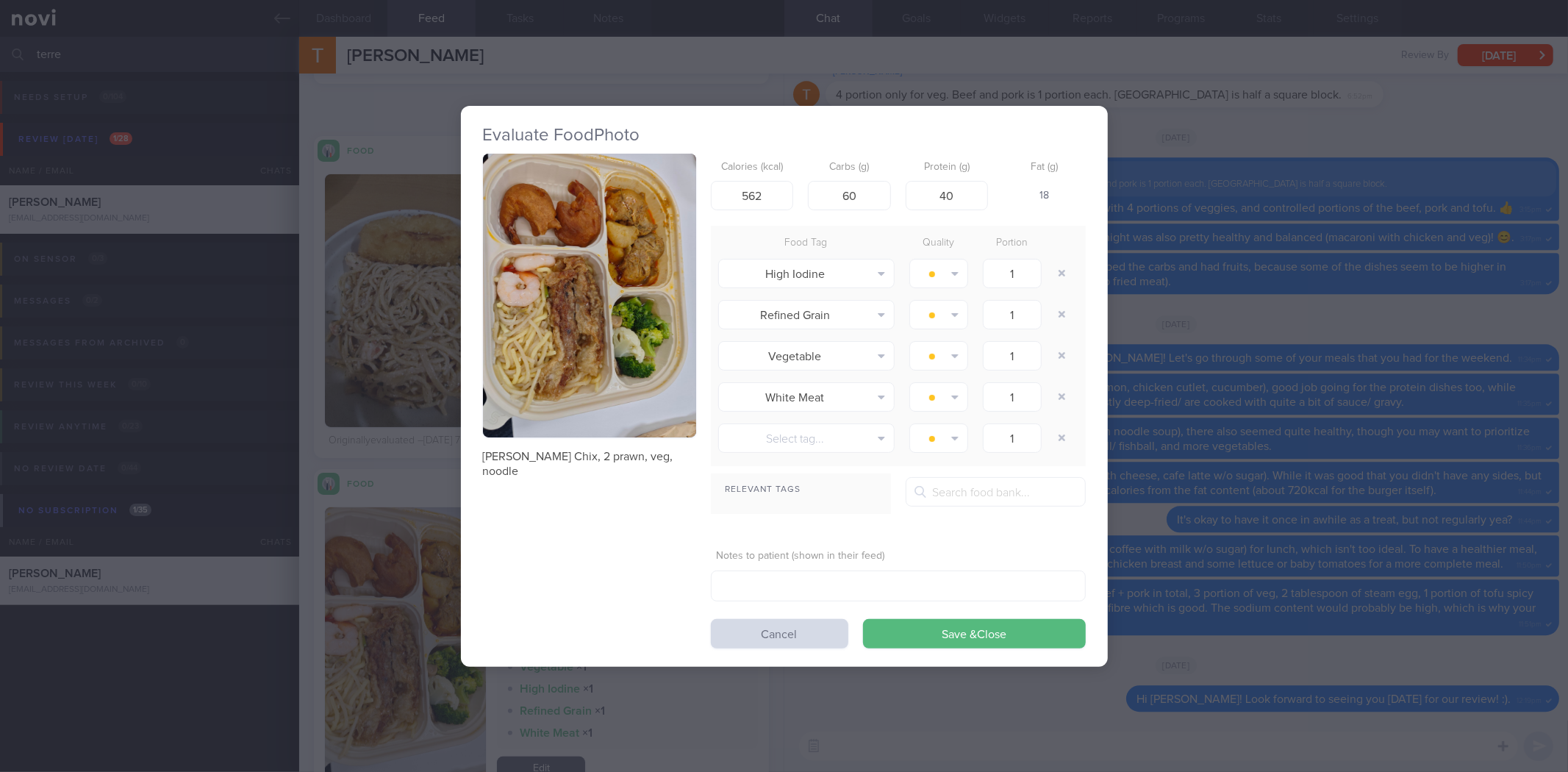
click at [1228, 375] on div "Evaluate Food Photo Curry Chix, 2 prawn, veg, noodle Calories (kcal) 562 Carbs …" at bounding box center [784, 386] width 1568 height 772
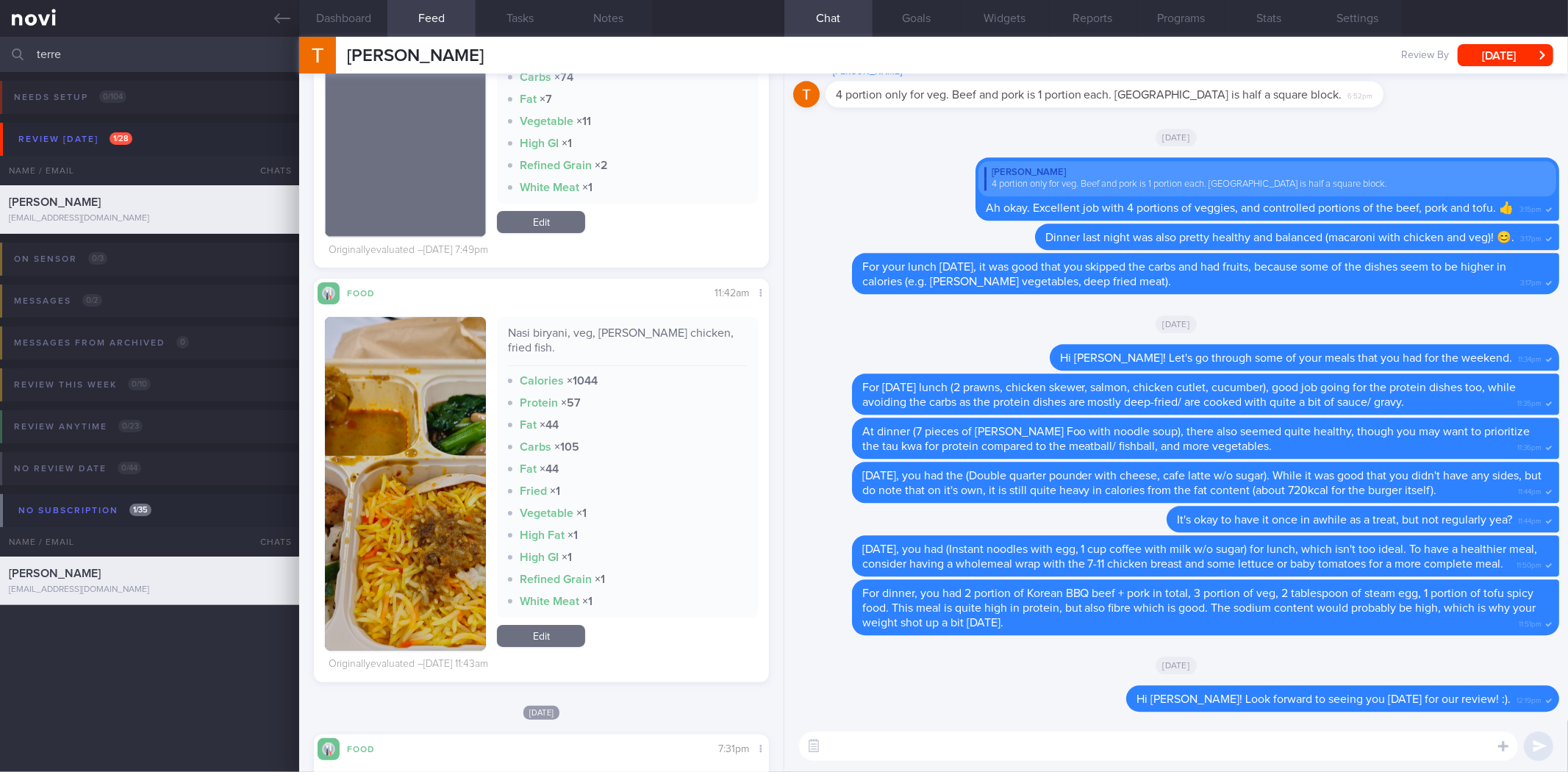
scroll to position [13831, 0]
click at [467, 464] on button "button" at bounding box center [405, 482] width 161 height 333
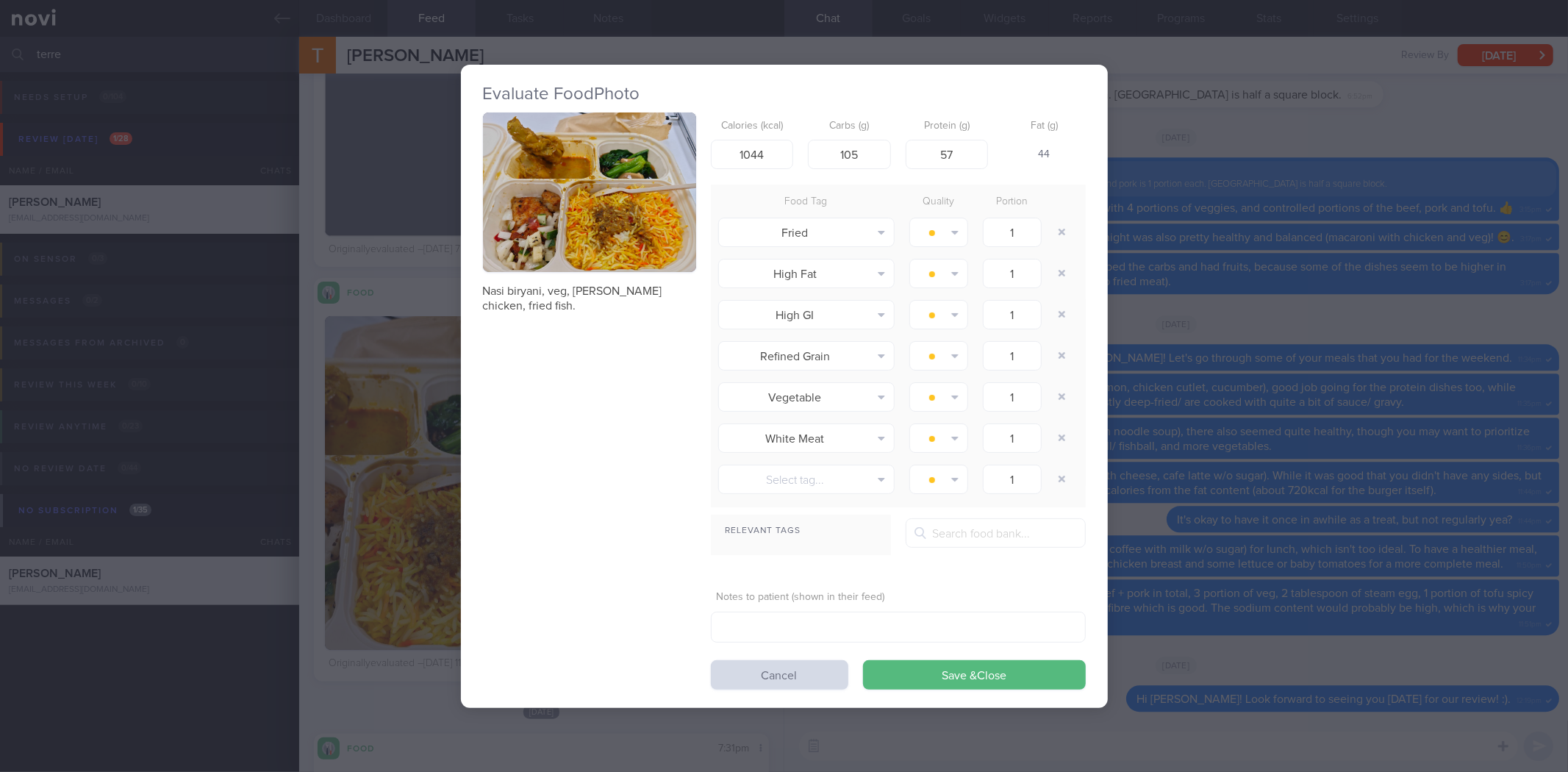
click at [593, 181] on button "button" at bounding box center [589, 192] width 213 height 160
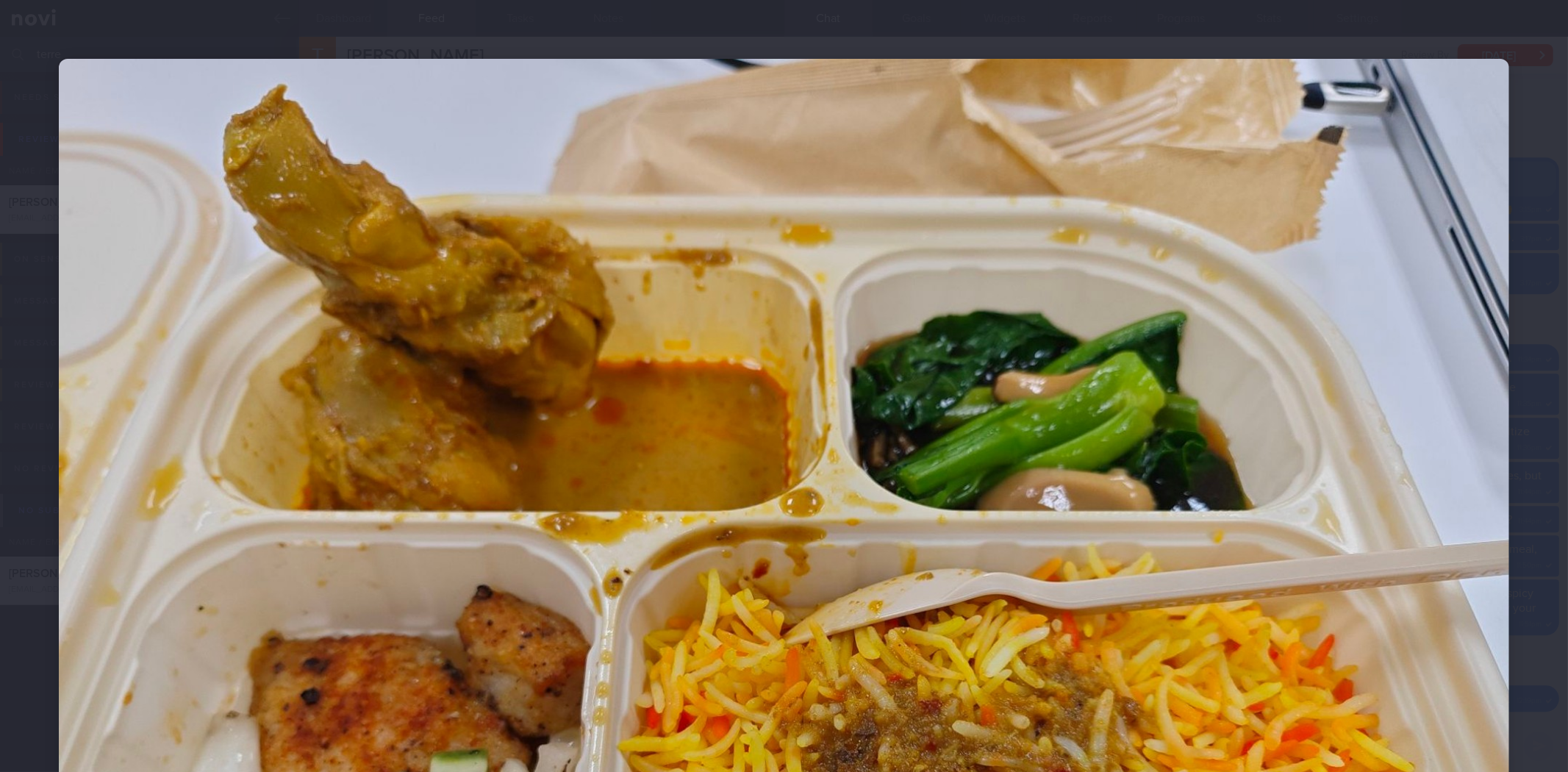
scroll to position [317, 0]
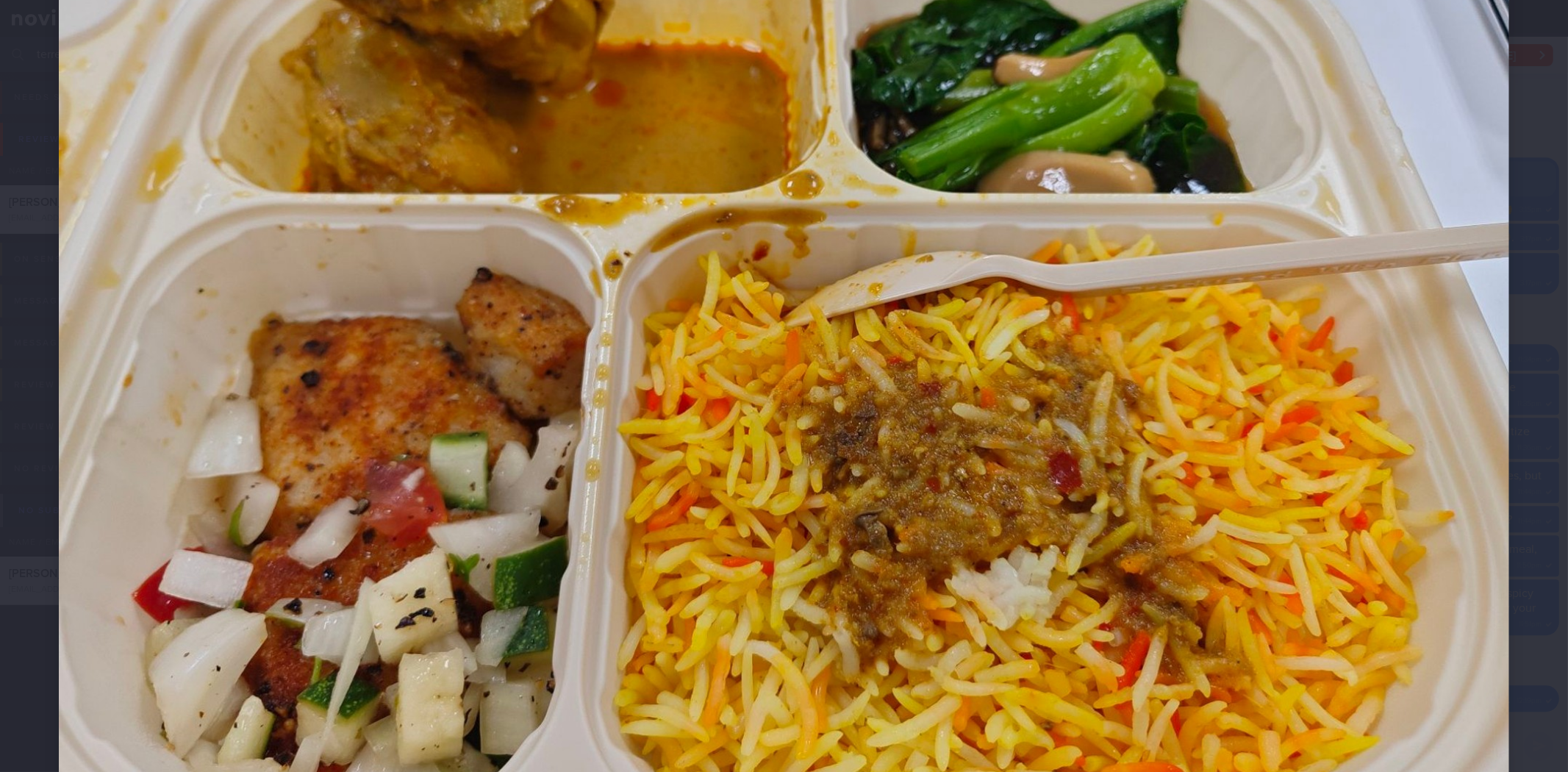
click at [1518, 220] on div at bounding box center [784, 285] width 1568 height 1205
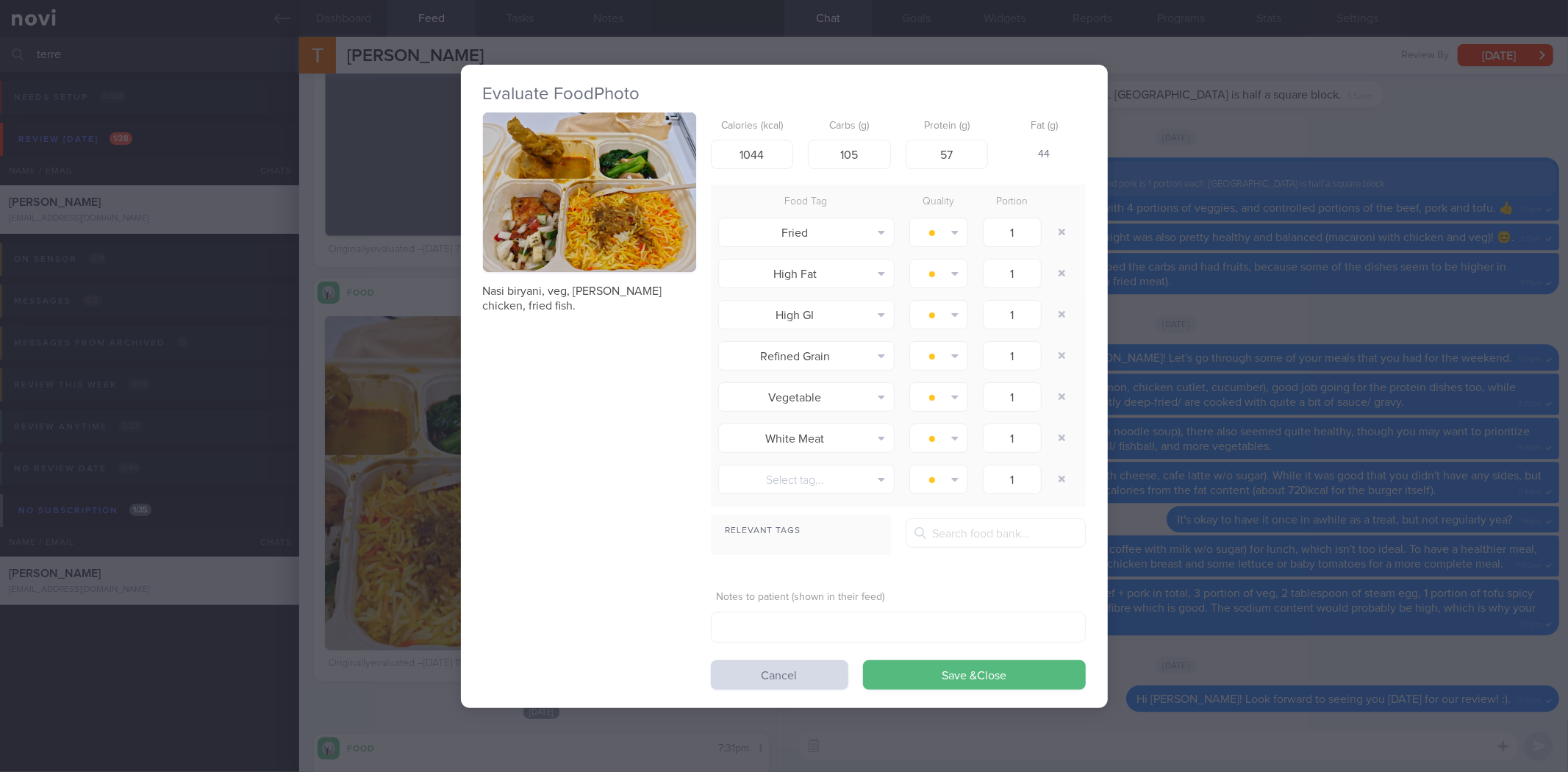
click at [1518, 220] on div "Evaluate Food Photo Nasi biryani, veg, curry chicken, fried fish. Calories (kca…" at bounding box center [784, 386] width 1568 height 772
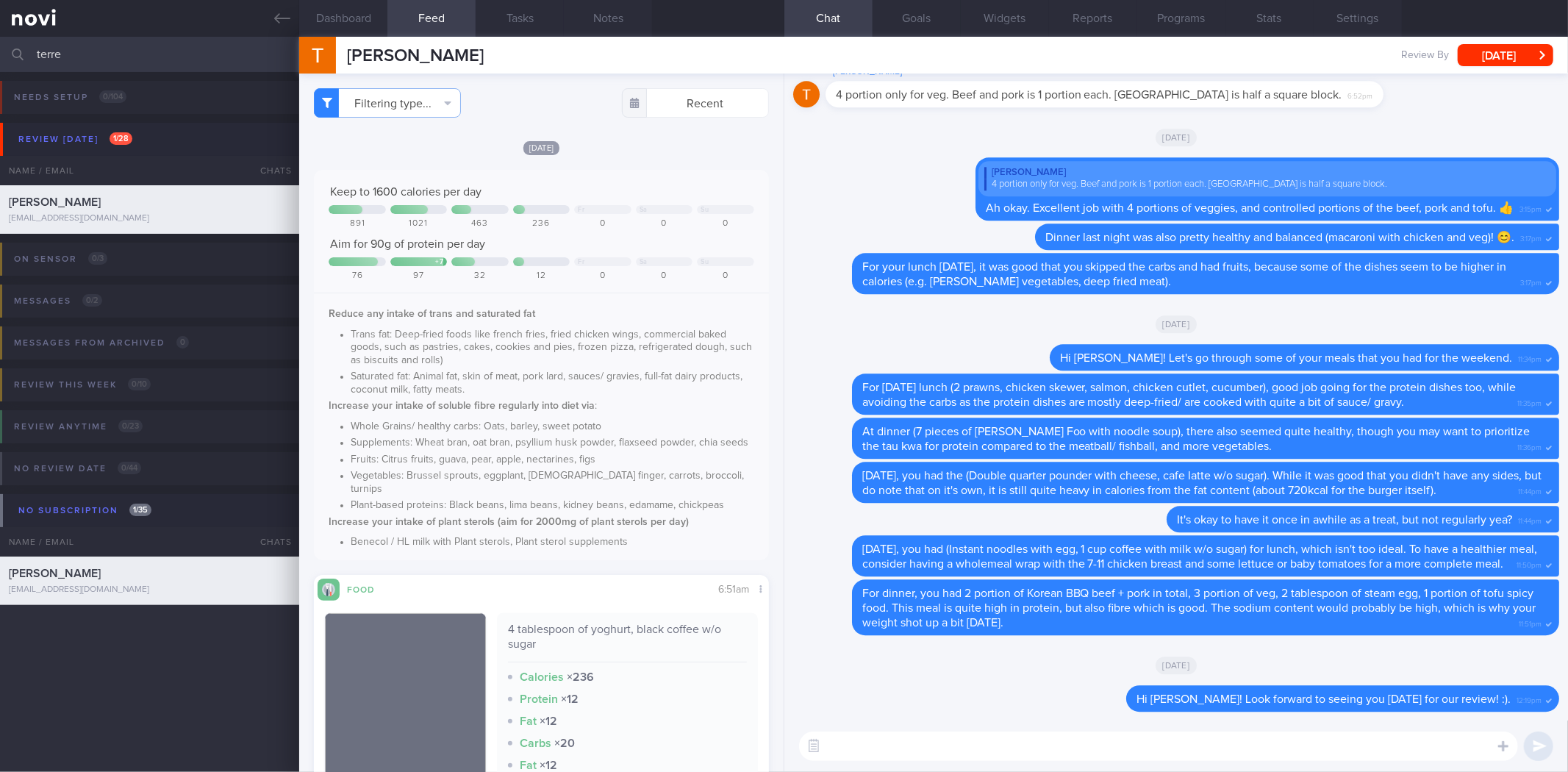
scroll to position [296, 0]
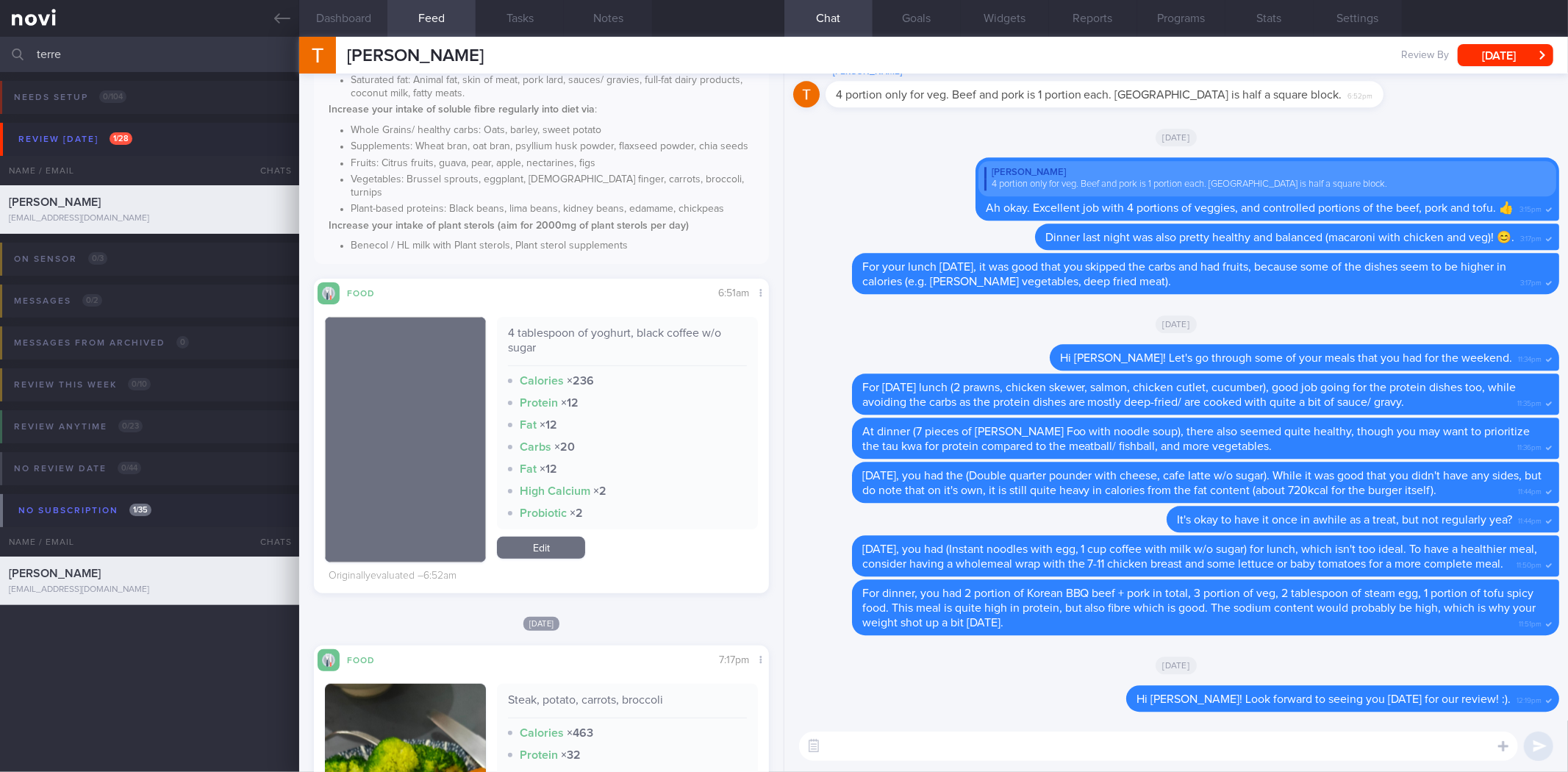
click at [351, 27] on button "Dashboard" at bounding box center [343, 19] width 88 height 37
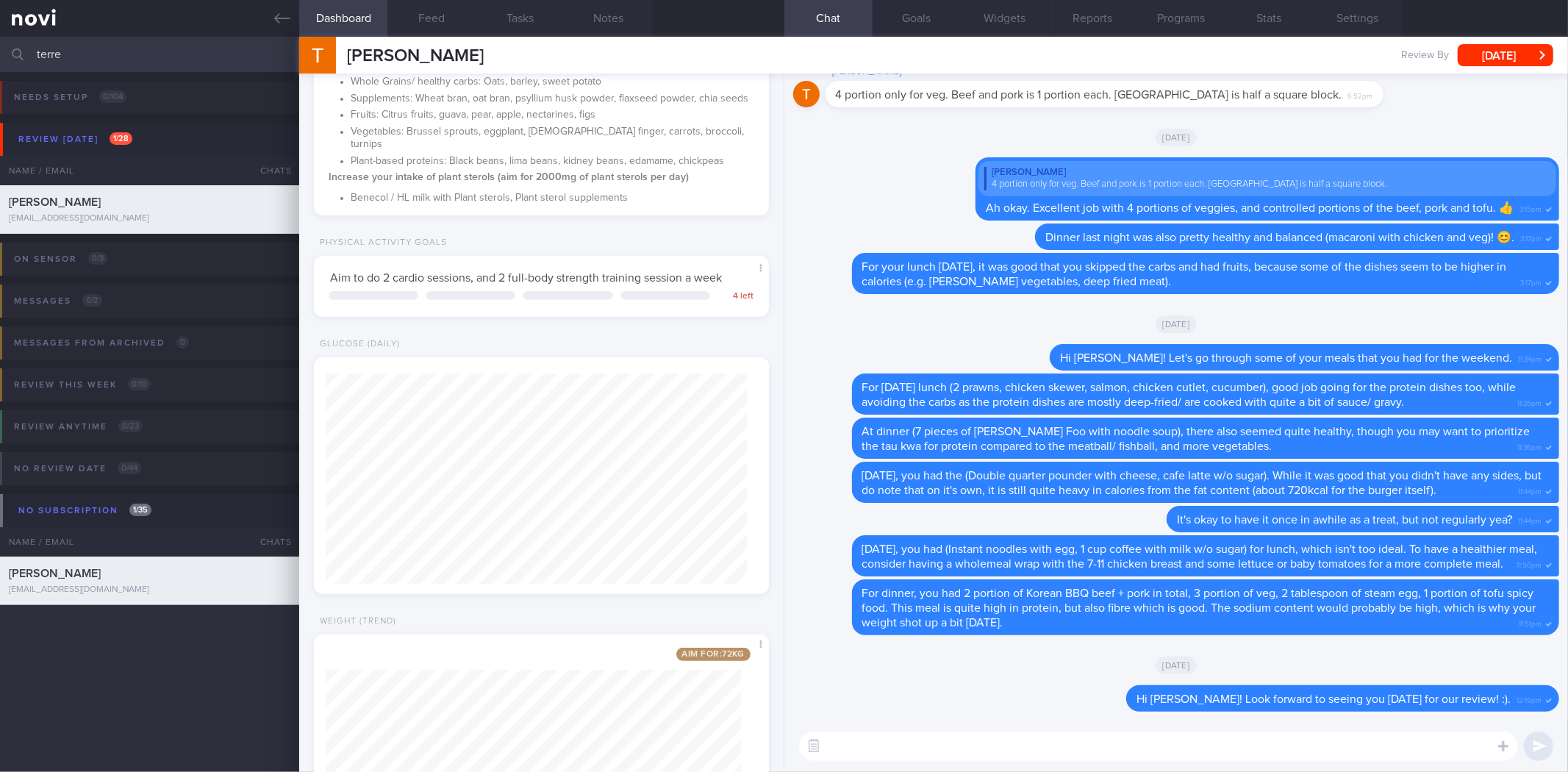
scroll to position [521, 0]
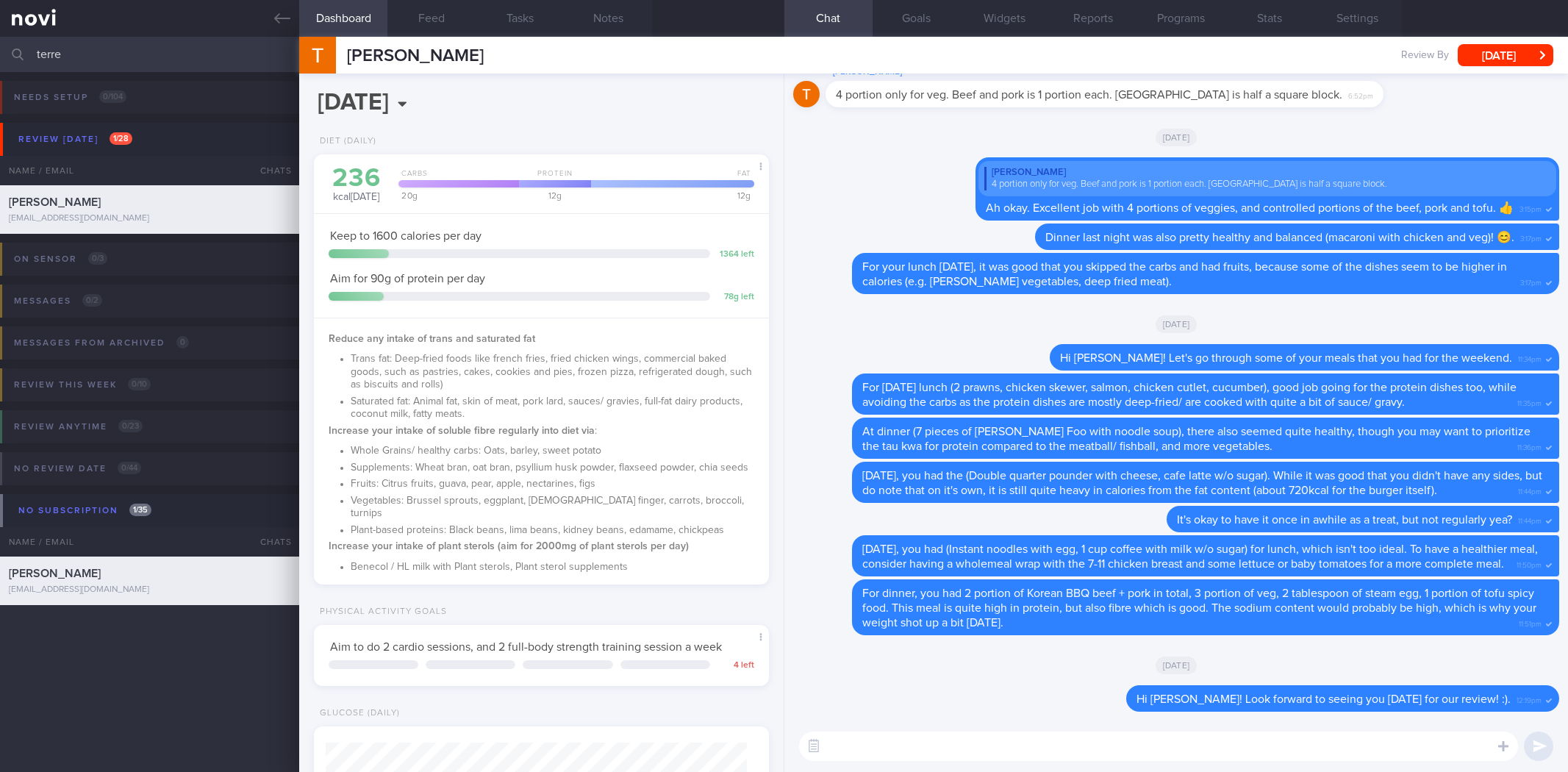
select select "8"
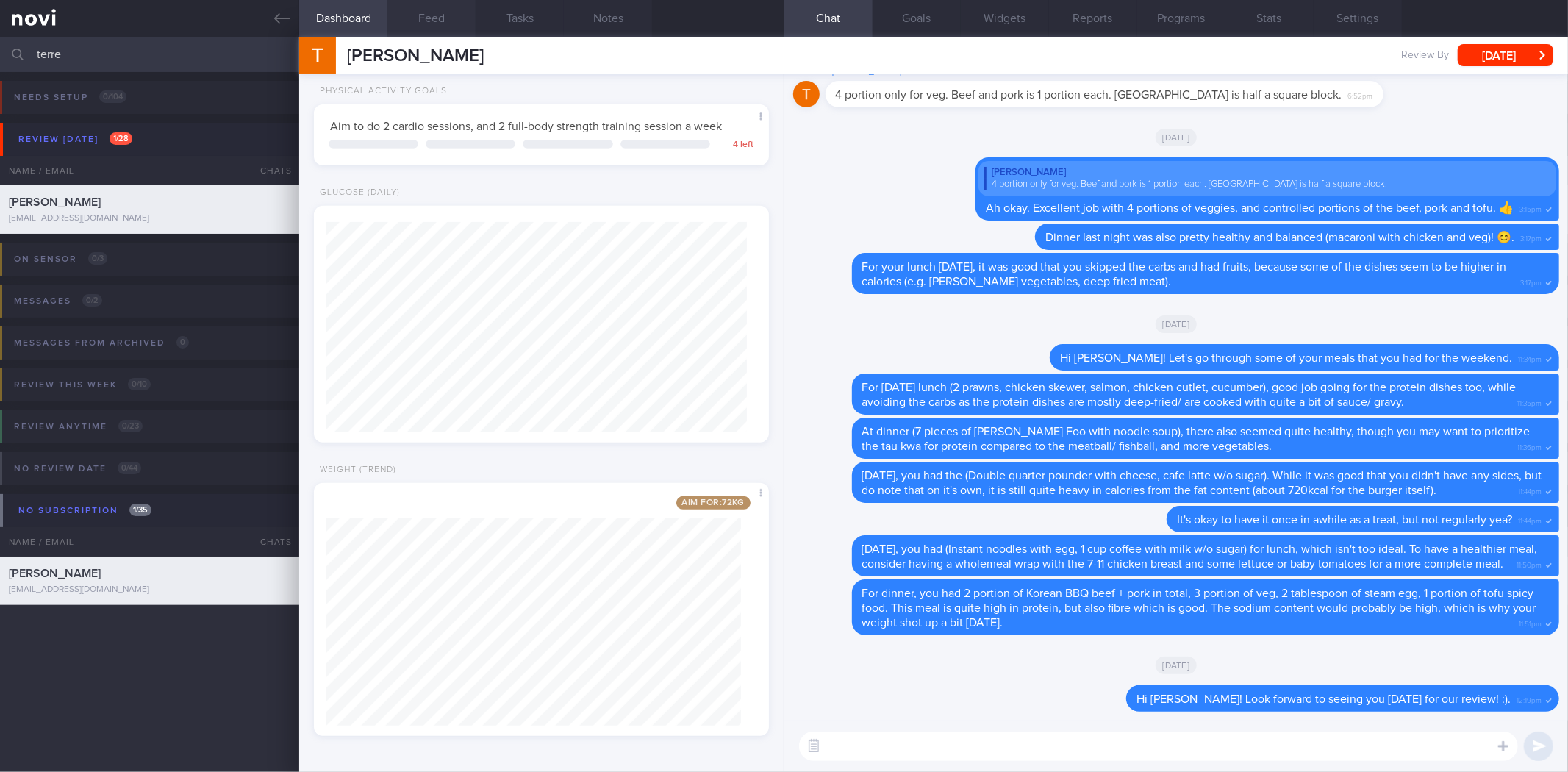
click at [424, 13] on button "Feed" at bounding box center [432, 19] width 88 height 37
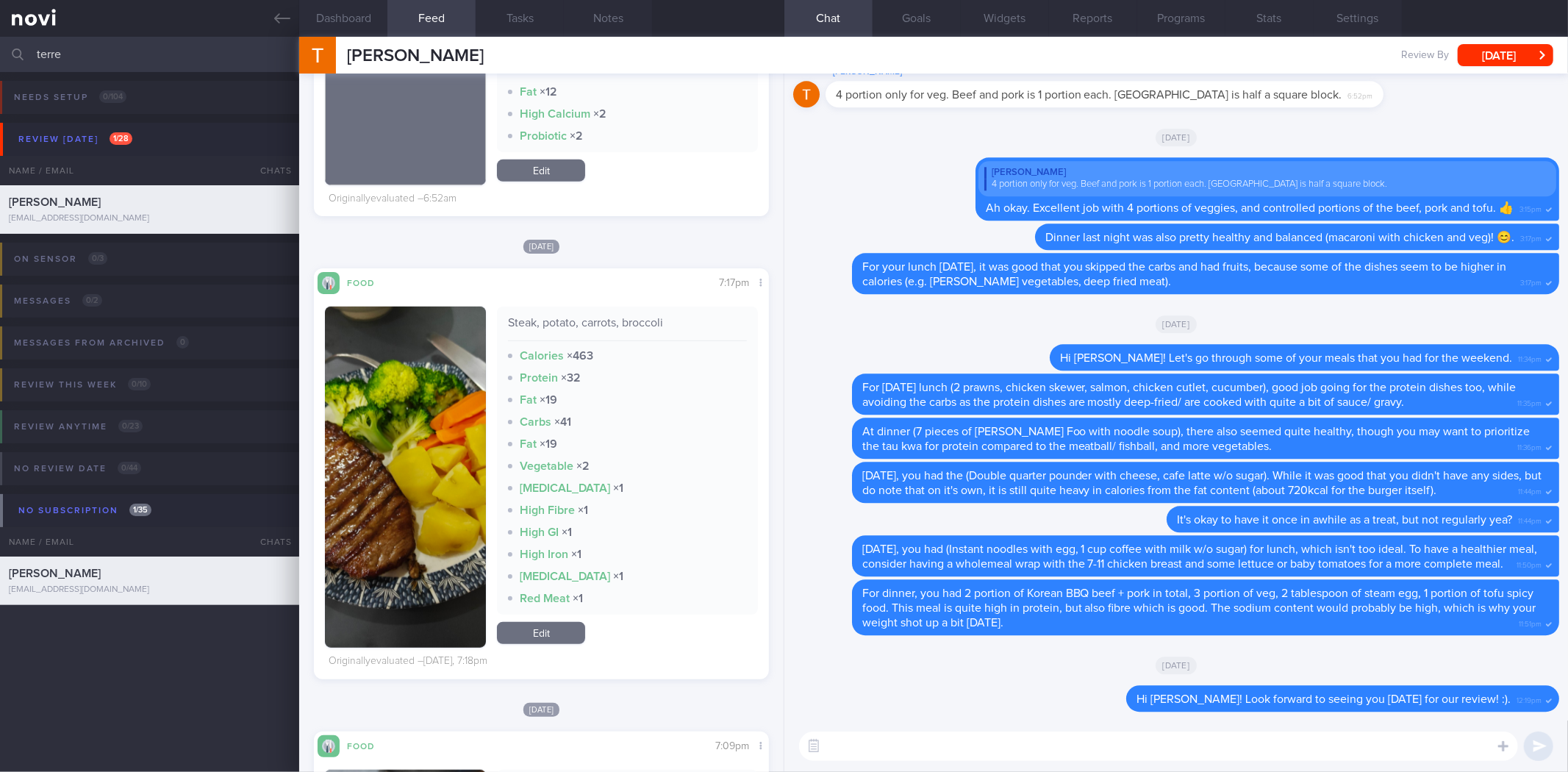
scroll to position [682, 0]
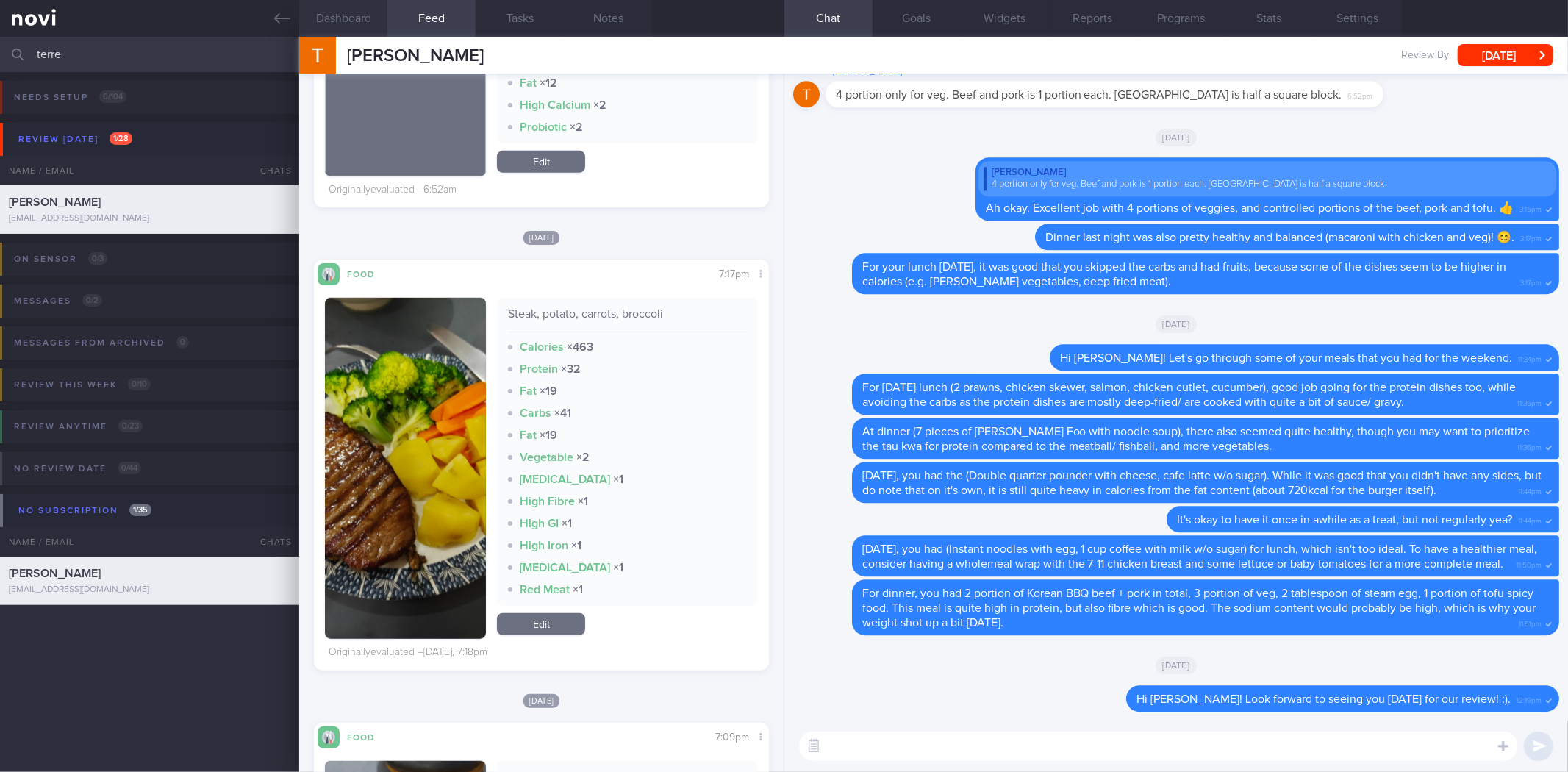
click at [322, 23] on button "Dashboard" at bounding box center [343, 19] width 88 height 37
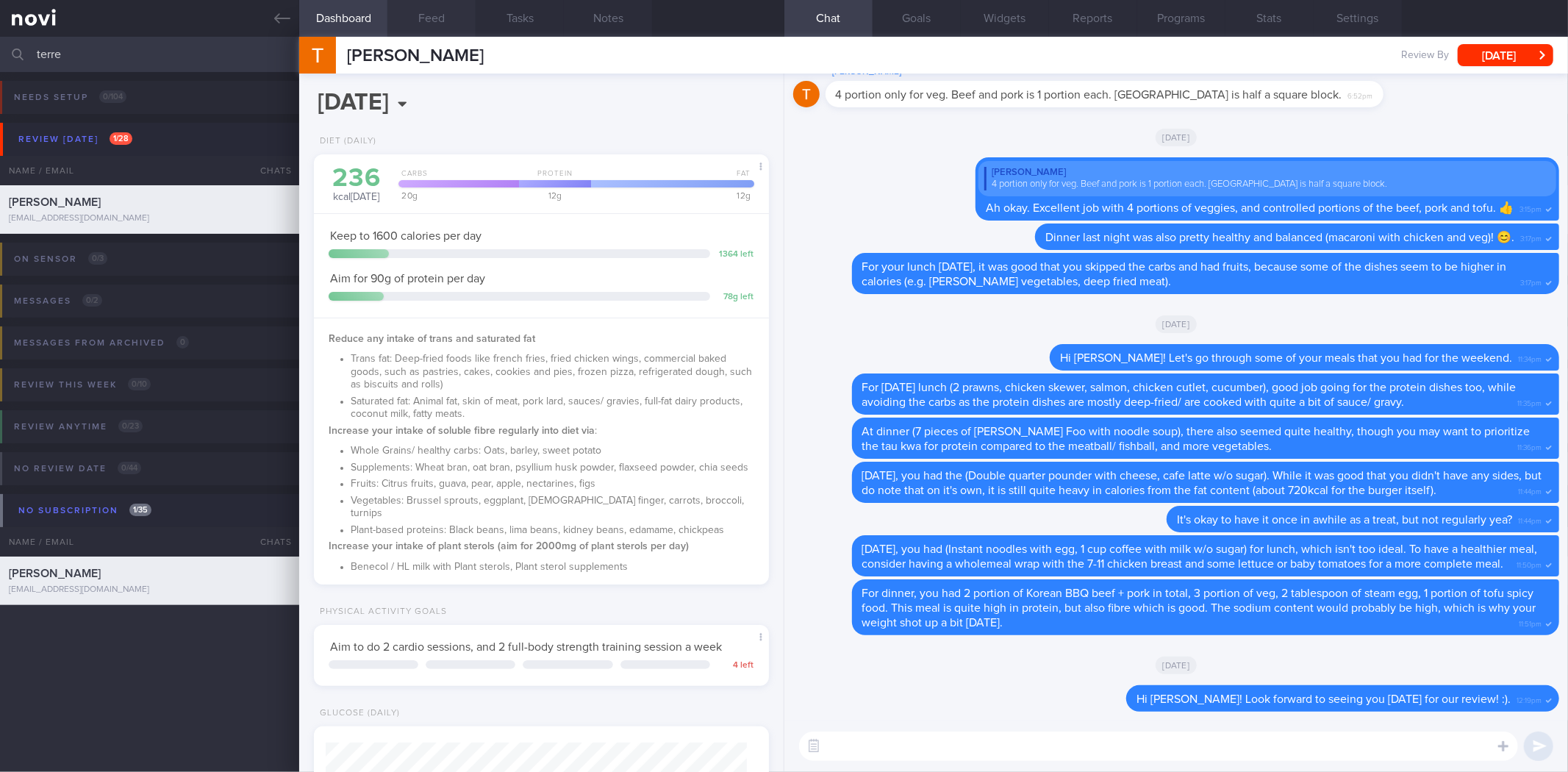
click at [432, 18] on button "Feed" at bounding box center [432, 19] width 88 height 37
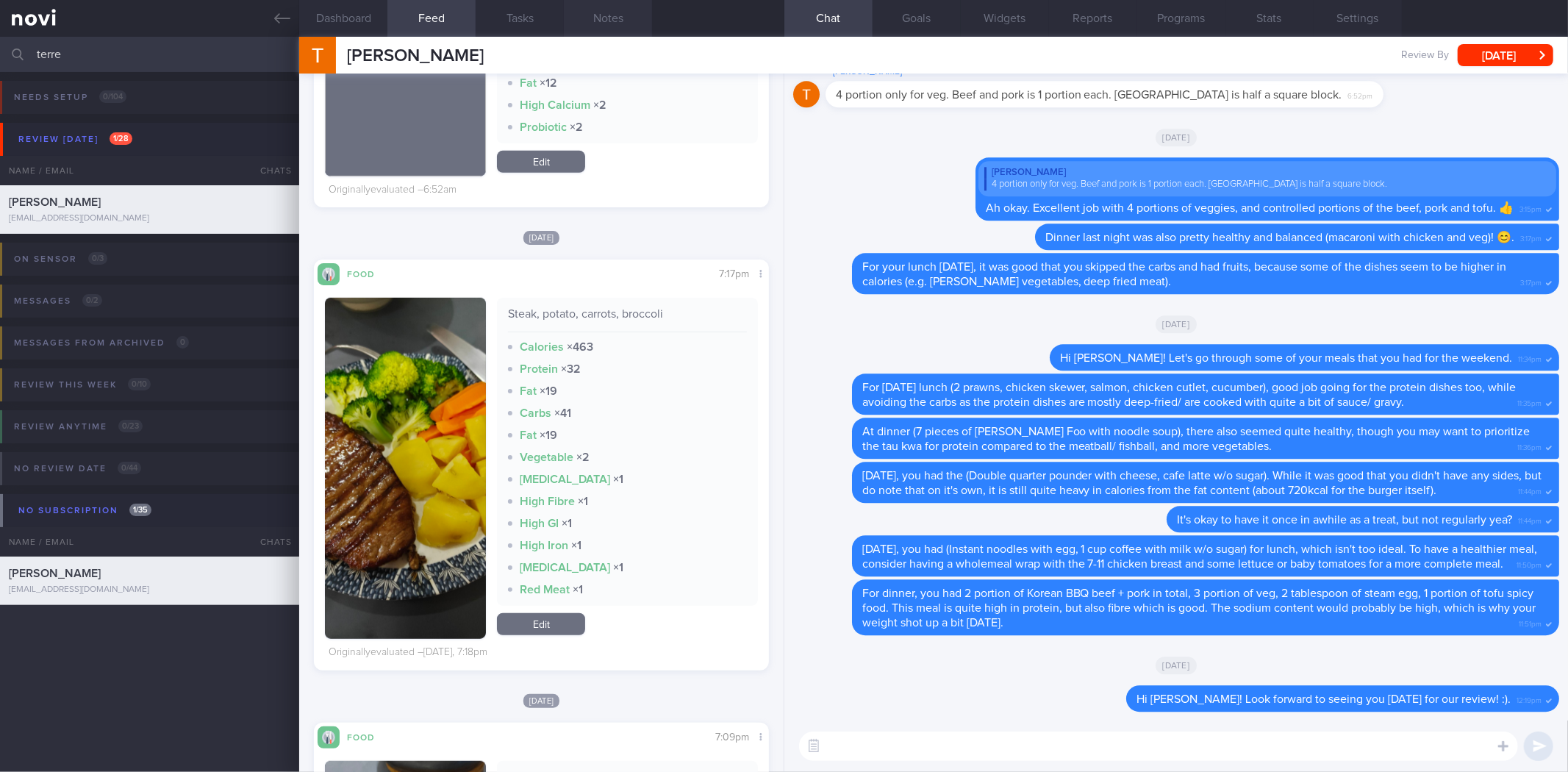
click at [591, 20] on button "Notes" at bounding box center [608, 19] width 88 height 37
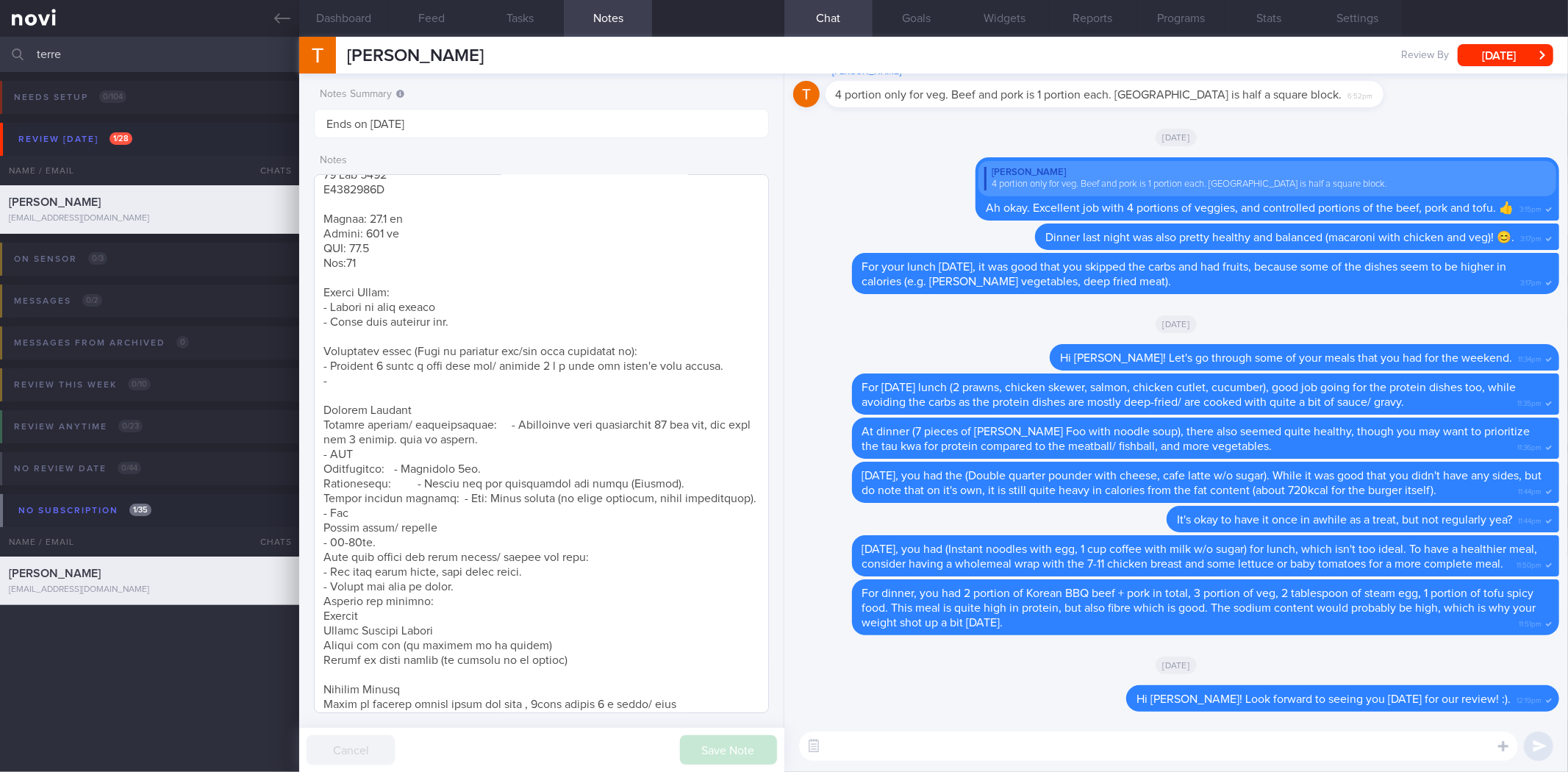
scroll to position [74, 0]
click at [363, 5] on button "Dashboard" at bounding box center [343, 19] width 88 height 37
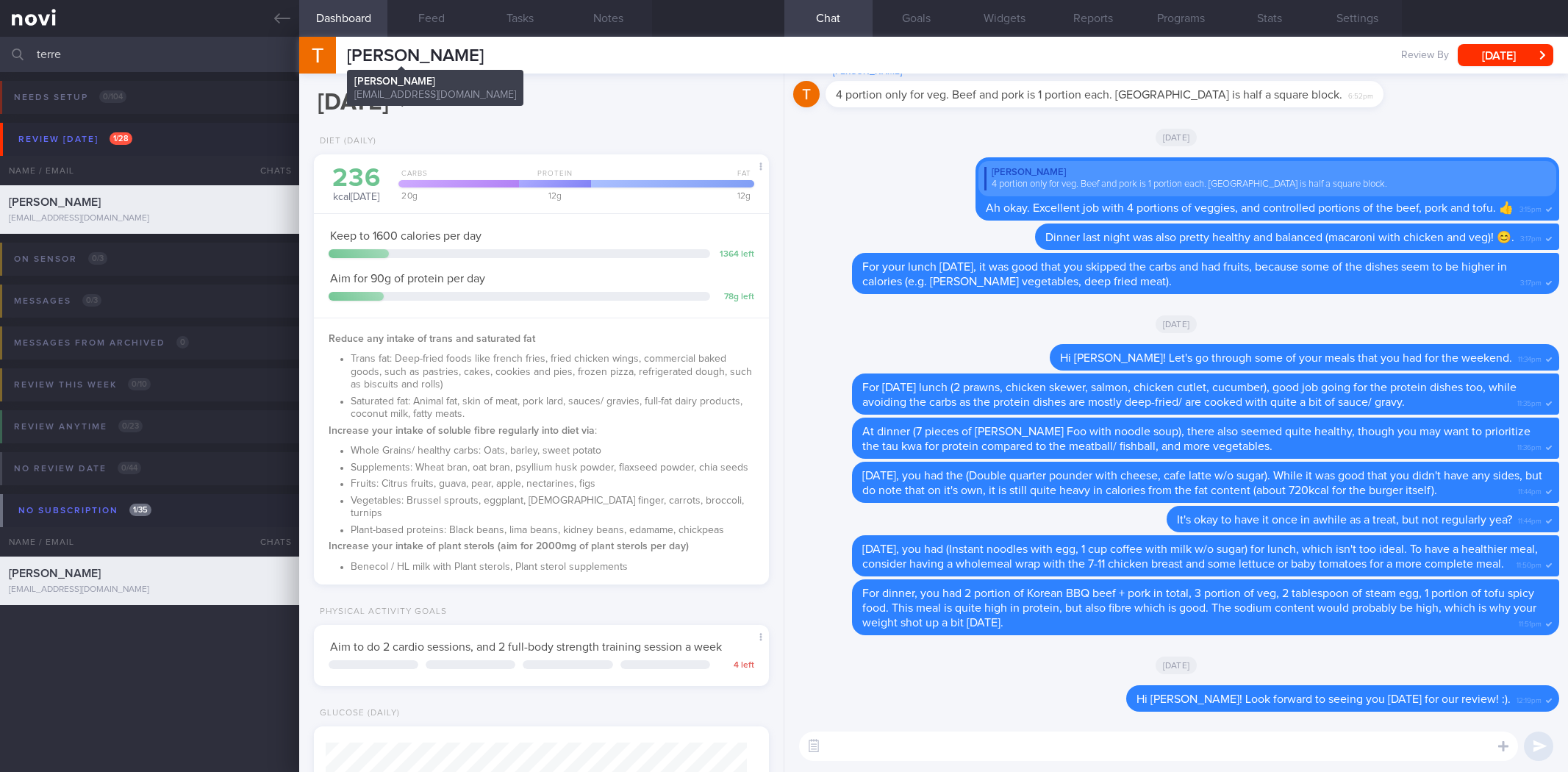
select select "8"
click at [600, 30] on button "Notes" at bounding box center [608, 19] width 88 height 37
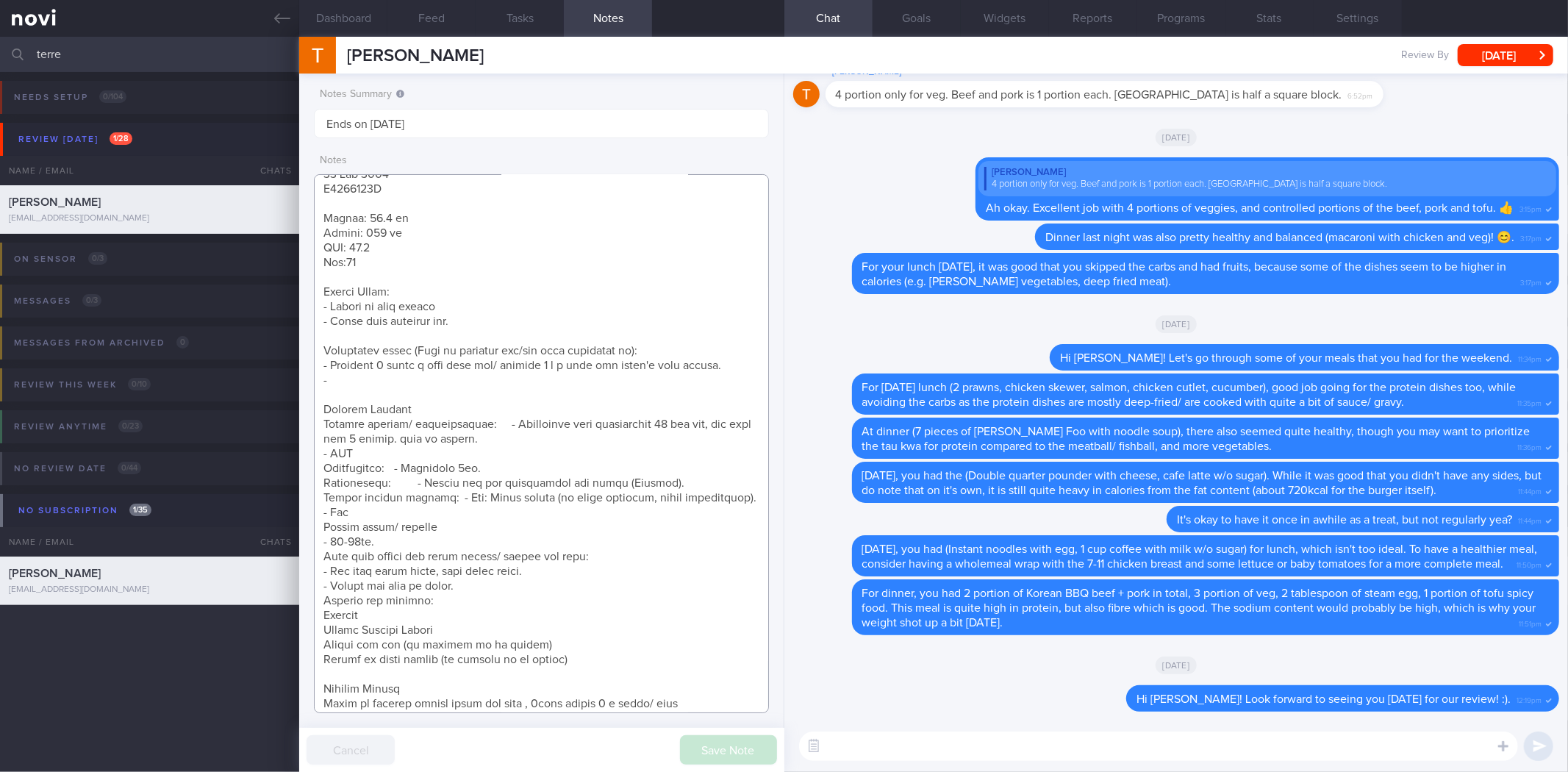
click at [444, 188] on textarea at bounding box center [541, 443] width 455 height 539
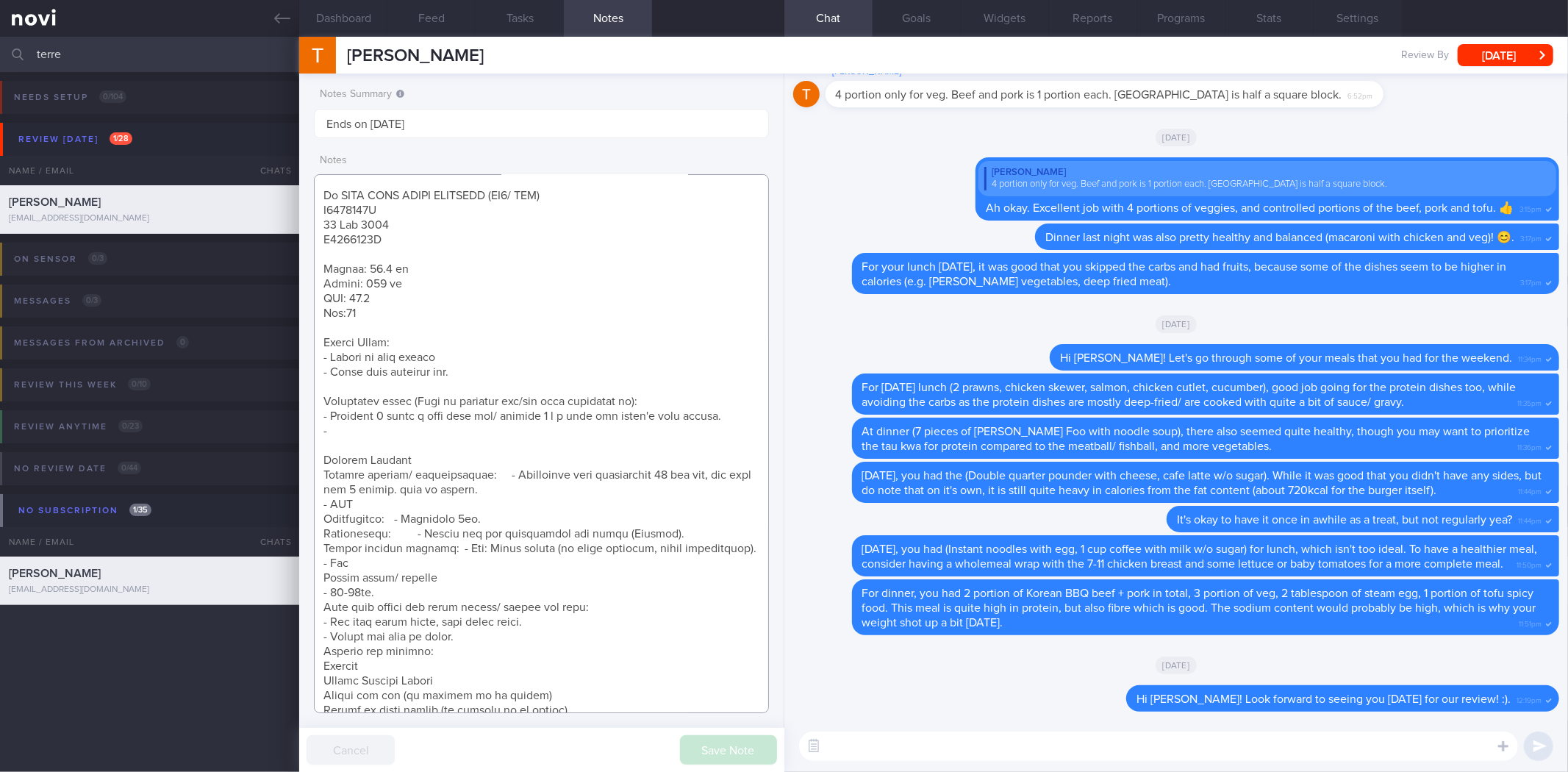
scroll to position [9, 0]
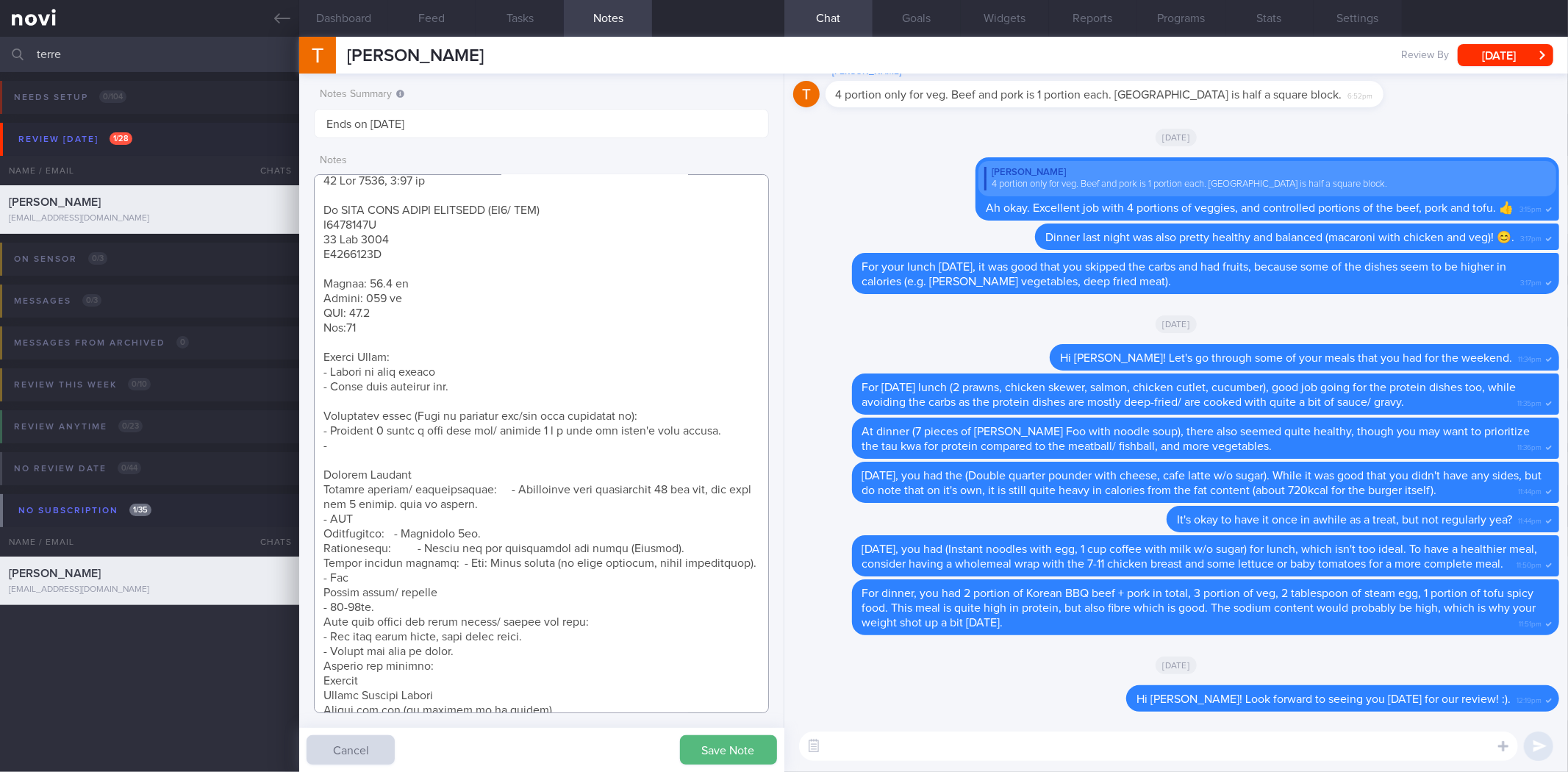
paste textarea "25 Sep 2025, 2:01 pm <SAF LIP> Review Weight: - Weight change: 74.1kg > 72.6kg …"
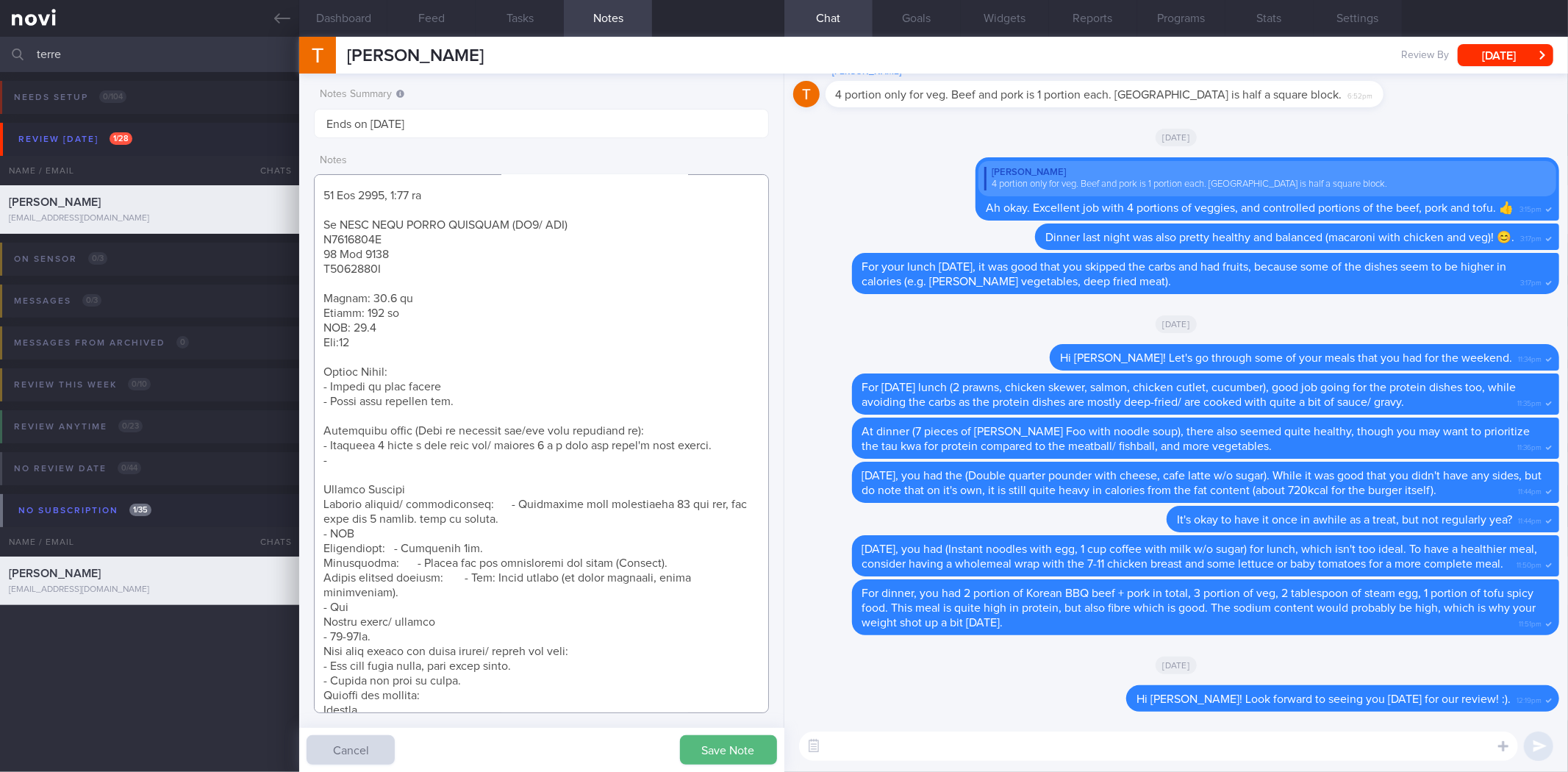
scroll to position [0, 0]
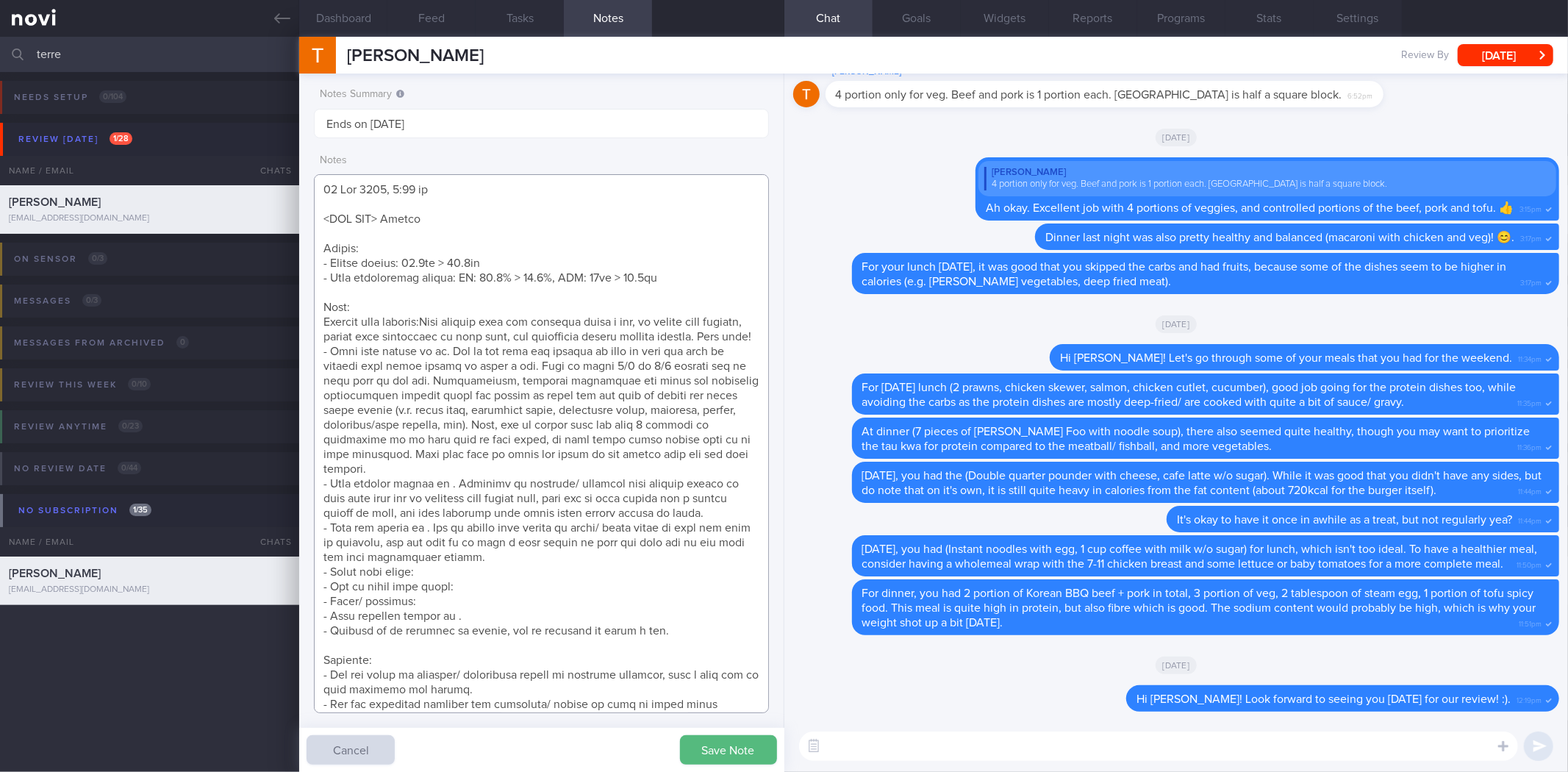
click at [423, 325] on textarea at bounding box center [541, 443] width 455 height 539
type textarea "25 Sep 2025, 2:01 pm <SAF LIP> Review Weight: - Weight change: 74.1kg > 72.6kg …"
click at [700, 754] on button "Save Note" at bounding box center [729, 749] width 97 height 29
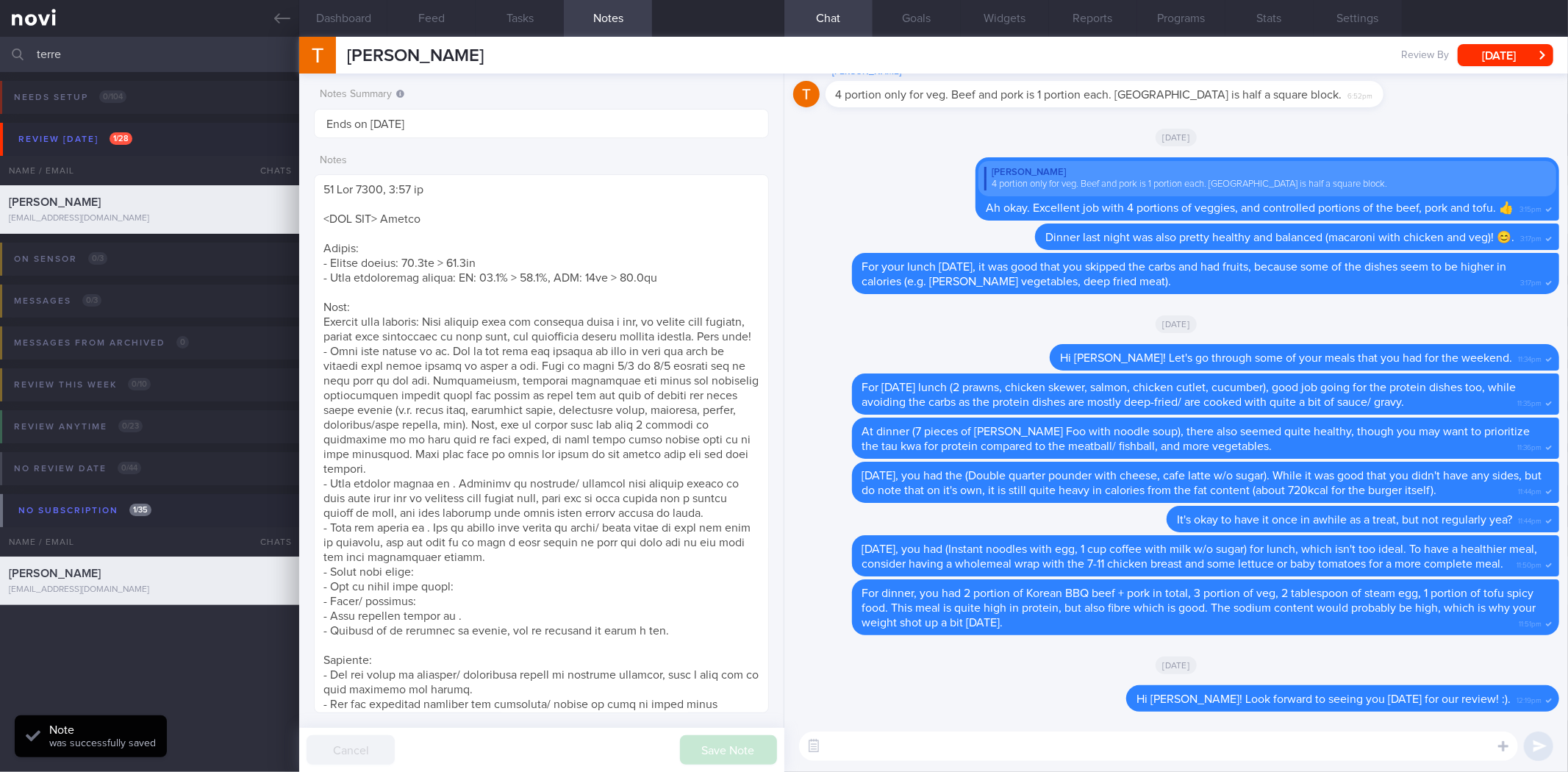
click at [865, 755] on textarea at bounding box center [1159, 745] width 719 height 29
click at [812, 745] on button "button" at bounding box center [814, 746] width 27 height 27
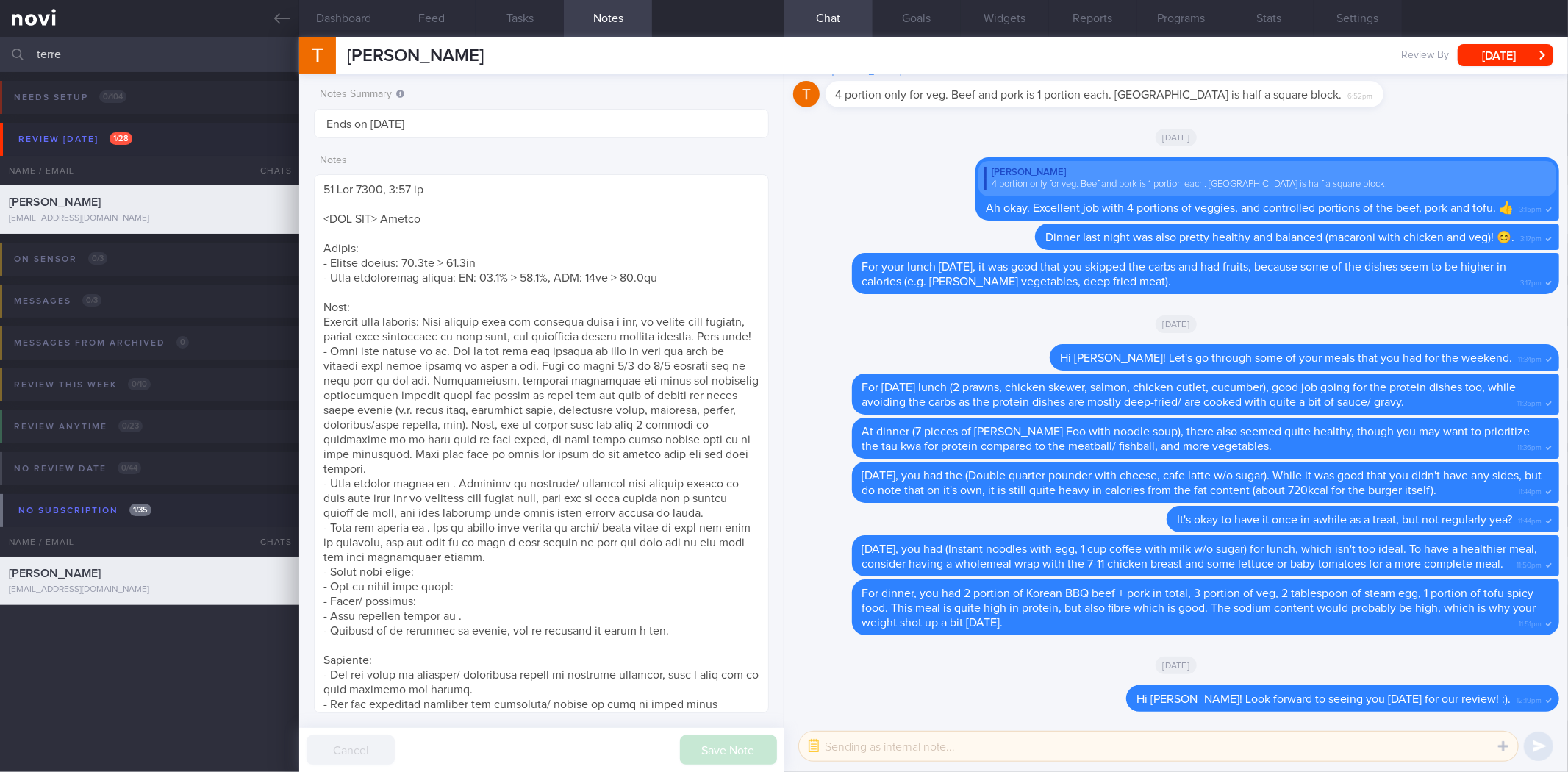
paste textarea "Hi xx, I'm glad to see that you have lost ~3kg over the past month and have a b…"
click at [873, 745] on textarea at bounding box center [1159, 745] width 719 height 29
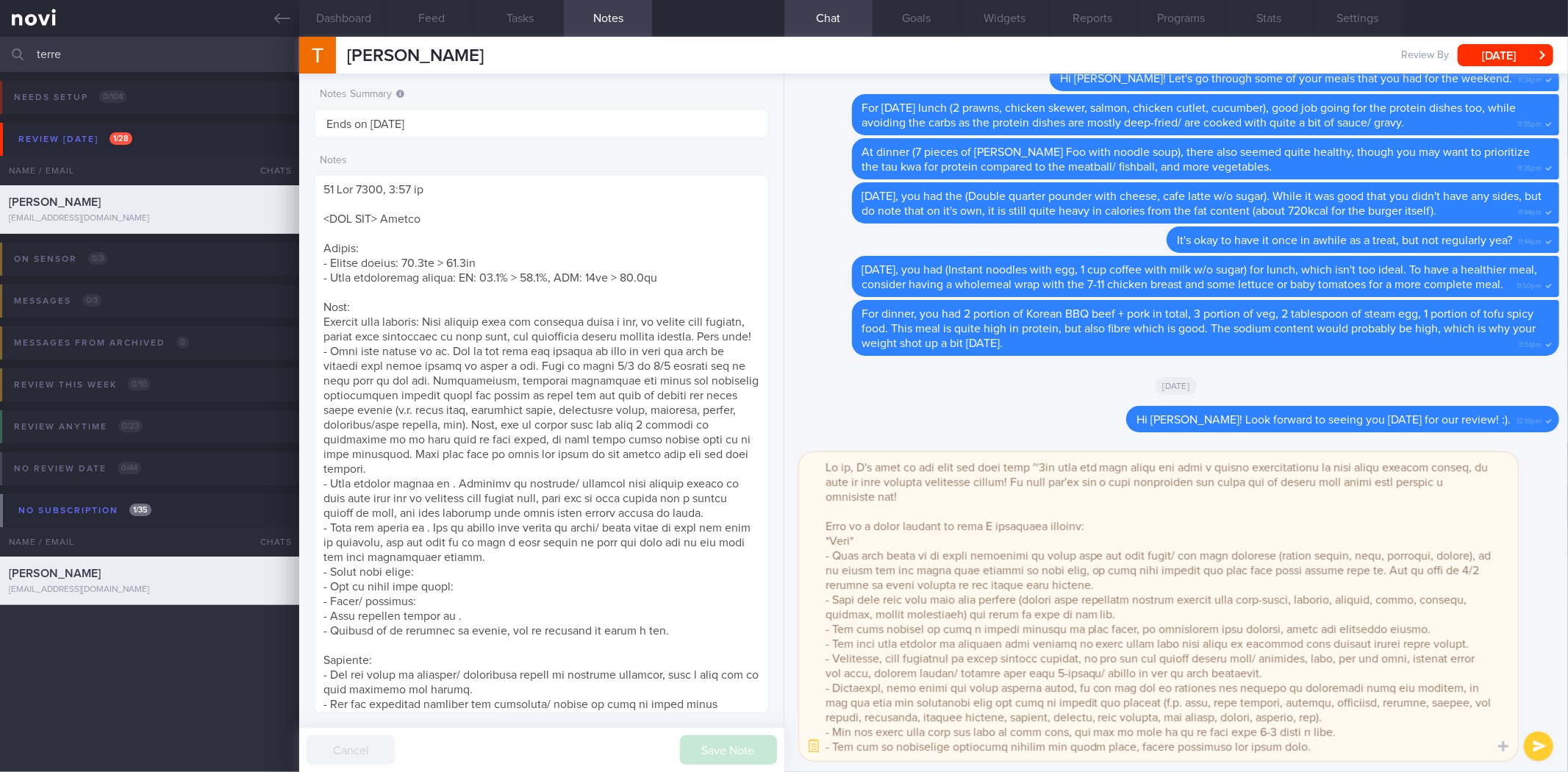
click at [848, 455] on textarea at bounding box center [1159, 606] width 719 height 309
type textarea "Hi Terrence, I'm glad to see that you have lost ~1.5kg (while losing 1.7% of bo…"
select select "8"
click at [975, 534] on textarea at bounding box center [1159, 606] width 719 height 309
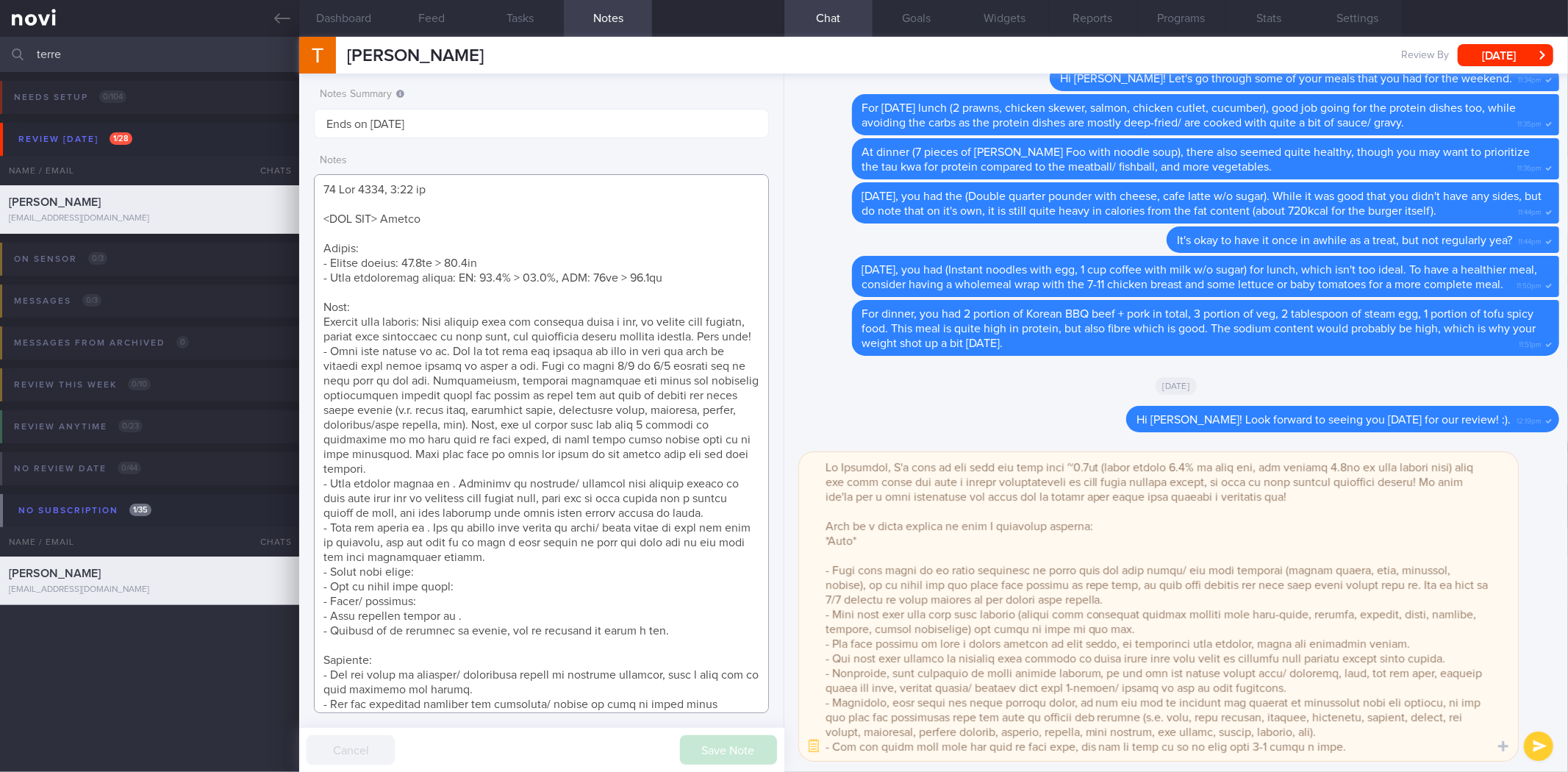
drag, startPoint x: 443, startPoint y: 343, endPoint x: 326, endPoint y: 325, distance: 118.4
click at [326, 325] on textarea at bounding box center [541, 443] width 455 height 539
drag, startPoint x: 442, startPoint y: 351, endPoint x: 319, endPoint y: 321, distance: 126.6
click at [319, 321] on textarea at bounding box center [541, 443] width 455 height 539
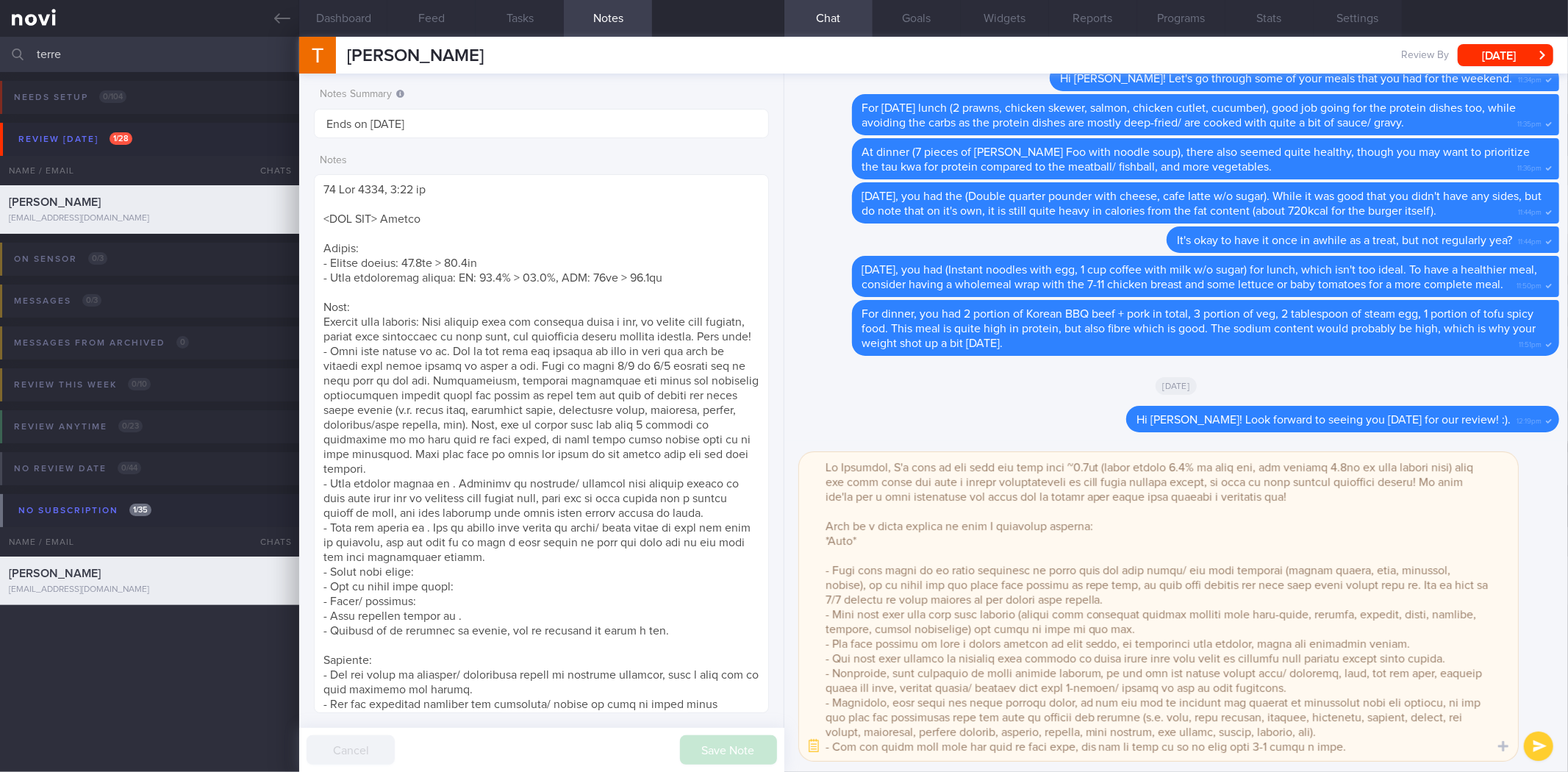
paste textarea "Overall diet quality: Your overall diet has improved quite a bit, by eating mor…"
click at [897, 555] on textarea at bounding box center [1159, 606] width 719 height 309
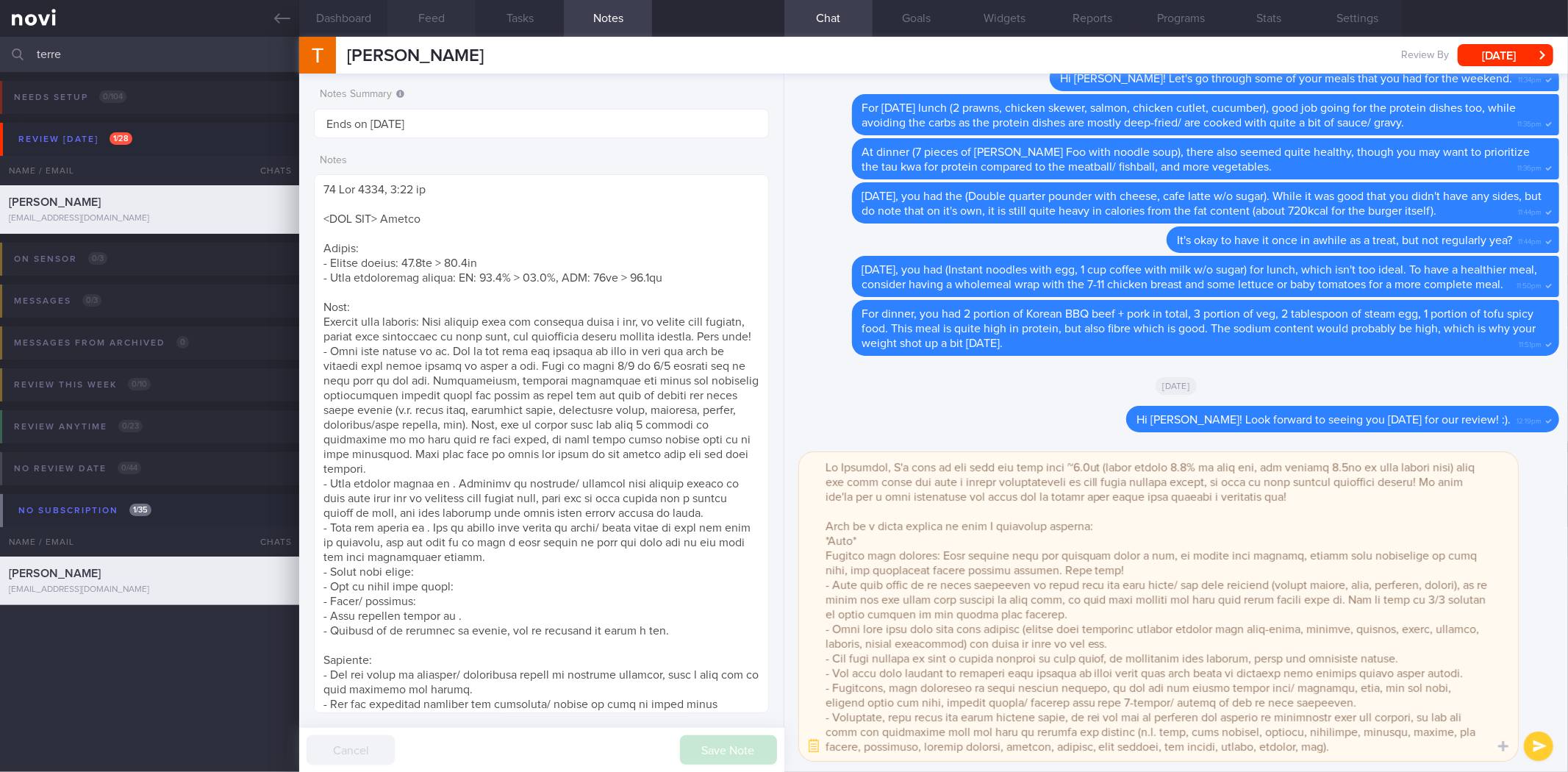
click at [428, 16] on button "Feed" at bounding box center [432, 19] width 88 height 37
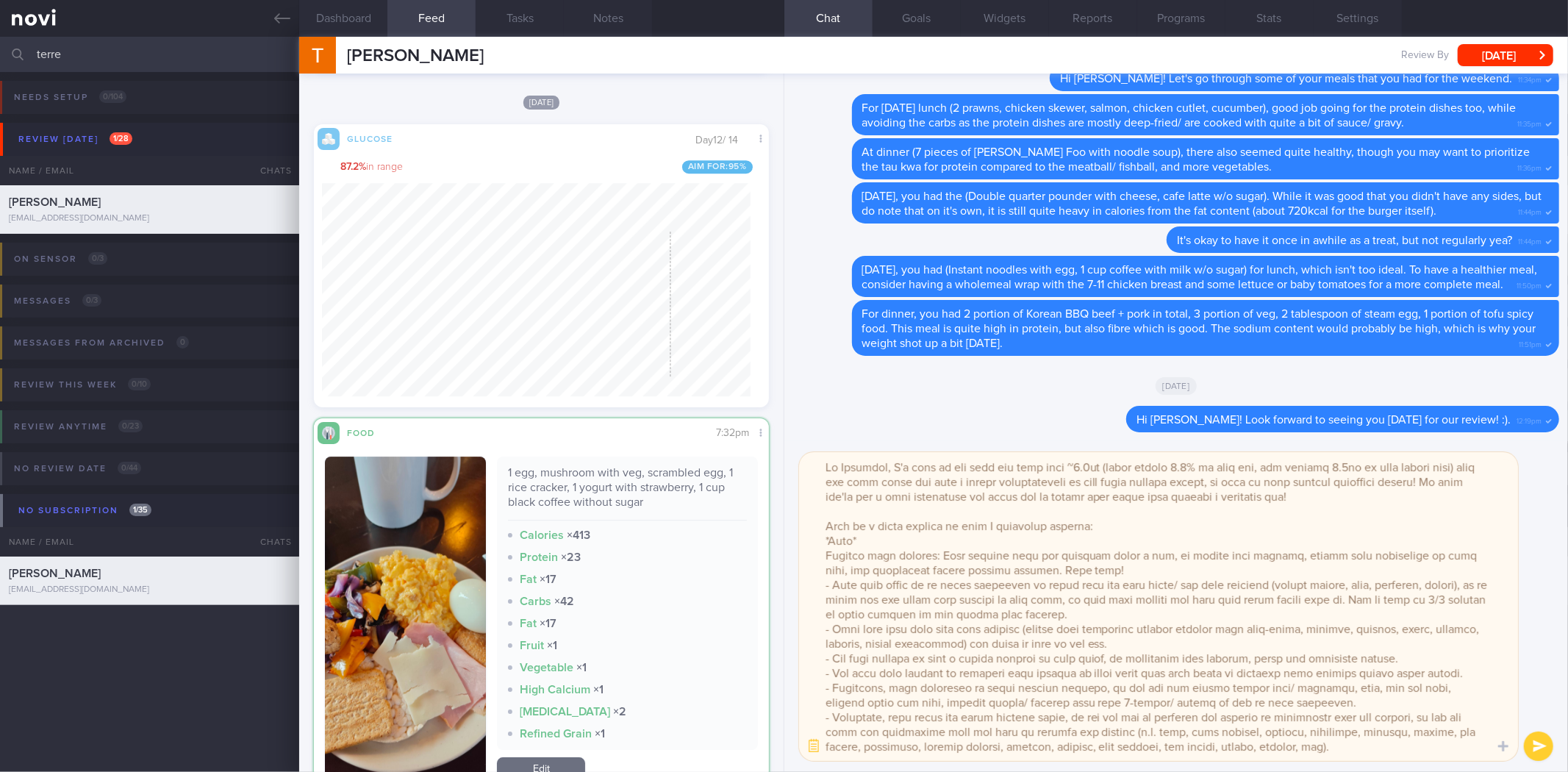
scroll to position [22739, 0]
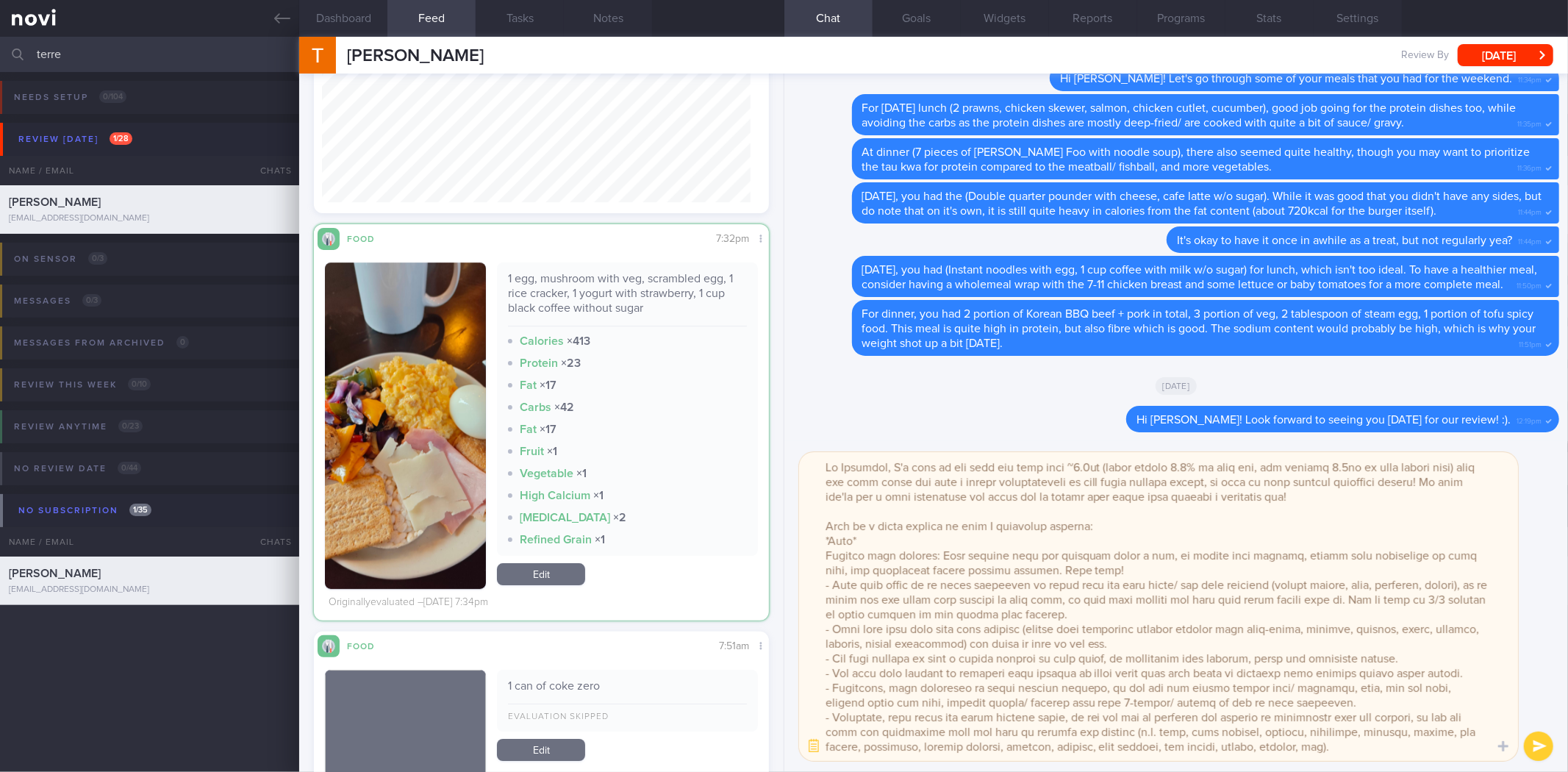
click at [622, 294] on div "1 egg, mushroom with veg, scrambled egg, 1 rice cracker, 1 yogurt with strawber…" at bounding box center [626, 299] width 238 height 55
copy div "1 egg, mushroom with veg, scrambled egg, 1 rice cracker, 1 yogurt with strawber…"
click at [622, 294] on div "1 egg, mushroom with veg, scrambled egg, 1 rice cracker, 1 yogurt with strawber…" at bounding box center [626, 299] width 238 height 55
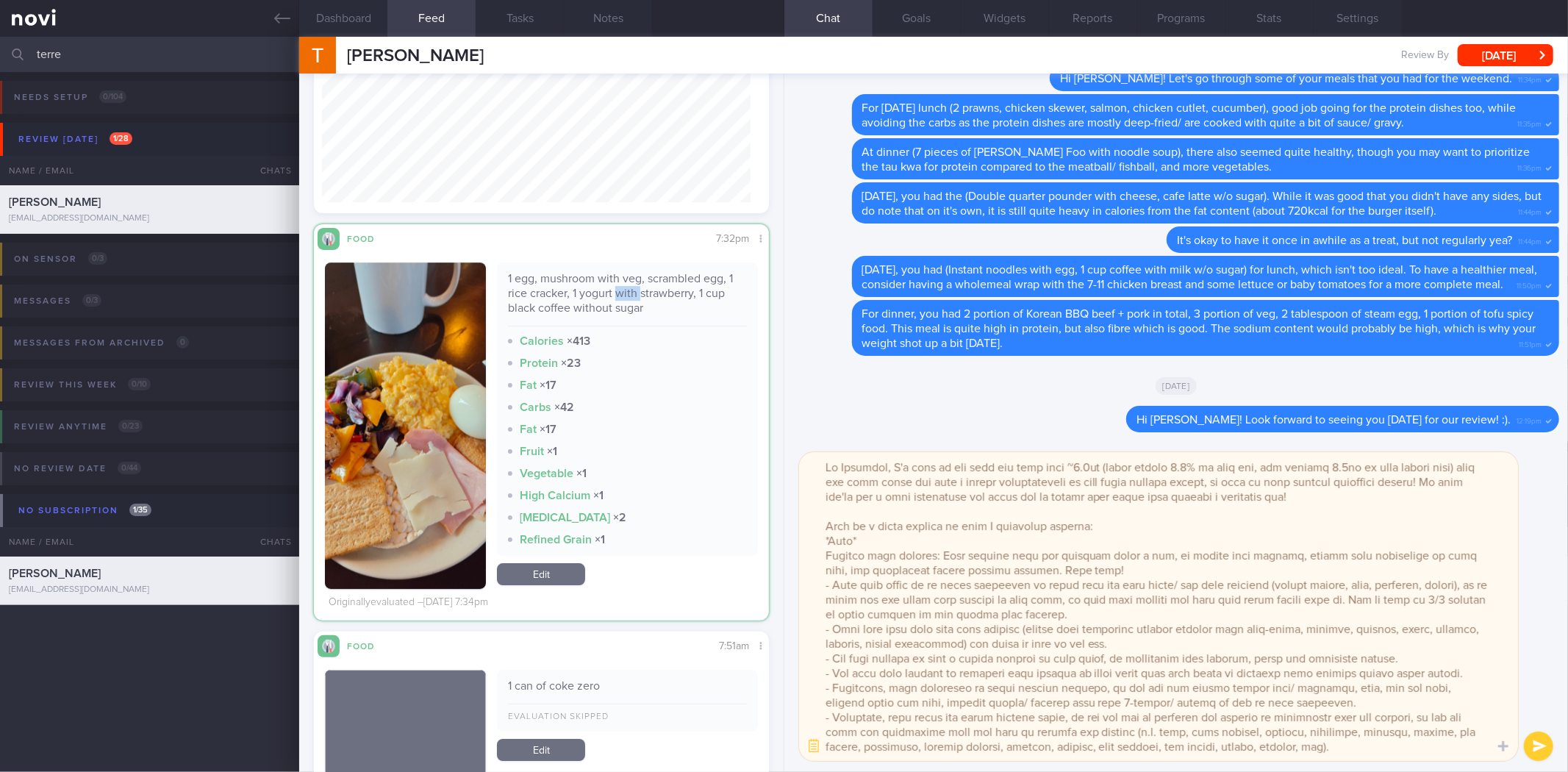
click at [622, 294] on div "1 egg, mushroom with veg, scrambled egg, 1 rice cracker, 1 yogurt with strawber…" at bounding box center [626, 299] width 238 height 55
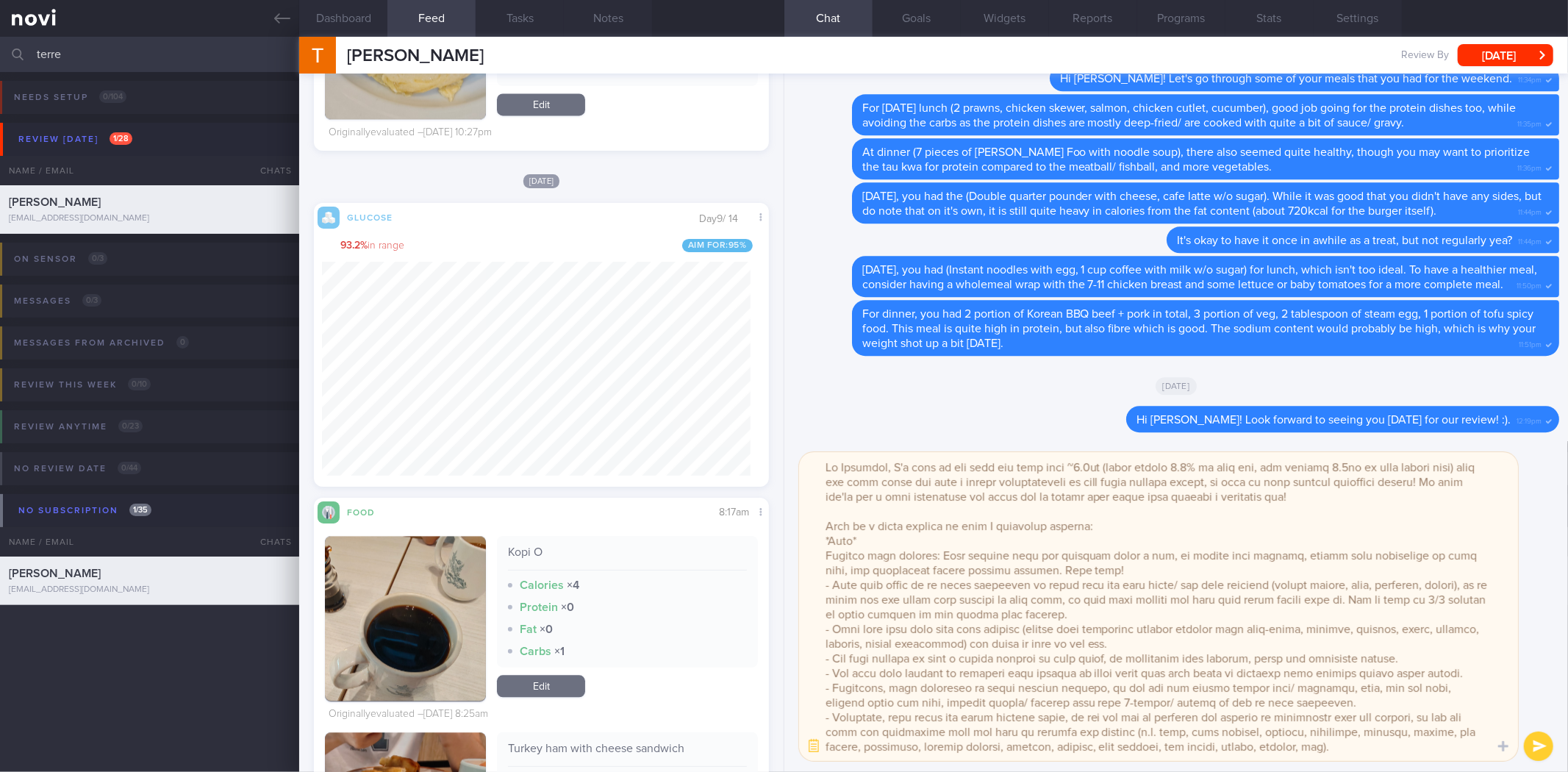
scroll to position [0, 0]
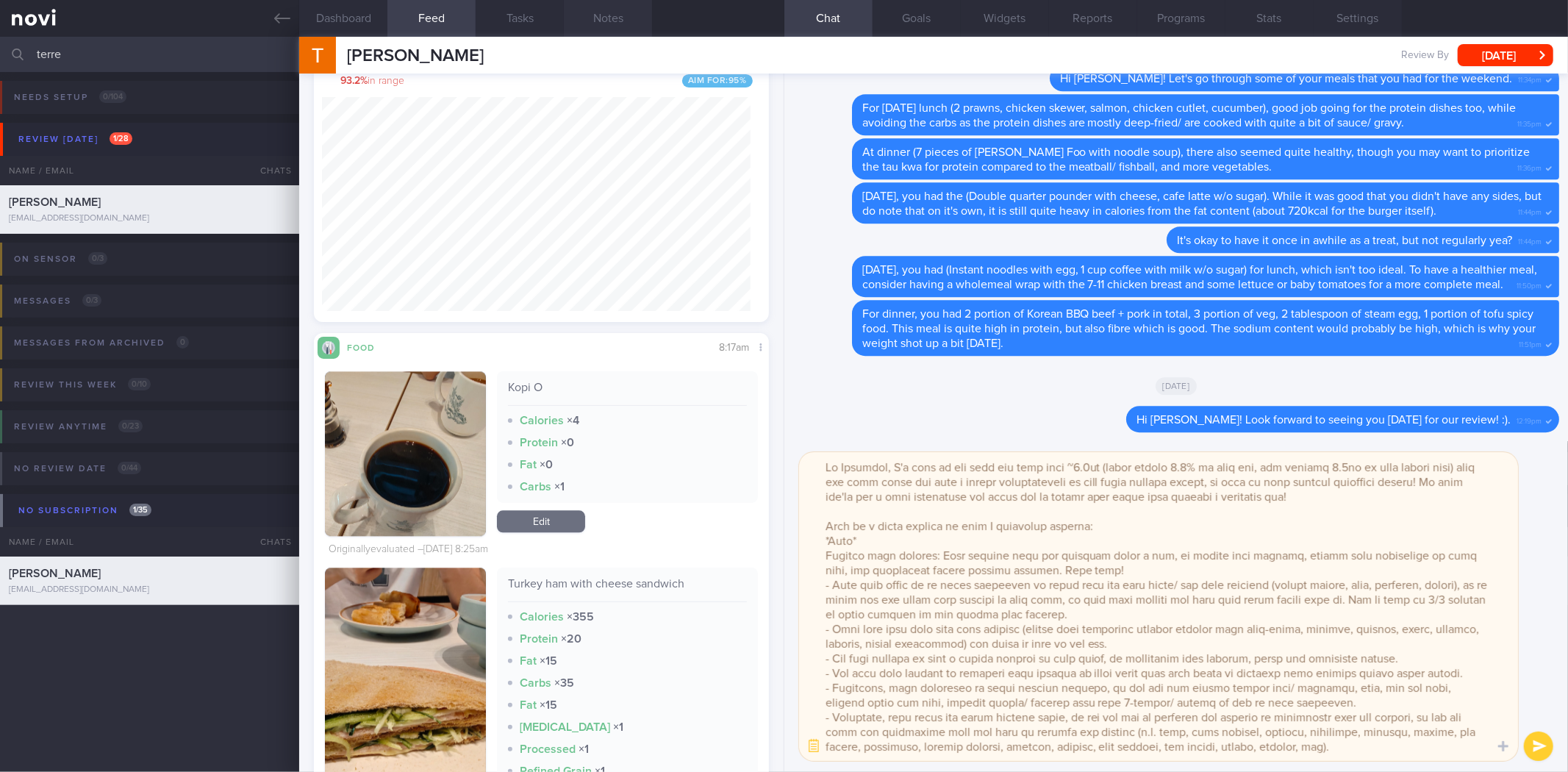
click at [620, 12] on button "Notes" at bounding box center [608, 19] width 88 height 37
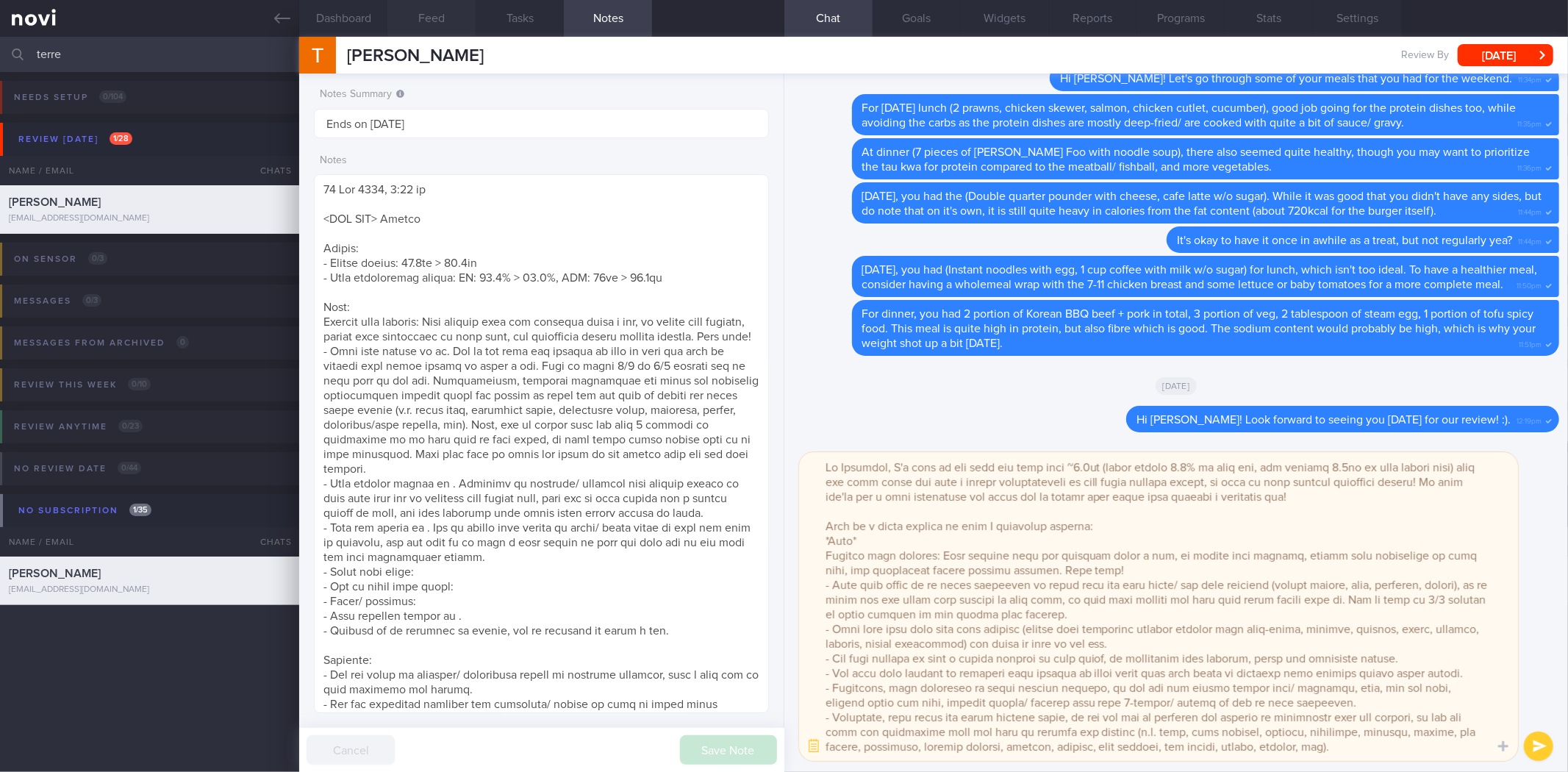
click at [431, 26] on button "Feed" at bounding box center [432, 19] width 88 height 37
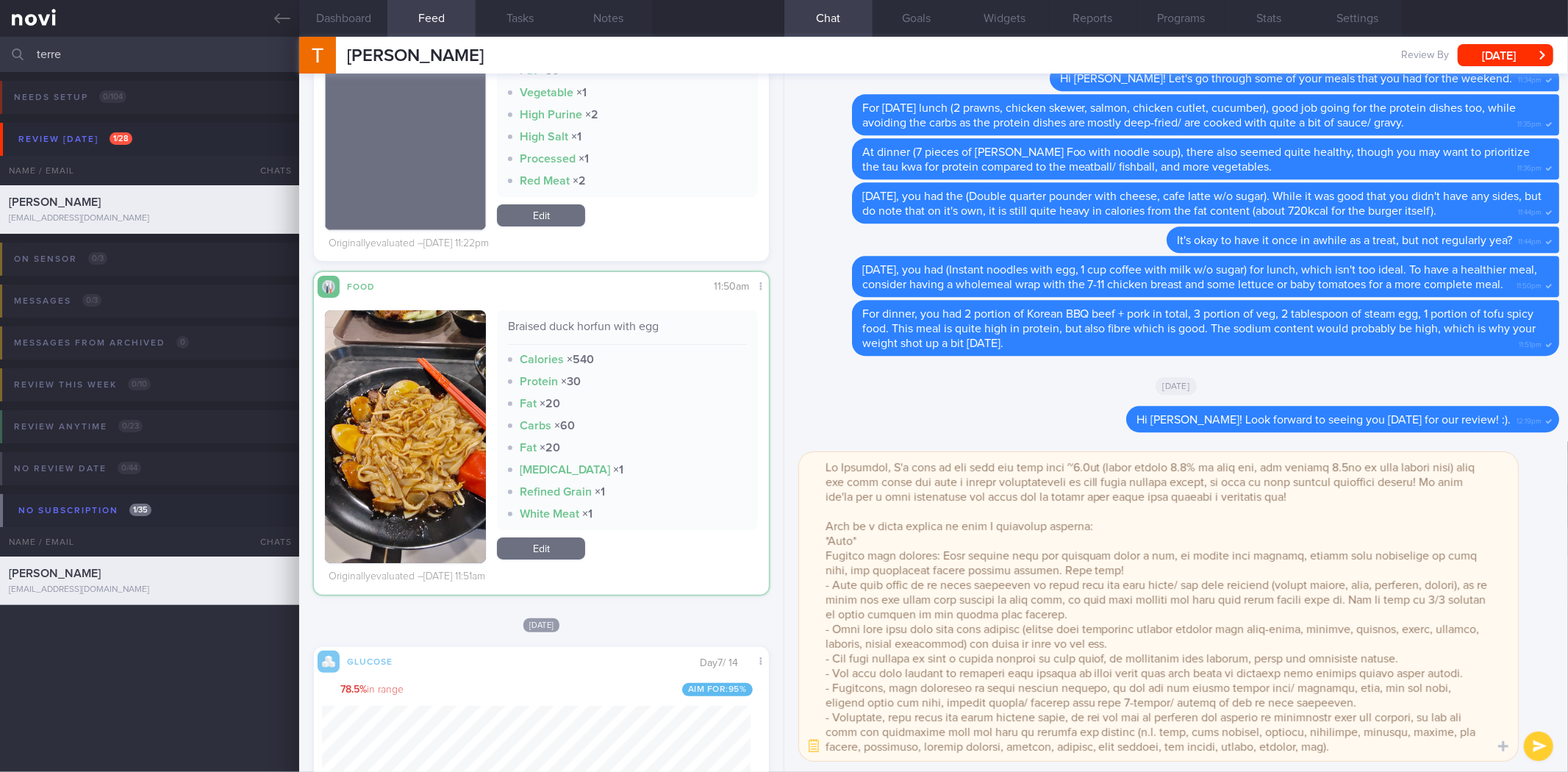
click at [636, 325] on div "Braised duck horfun with egg" at bounding box center [626, 332] width 238 height 26
copy div "Braised duck horfun with egg"
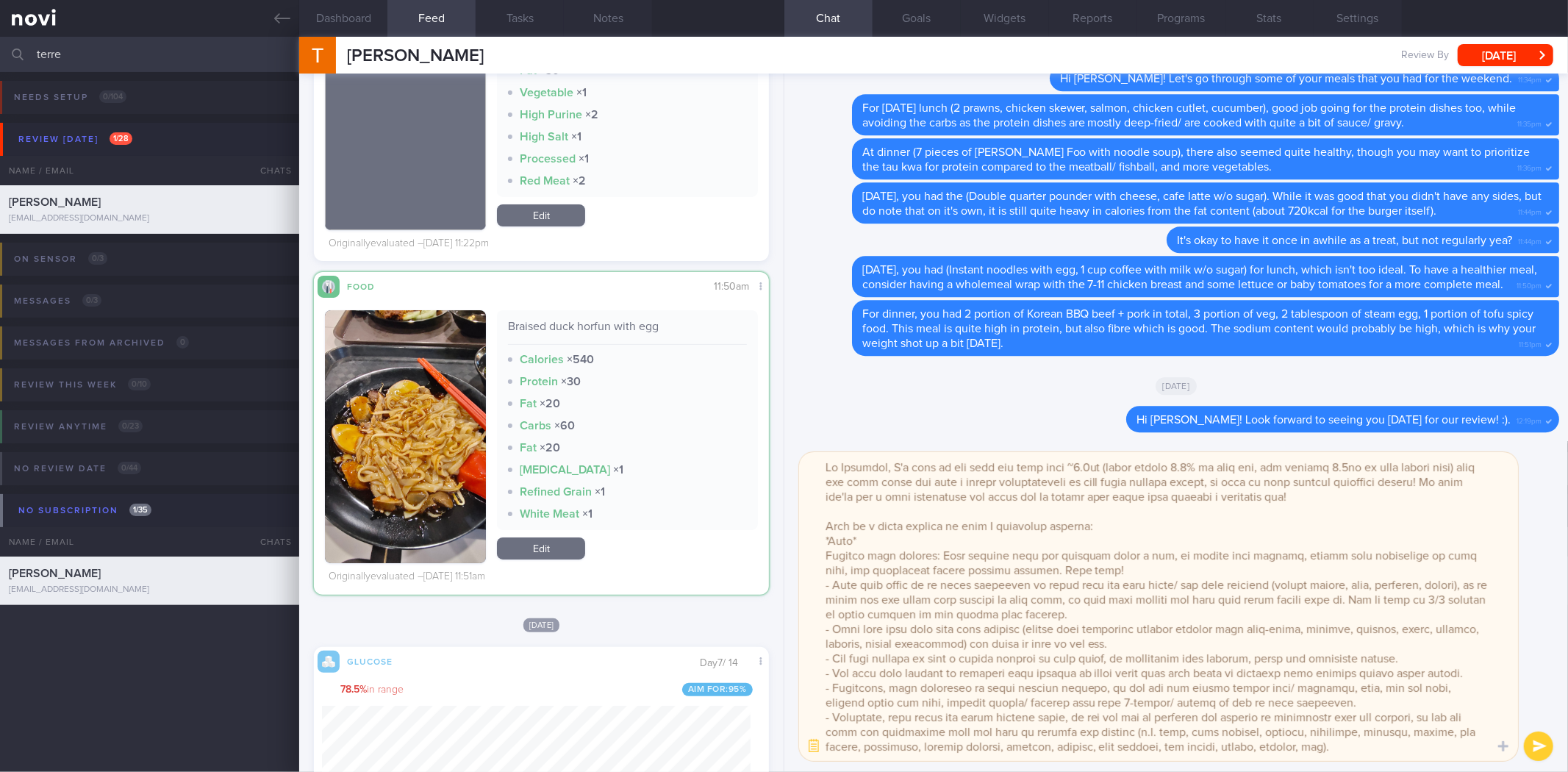
click at [1291, 591] on textarea at bounding box center [1159, 606] width 719 height 309
paste textarea "Braised duck horfun with egg"
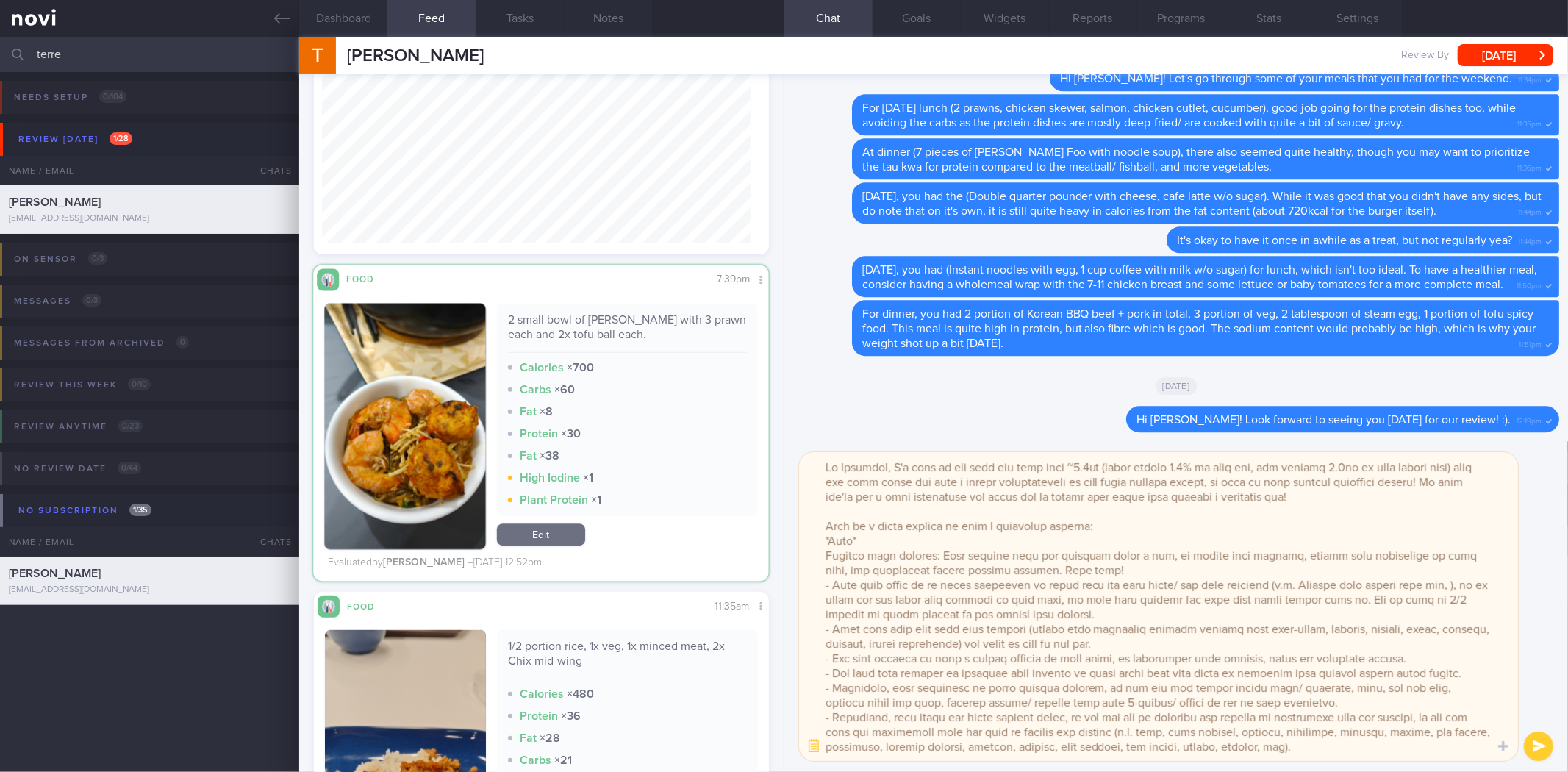
click at [590, 317] on div "2 small bowl of tang hoon with 3 prawn each and 2x tofu ball each." at bounding box center [627, 332] width 239 height 41
click at [590, 317] on div "2 small bowl of tang hoon with 3 prawn each and 2x tofu ball each." at bounding box center [626, 332] width 238 height 41
copy div "2 small bowl of tang hoon with 3 prawn each and 2x tofu ball each."
click at [1456, 586] on textarea at bounding box center [1159, 606] width 719 height 309
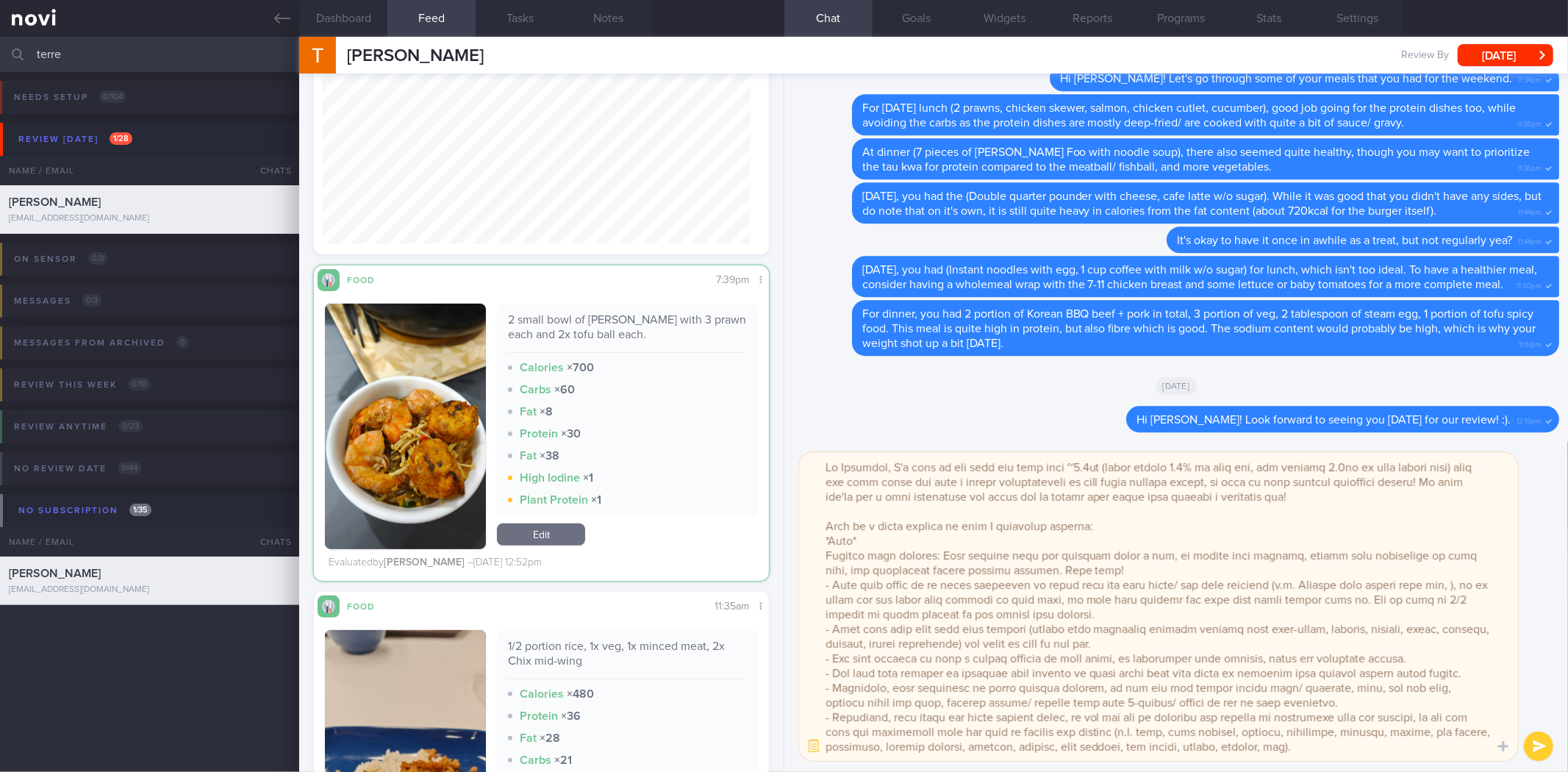
paste textarea "2 small bowl of tang hoon with 3 prawn each and 2x tofu ball each."
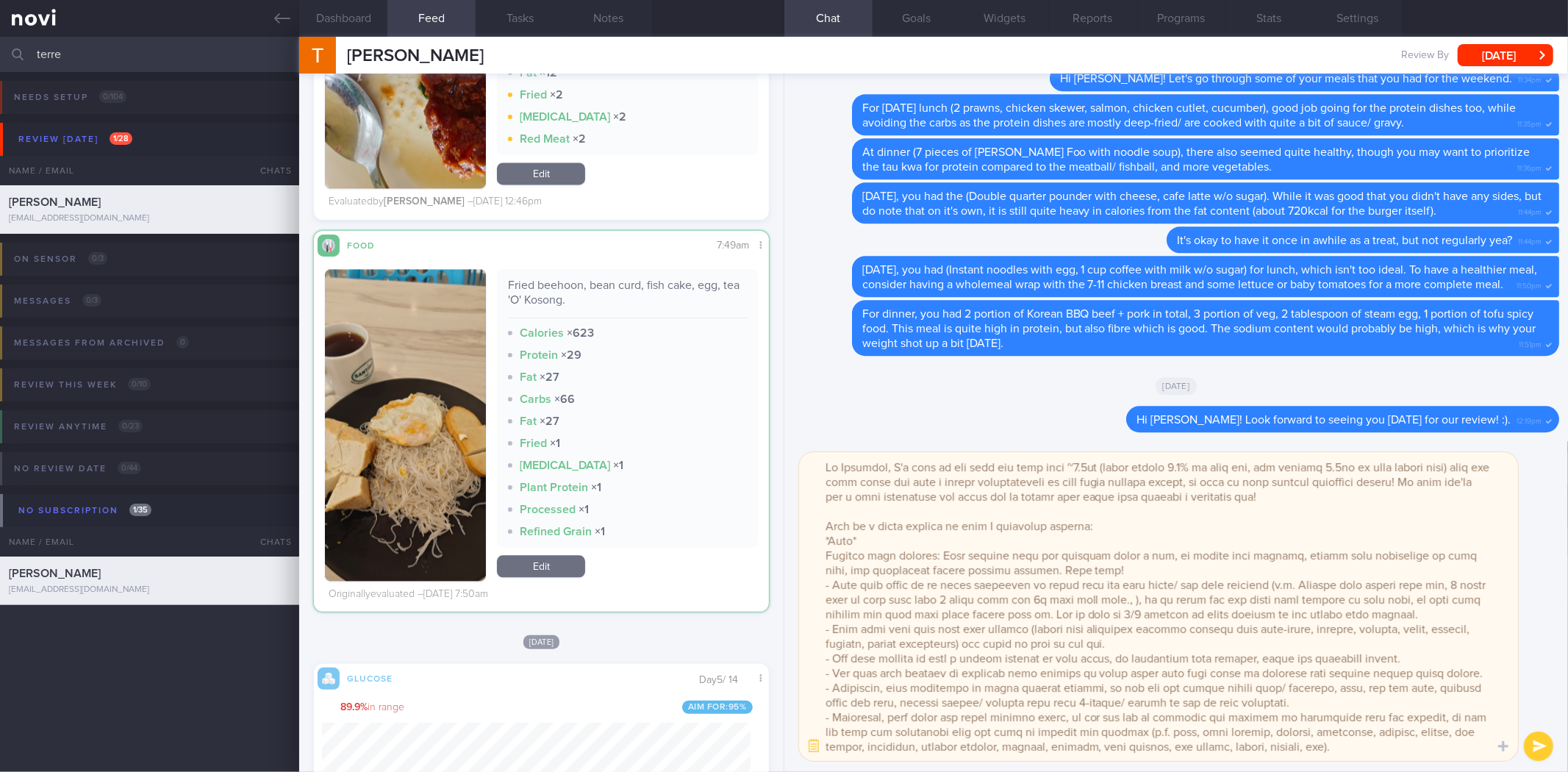
click at [545, 281] on div "Fried beehoon, bean curd, fish cake, egg, tea 'O' Kosong." at bounding box center [626, 298] width 238 height 41
copy div "Fried beehoon, bean curd, fish cake, egg, tea 'O' Kosong."
click at [545, 281] on div "Fried beehoon, bean curd, fish cake, egg, tea 'O' Kosong." at bounding box center [626, 298] width 238 height 41
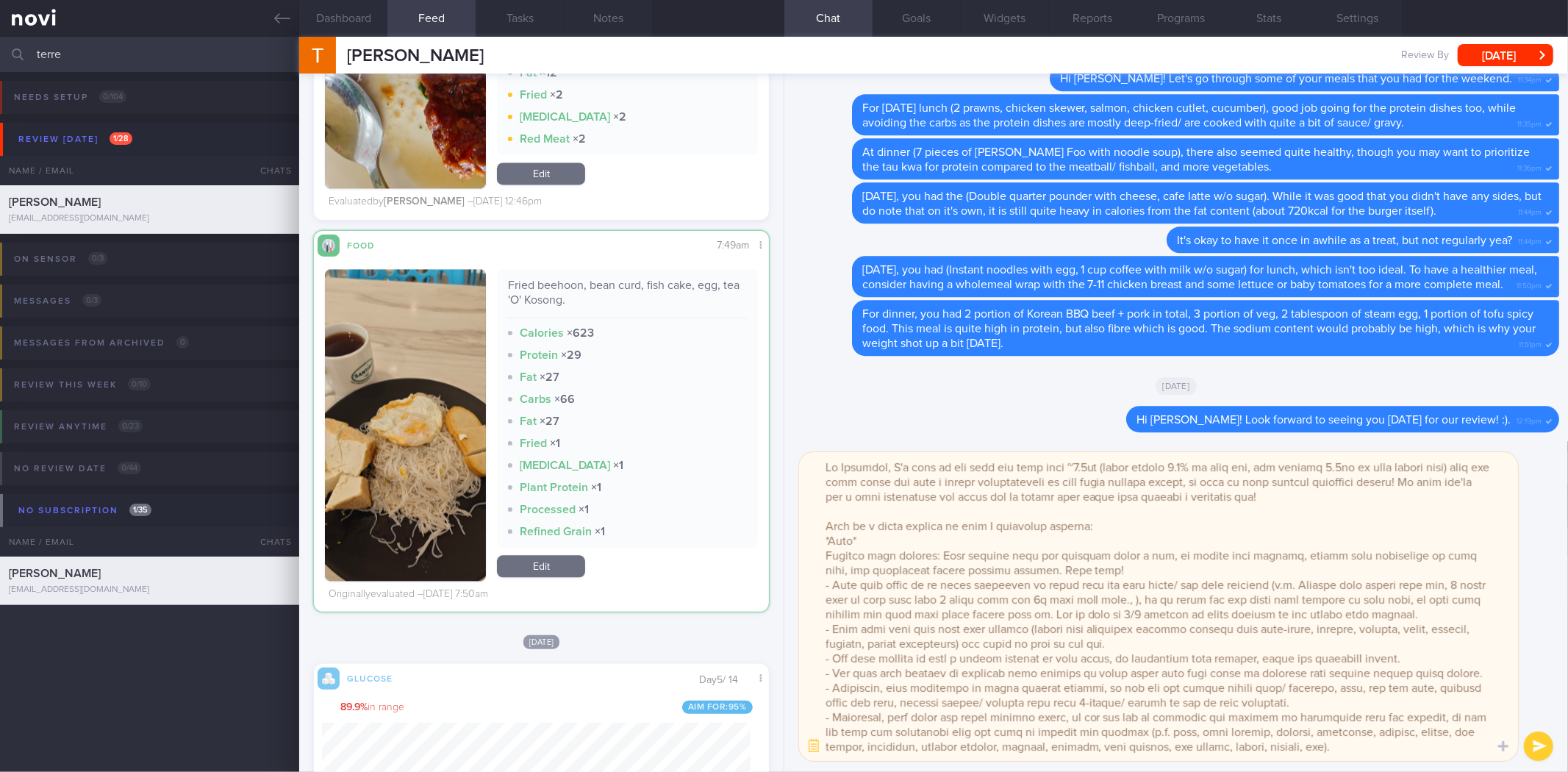
click at [1166, 600] on textarea at bounding box center [1159, 606] width 719 height 309
paste textarea "Fried beehoon, bean curd, fish cake, egg, tea 'O' Kosong."
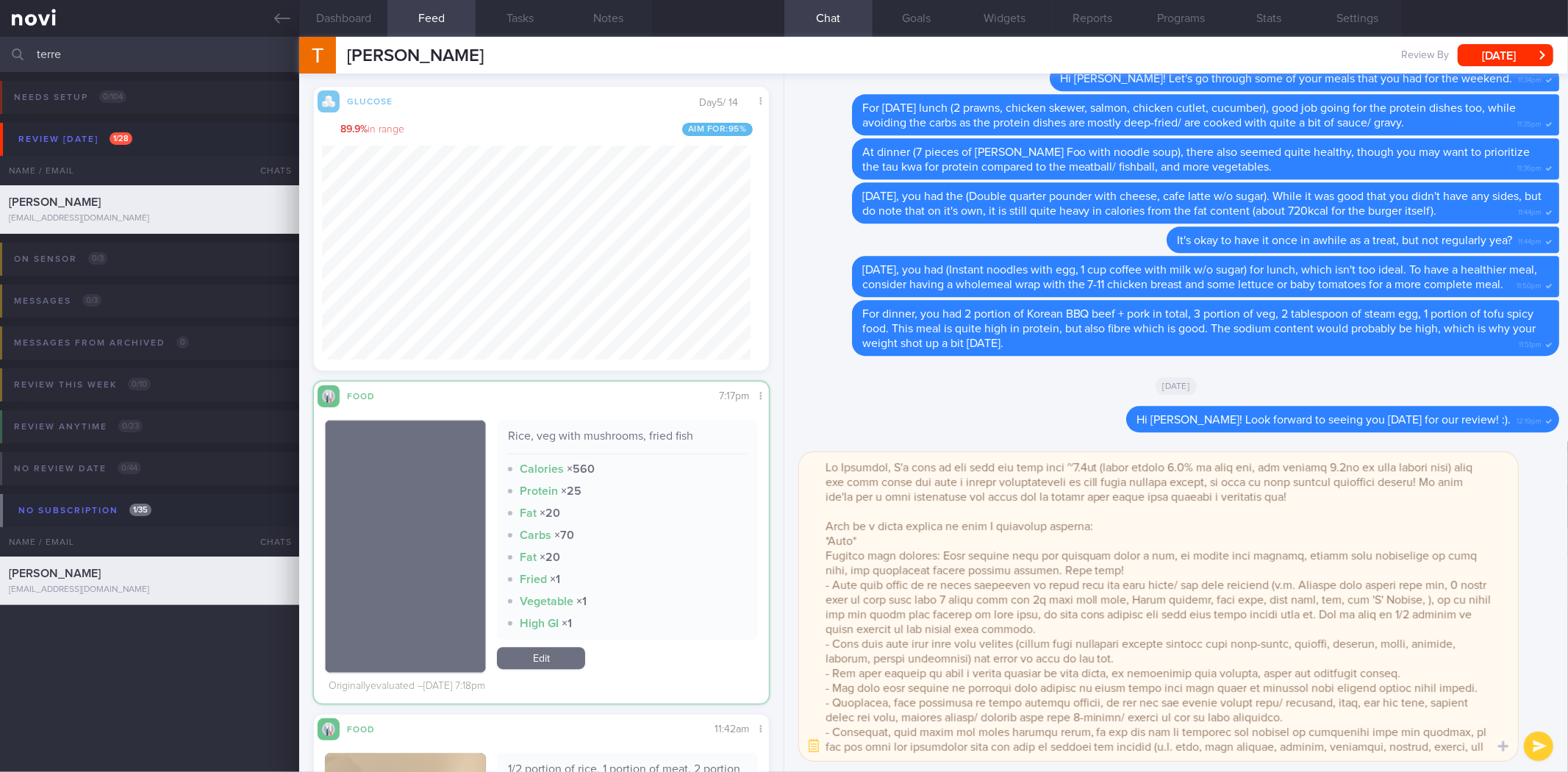
click at [591, 437] on div "Rice, veg with mushrooms, fried fish" at bounding box center [626, 441] width 238 height 26
copy div "Rice, veg with mushrooms, fried fish"
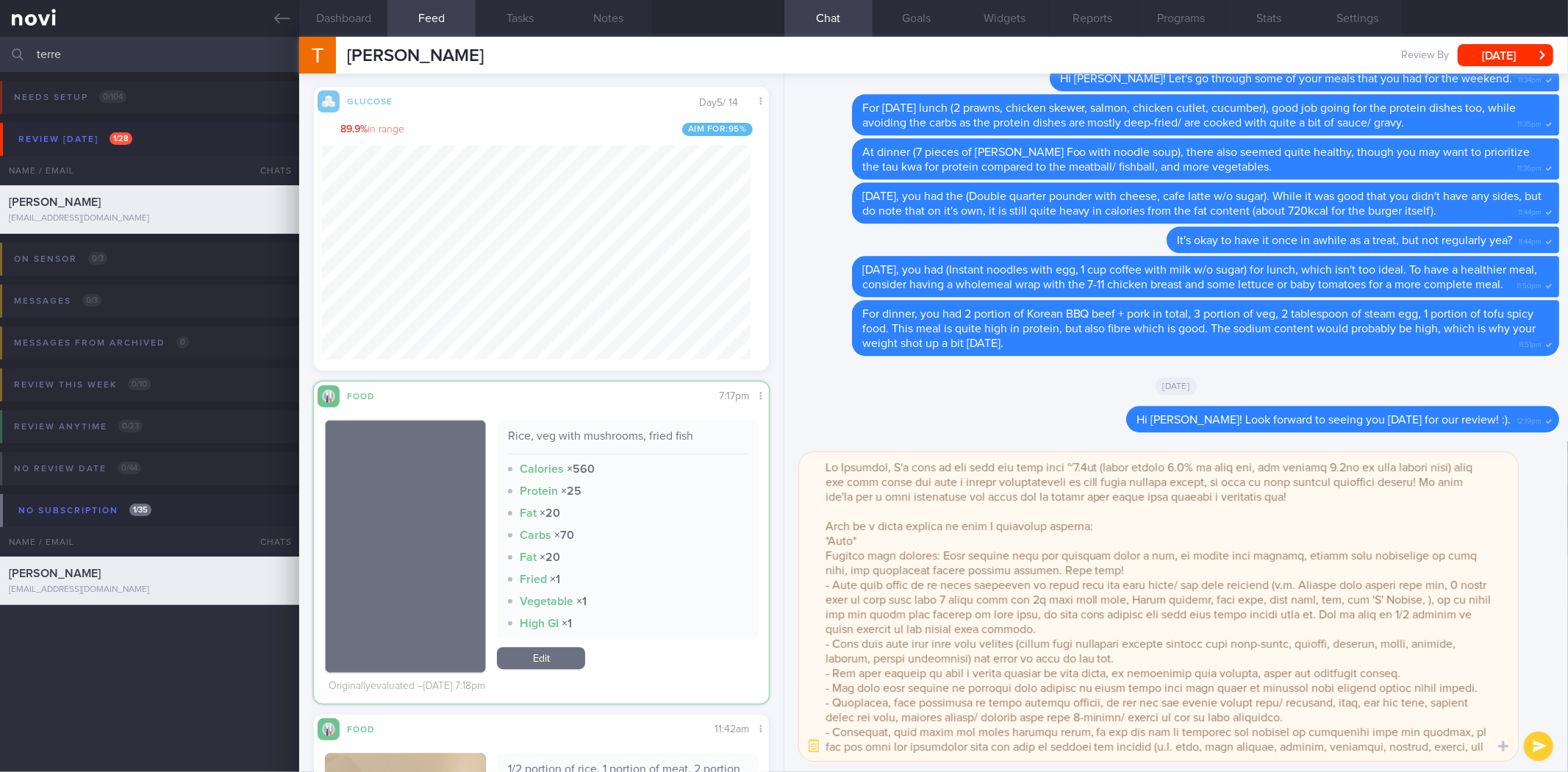
click at [1456, 599] on textarea at bounding box center [1159, 606] width 719 height 309
paste textarea "Rice, veg with mushrooms, fried fish"
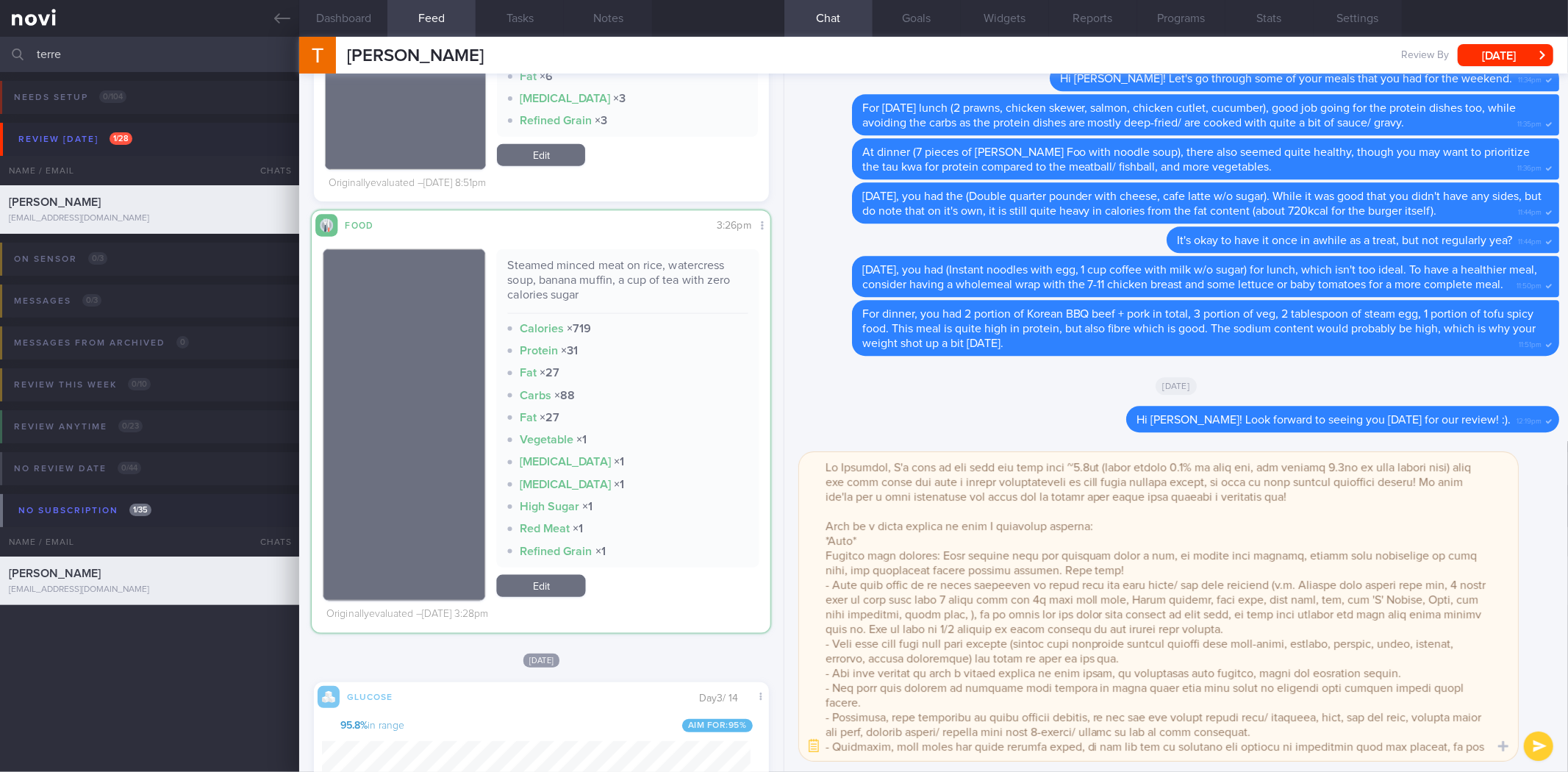
scroll to position [264, 429]
click at [569, 269] on div "Steamed minced meat on rice, watercress soup, banana muffin, a cup of tea with …" at bounding box center [626, 287] width 238 height 55
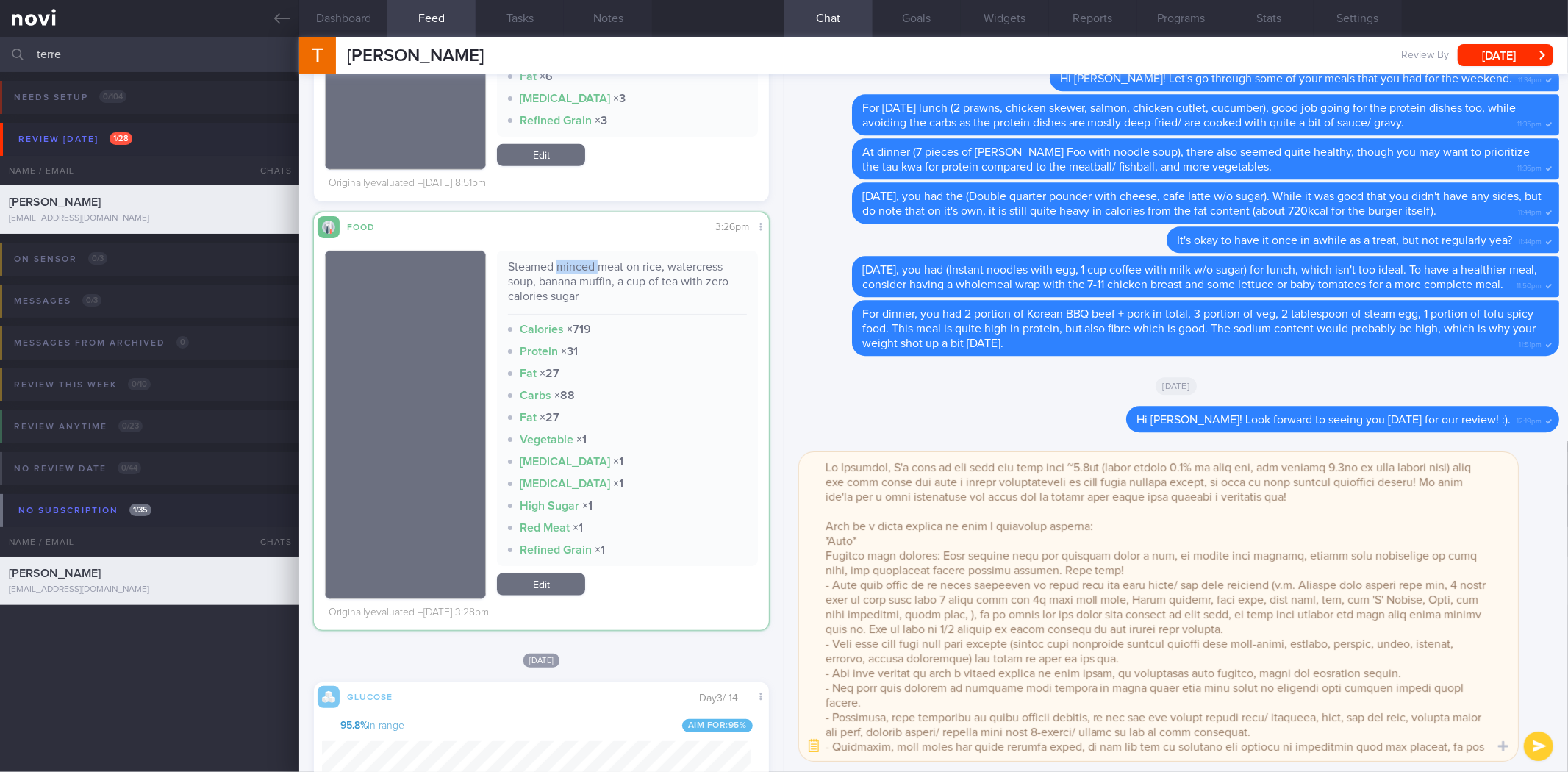
click at [569, 269] on div "Steamed minced meat on rice, watercress soup, banana muffin, a cup of tea with …" at bounding box center [626, 287] width 238 height 55
copy div "Steamed minced meat on rice, watercress soup, banana muffin, a cup of tea with …"
click at [1017, 617] on textarea at bounding box center [1159, 606] width 719 height 309
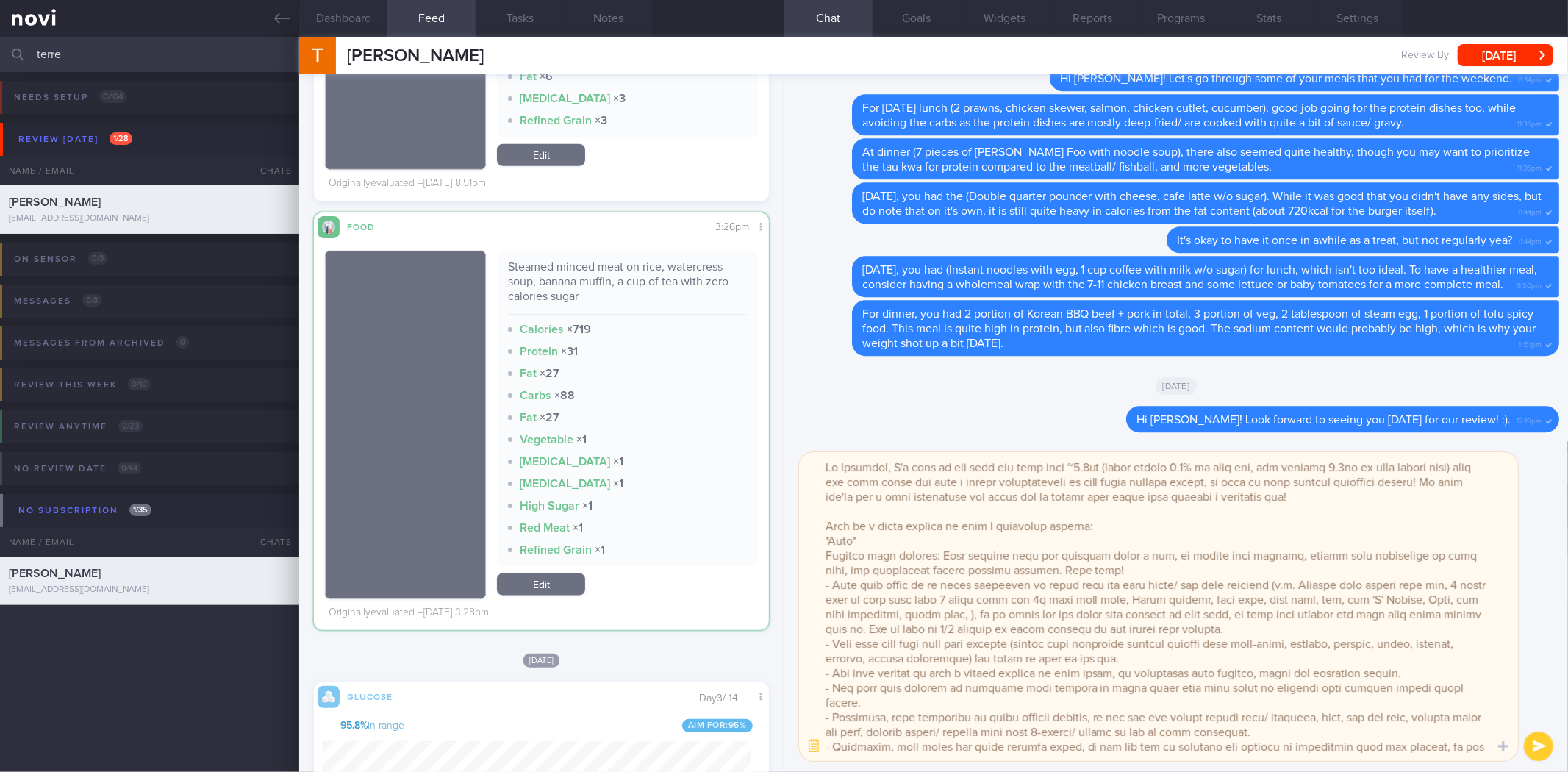
paste textarea "Steamed minced meat on rice, watercress soup, banana muffin, a cup of tea with …"
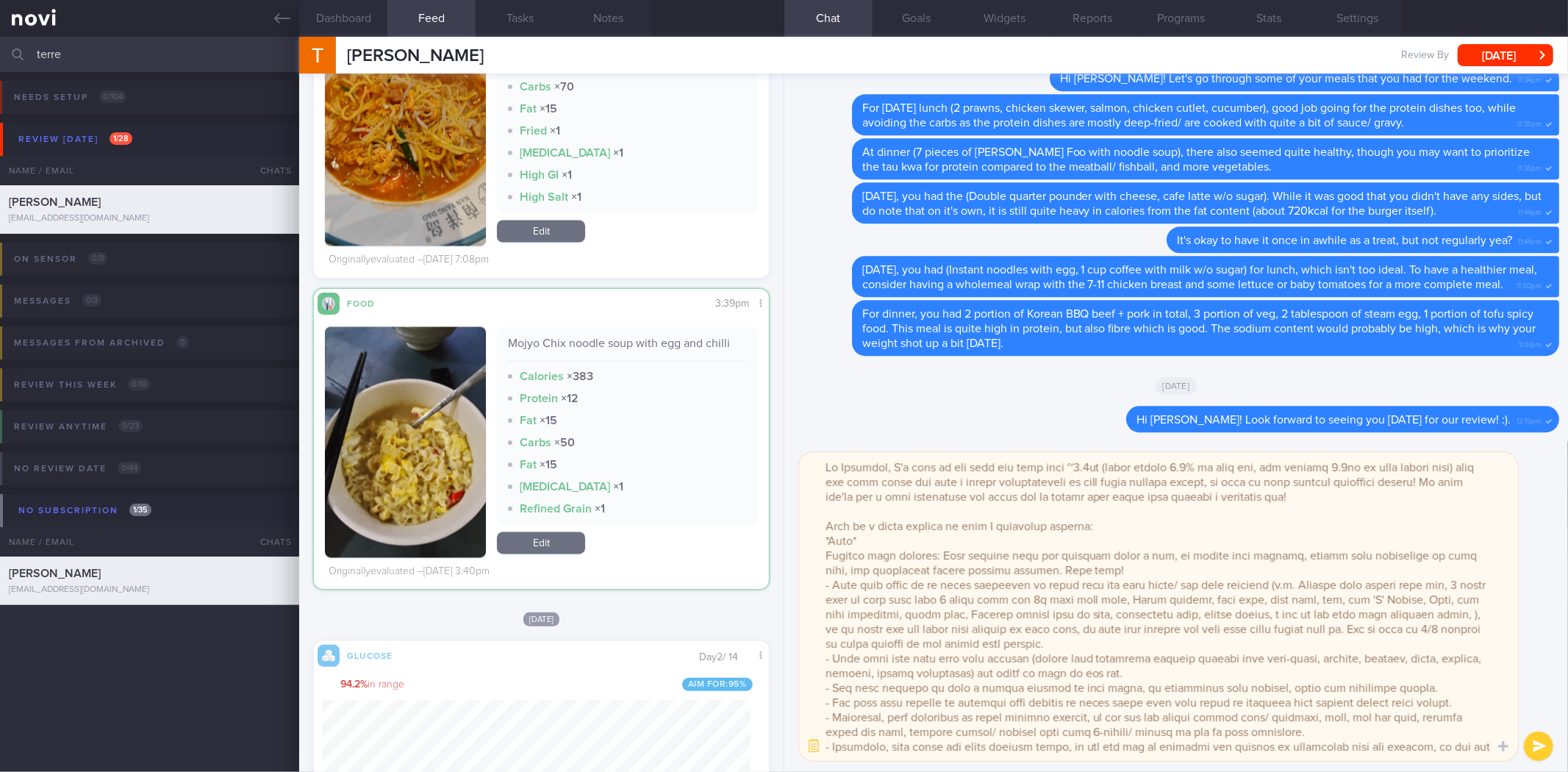
scroll to position [35245, 0]
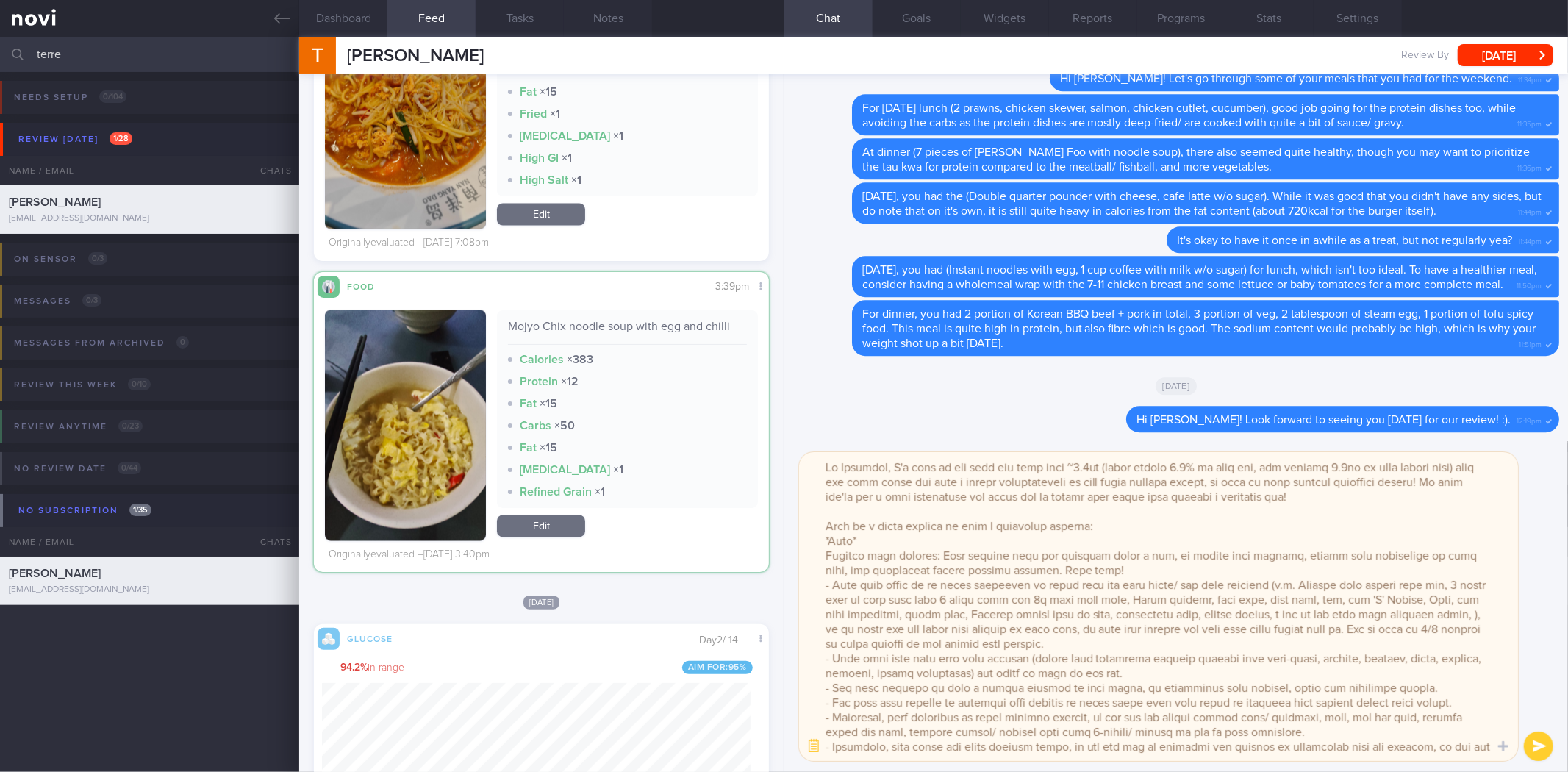
click at [586, 329] on div "Mojyo Chix noodle soup with egg and chilli" at bounding box center [626, 332] width 238 height 26
copy div "Mojyo Chix noodle soup with egg and chilli"
click at [586, 329] on div "Mojyo Chix noodle soup with egg and chilli" at bounding box center [626, 332] width 238 height 26
click at [899, 625] on textarea at bounding box center [1159, 606] width 719 height 309
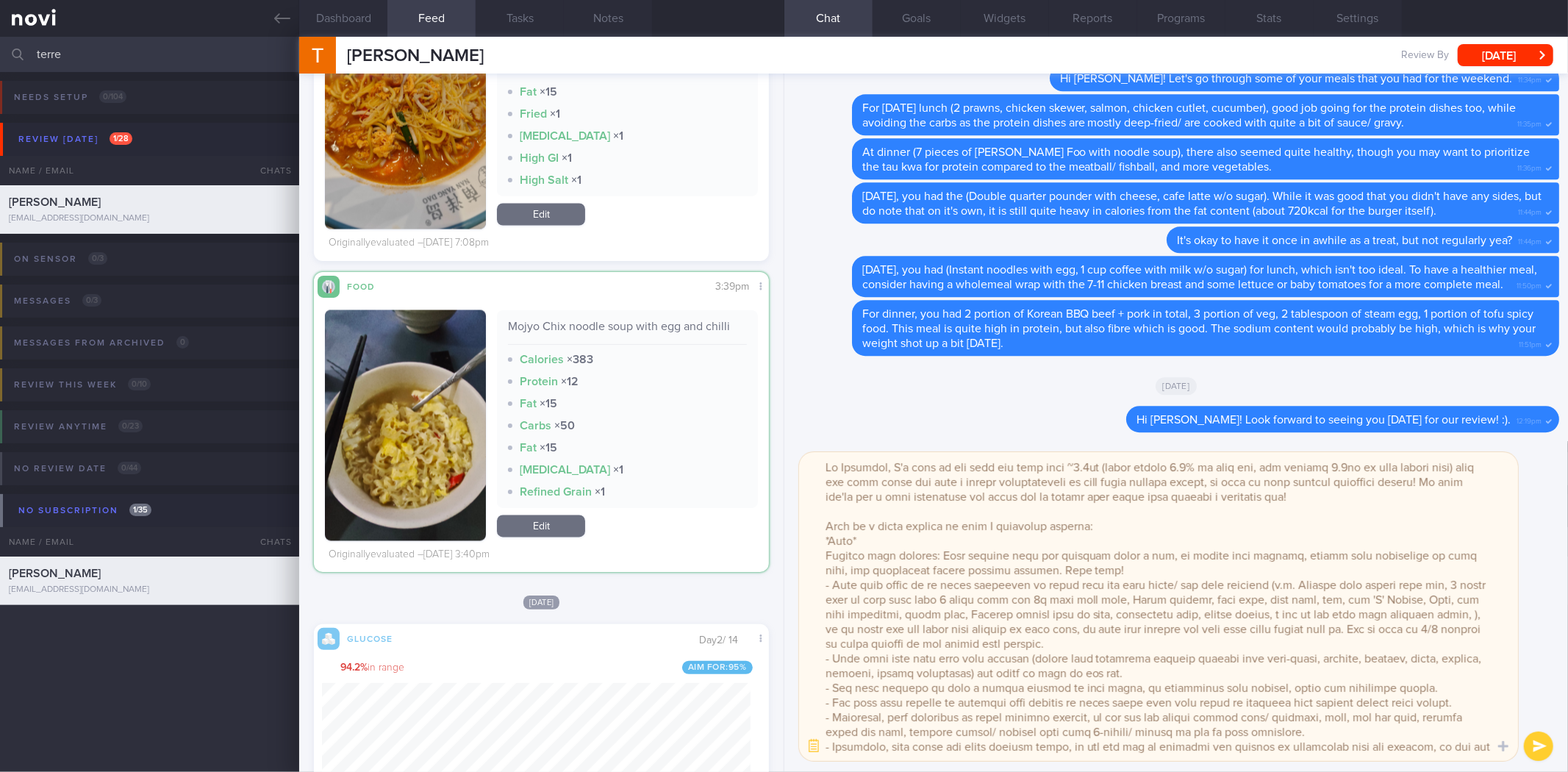
paste textarea "Mojyo Chix noodle soup with egg and chilli"
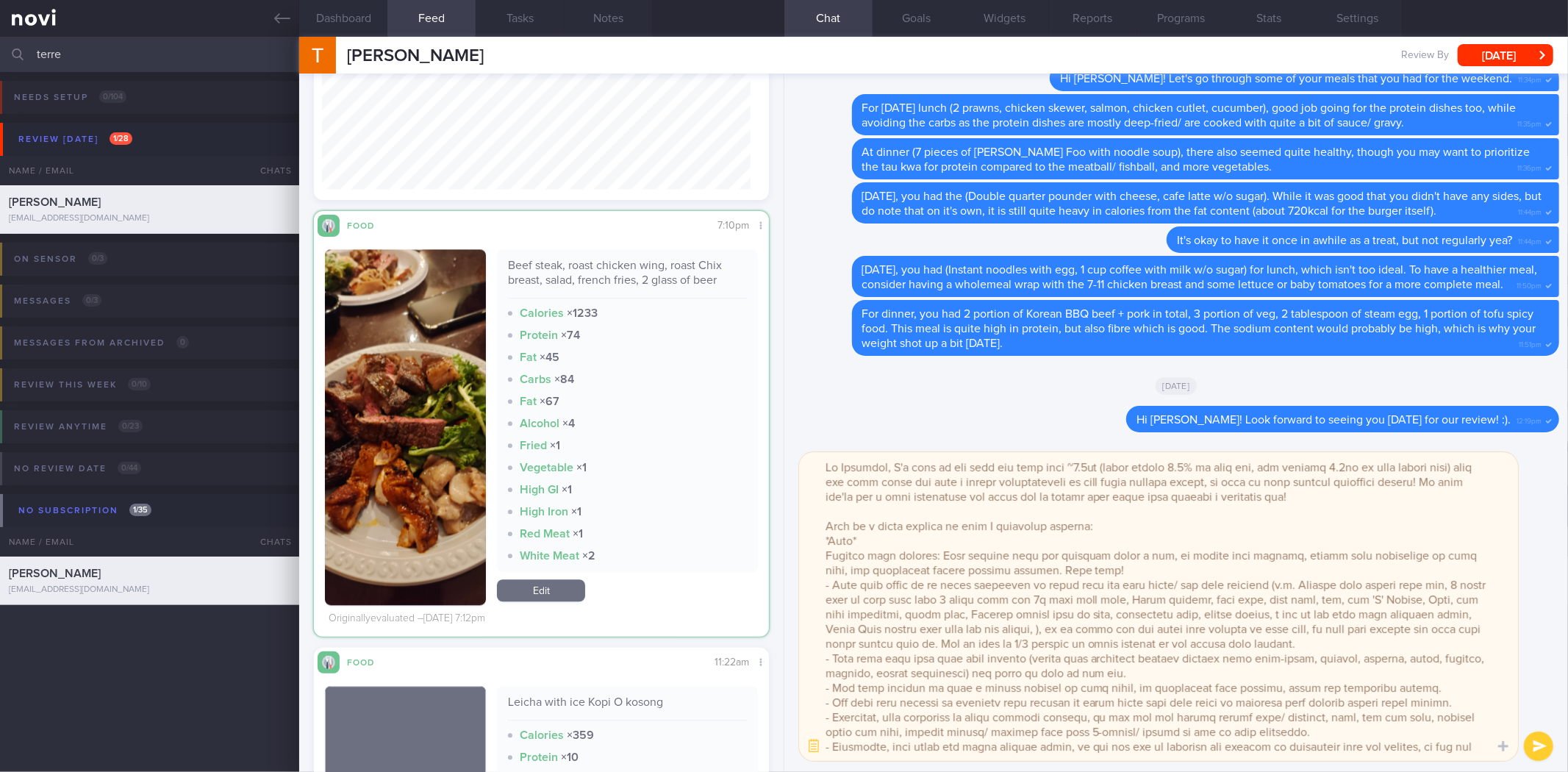
scroll to position [35944, 0]
click at [665, 269] on div "Beef steak, roast chicken wing, roast Chix breast, salad, french fries, 2 glass…" at bounding box center [626, 278] width 238 height 41
copy div "Beef steak, roast chicken wing, roast Chix breast, salad, french fries, 2 glass…"
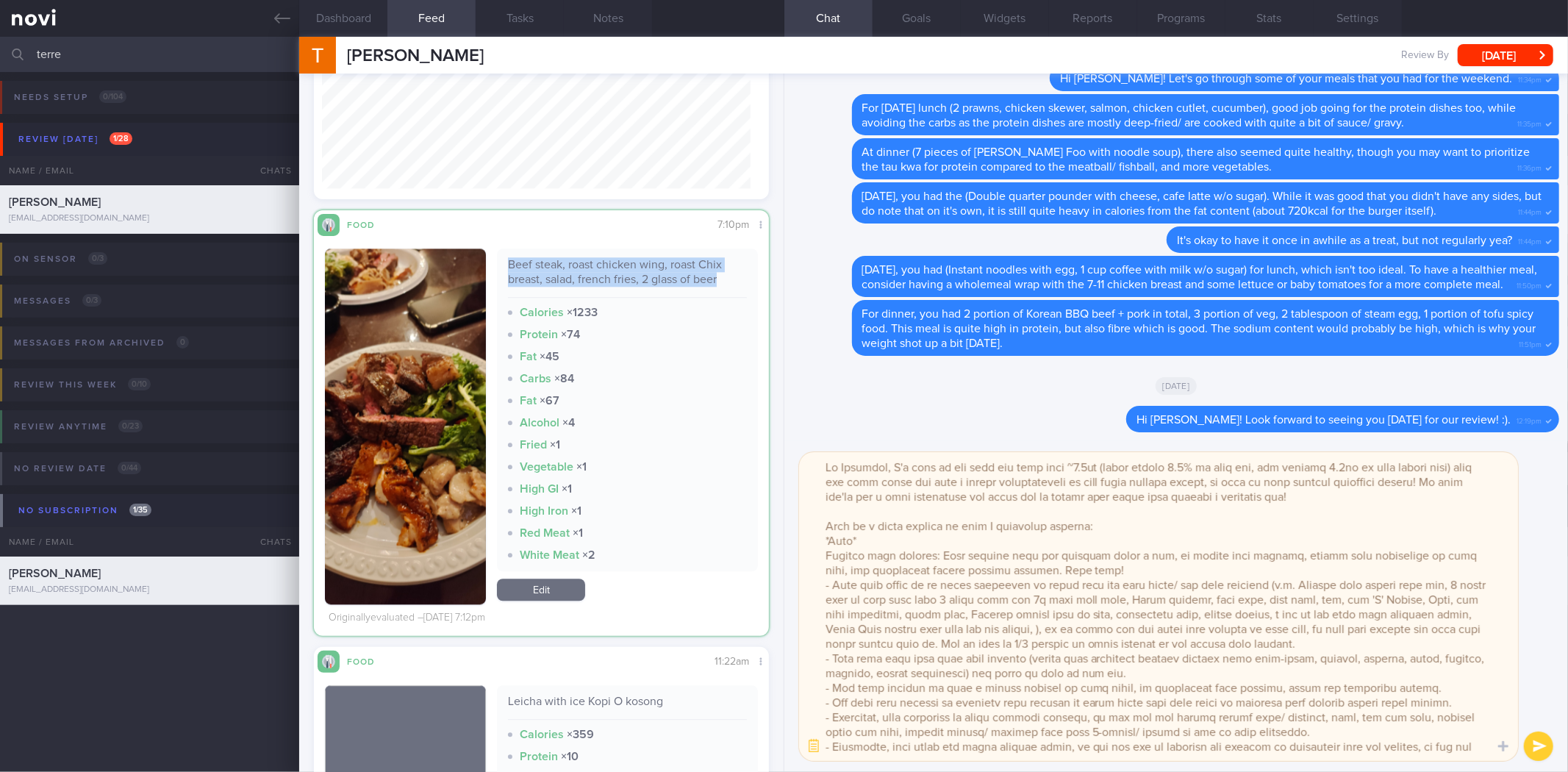
click at [665, 269] on div "Beef steak, roast chicken wing, roast Chix breast, salad, french fries, 2 glass…" at bounding box center [626, 278] width 238 height 41
click at [1127, 626] on textarea at bounding box center [1159, 606] width 719 height 309
paste textarea "Beef steak, roast chicken wing, roast Chix breast, salad, french fries, 2 glass…"
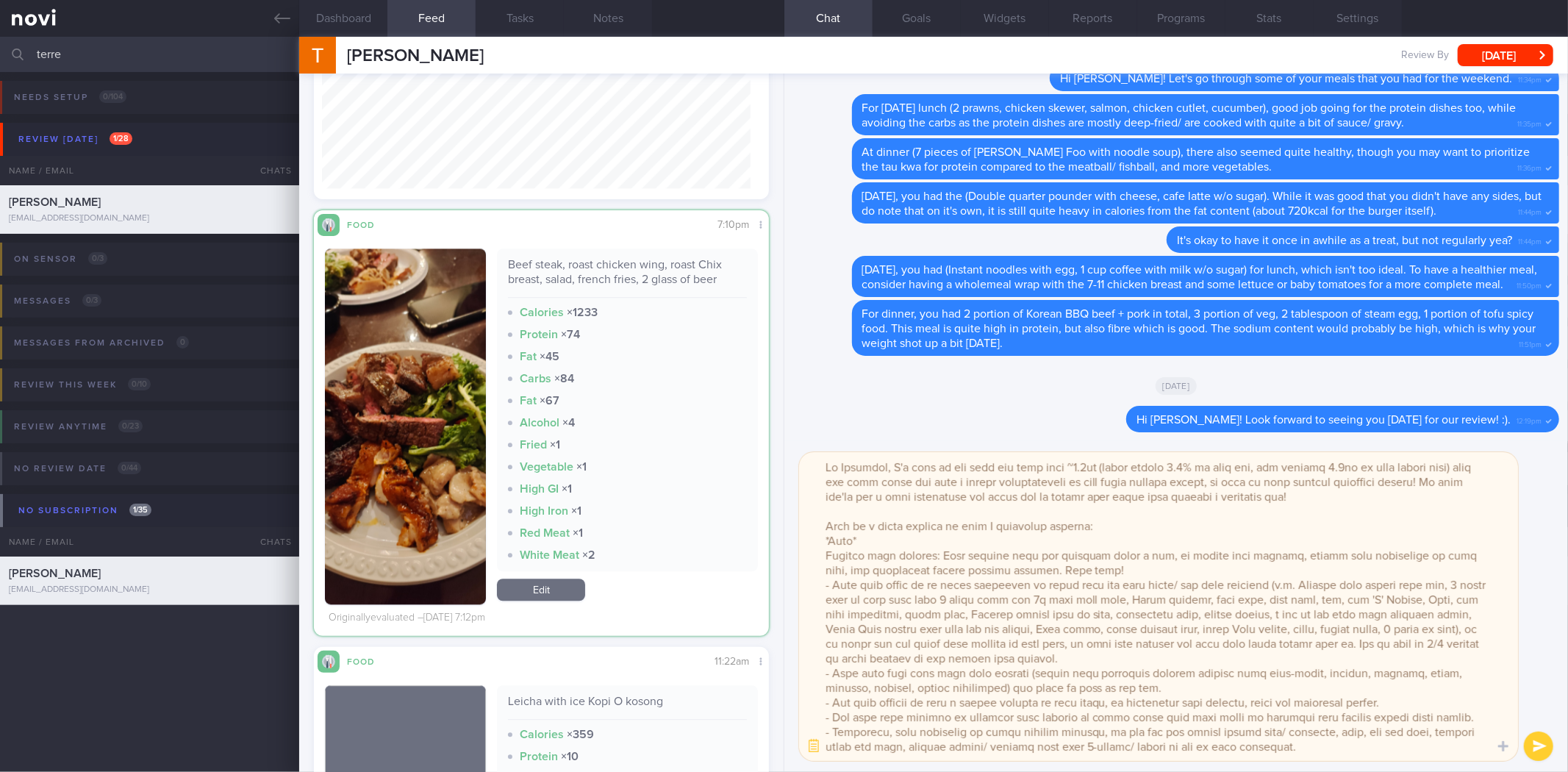
click at [1144, 586] on textarea at bounding box center [1159, 606] width 719 height 309
click at [608, 16] on button "Notes" at bounding box center [608, 19] width 88 height 37
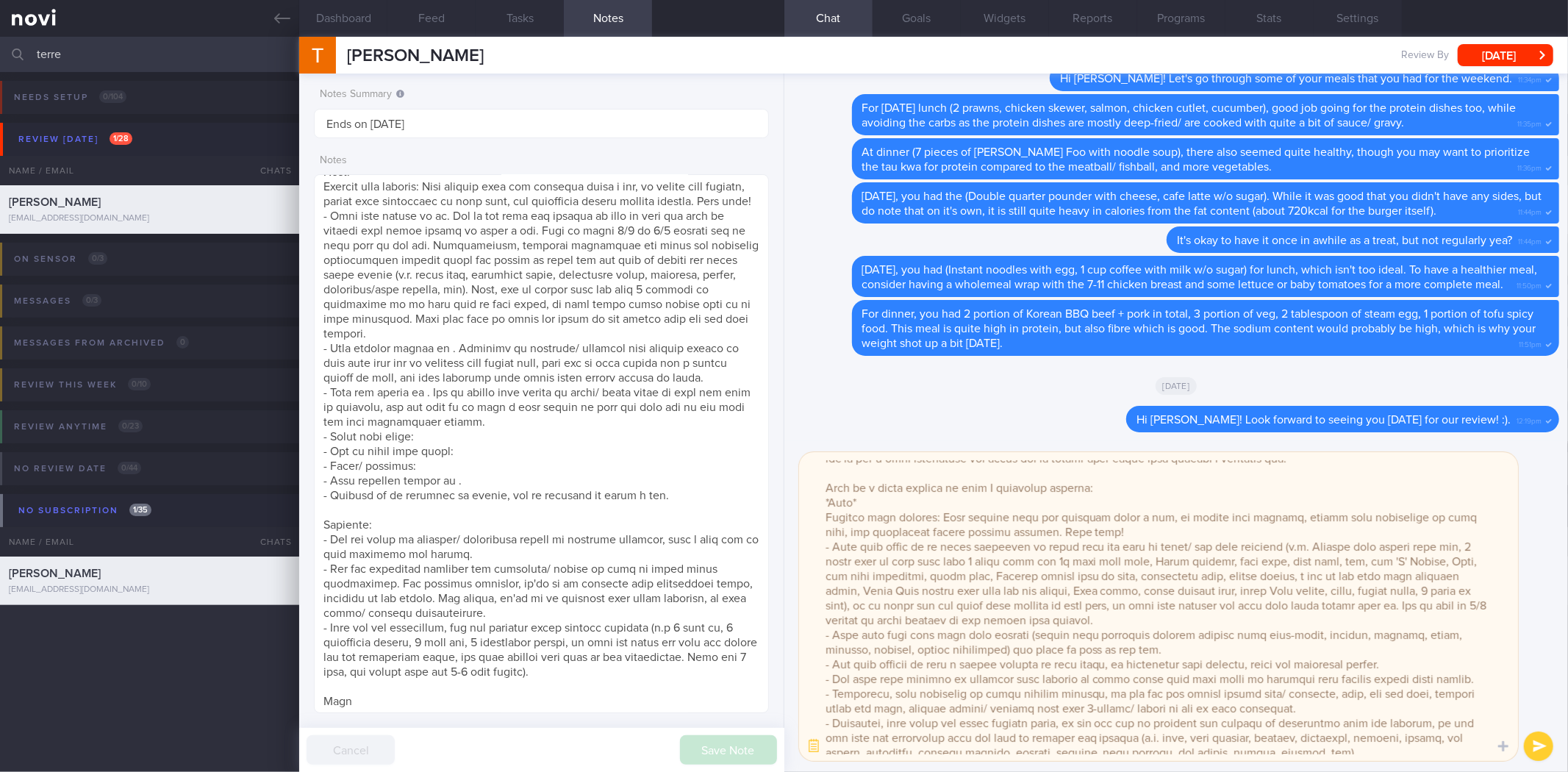
scroll to position [373, 0]
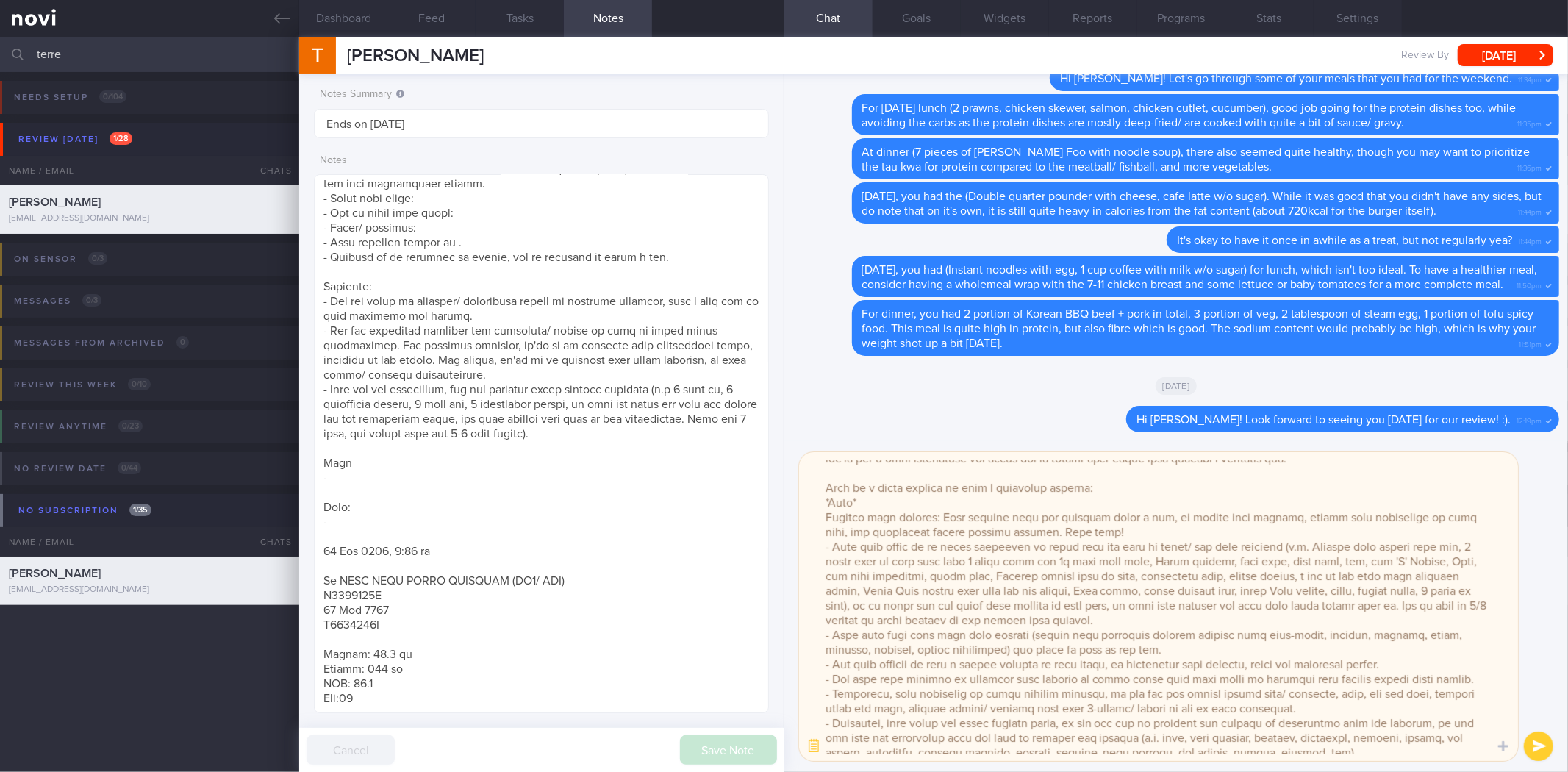
click at [1226, 618] on textarea at bounding box center [1159, 606] width 719 height 309
click at [1282, 642] on textarea at bounding box center [1159, 606] width 719 height 309
click at [1289, 631] on textarea at bounding box center [1159, 606] width 719 height 309
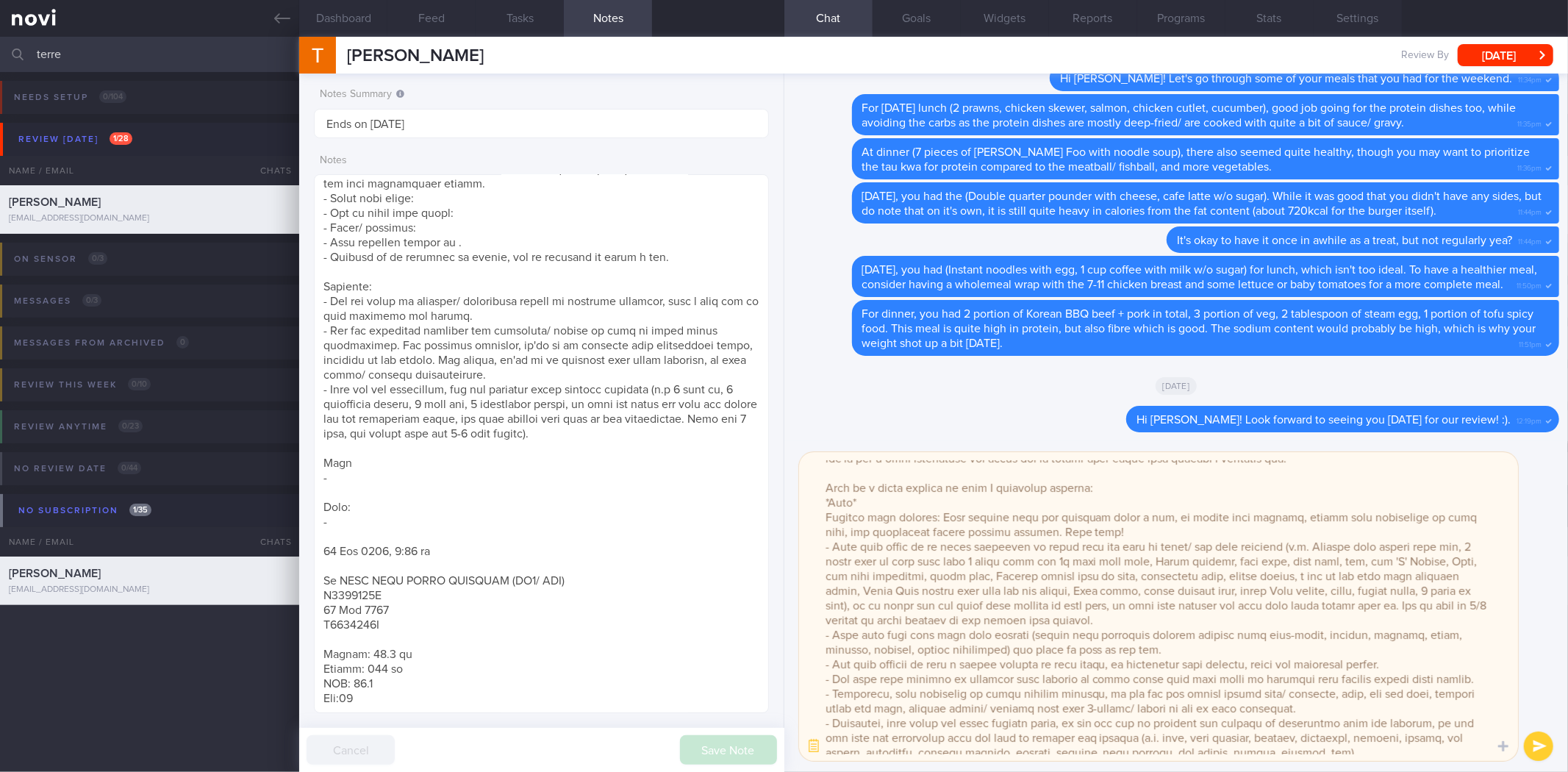
click at [1289, 631] on textarea at bounding box center [1159, 606] width 719 height 309
click at [1296, 649] on textarea at bounding box center [1159, 606] width 719 height 309
click at [431, 23] on button "Feed" at bounding box center [432, 19] width 88 height 37
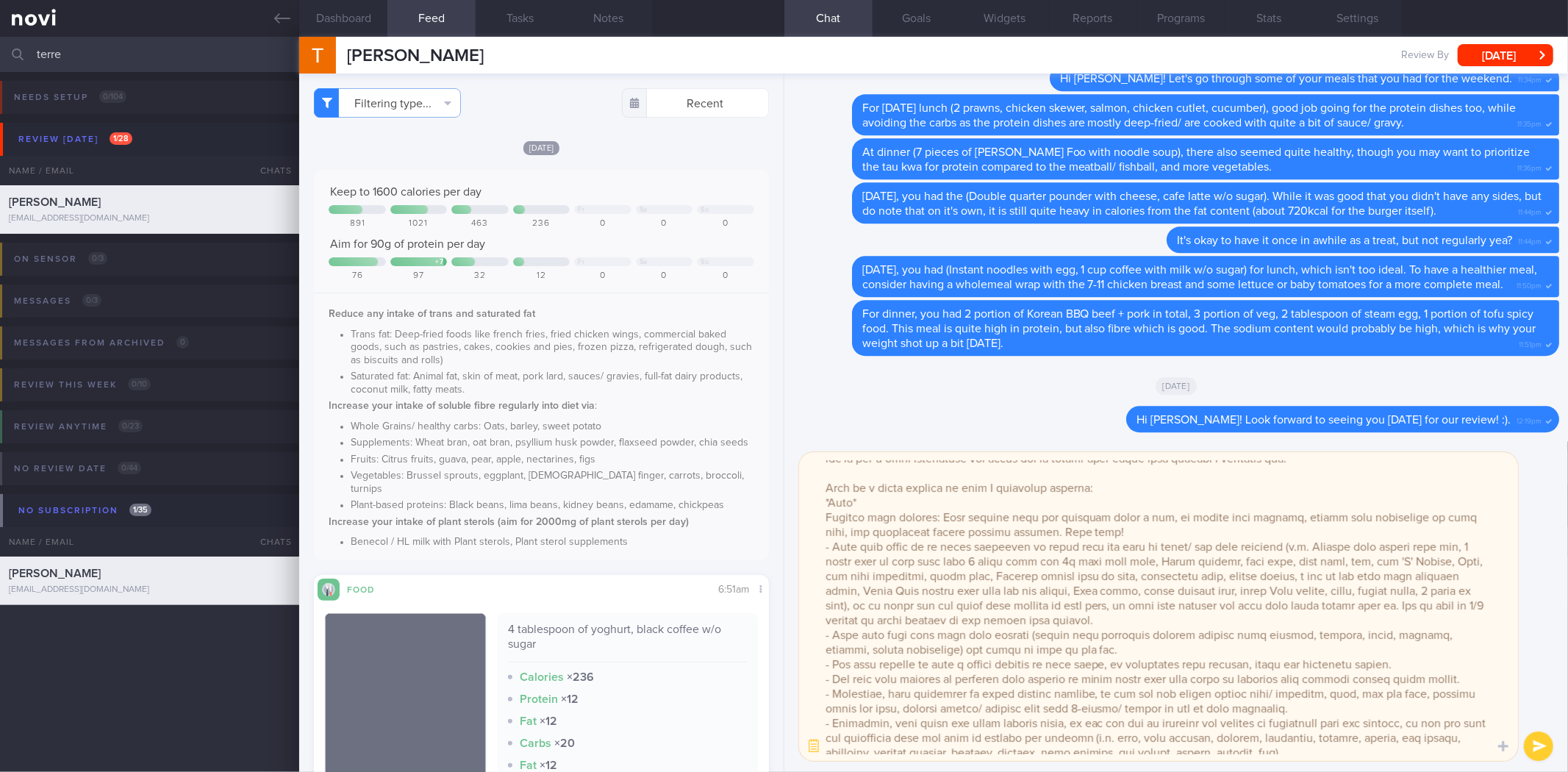
click at [1214, 612] on textarea at bounding box center [1159, 606] width 719 height 309
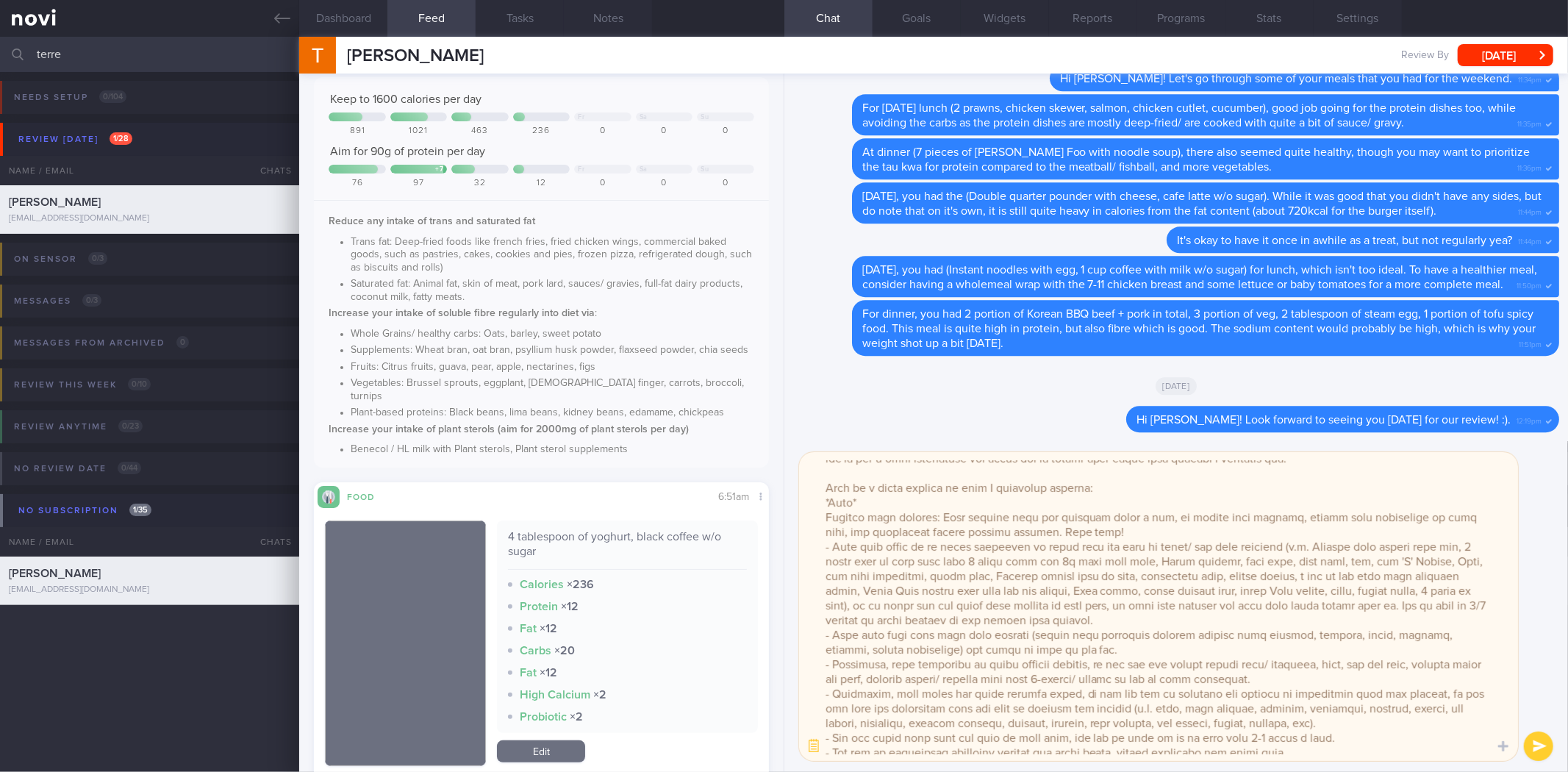
scroll to position [92, 0]
click at [835, 699] on textarea at bounding box center [1159, 606] width 719 height 309
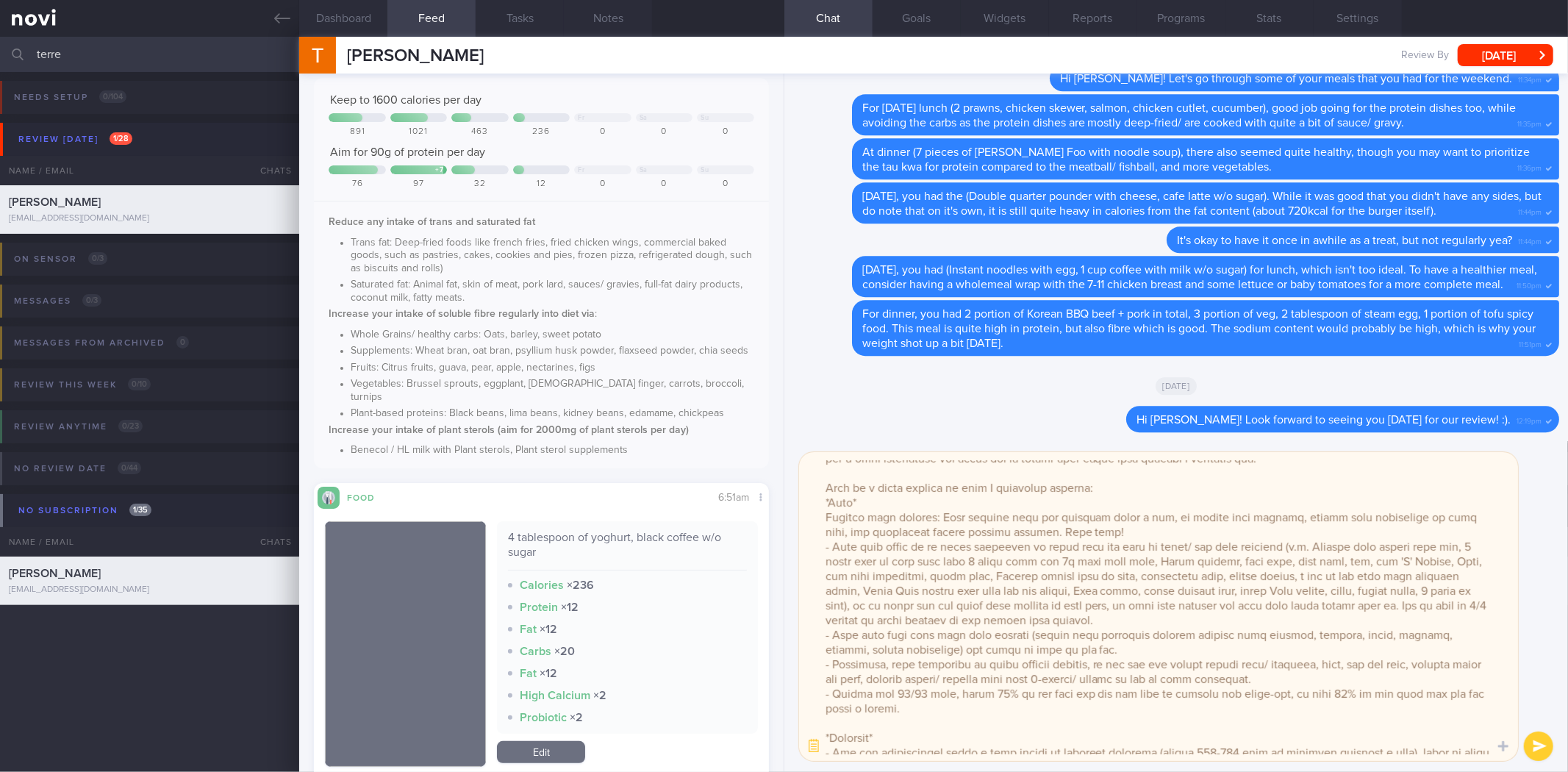
scroll to position [116, 0]
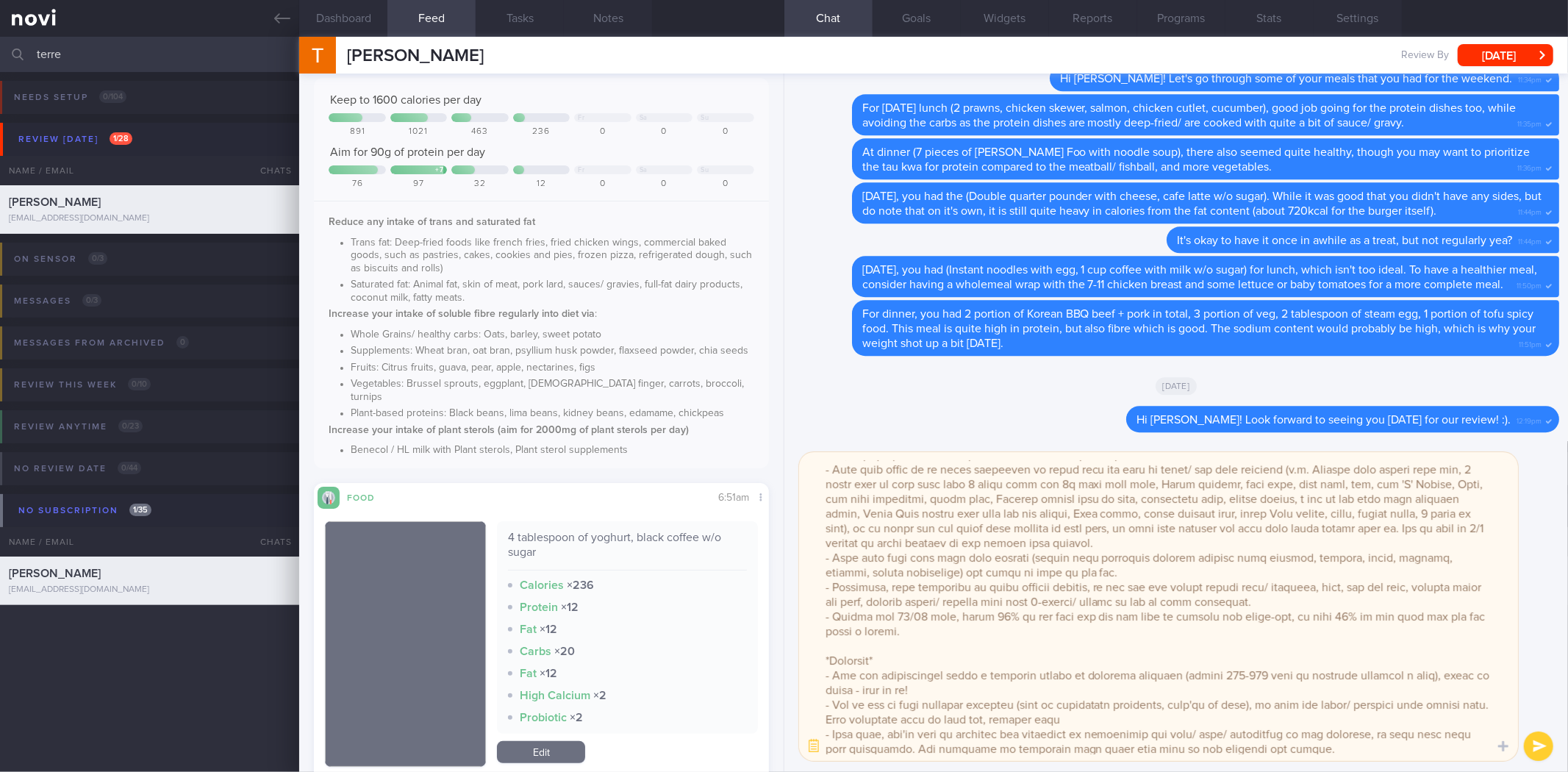
type textarea "Hi Terrence, I'm glad to see that you have lost ~1.5kg (while losing 1.7% of bo…"
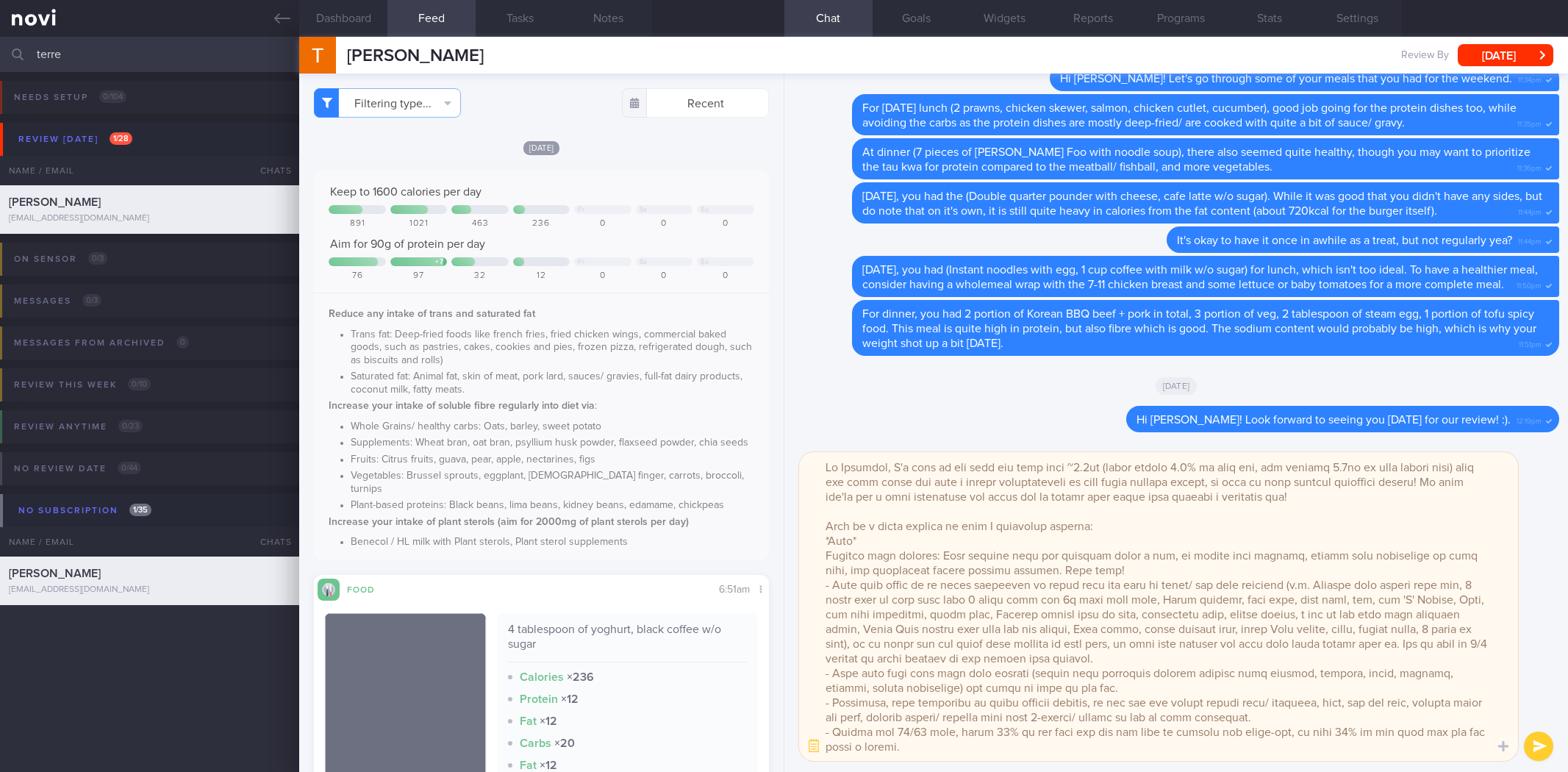
select select "8"
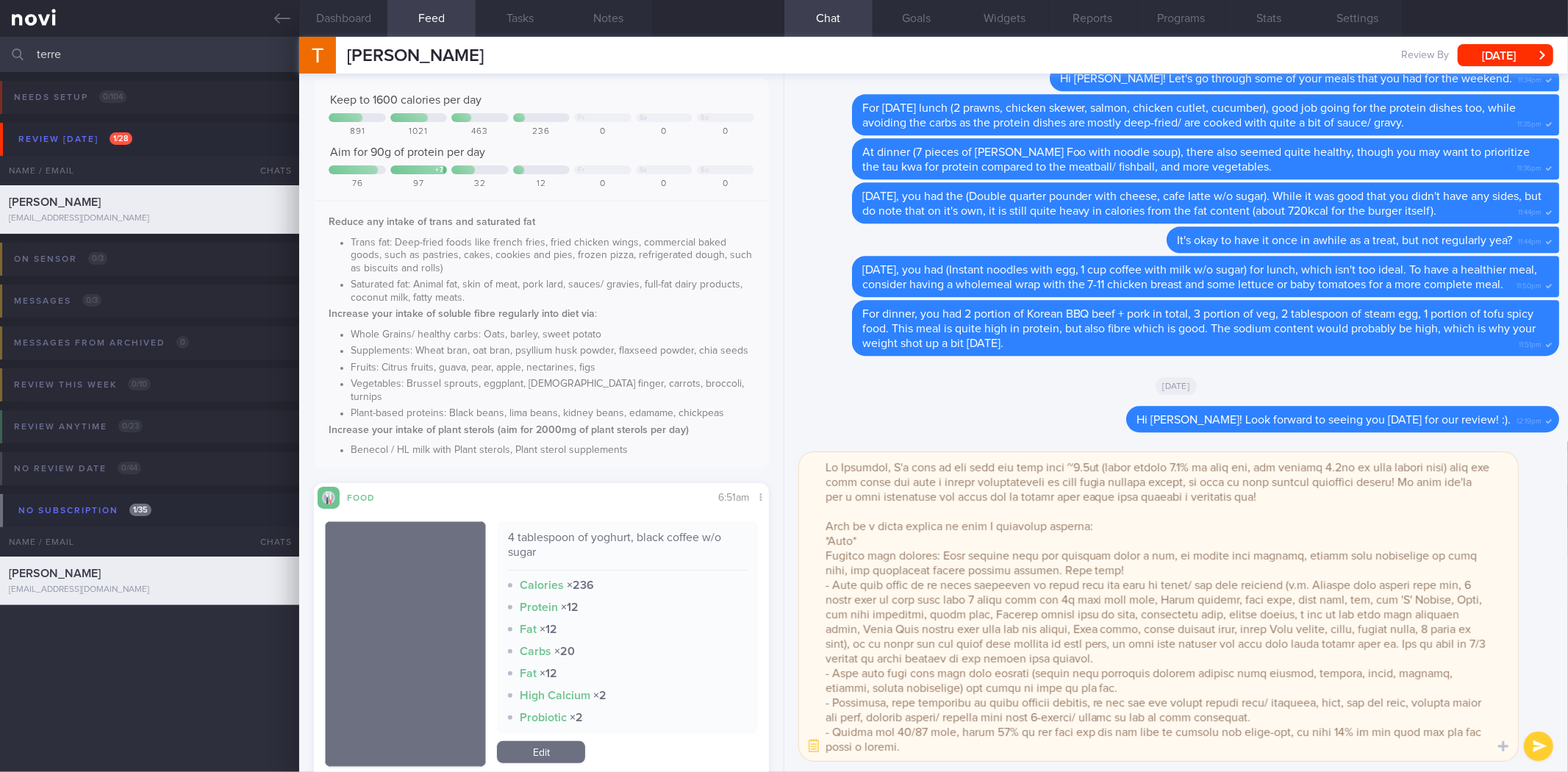
drag, startPoint x: 1281, startPoint y: 692, endPoint x: 823, endPoint y: 557, distance: 477.5
click at [823, 557] on textarea at bounding box center [1159, 606] width 719 height 309
type textarea "Hi [PERSON_NAME], I'm glad to see that you have lost ~1.5kg (while losing 1.7% …"
click at [813, 747] on button "button" at bounding box center [814, 746] width 27 height 27
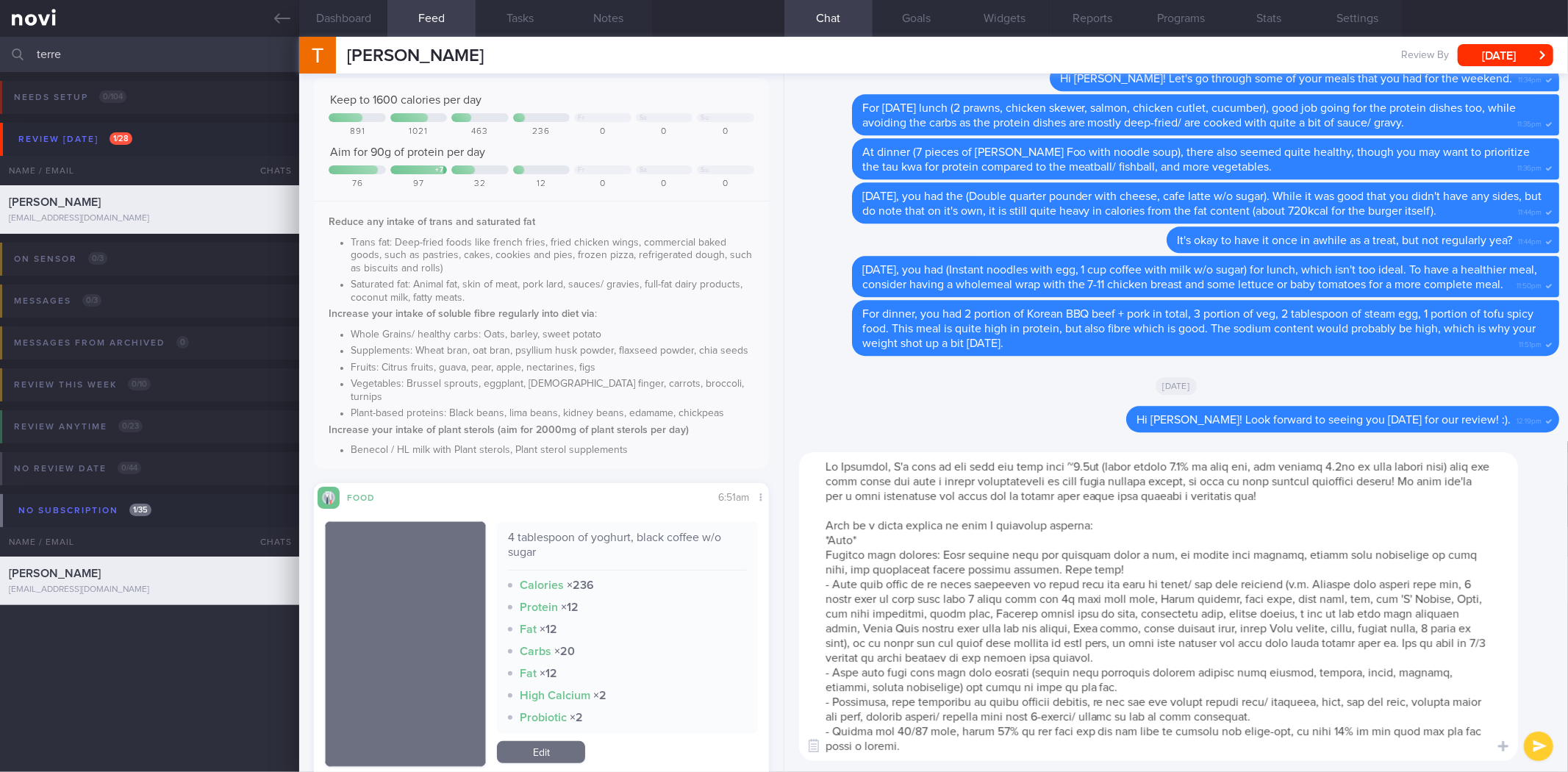
click at [952, 646] on textarea at bounding box center [1159, 606] width 719 height 309
click at [1048, 604] on textarea at bounding box center [1159, 606] width 719 height 309
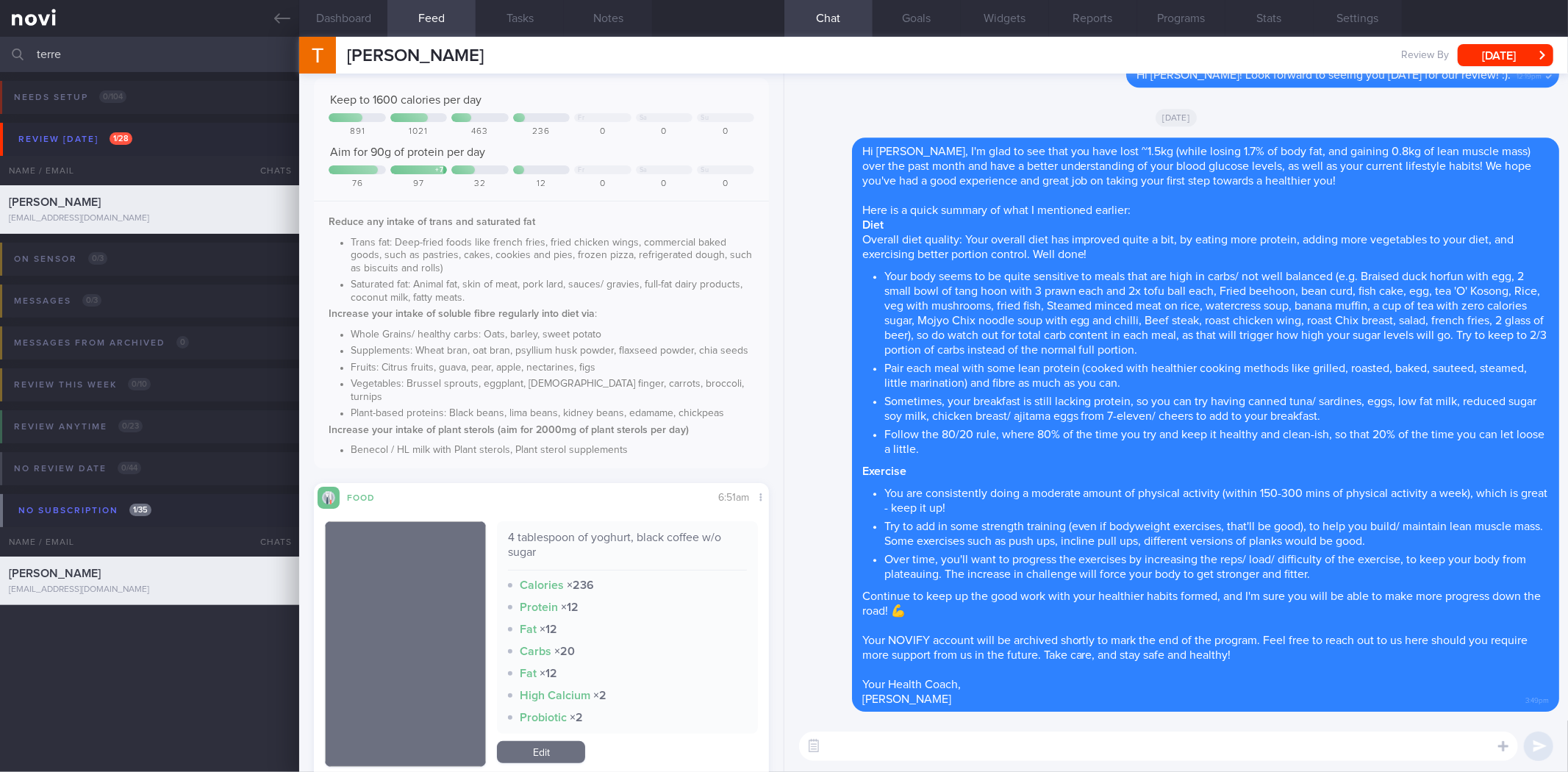
scroll to position [0, 0]
click at [600, 23] on button "Notes" at bounding box center [608, 19] width 88 height 37
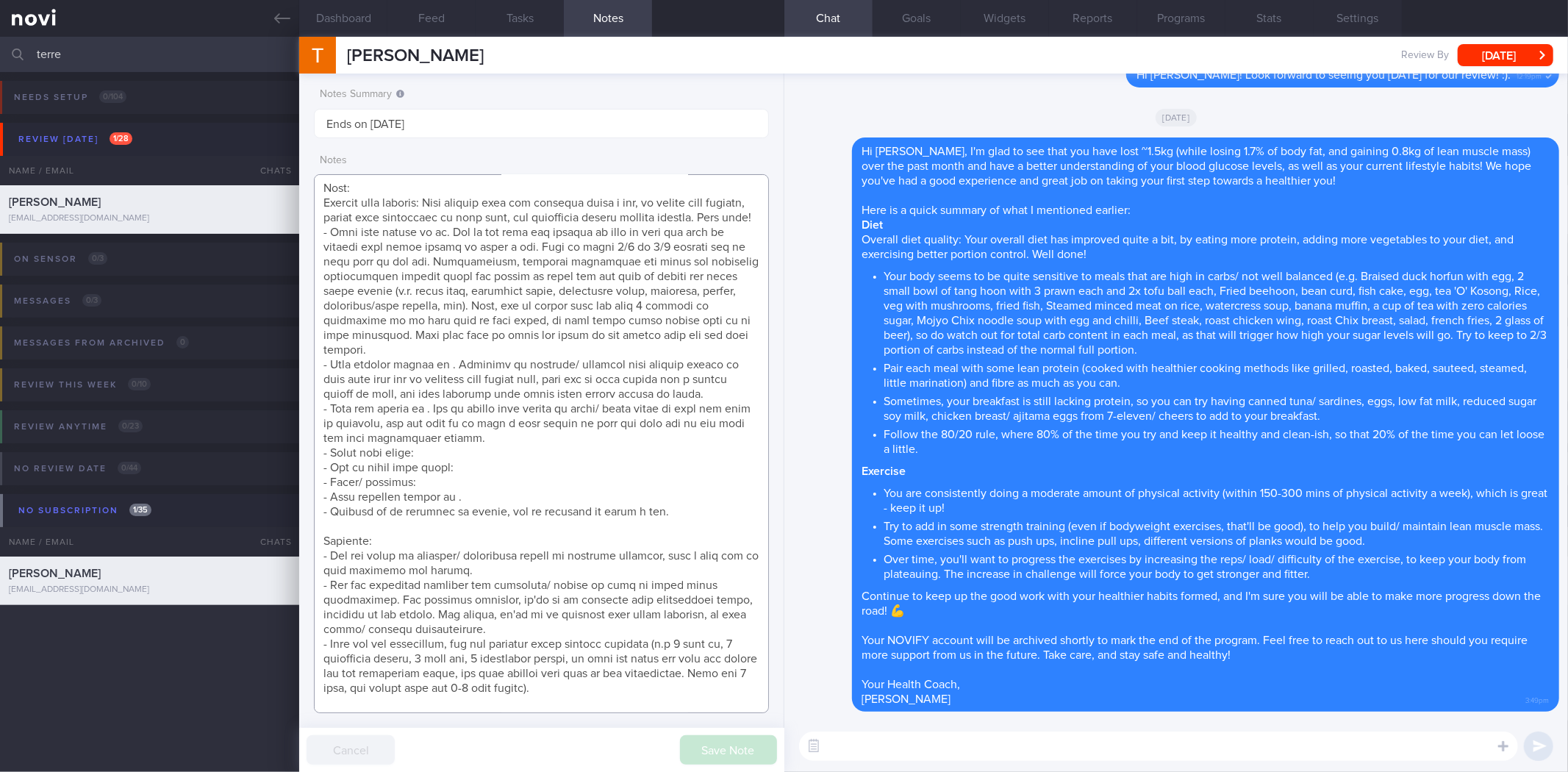
scroll to position [96, 0]
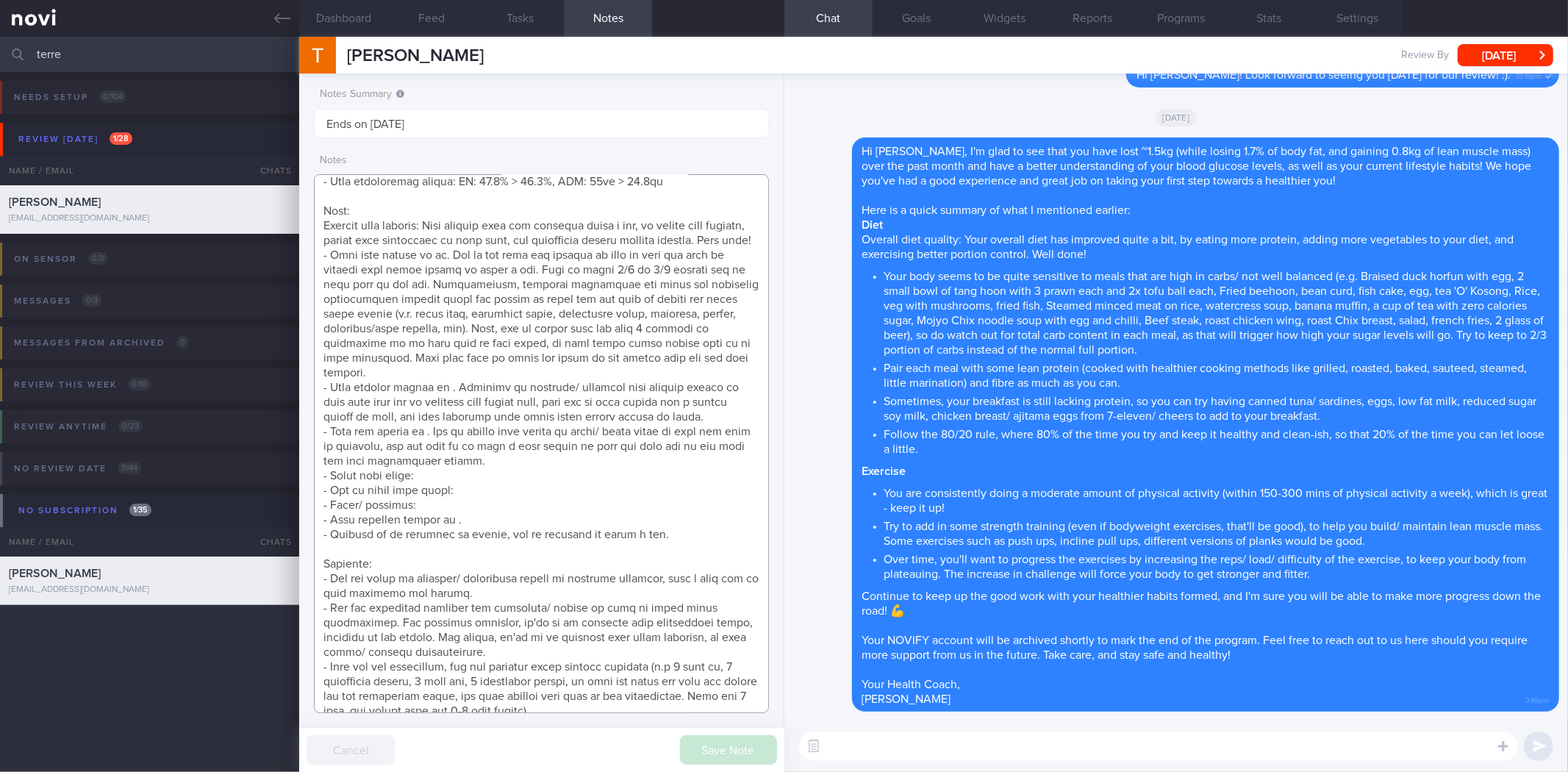
drag, startPoint x: 356, startPoint y: 266, endPoint x: 311, endPoint y: 210, distance: 71.8
click at [311, 210] on div "Notes Summary Ends on 25 Sept Notes Save Note Cancel" at bounding box center [541, 423] width 485 height 699
paste textarea "Overall diet quality: Your overall diet has improved quite a bit, by eating mor…"
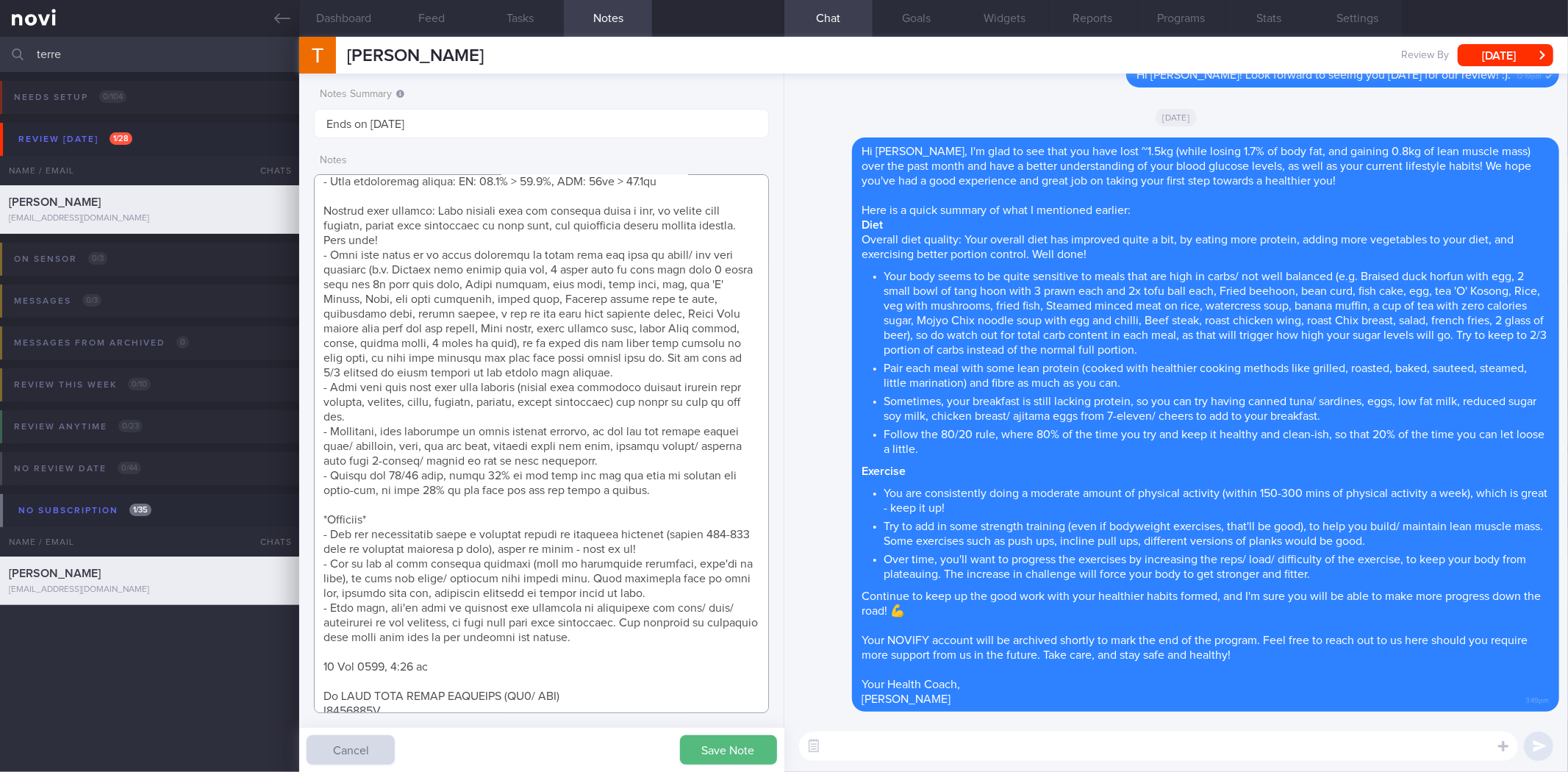
scroll to position [0, 0]
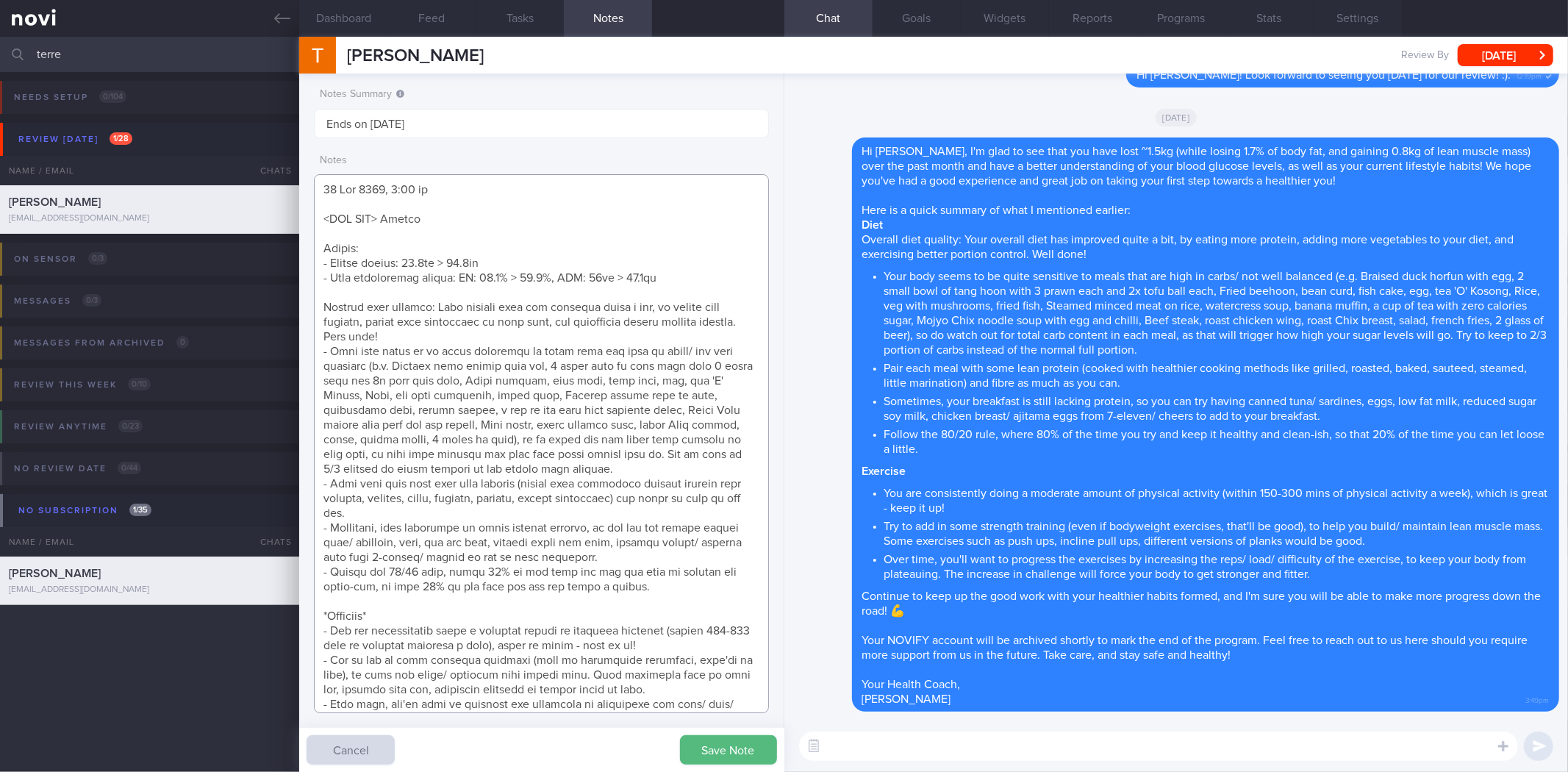
click at [423, 293] on textarea at bounding box center [541, 443] width 455 height 539
type textarea "25 Sep 2025, 2:01 pm <SAF LIP> Review Weight: - Weight change: 74.1kg > 72.6kg …"
click at [733, 763] on button "Save Note" at bounding box center [729, 749] width 97 height 29
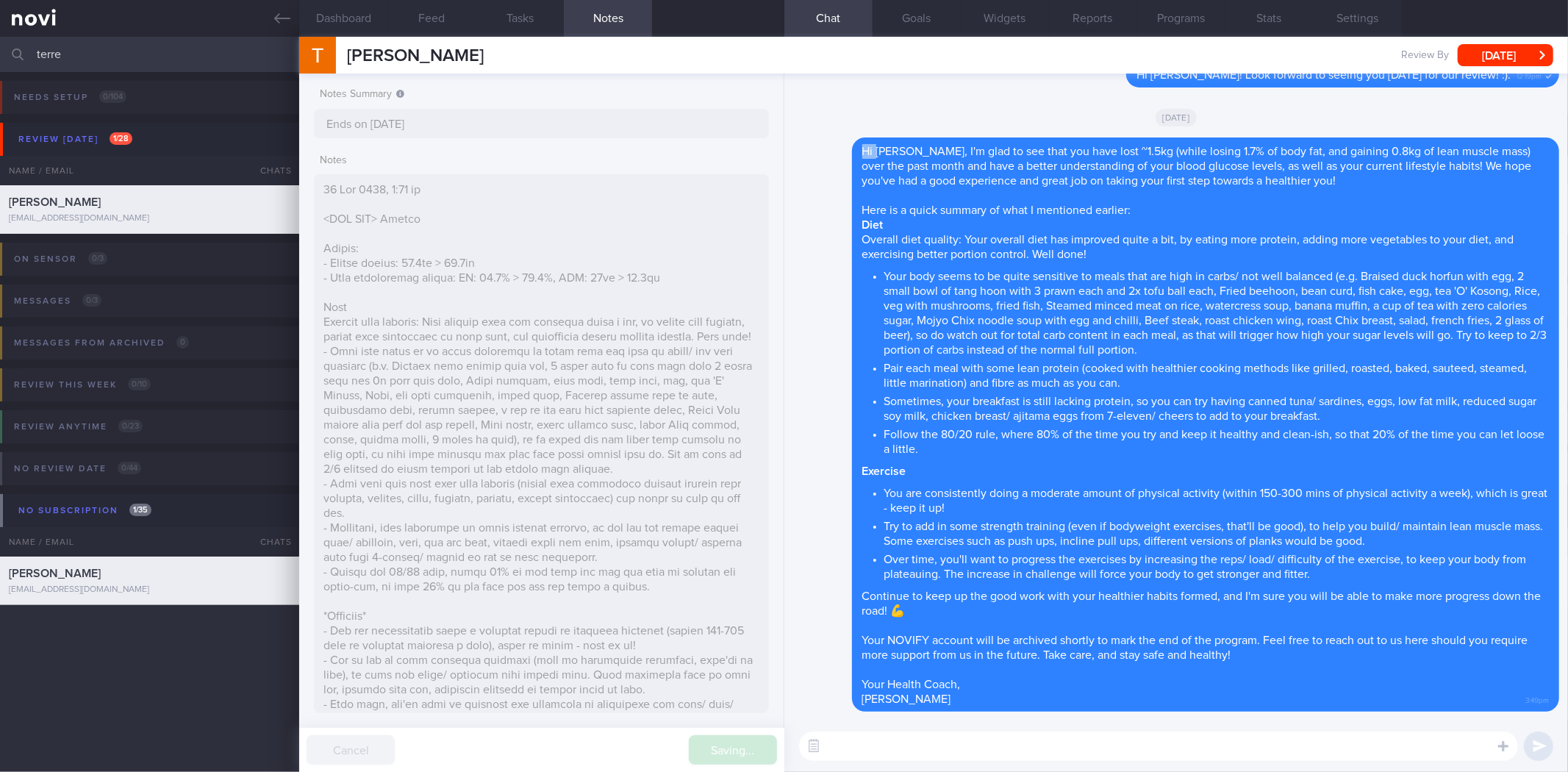
click at [733, 763] on div "Saving... Cancel" at bounding box center [541, 750] width 485 height 44
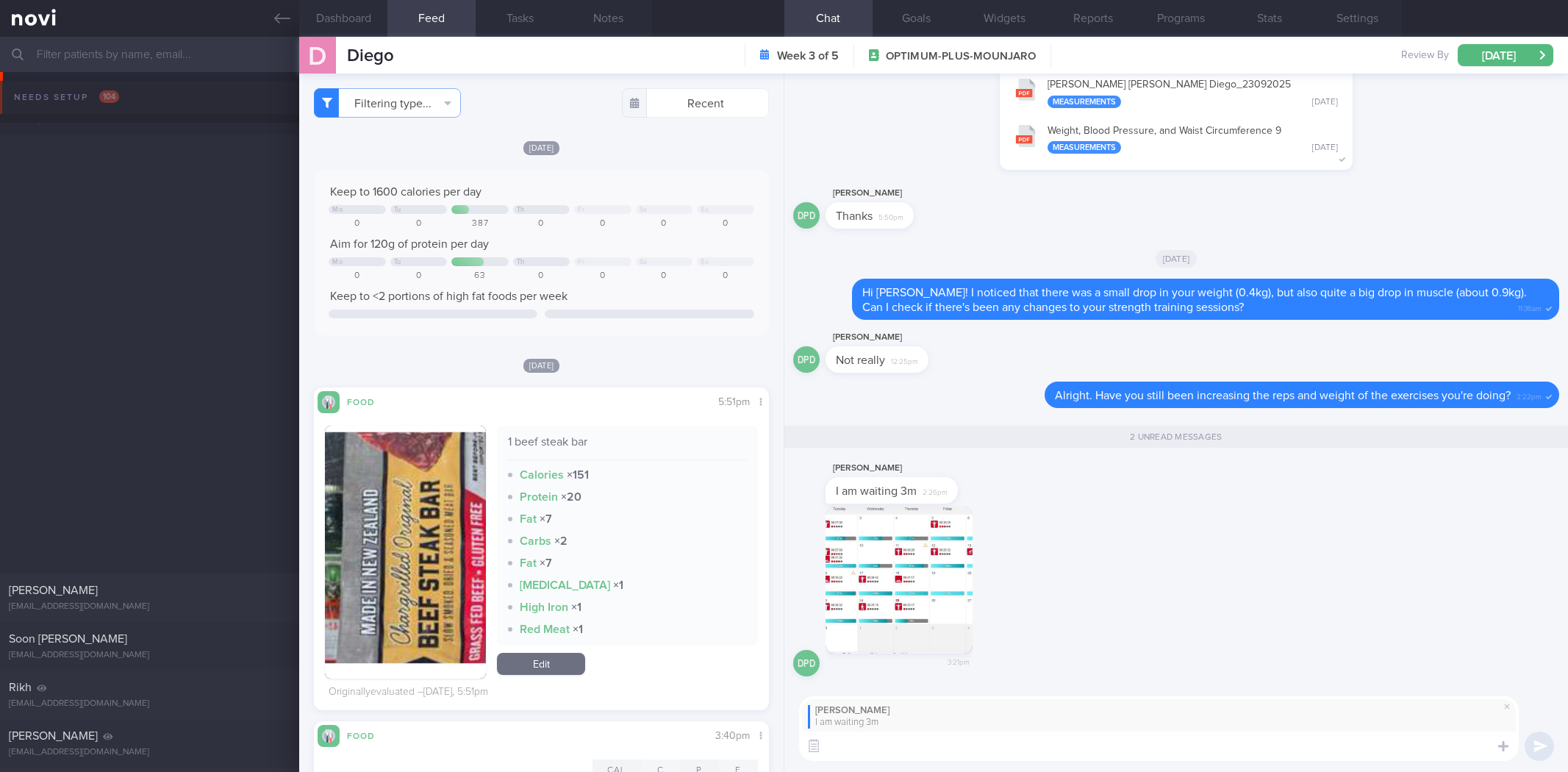
select select "8"
click at [892, 568] on button "button" at bounding box center [899, 580] width 147 height 147
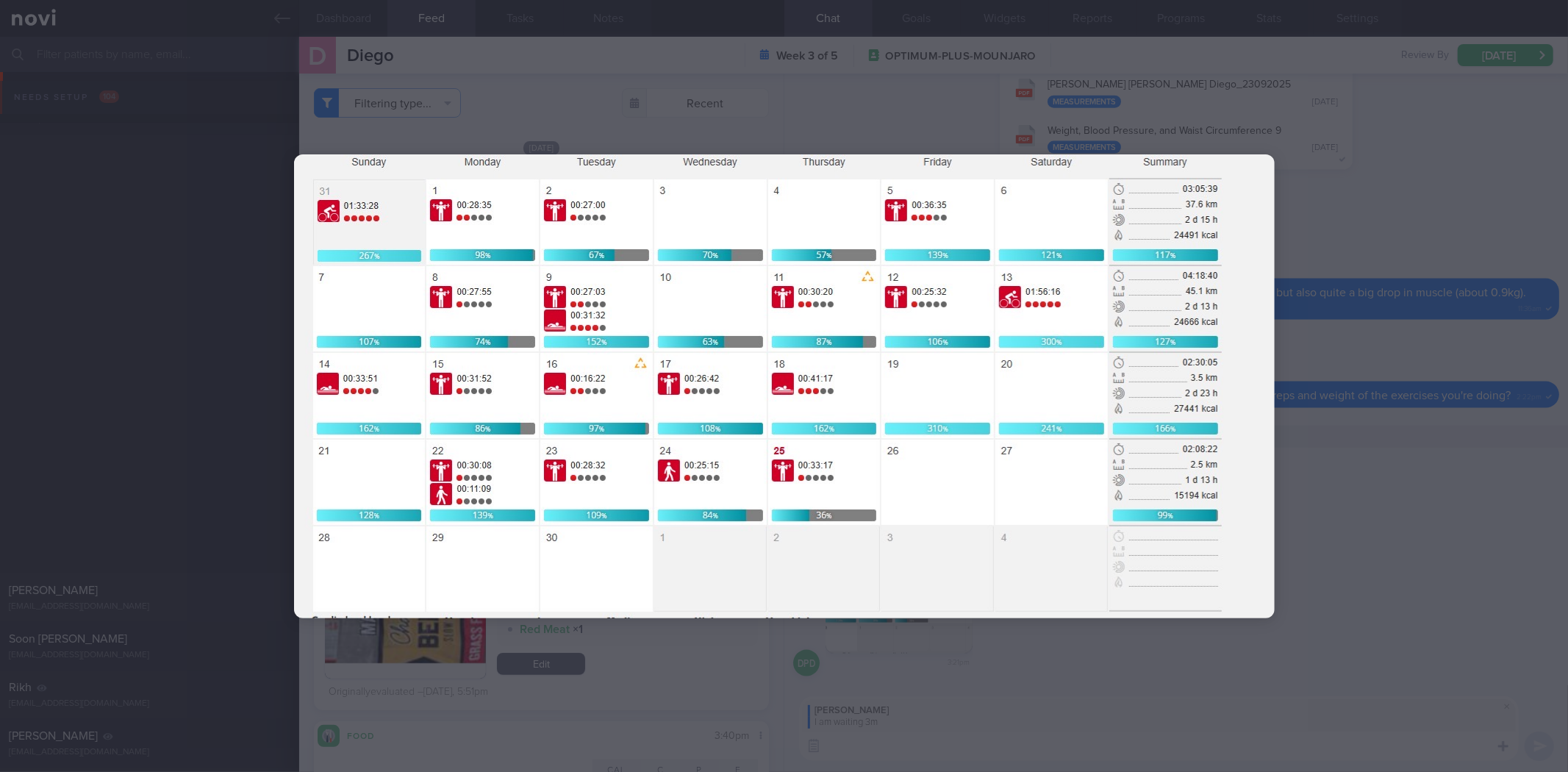
scroll to position [1454, 0]
click at [1336, 360] on div at bounding box center [784, 386] width 1568 height 772
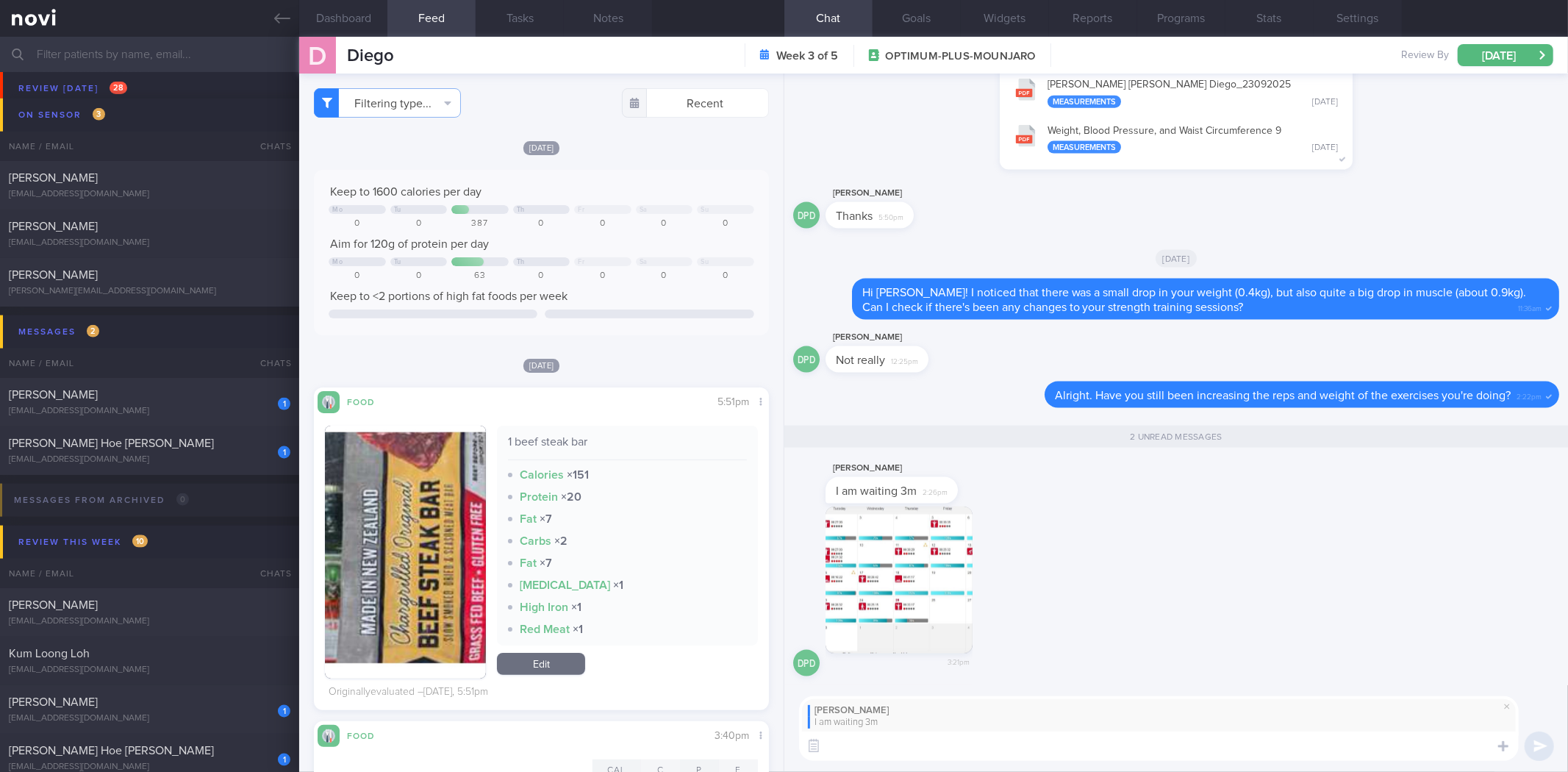
click at [975, 736] on textarea at bounding box center [1159, 745] width 720 height 29
click at [1509, 707] on span at bounding box center [1507, 707] width 18 height 18
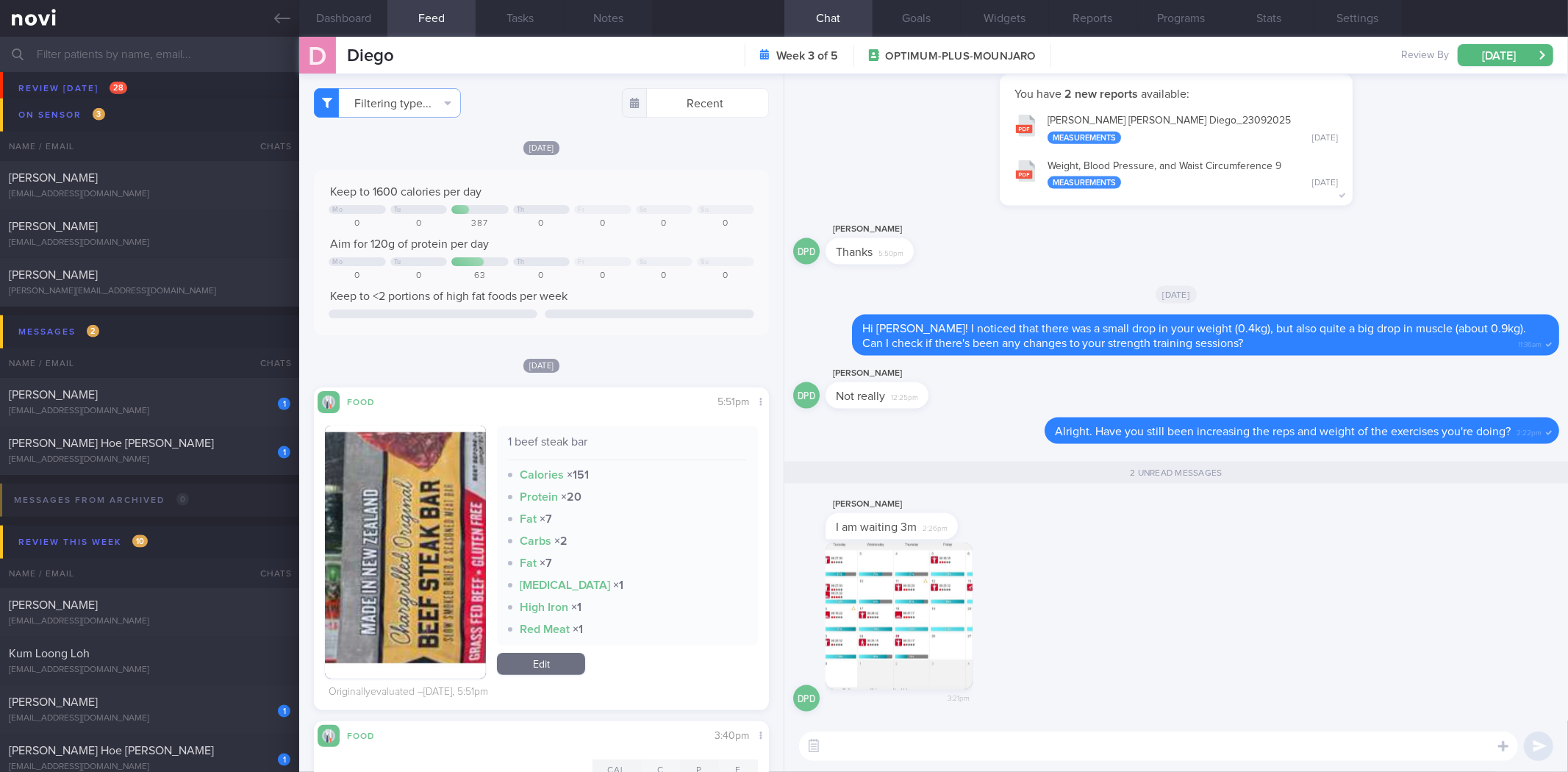
click at [1283, 752] on textarea at bounding box center [1159, 745] width 719 height 29
type textarea "Good job doing 2-3 strength workouts a week!"
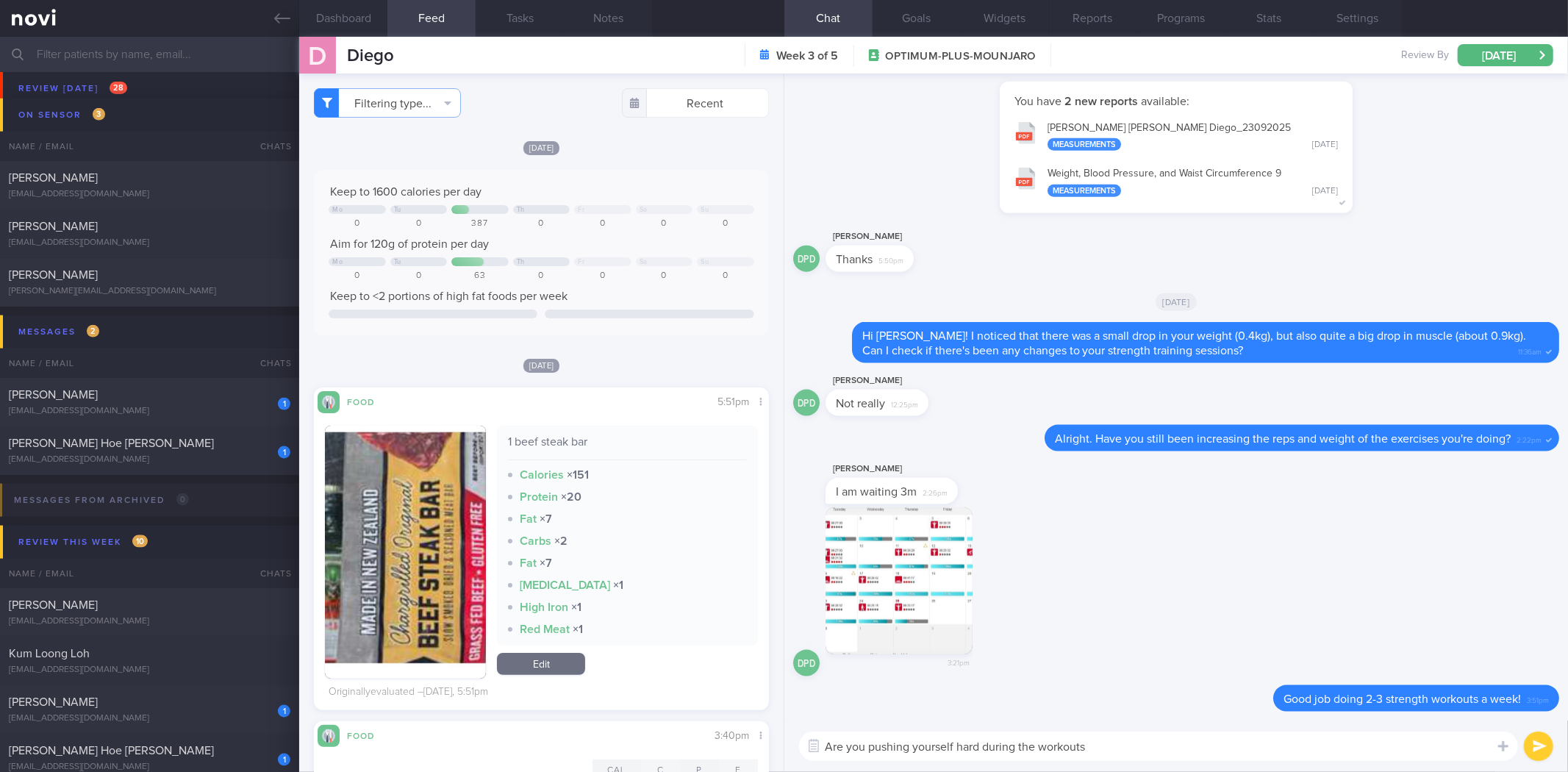
type textarea "Are you pushing yourself hard during the workouts?"
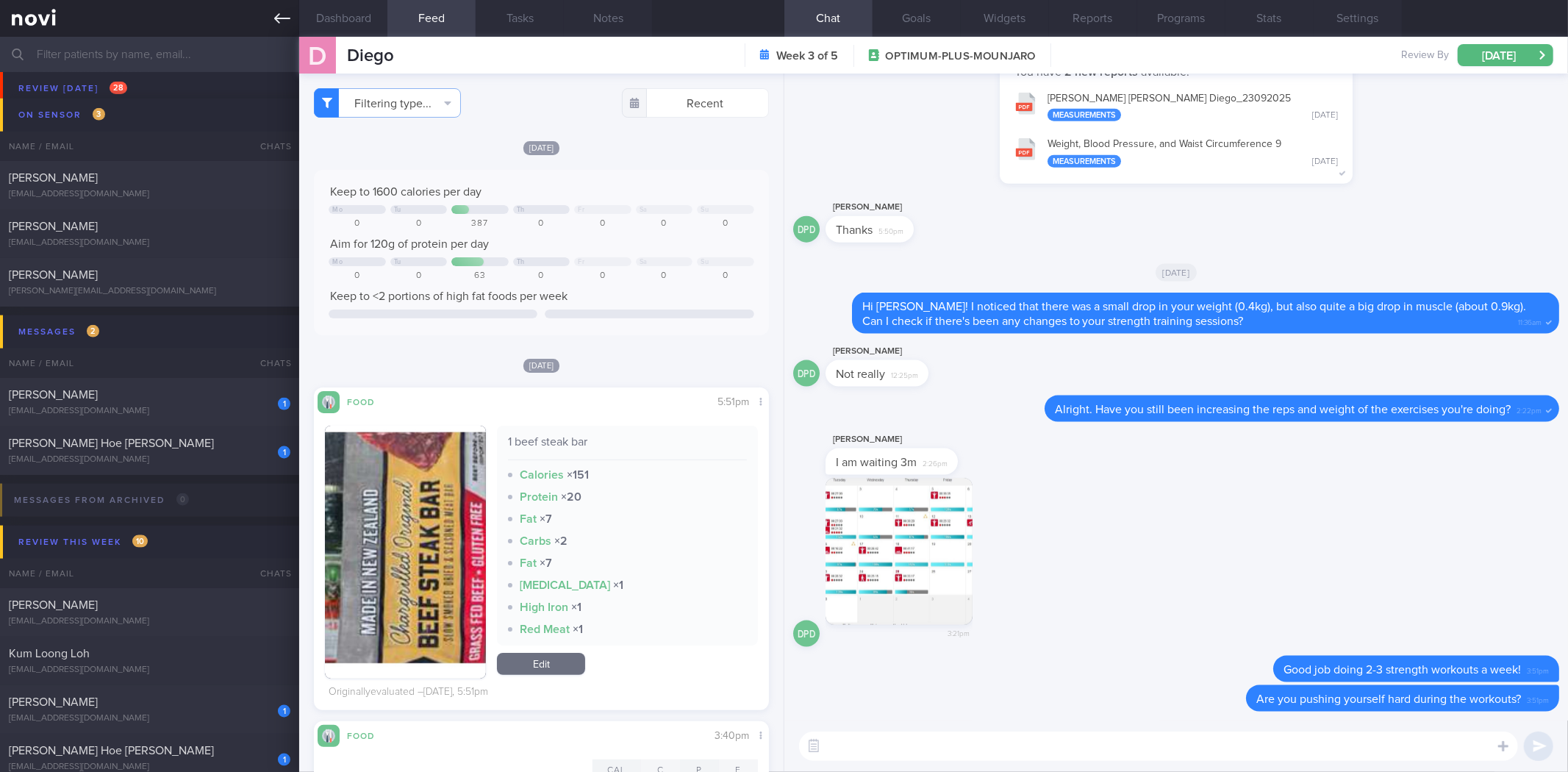
click at [280, 15] on icon at bounding box center [282, 19] width 16 height 16
